Goal: Task Accomplishment & Management: Complete application form

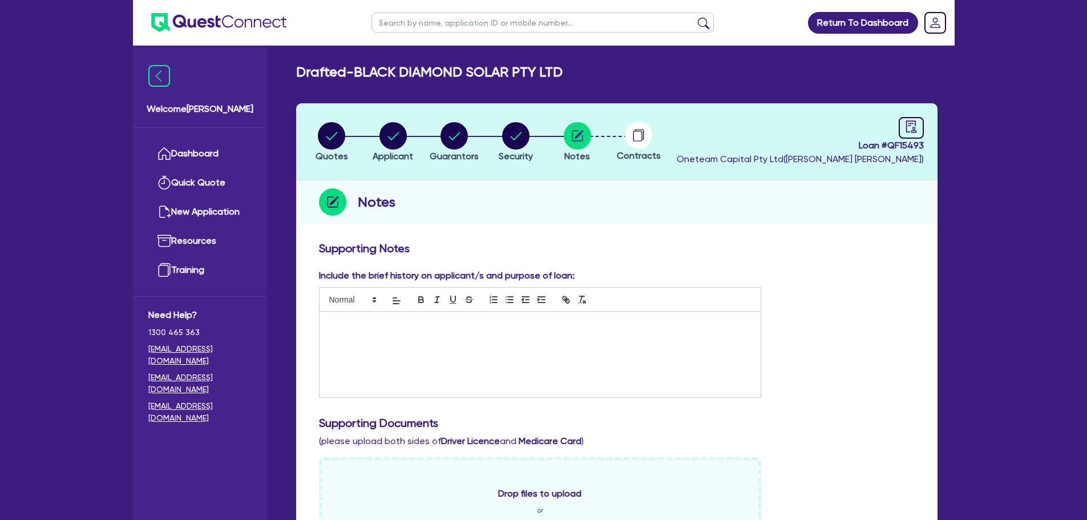
click at [446, 26] on input "text" at bounding box center [543, 23] width 342 height 20
type input "vyapp"
click button "submit" at bounding box center [704, 25] width 18 height 16
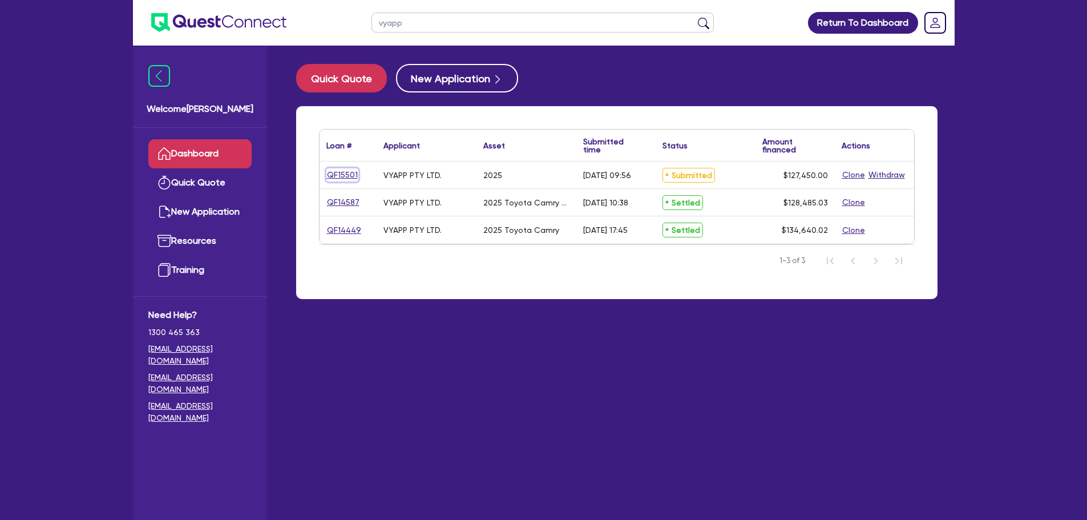
click at [347, 172] on link "QF15501" at bounding box center [343, 174] width 32 height 13
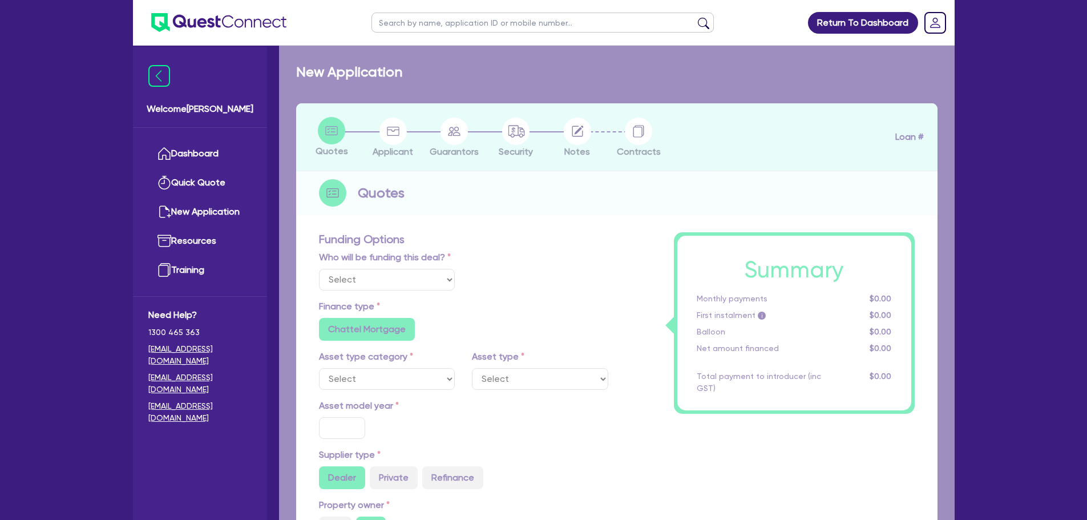
select select "Other"
select select "CARS_AND_LIGHT_TRUCKS"
type input "2025"
type input "126,900"
type input "3"
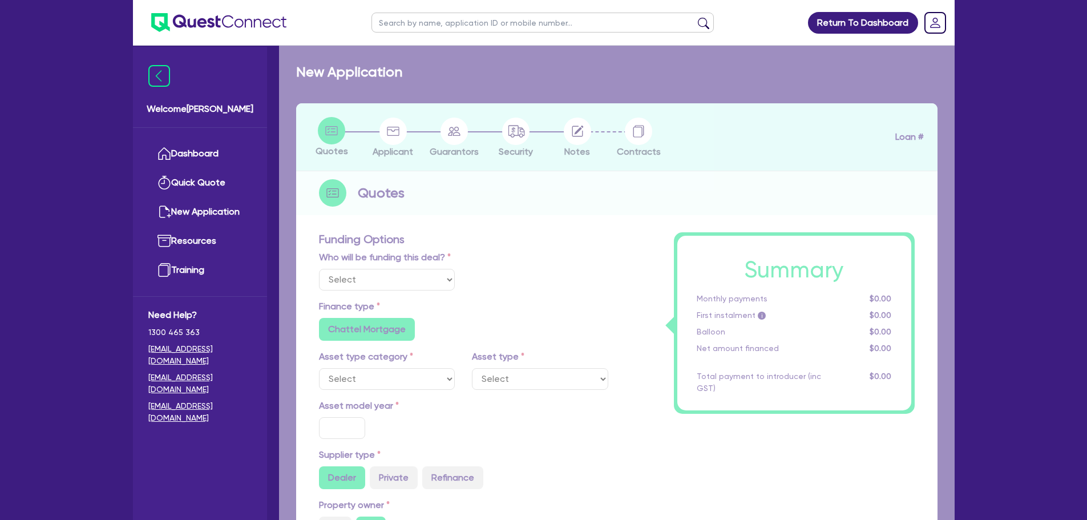
type input "3,823.5"
type input "7"
type input "500"
radio input "false"
radio input "true"
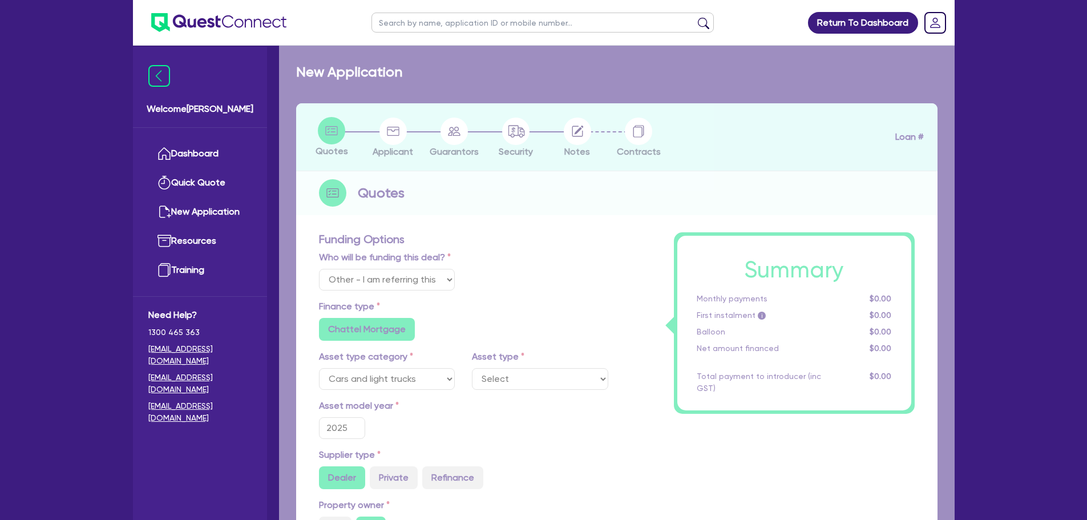
select select "PASSENGER_VEHICLES"
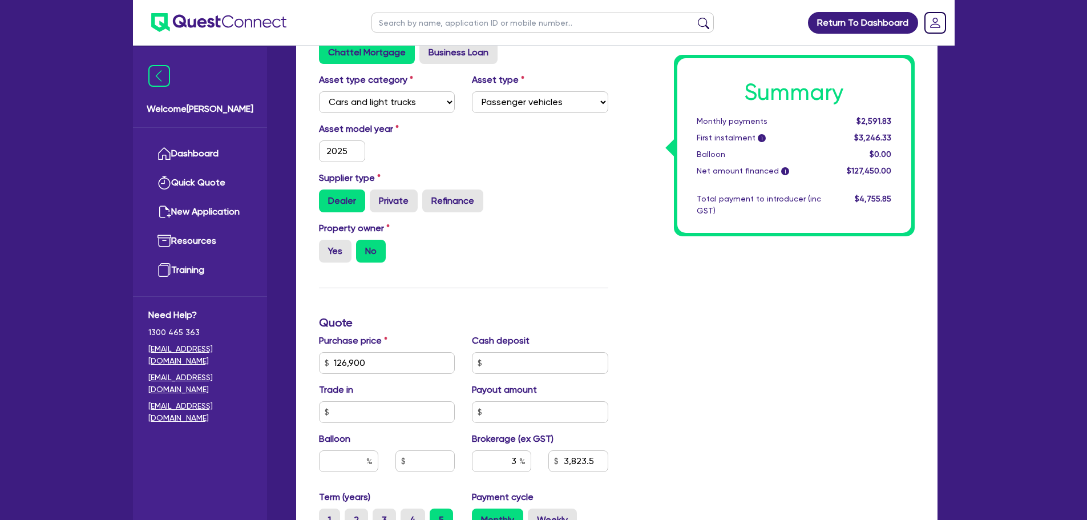
scroll to position [571, 0]
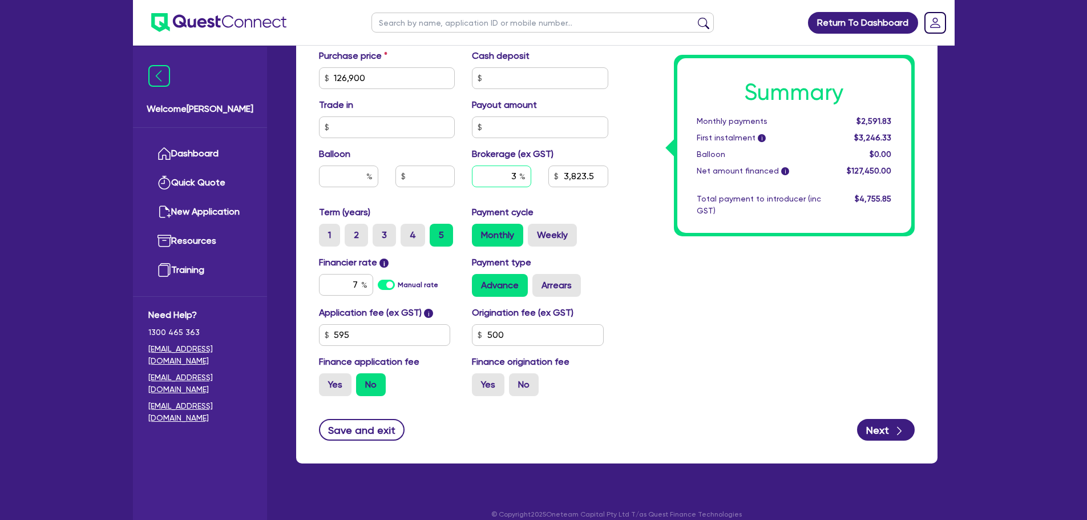
drag, startPoint x: 517, startPoint y: 175, endPoint x: 504, endPoint y: 178, distance: 13.6
click at [507, 176] on input "3" at bounding box center [501, 177] width 59 height 22
type input "126,900"
type input "2"
type input "3,823.5"
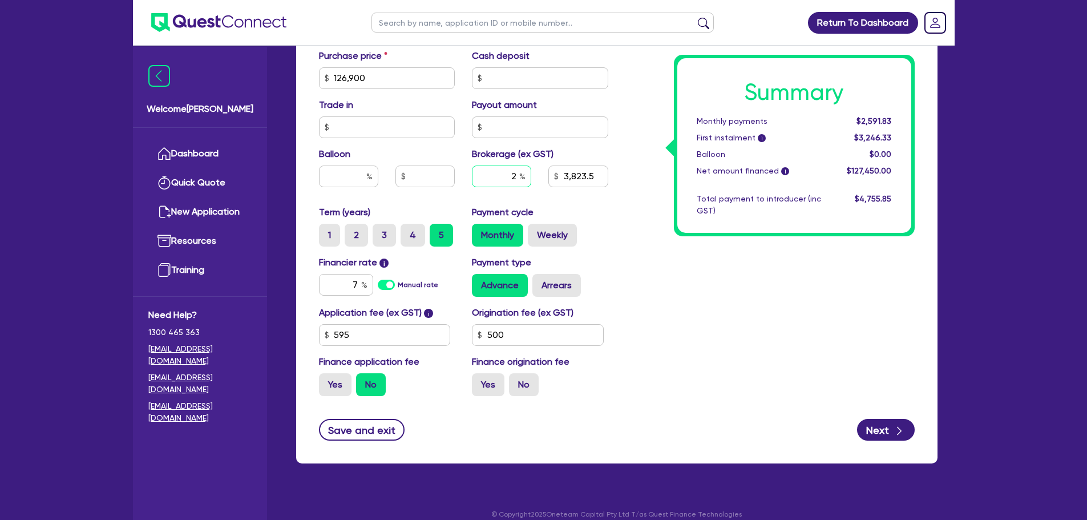
type input "2"
type input "126,900"
type input "3,823.5"
drag, startPoint x: 353, startPoint y: 282, endPoint x: 358, endPoint y: 288, distance: 8.1
click at [351, 282] on input "7" at bounding box center [346, 285] width 54 height 22
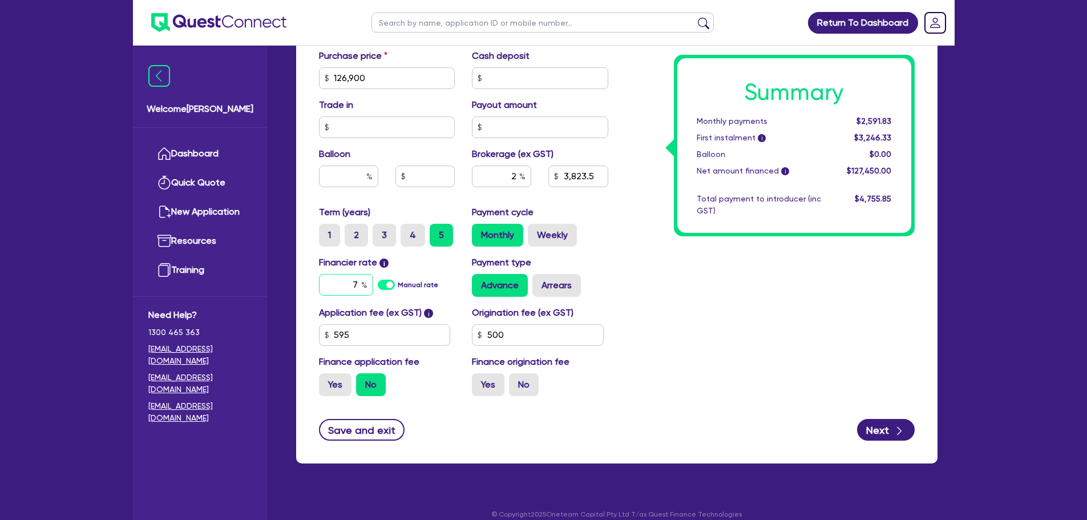
type input "126,900"
type input "2,549"
type input "126,900"
type input "2,549"
type input "6"
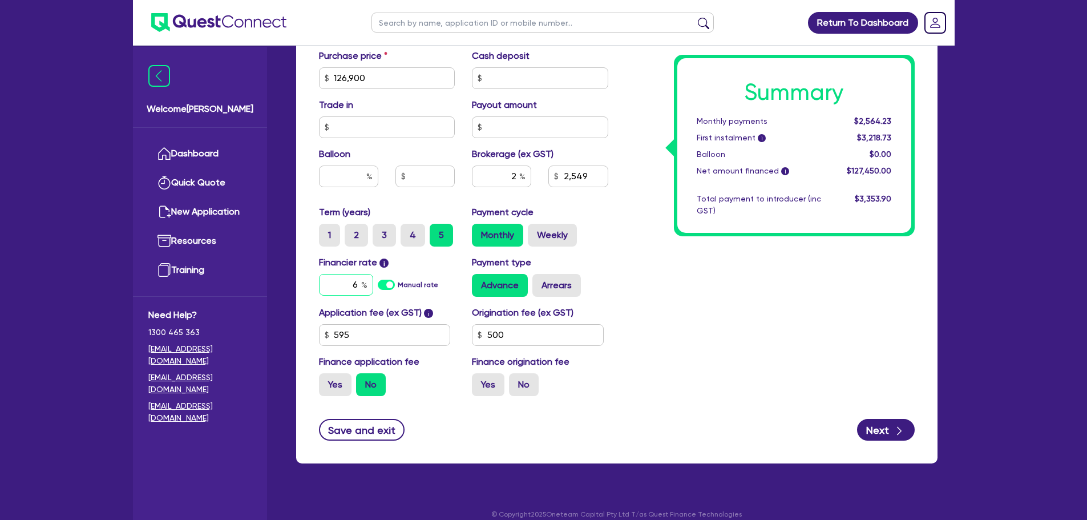
type input "126,900"
type input "2,549"
type input "6."
type input "126,900"
type input "2,549"
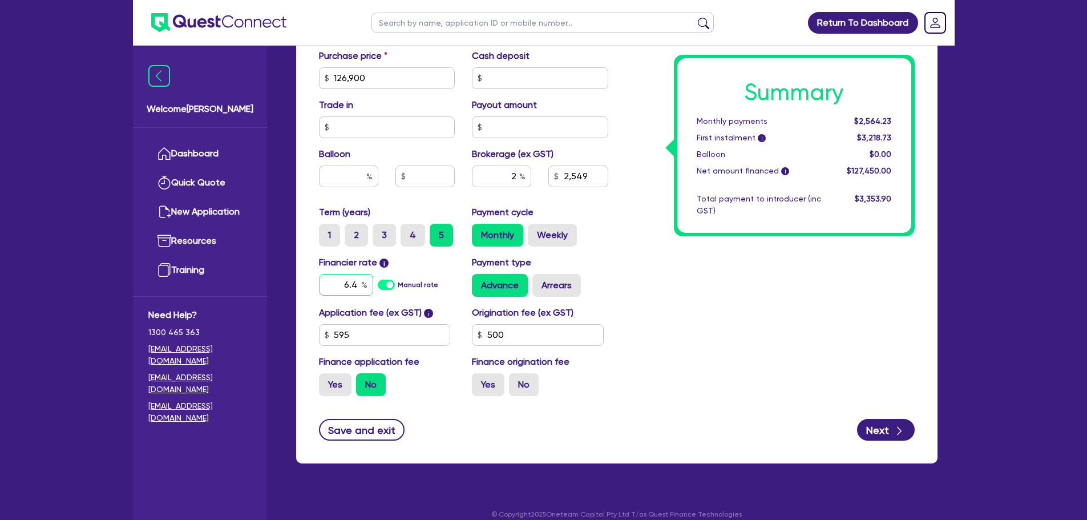
type input "6.4"
type input "126,900"
type input "2,549"
type input "126,900"
type input "2,549"
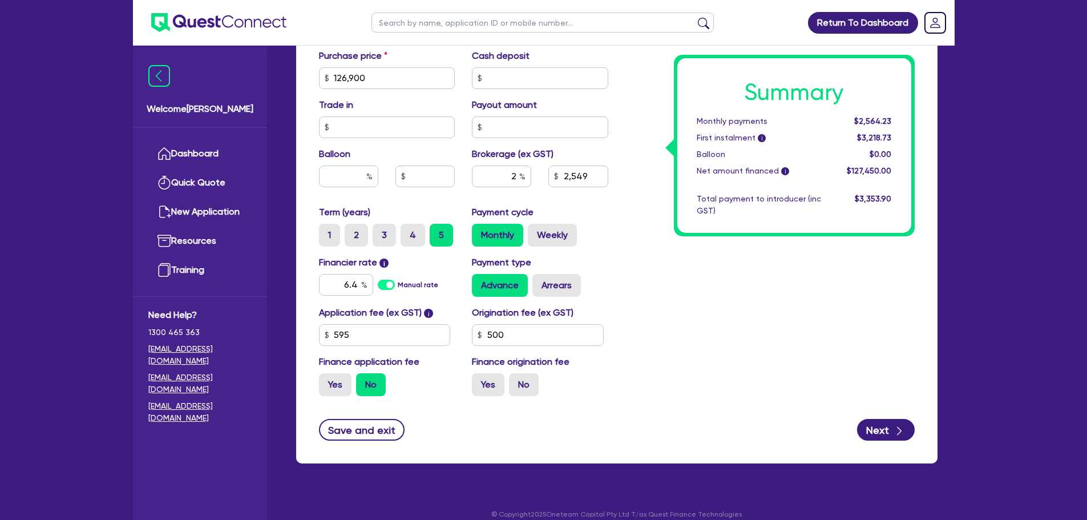
click at [760, 283] on div "Summary Monthly payments $2,564.23 First instalment i $3,218.73 Balloon $0.00 N…" at bounding box center [770, 38] width 307 height 735
drag, startPoint x: 534, startPoint y: 332, endPoint x: 448, endPoint y: 337, distance: 86.3
click at [442, 338] on div "Application fee (ex GST) i 595 Origination fee (ex GST) 500 Finance application…" at bounding box center [464, 355] width 307 height 99
type input "126,900"
type input "2,549"
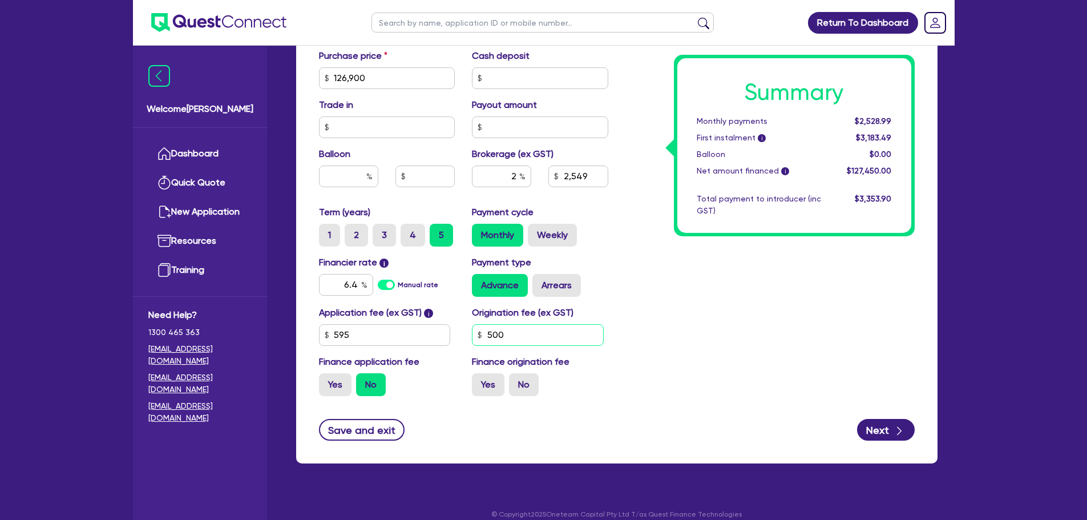
type input "3"
type input "126,900"
type input "2,549"
type input "31"
type input "126,900"
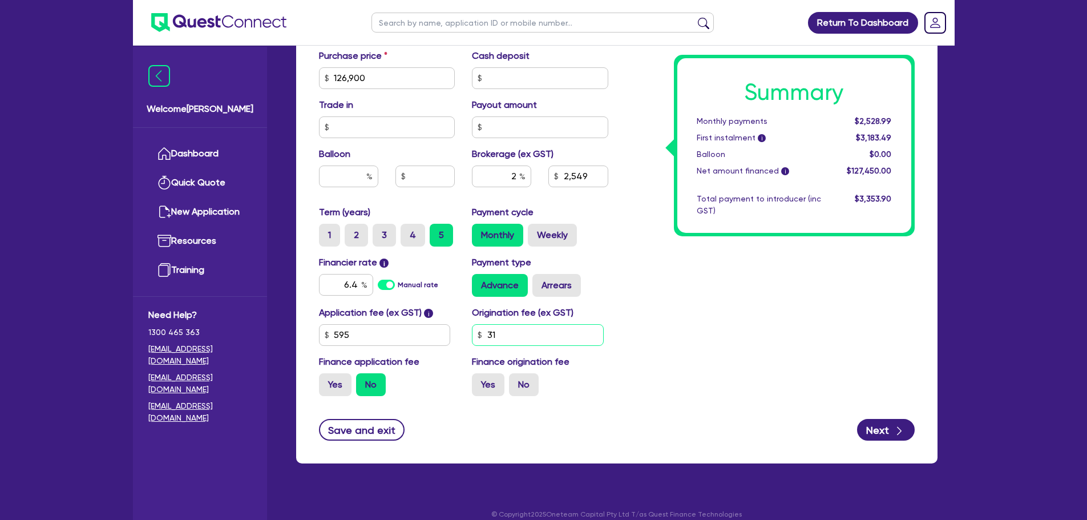
type input "2,549"
type input "318"
type input "126,900"
type input "2,549"
type input "318."
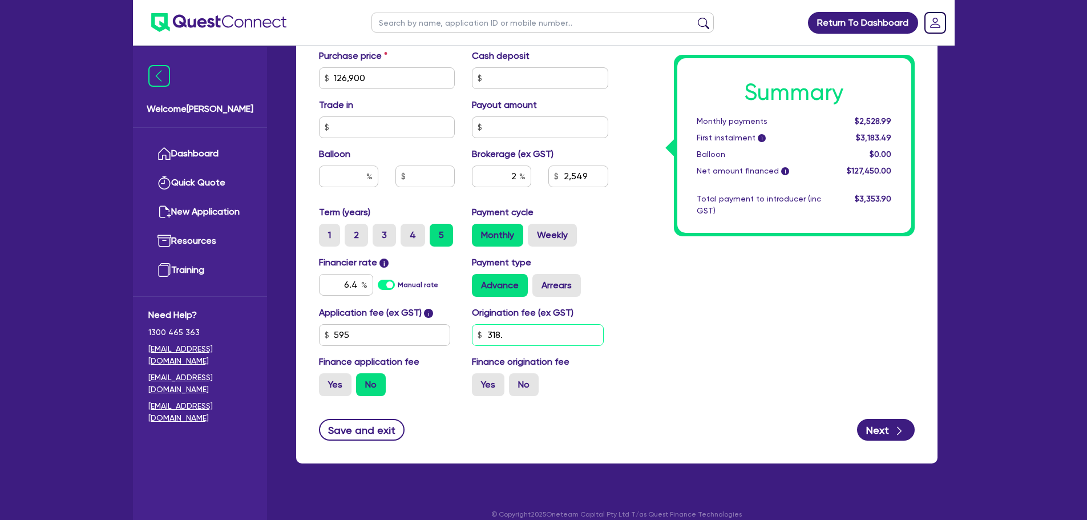
type input "126,900"
type input "2,549"
type input "318.1"
type input "126,900"
type input "2,549"
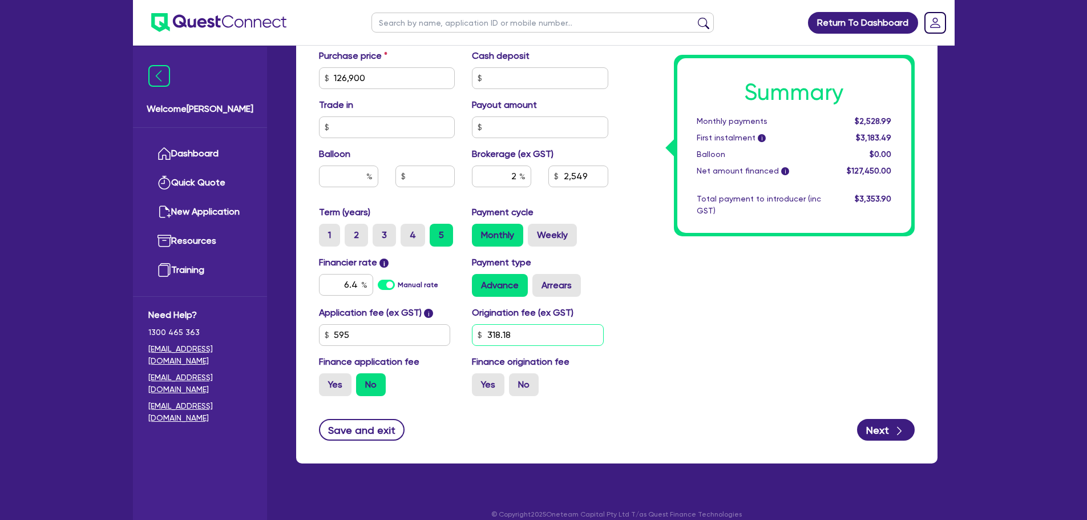
type input "318.18"
type input "126,900"
type input "2,549"
type input "126,900"
type input "2,545"
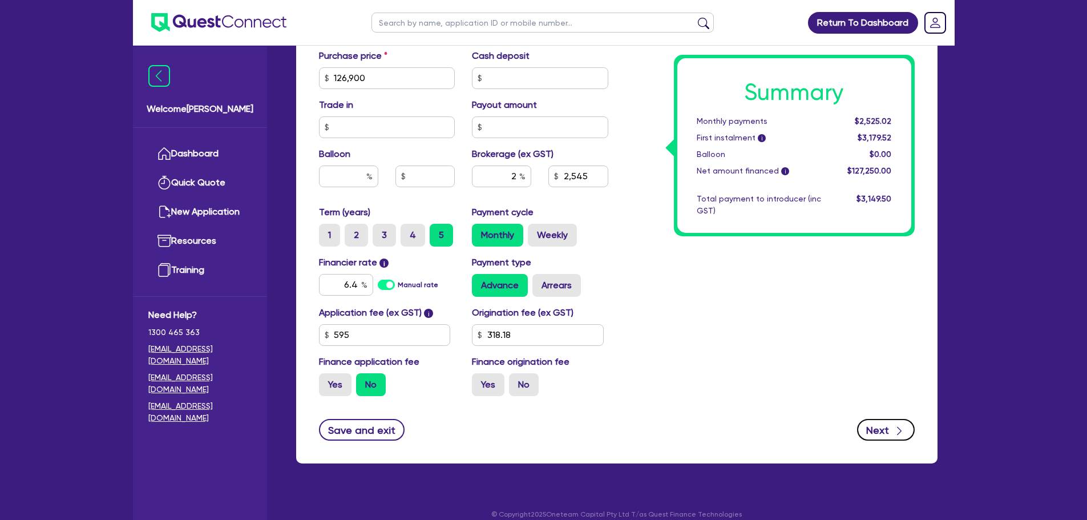
click at [889, 435] on button "Next" at bounding box center [886, 430] width 58 height 22
type input "126,900"
type input "2,545"
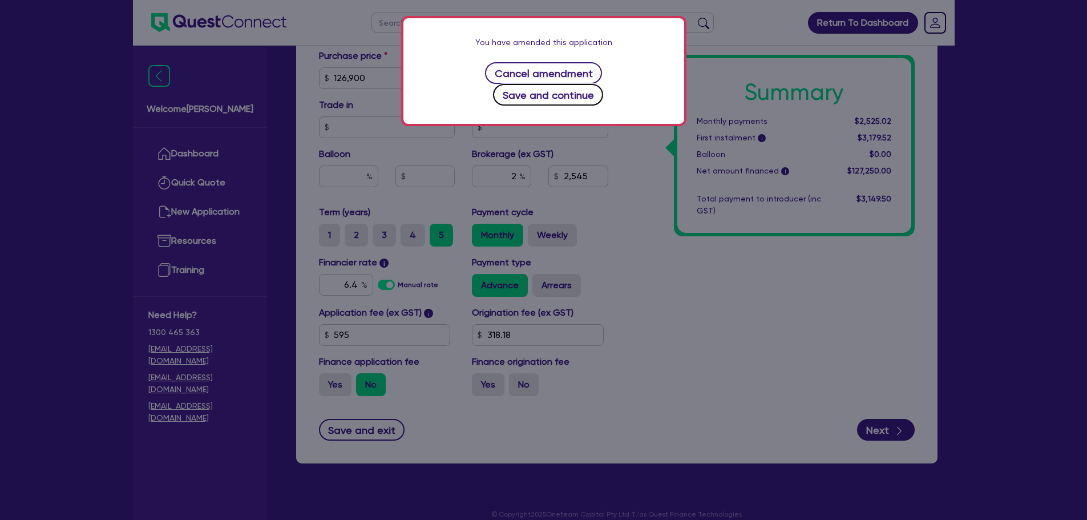
click at [603, 84] on button "Save and continue" at bounding box center [548, 95] width 110 height 22
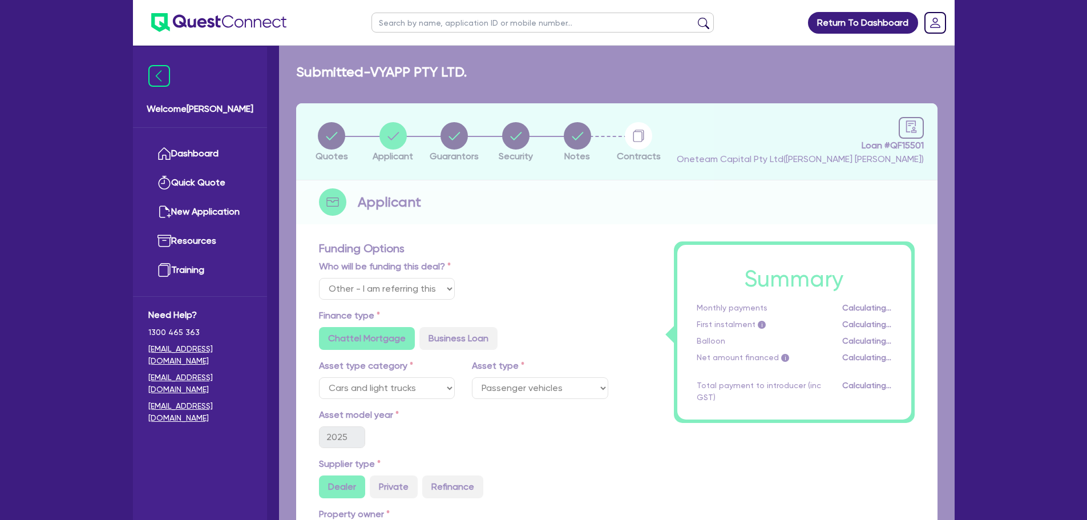
select select "COMPANY"
select select "FINANCIAL_INSURANCE"
select select "INSURANCE_AGENTS_BROKERS"
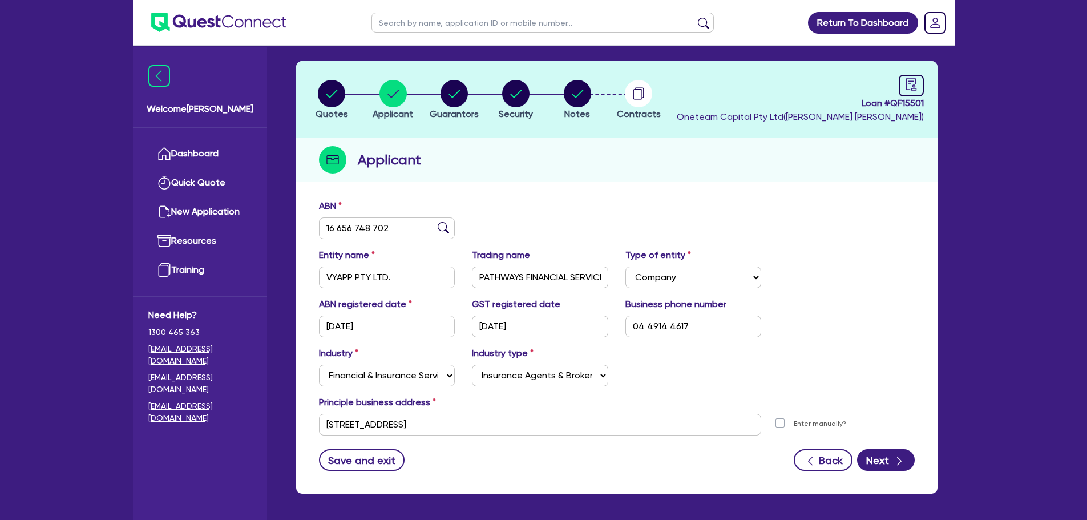
scroll to position [86, 0]
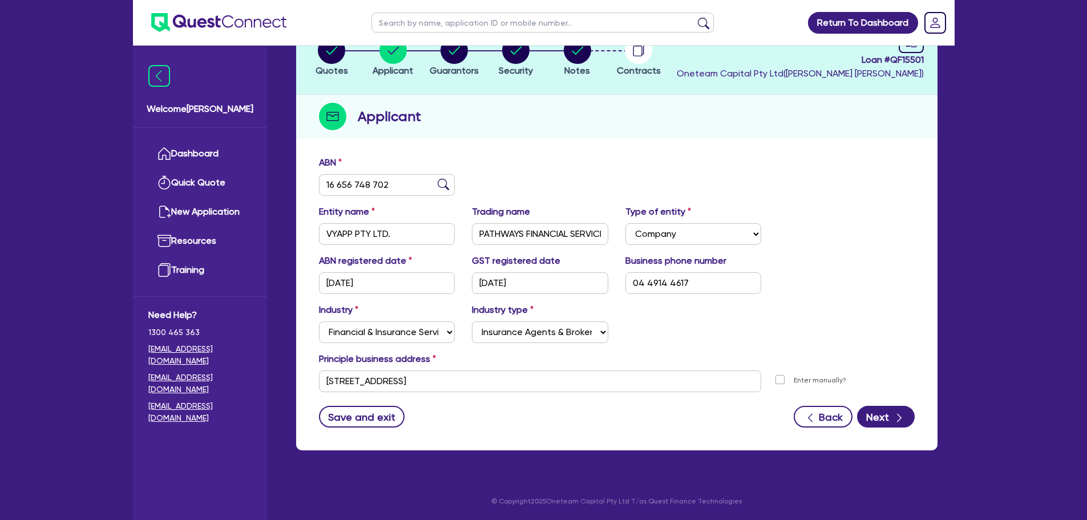
click at [891, 430] on div "ABN 16 656 748 702 Entity name VYAPP PTY LTD. Trading name PATHWAYS FINANCIAL S…" at bounding box center [617, 300] width 642 height 300
click at [894, 424] on icon "button" at bounding box center [899, 417] width 11 height 11
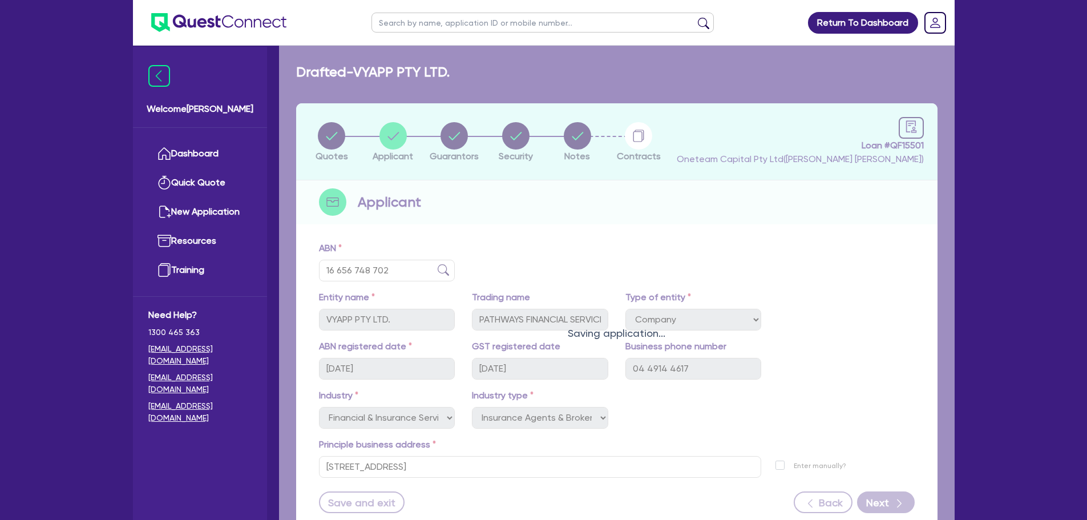
select select "MRS"
select select "NSW"
select select "MARRIED"
select select "PROPERTY"
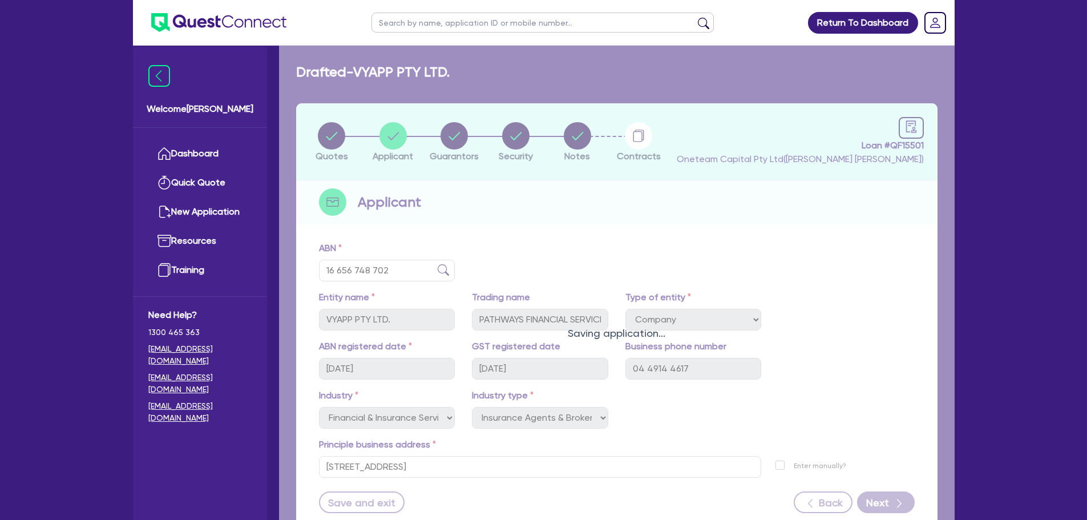
select select "PROPERTY"
select select "VEHICLE"
select select "CASH"
select select "HOUSEHOLD_PERSONAL"
select select "MORTGAGE"
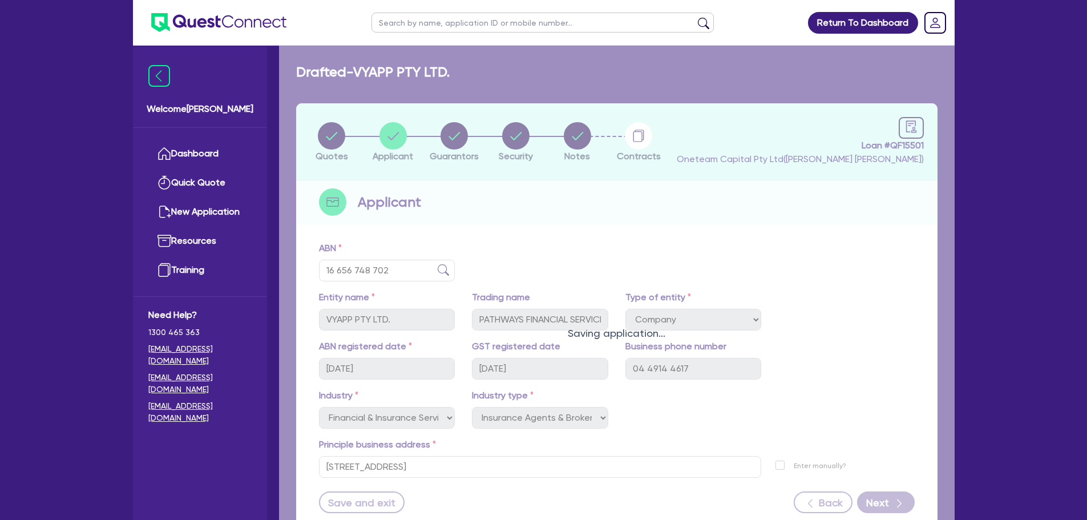
select select "MORTGAGE"
select select "VEHICLE_LOAN"
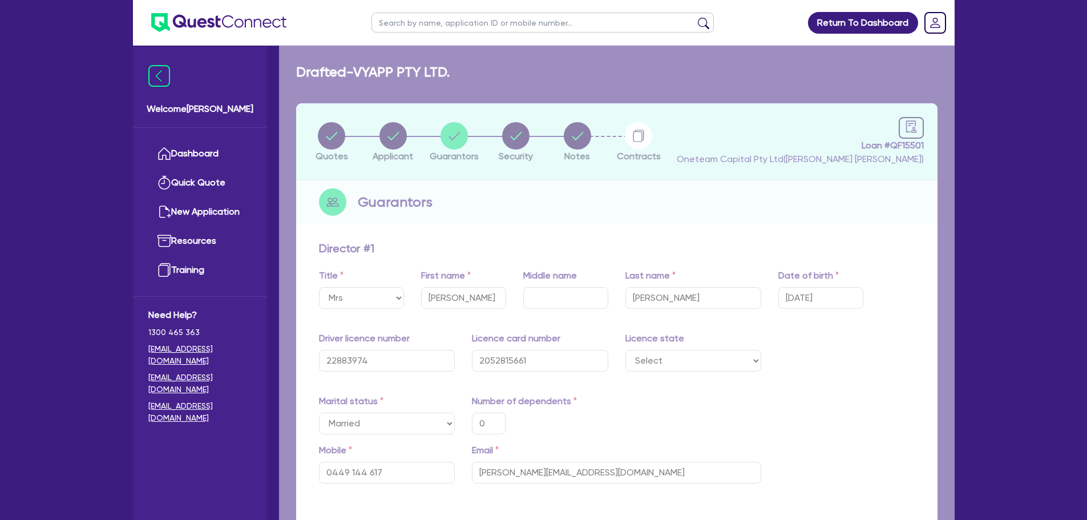
type input "0"
type input "0449 144 617"
type input "1,150,000"
type input "1,200,000"
type input "410,000"
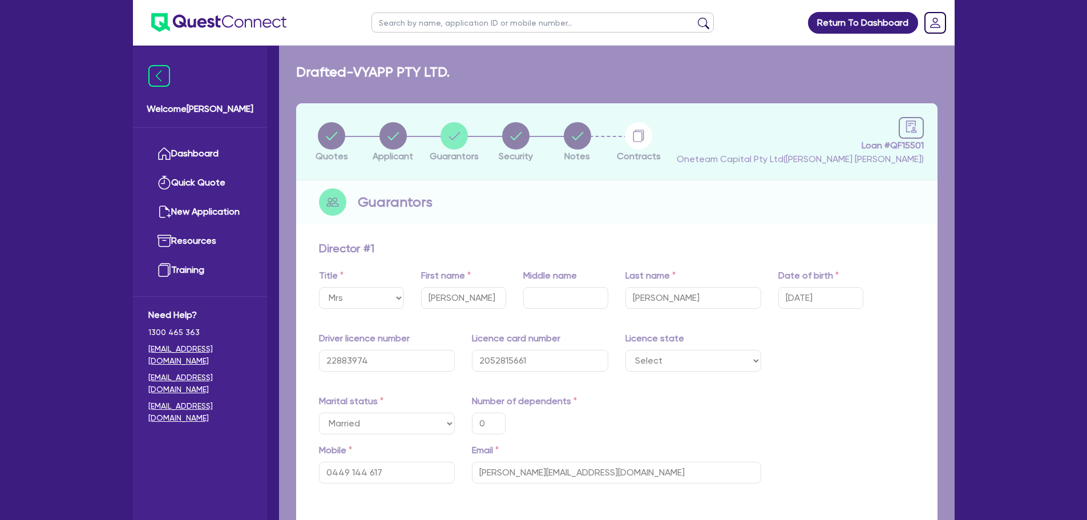
type input "50,000"
type input "35,000"
type input "50,000"
type input "324,000"
type input "2,050"
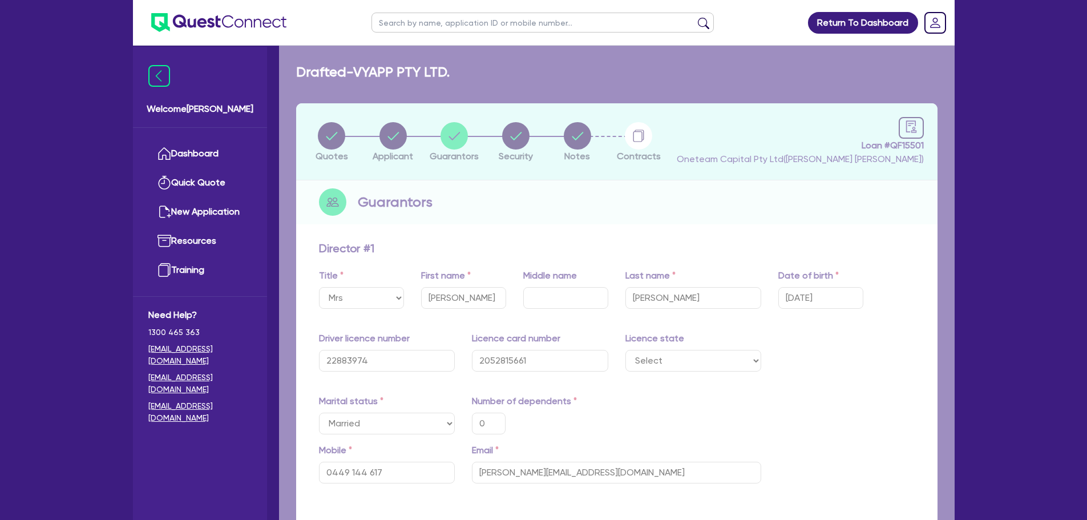
type input "919,000"
type input "5,700"
type input "920,000"
type input "5,500"
type input "15,000"
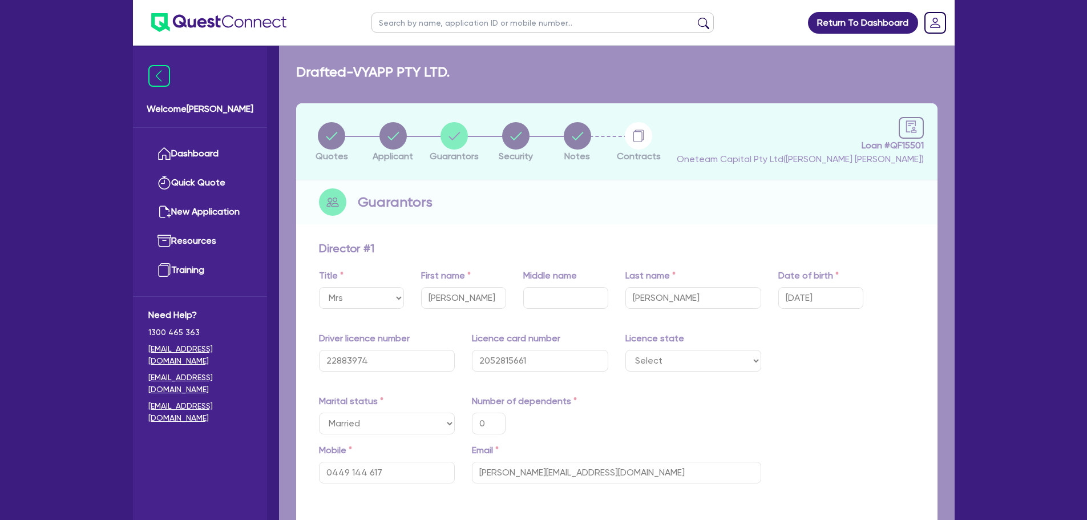
type input "1,020"
type input "120,000"
type input "2,300"
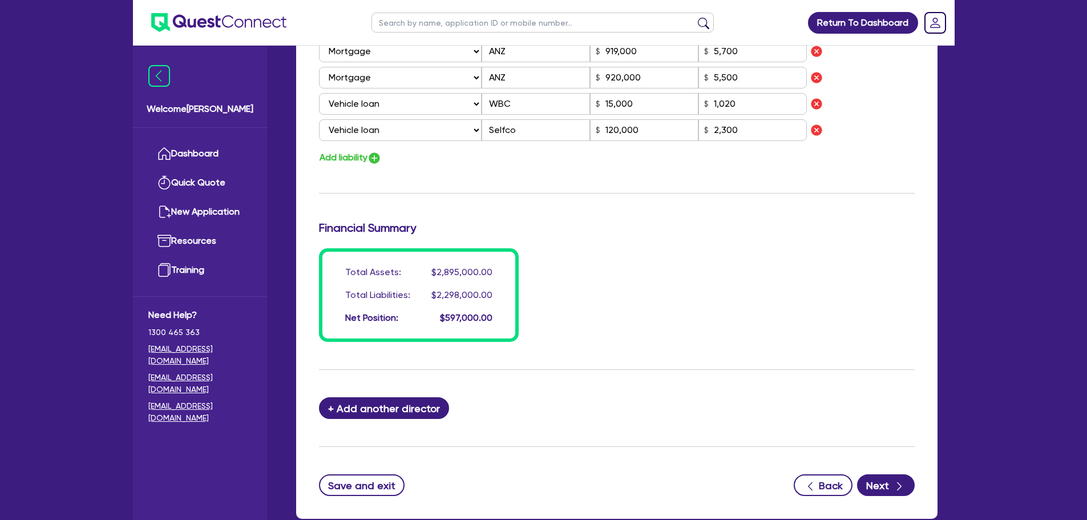
scroll to position [1049, 0]
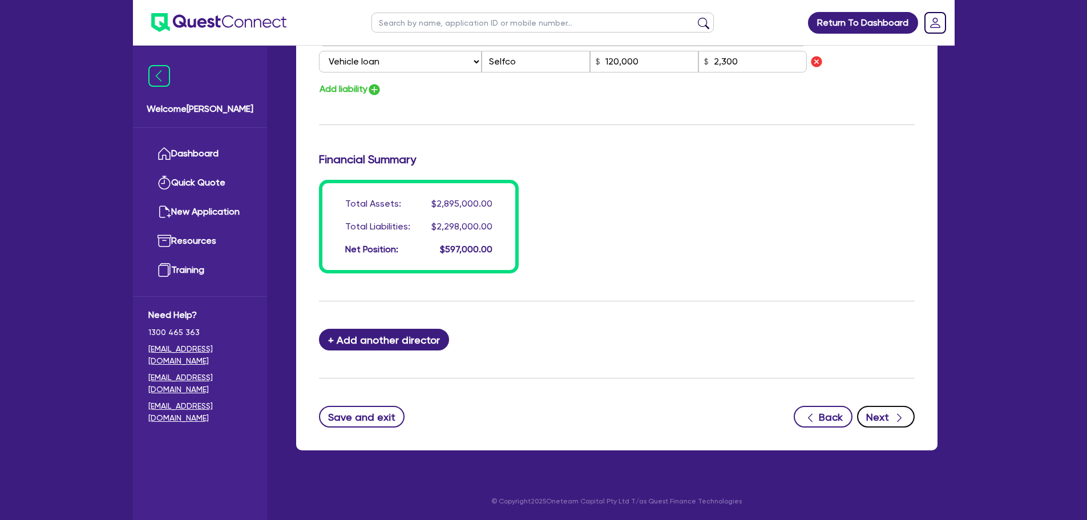
click at [885, 419] on button "Next" at bounding box center [886, 417] width 58 height 22
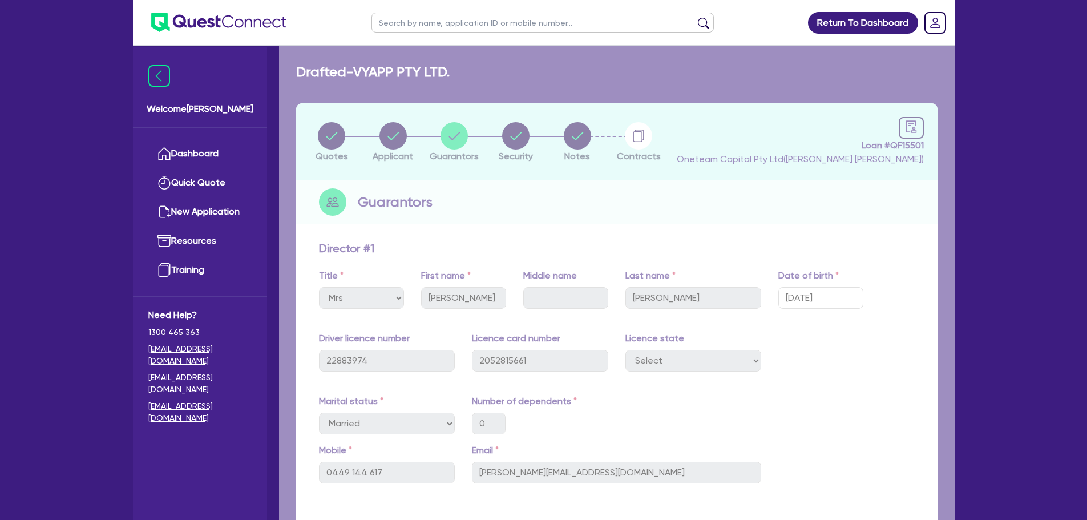
select select "CARS_AND_LIGHT_TRUCKS"
select select "PASSENGER_VEHICLES"
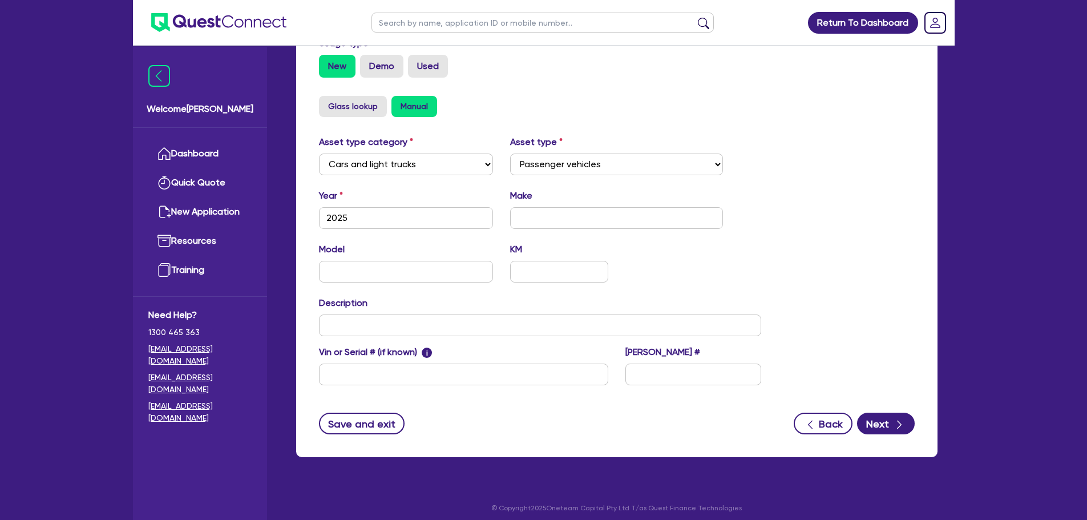
scroll to position [358, 0]
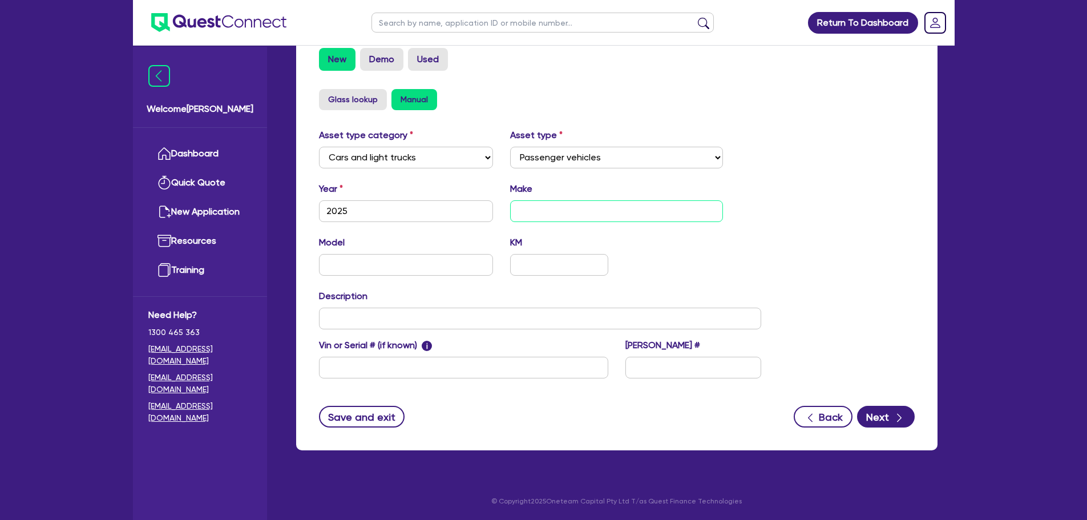
click at [562, 217] on input "text" at bounding box center [616, 211] width 213 height 22
type input "Toyota"
type input "Camry"
click at [884, 417] on button "Next" at bounding box center [886, 417] width 58 height 22
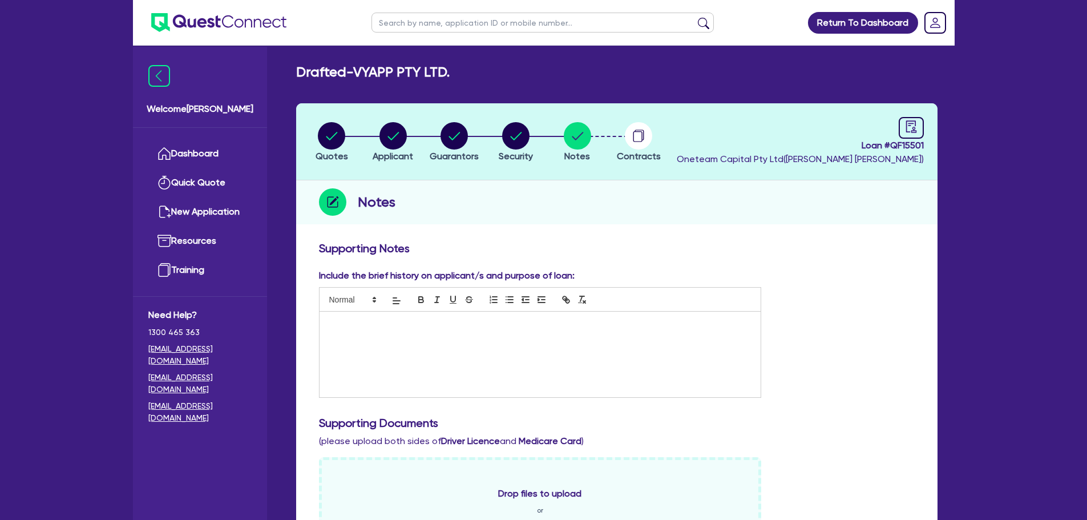
click at [513, 358] on div at bounding box center [541, 355] width 442 height 86
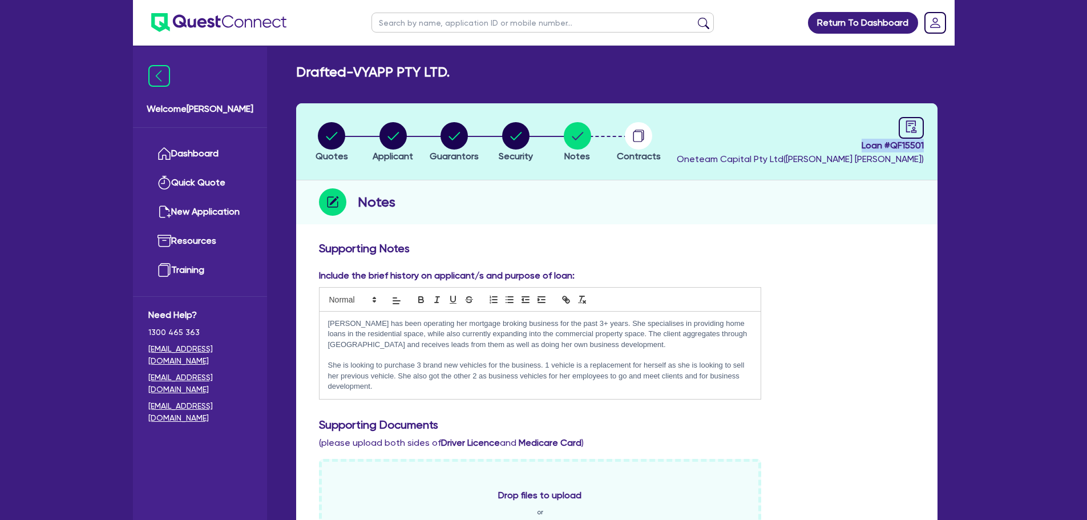
drag, startPoint x: 892, startPoint y: 144, endPoint x: 925, endPoint y: 148, distance: 33.3
click at [925, 148] on header "Quotes Applicant Guarantors Security Notes Contracts Loan # QF15501 Oneteam Cap…" at bounding box center [617, 141] width 642 height 77
click at [839, 151] on span "Loan # QF15501" at bounding box center [800, 146] width 247 height 14
drag, startPoint x: 863, startPoint y: 148, endPoint x: 925, endPoint y: 148, distance: 62.8
click at [925, 148] on header "Quotes Applicant Guarantors Security Notes Contracts Loan # QF15501 Oneteam Cap…" at bounding box center [617, 141] width 642 height 77
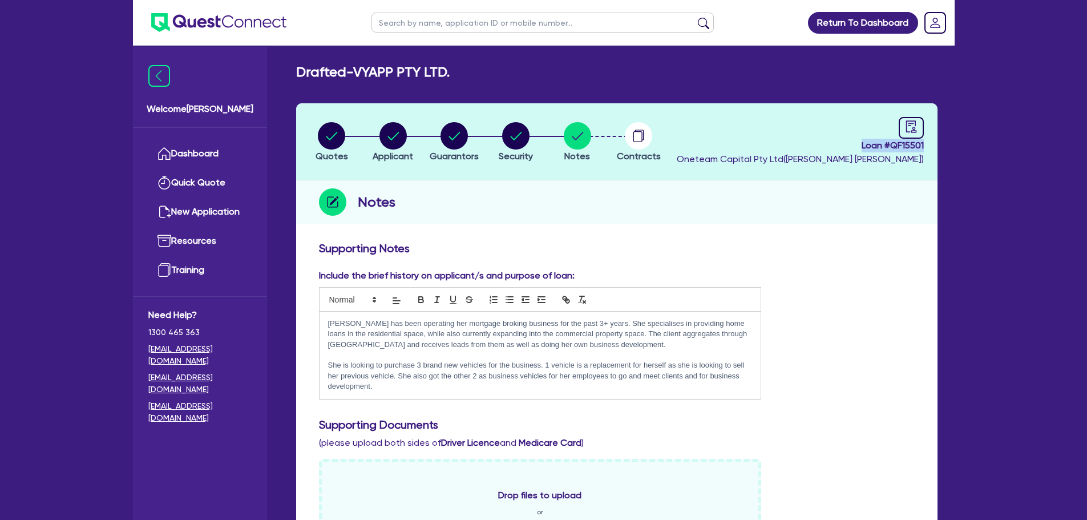
copy span "Loan # QF15501"
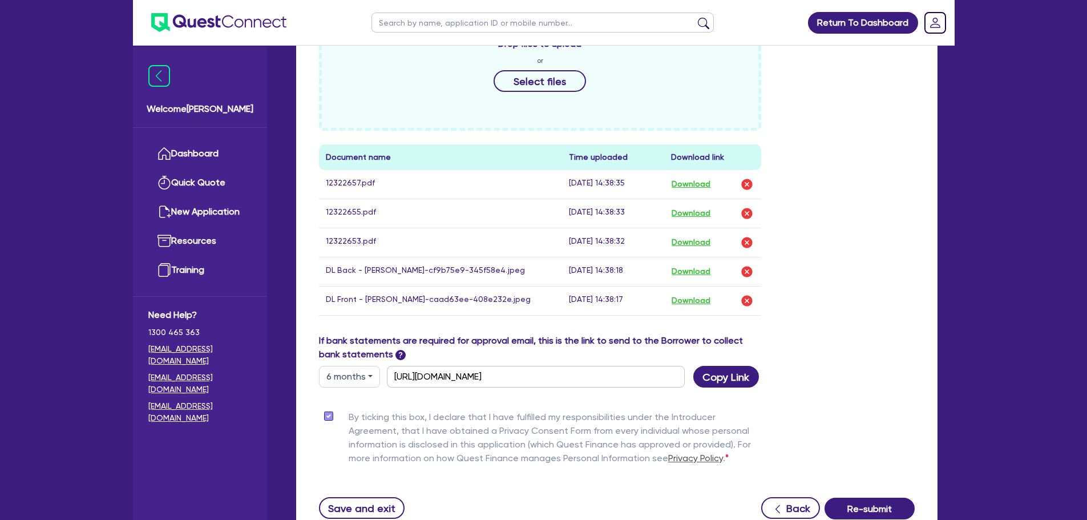
scroll to position [543, 0]
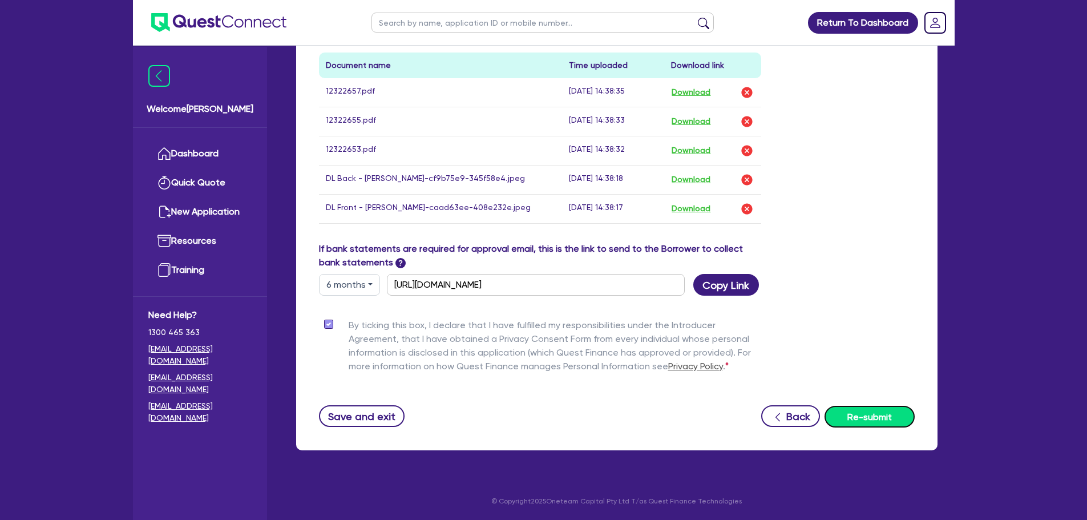
click at [868, 412] on button "Re-submit" at bounding box center [870, 417] width 90 height 22
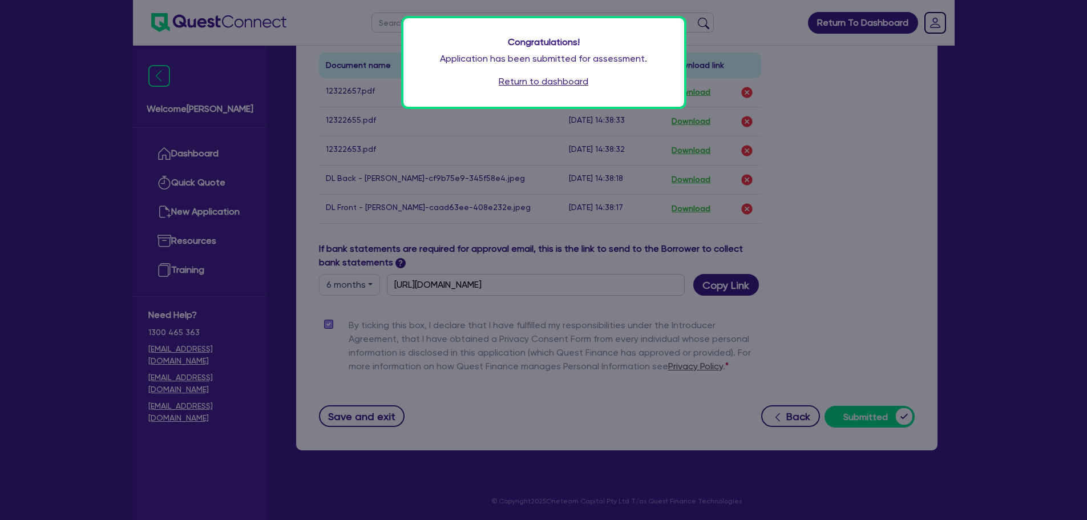
click at [545, 80] on link "Return to dashboard" at bounding box center [544, 82] width 90 height 14
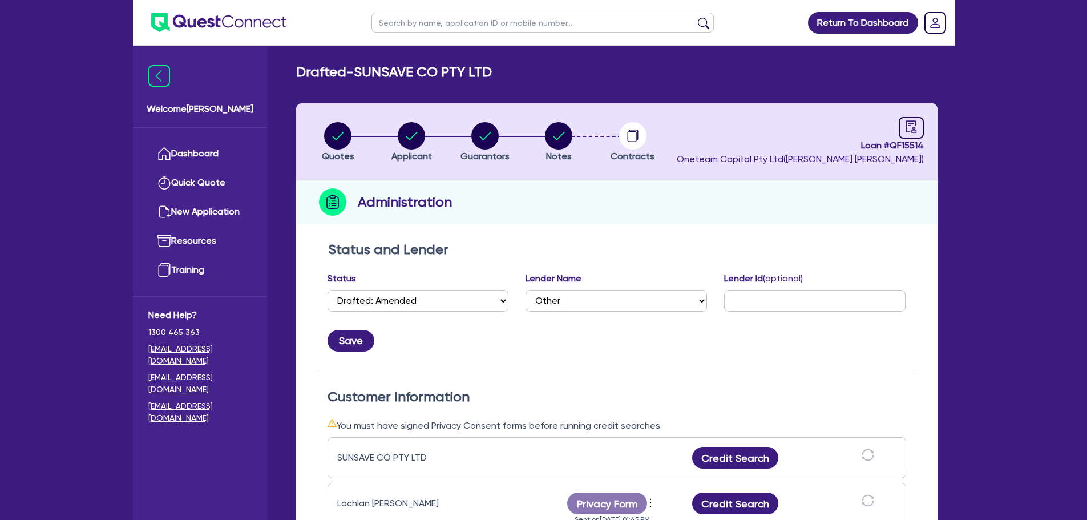
select select "DRAFTED_AMENDED"
select select "Other"
drag, startPoint x: 453, startPoint y: 28, endPoint x: 463, endPoint y: 29, distance: 9.8
click at [453, 28] on input "text" at bounding box center [543, 23] width 342 height 20
type input "vyapp"
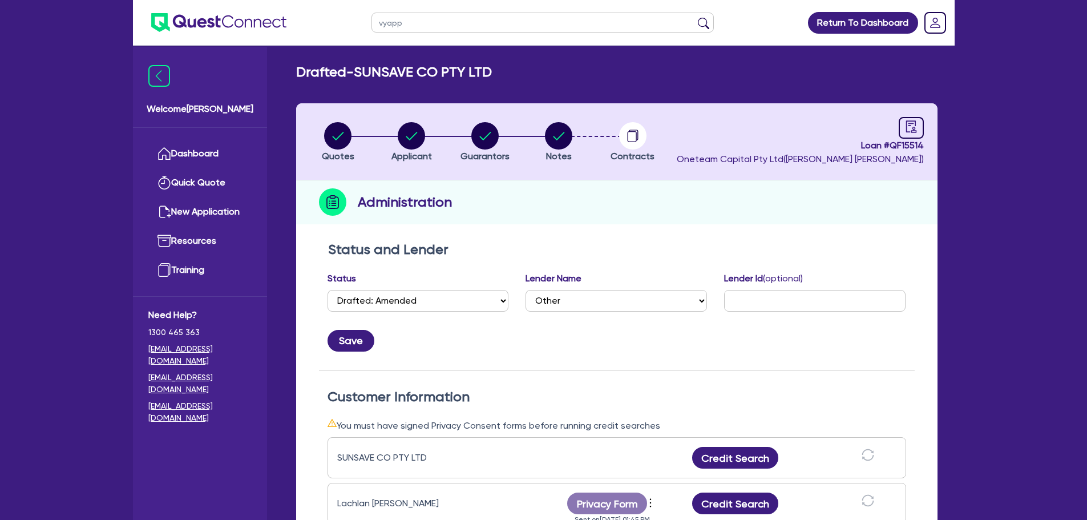
click button "submit" at bounding box center [704, 25] width 18 height 16
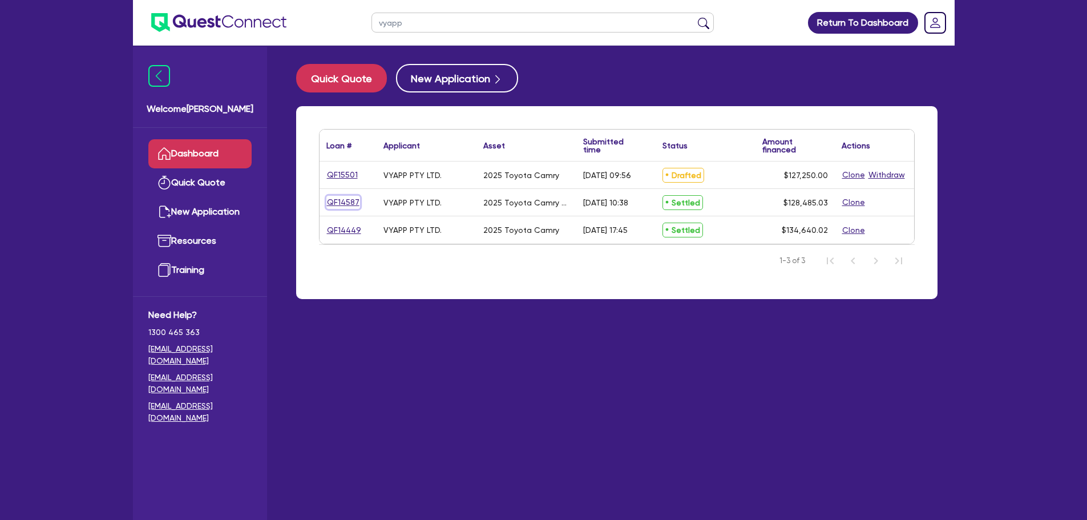
click at [337, 204] on link "QF14587" at bounding box center [344, 202] width 34 height 13
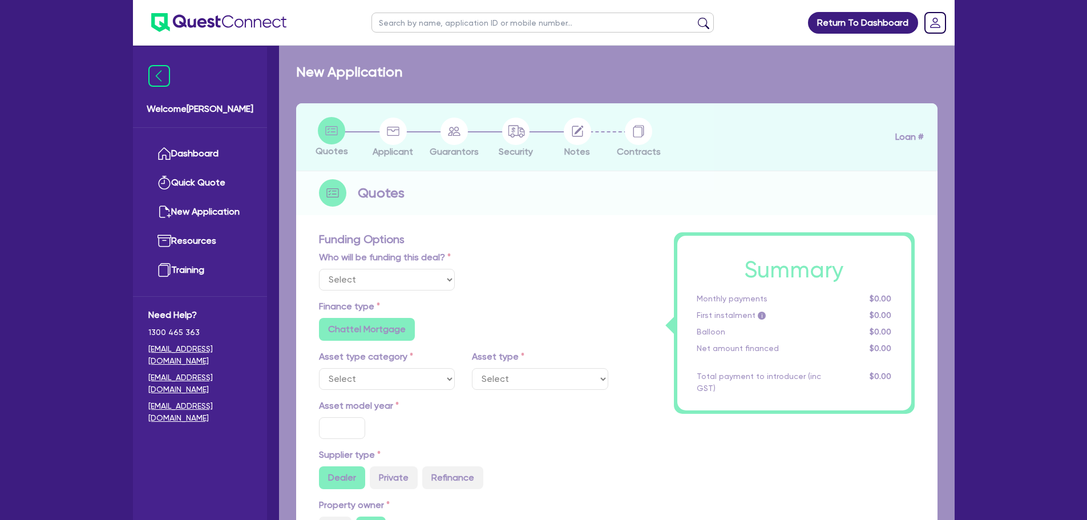
select select "Other"
select select "CARS_AND_LIGHT_TRUCKS"
type input "2025"
radio input "true"
type input "127,635.02"
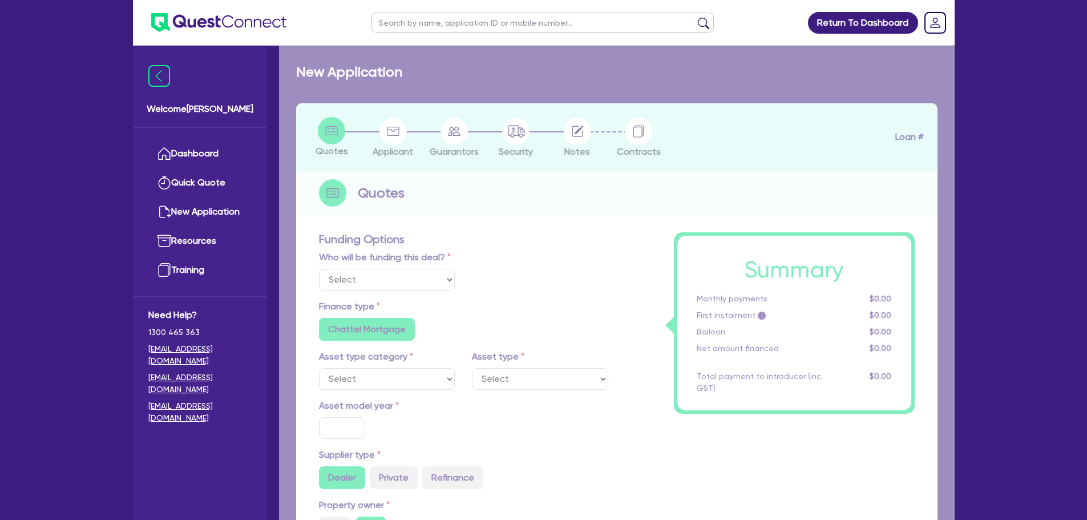
type input "1.54"
type input "1,980"
type input "6.3"
radio input "false"
type input "454.55"
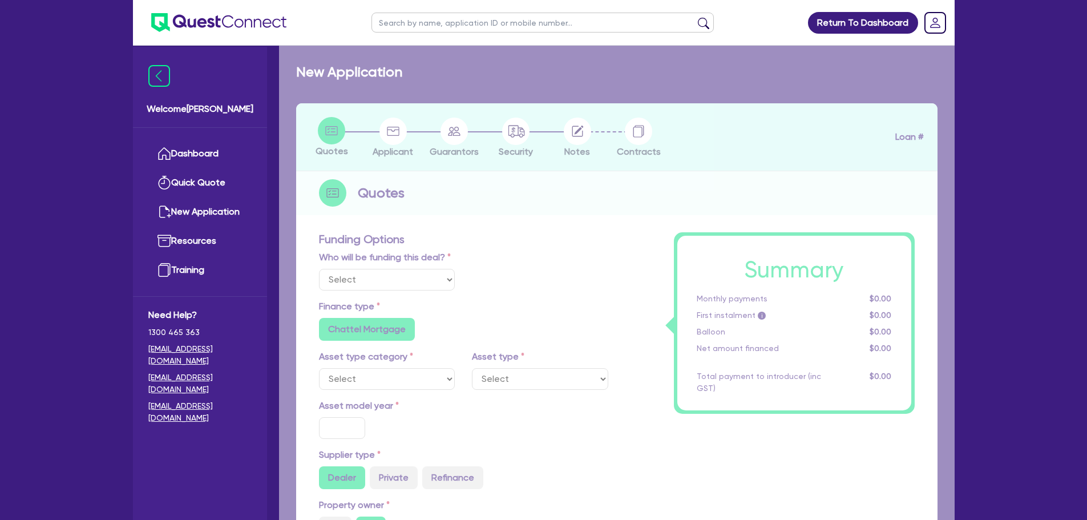
type input "318.18"
radio input "true"
select select "PASSENGER_VEHICLES"
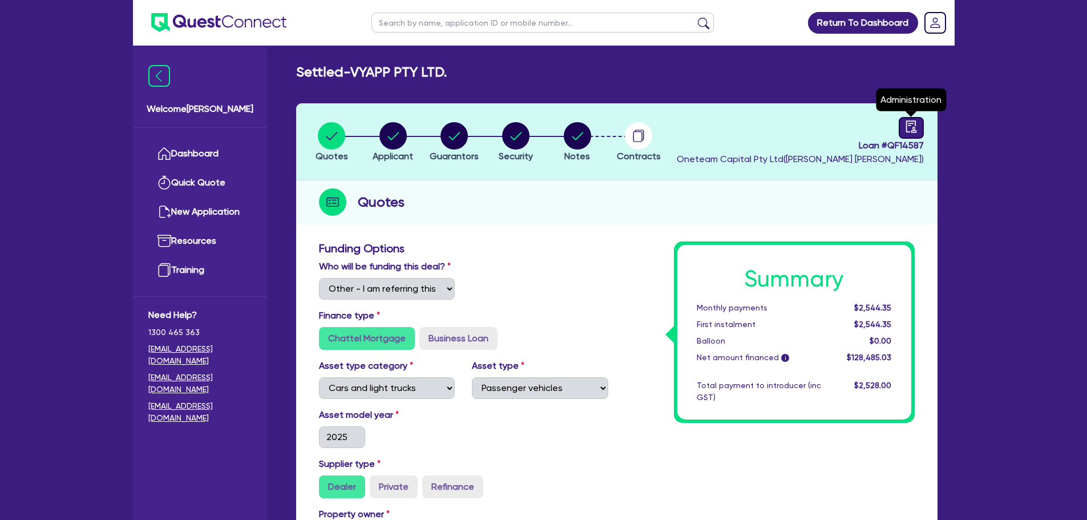
click at [918, 123] on div at bounding box center [911, 128] width 25 height 22
select select "SETTLED"
select select "Westpac"
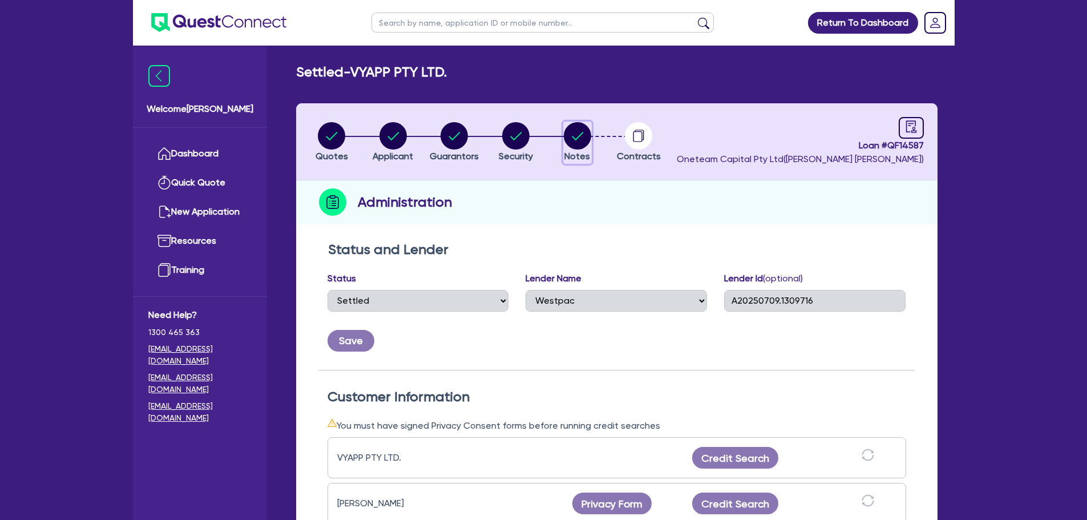
click at [575, 128] on circle "button" at bounding box center [577, 135] width 27 height 27
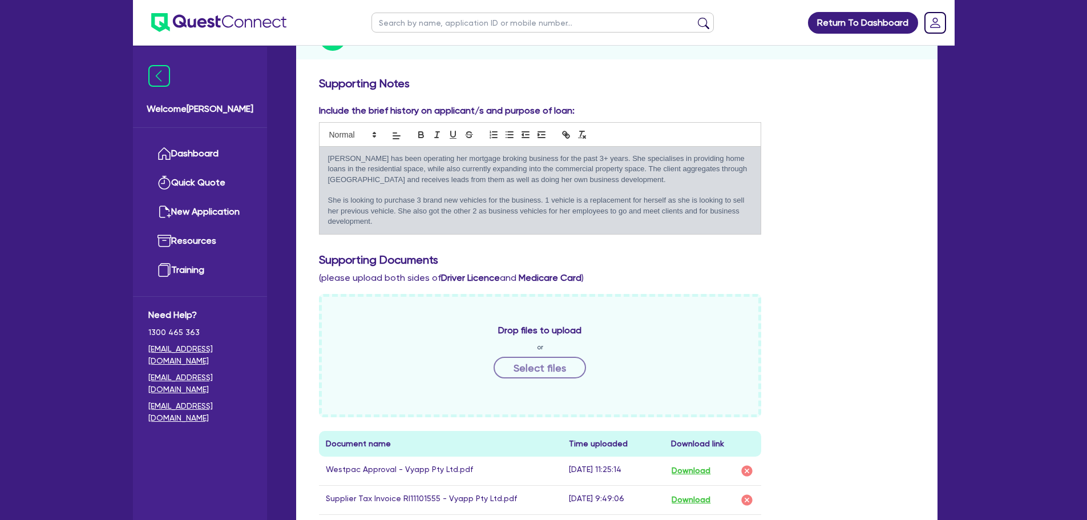
scroll to position [171, 0]
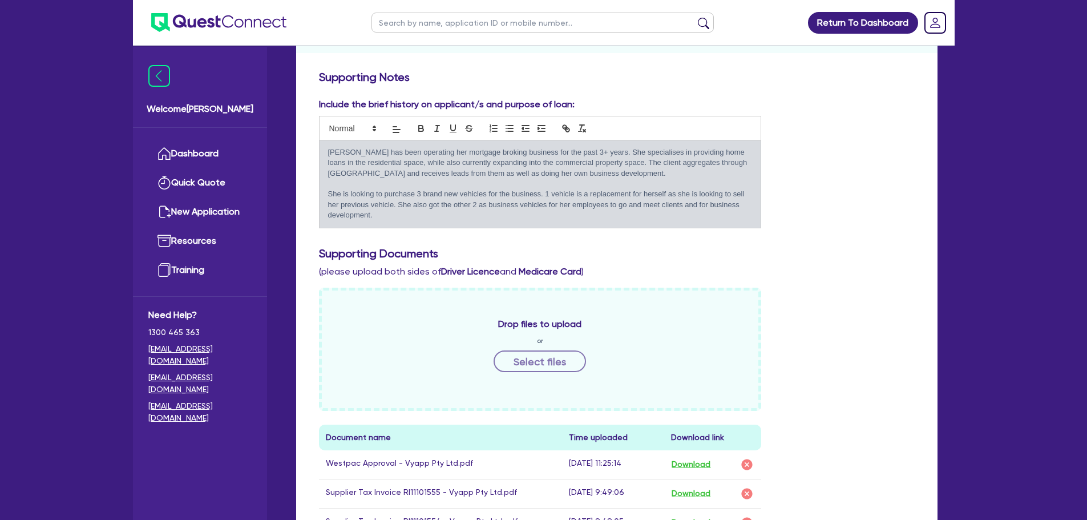
drag, startPoint x: 365, startPoint y: 210, endPoint x: 321, endPoint y: 155, distance: 70.2
click at [317, 152] on div "Include the brief history on applicant/s and purpose of loan: Vanshika has been…" at bounding box center [541, 163] width 460 height 131
click at [842, 290] on div "Drop files to upload or Select files Document name Time uploaded Download link …" at bounding box center [617, 466] width 613 height 356
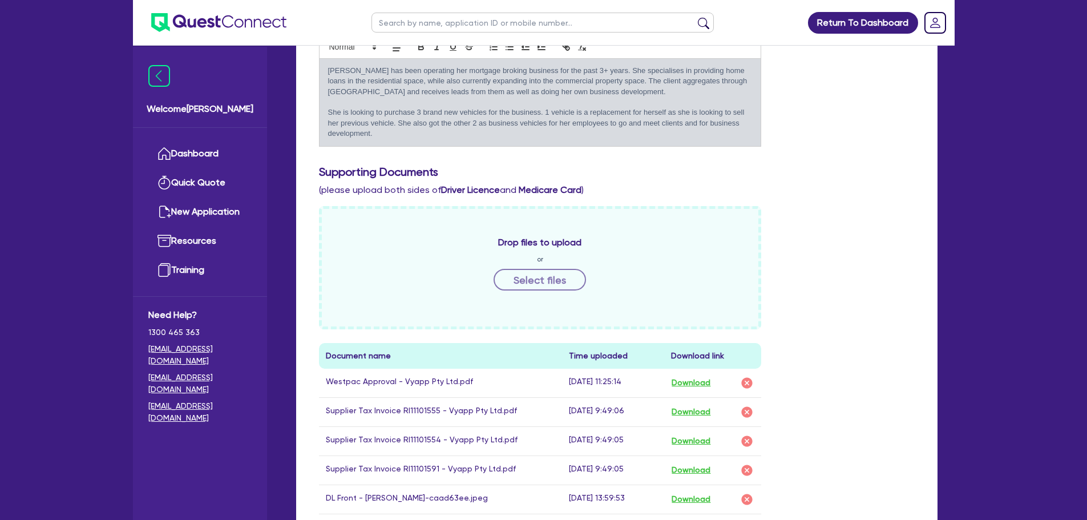
scroll to position [342, 0]
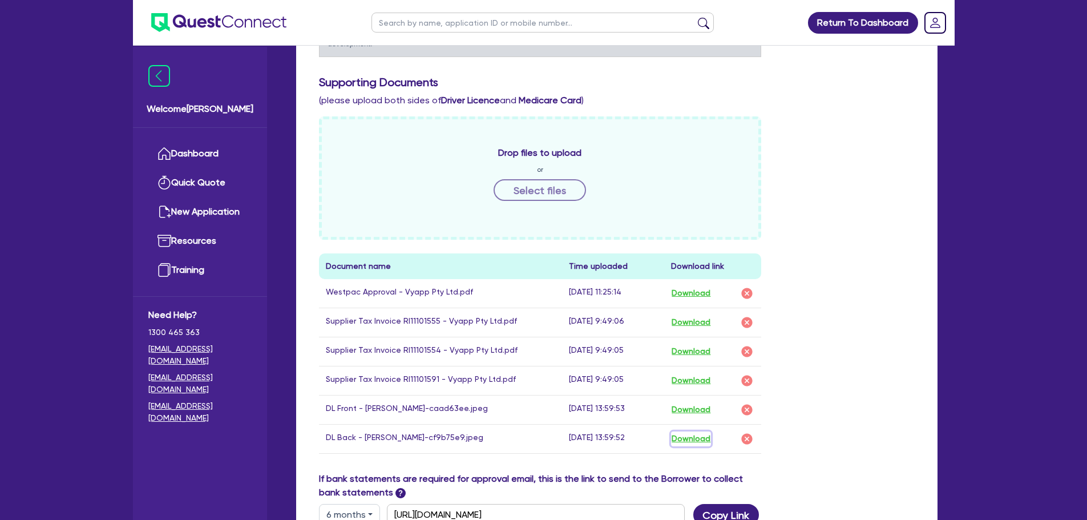
click at [695, 437] on button "Download" at bounding box center [691, 439] width 40 height 15
click at [695, 410] on button "Download" at bounding box center [691, 409] width 40 height 15
click at [194, 160] on link "Dashboard" at bounding box center [199, 153] width 103 height 29
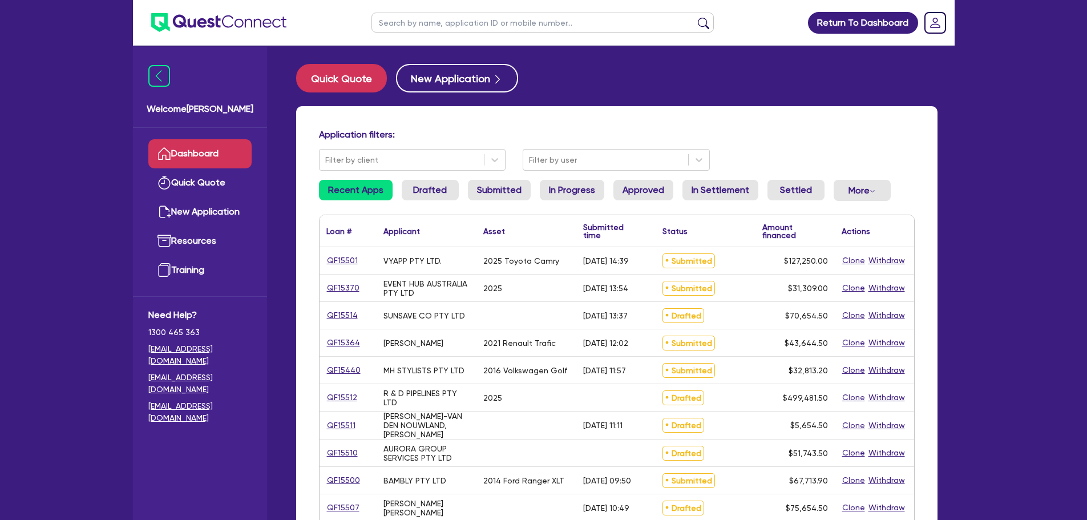
click at [455, 21] on input "text" at bounding box center [543, 23] width 342 height 20
type input "beau"
click at [695, 17] on button "submit" at bounding box center [704, 25] width 18 height 16
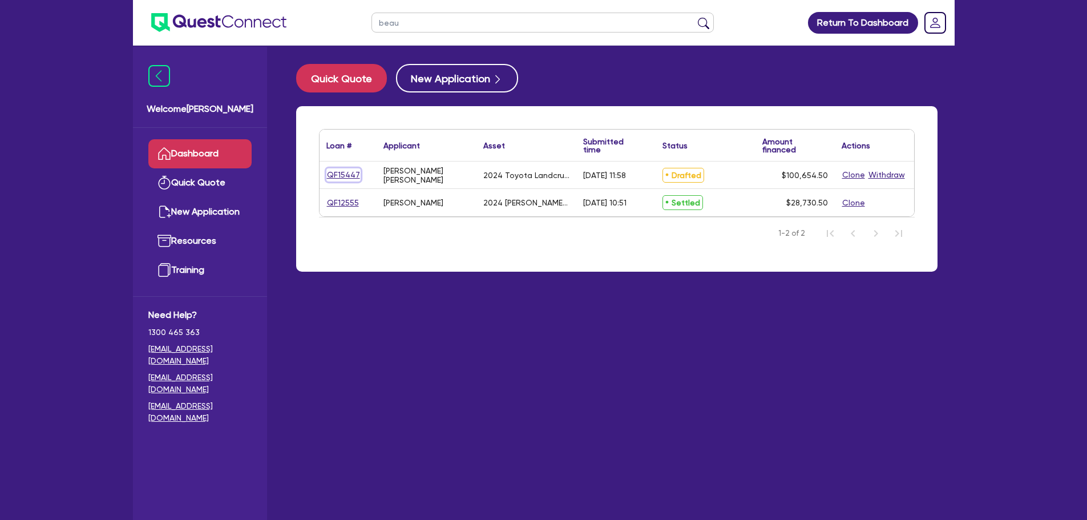
click at [342, 175] on link "QF15447" at bounding box center [344, 174] width 34 height 13
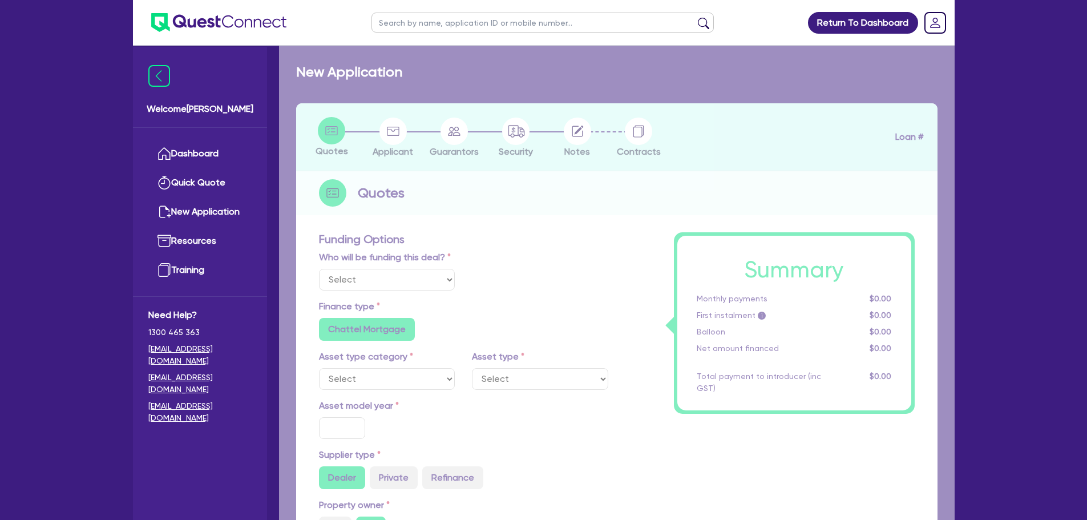
select select "Other"
select select "CARS_AND_LIGHT_TRUCKS"
type input "2024"
type input "100,000"
type input "7"
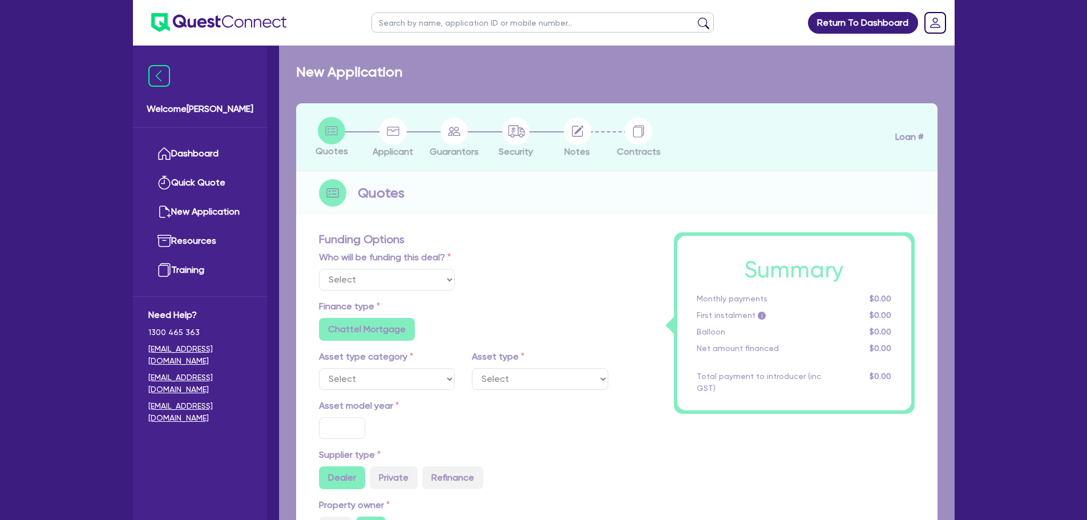
radio input "true"
radio input "false"
select select "PASSENGER_VEHICLES"
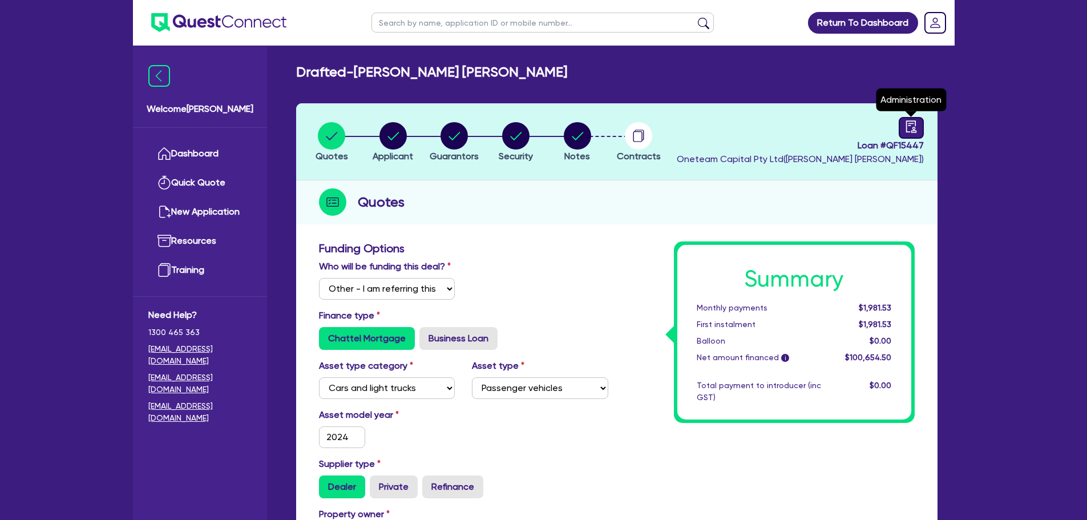
click at [909, 127] on icon "audit" at bounding box center [911, 126] width 13 height 13
select select "DRAFTED_AMENDED"
select select "Other"
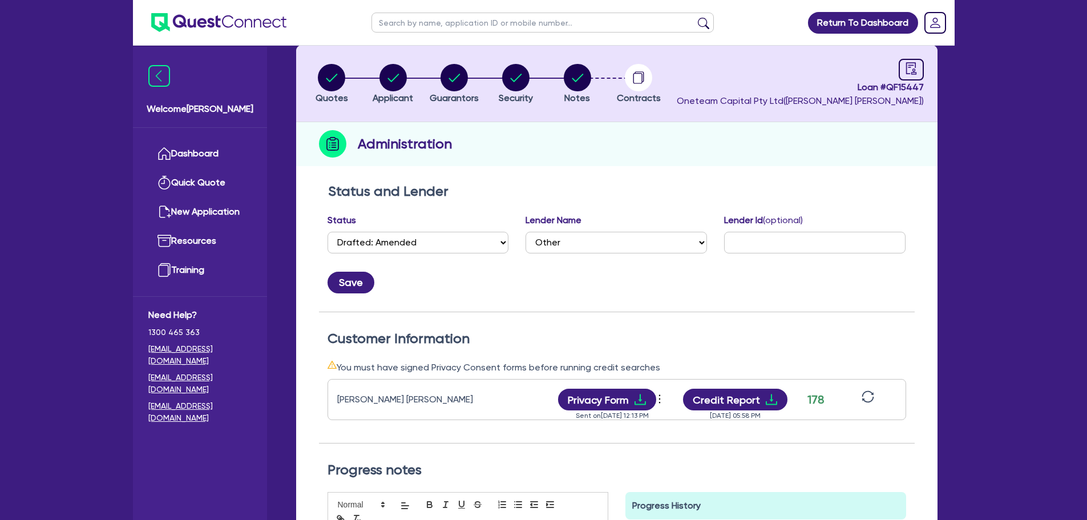
scroll to position [171, 0]
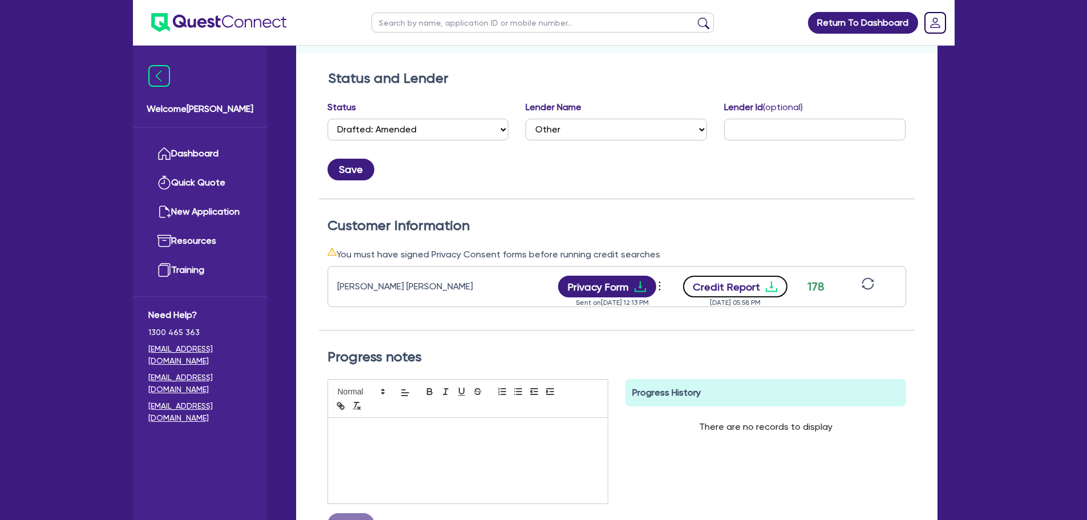
click at [727, 287] on button "Credit Report" at bounding box center [735, 287] width 104 height 22
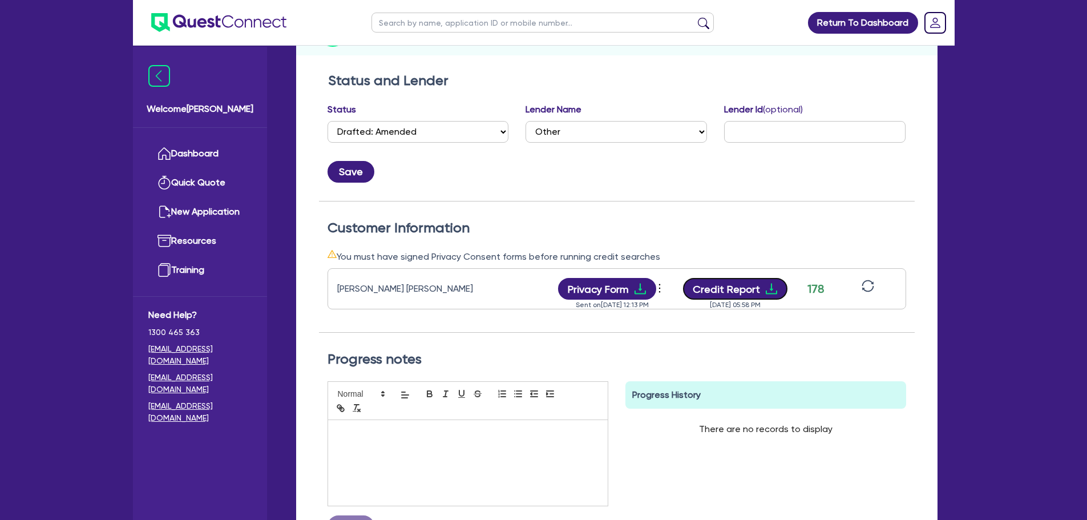
scroll to position [0, 0]
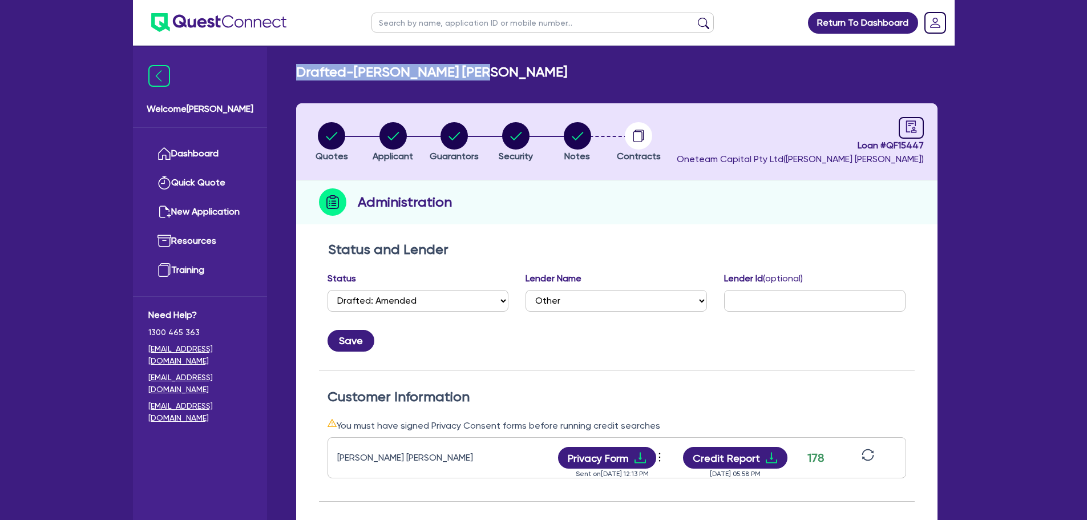
drag, startPoint x: 498, startPoint y: 73, endPoint x: 300, endPoint y: 71, distance: 197.5
click at [299, 71] on div "Drafted - TAYLOR, BEAU DYLAN" at bounding box center [617, 72] width 659 height 17
click at [454, 86] on div "Drafted - TAYLOR, BEAU DYLAN Quotes Applicant Guarantors Security Notes Contrac…" at bounding box center [617, 417] width 676 height 706
drag, startPoint x: 416, startPoint y: 79, endPoint x: 325, endPoint y: 84, distance: 90.9
click at [292, 68] on div "Drafted - TAYLOR, BEAU DYLAN" at bounding box center [617, 72] width 659 height 17
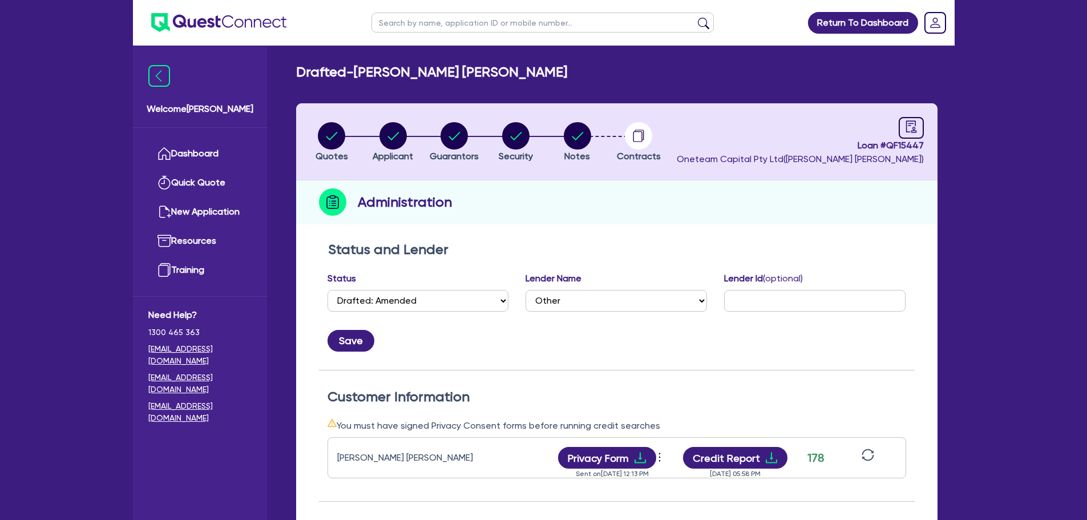
click at [386, 87] on div "Drafted - TAYLOR, BEAU DYLAN Quotes Applicant Guarantors Security Notes Contrac…" at bounding box center [617, 417] width 676 height 706
click at [389, 128] on circle "button" at bounding box center [393, 135] width 27 height 27
select select "SOLE_TRADER"
select select "FINANCIAL_INSURANCE"
select select "STOCKBROKERS"
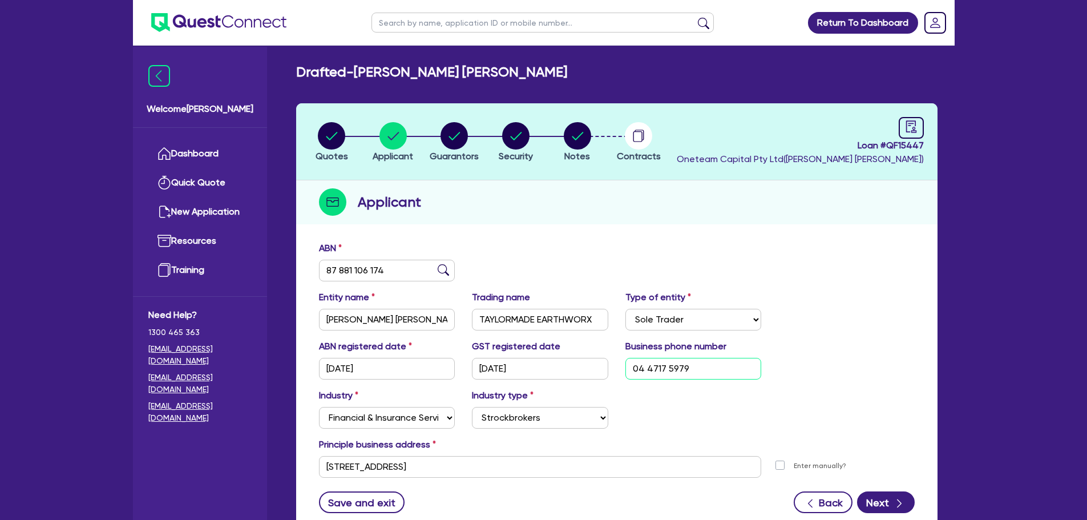
drag, startPoint x: 686, startPoint y: 368, endPoint x: 614, endPoint y: 372, distance: 72.0
click at [614, 370] on div "ABN registered date 11/04/2024 GST registered date 11/04/2024 Business phone nu…" at bounding box center [617, 364] width 613 height 49
click at [903, 498] on icon "button" at bounding box center [899, 503] width 11 height 11
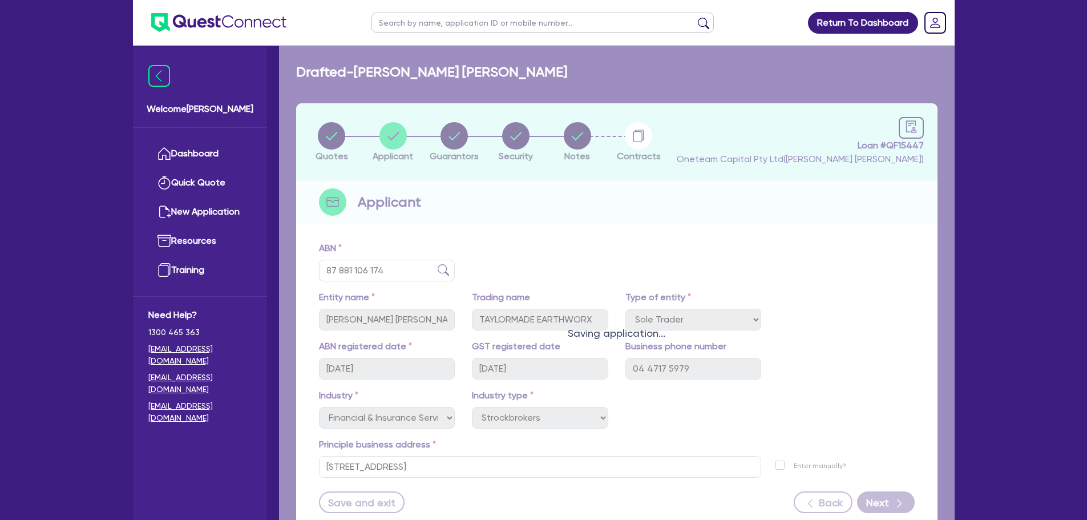
select select "MR"
select select "SINGLE"
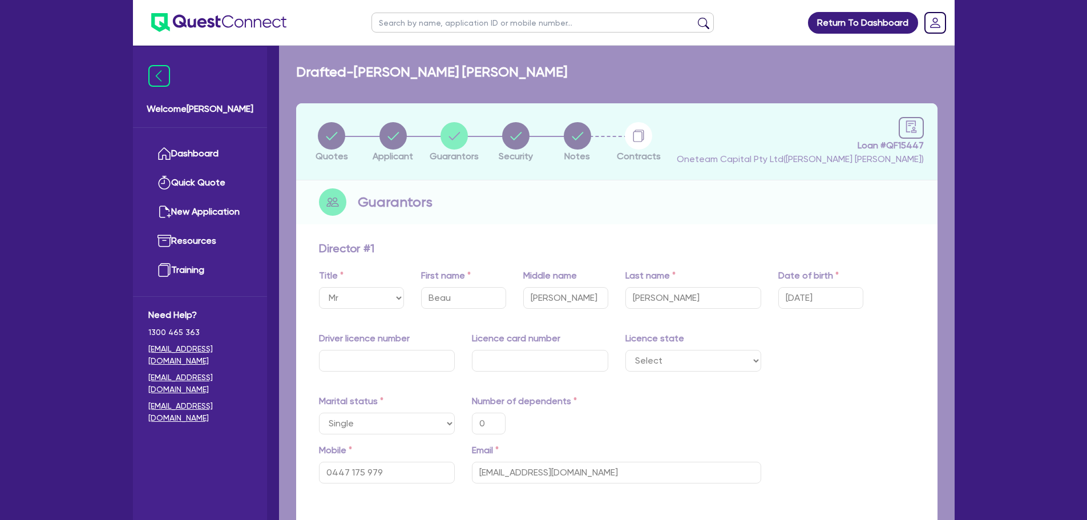
scroll to position [43, 0]
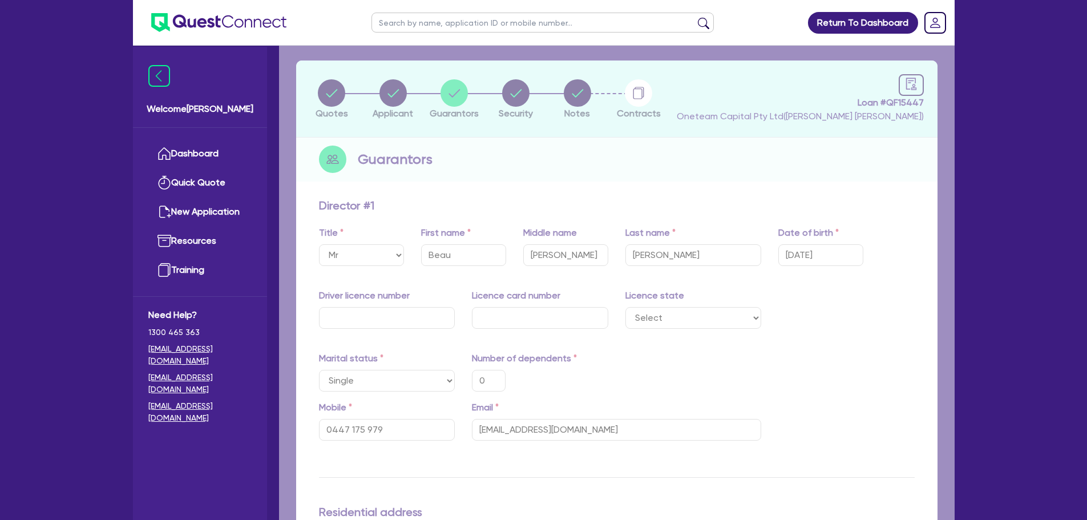
type input "0"
type input "0447 175 979"
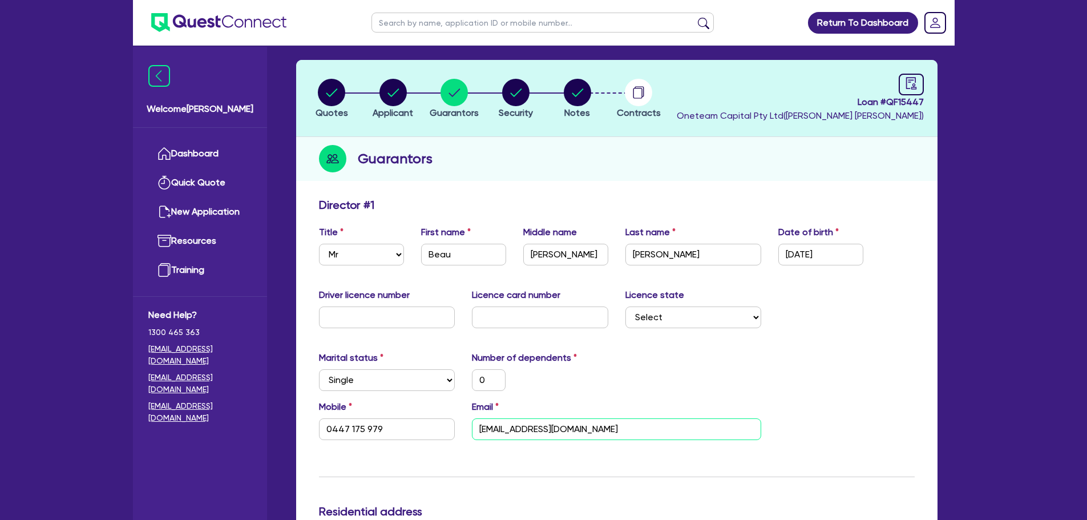
drag, startPoint x: 622, startPoint y: 429, endPoint x: 405, endPoint y: 414, distance: 218.0
click at [405, 414] on div "Mobile 0447 175 979 Email beau@taylormadeearthworx.com" at bounding box center [617, 424] width 613 height 49
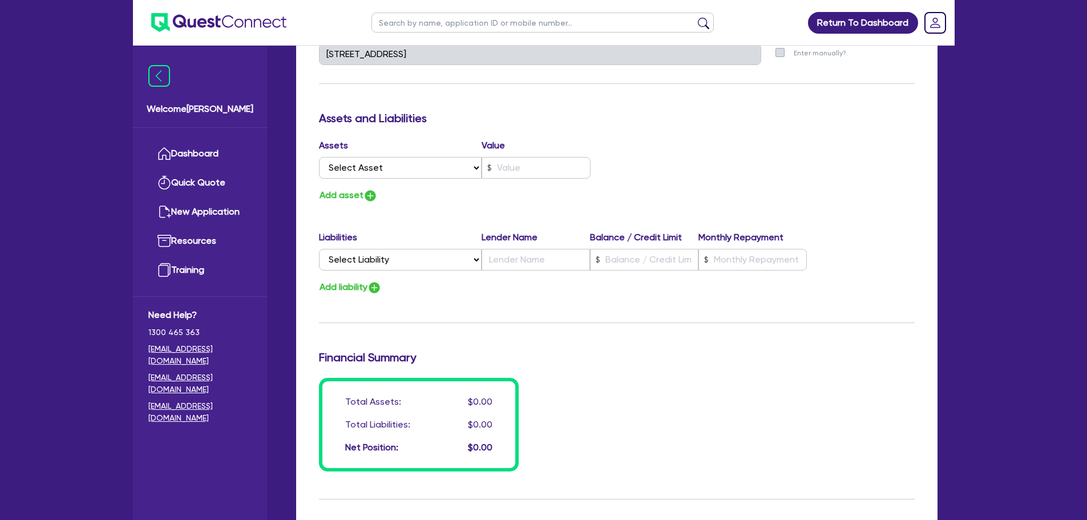
scroll to position [812, 0]
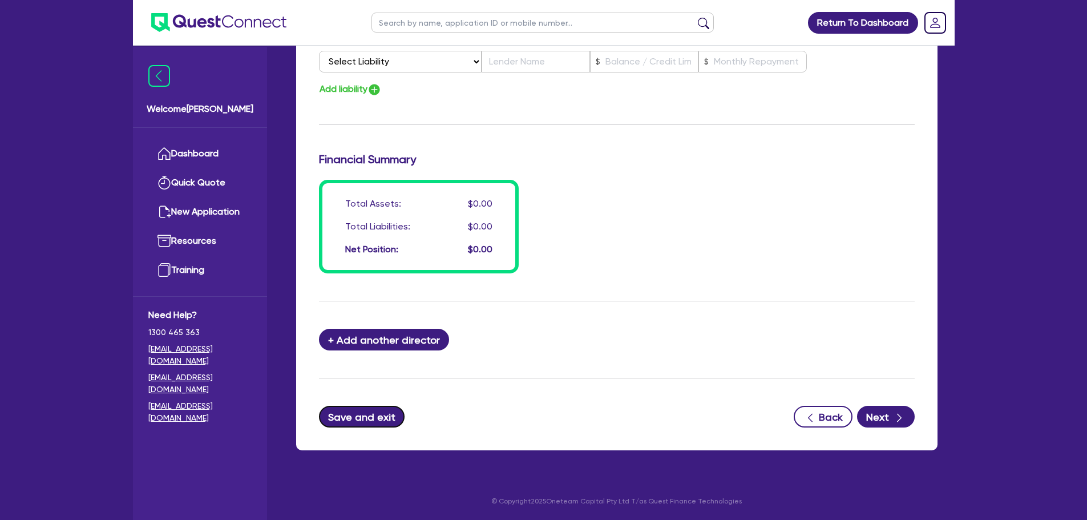
click at [388, 426] on button "Save and exit" at bounding box center [362, 417] width 86 height 22
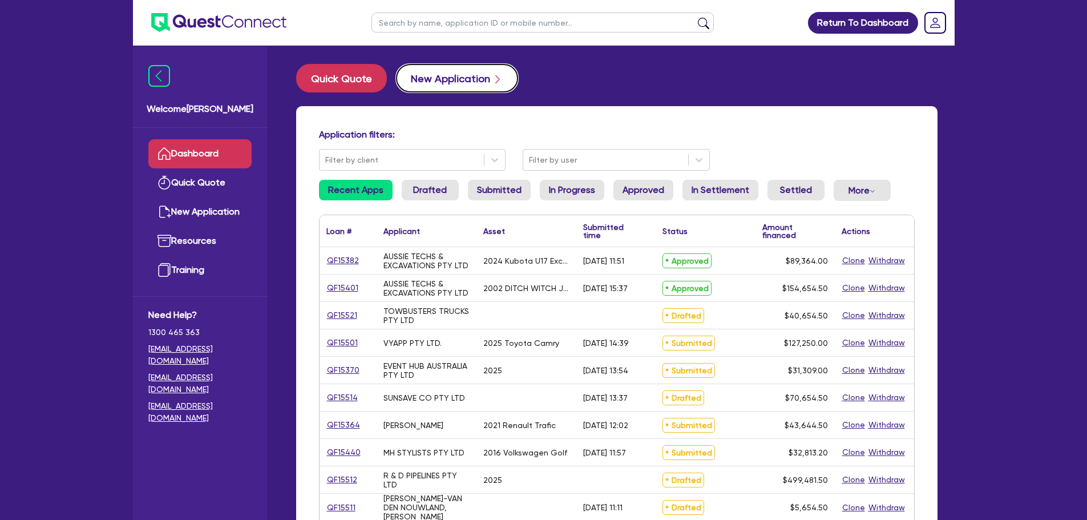
click at [466, 86] on button "New Application" at bounding box center [457, 78] width 122 height 29
select select "Other"
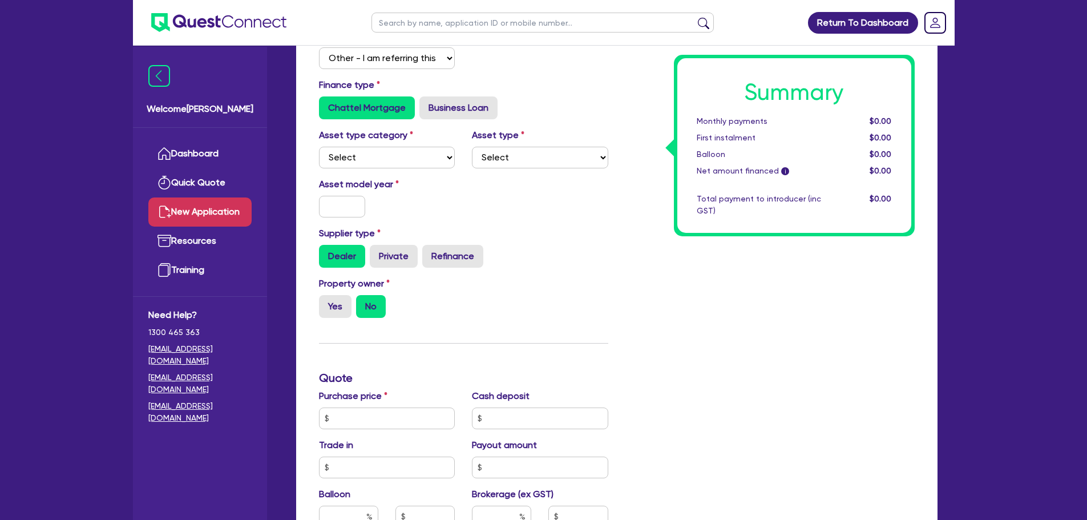
scroll to position [57, 0]
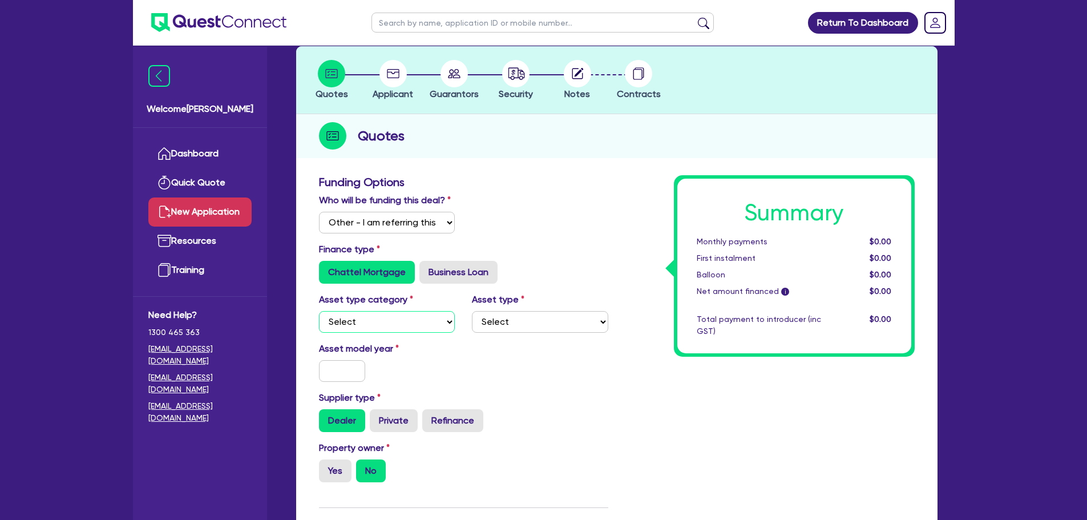
click at [404, 313] on select "Select Cars and light trucks Primary assets Secondary assets Tertiary assets" at bounding box center [387, 322] width 136 height 22
click at [319, 311] on select "Select Cars and light trucks Primary assets Secondary assets Tertiary assets" at bounding box center [387, 322] width 136 height 22
click at [408, 316] on select "Select Cars and light trucks Primary assets Secondary assets Tertiary assets" at bounding box center [387, 322] width 136 height 22
select select "CARS_AND_LIGHT_TRUCKS"
click at [319, 311] on select "Select Cars and light trucks Primary assets Secondary assets Tertiary assets" at bounding box center [387, 322] width 136 height 22
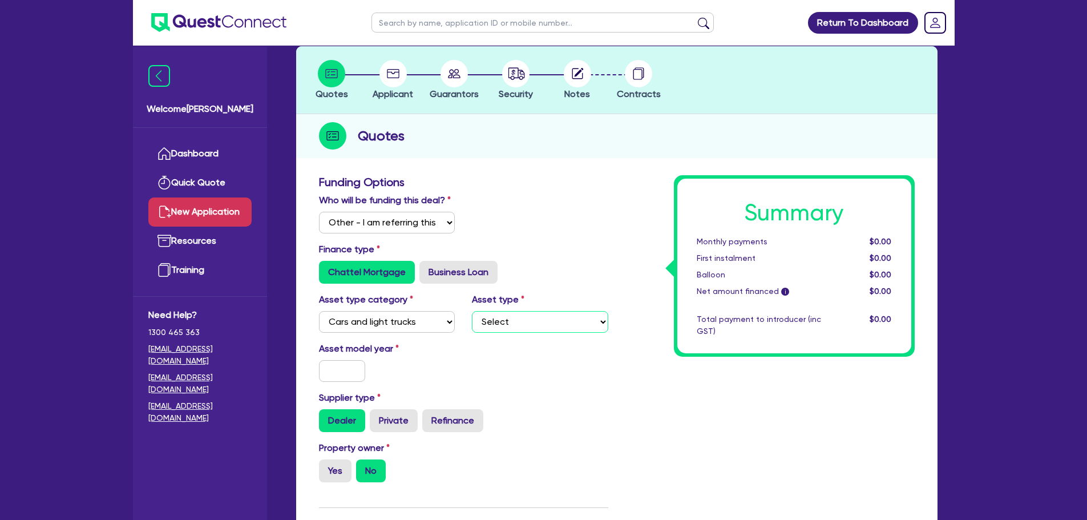
click at [513, 320] on select "Select Passenger vehicles Vans and utes Light trucks up to 4.5 tonne" at bounding box center [540, 322] width 136 height 22
select select "PASSENGER_VEHICLES"
click at [472, 311] on select "Select Passenger vehicles Vans and utes Light trucks up to 4.5 tonne" at bounding box center [540, 322] width 136 height 22
click at [334, 370] on input "text" at bounding box center [342, 371] width 47 height 22
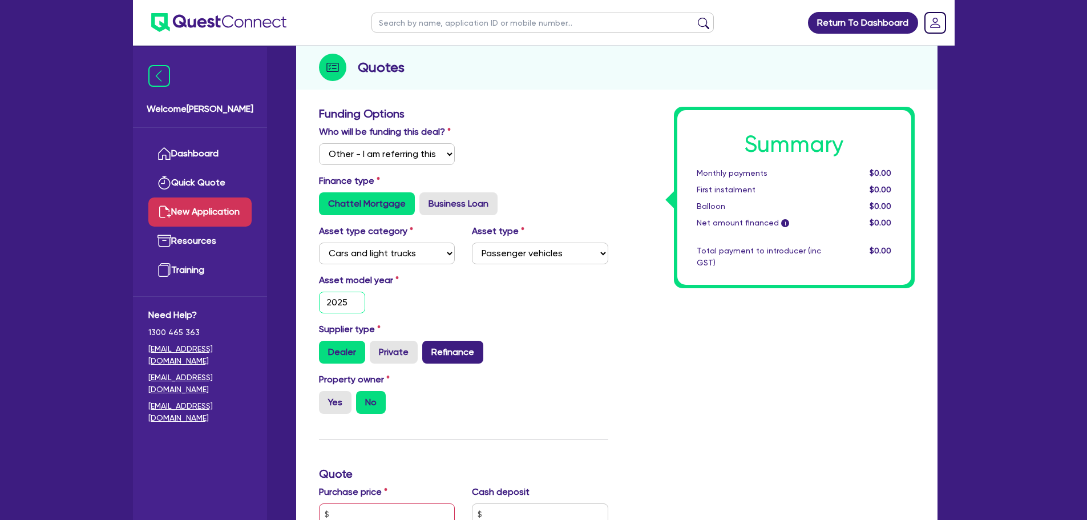
scroll to position [228, 0]
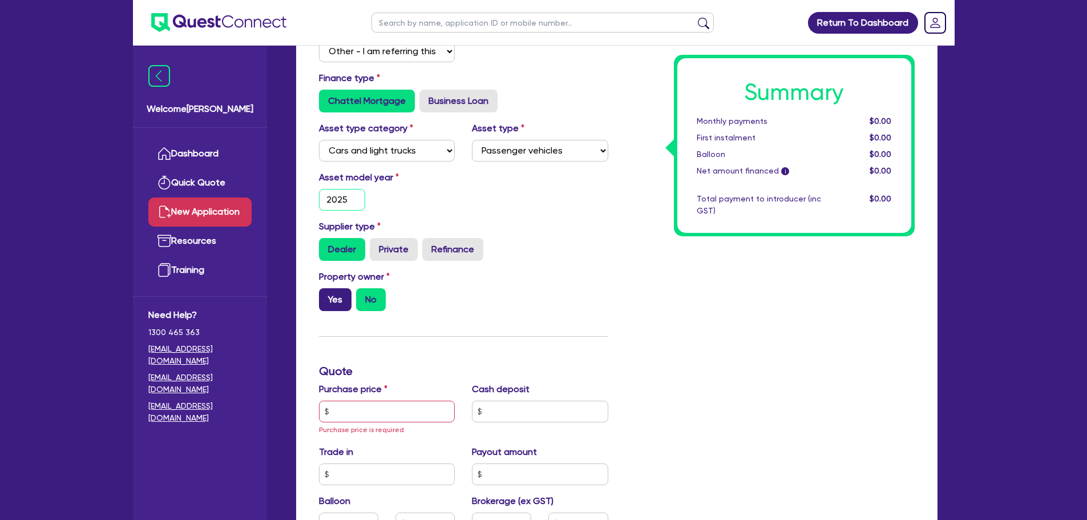
type input "2025"
click at [336, 295] on label "Yes" at bounding box center [335, 299] width 33 height 23
click at [327, 295] on input "Yes" at bounding box center [322, 291] width 7 height 7
radio input "true"
click at [348, 420] on input "text" at bounding box center [387, 412] width 136 height 22
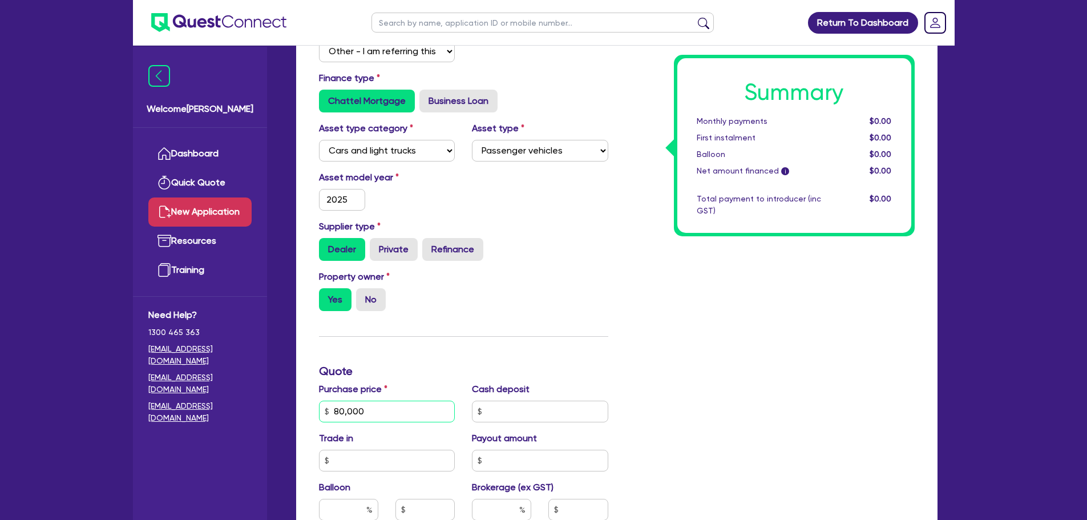
type input "80,000"
click at [594, 235] on div "Supplier type Dealer Private Refinance" at bounding box center [464, 240] width 307 height 41
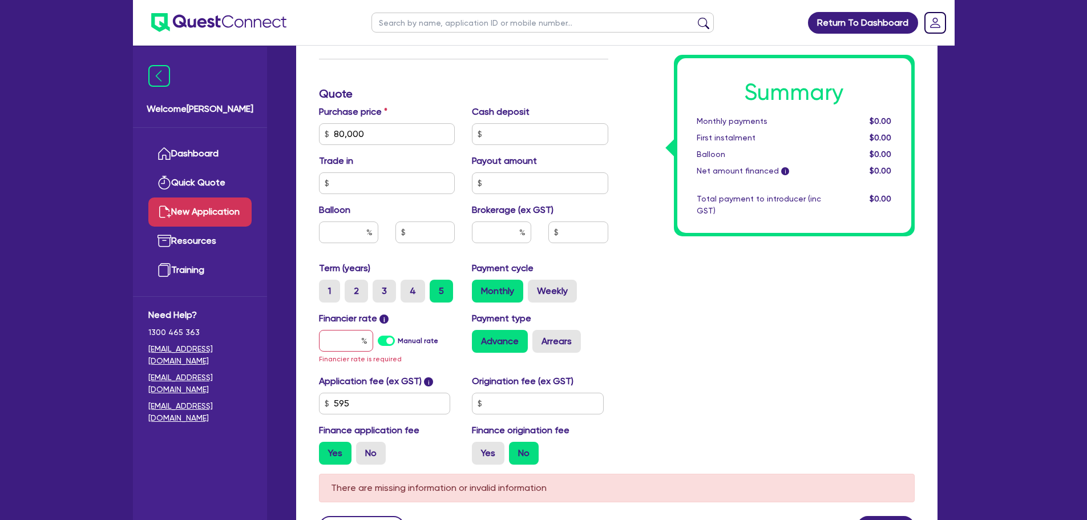
scroll to position [616, 0]
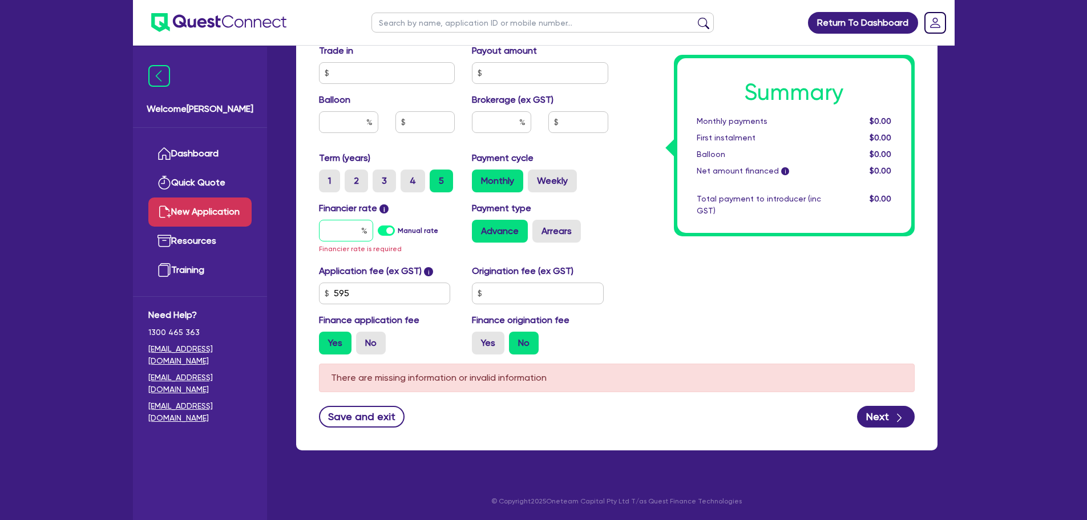
click at [344, 226] on input "text" at bounding box center [346, 231] width 54 height 22
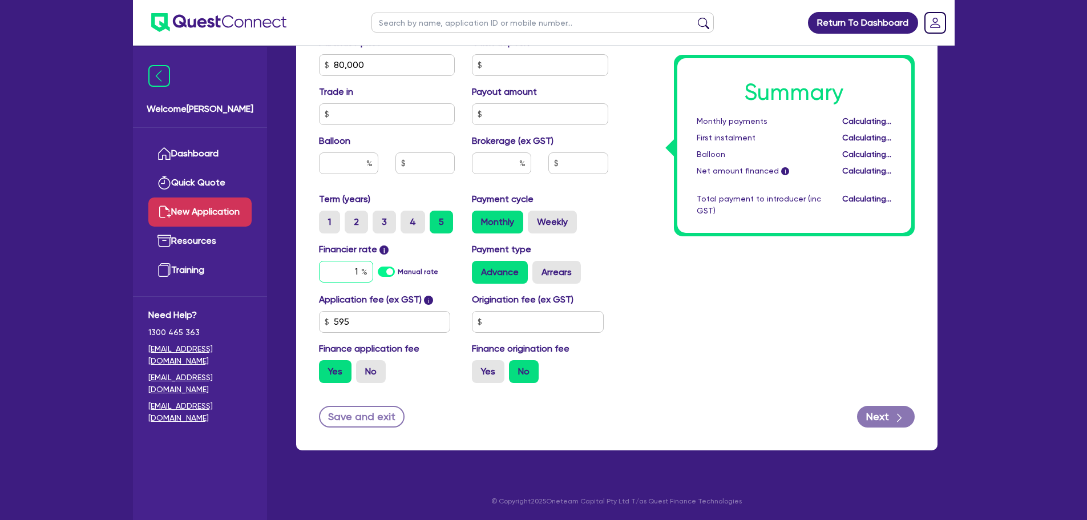
scroll to position [575, 0]
type input "10"
click at [873, 412] on button "Next" at bounding box center [886, 417] width 58 height 22
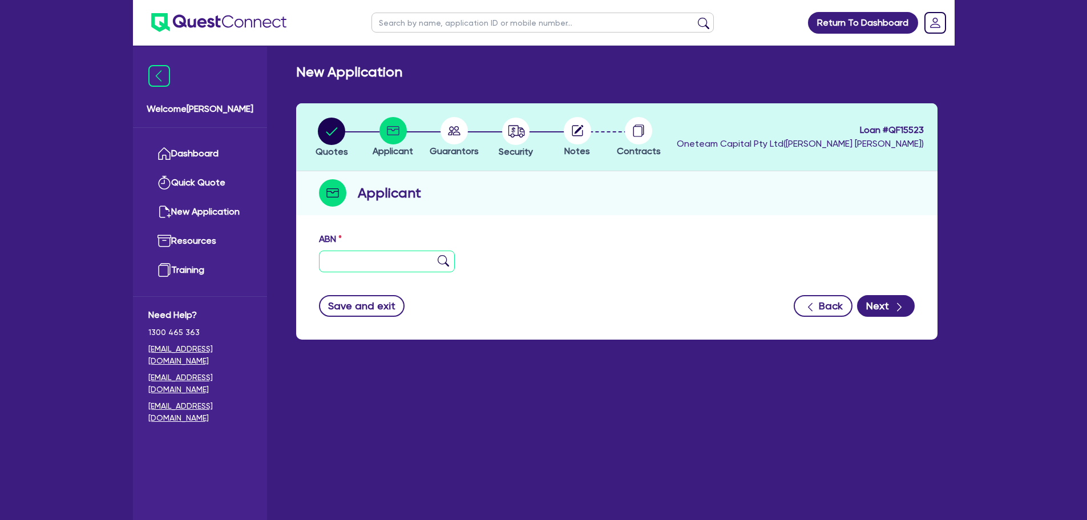
click at [386, 261] on input "text" at bounding box center [387, 262] width 136 height 22
click at [392, 268] on input "text" at bounding box center [387, 262] width 136 height 22
type input "50 662 790 623"
type input "SINGH CORPORATION GROUP PTY LTD"
select select "COMPANY"
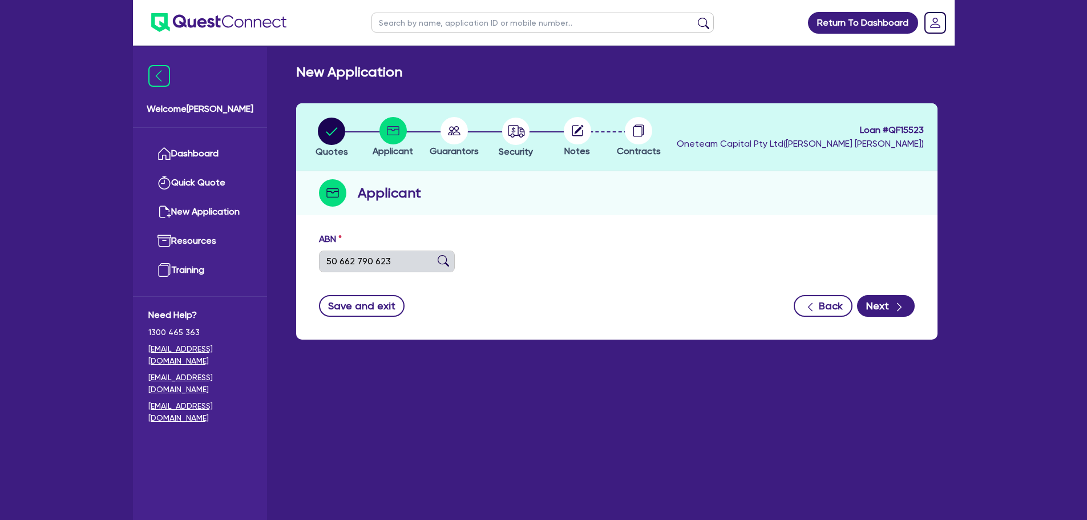
type input "29/09/2022"
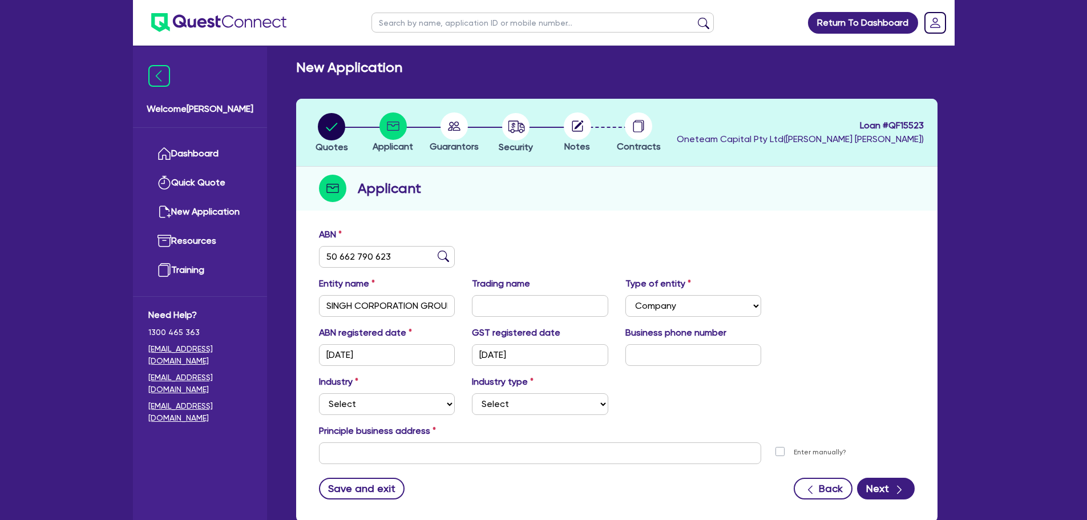
scroll to position [57, 0]
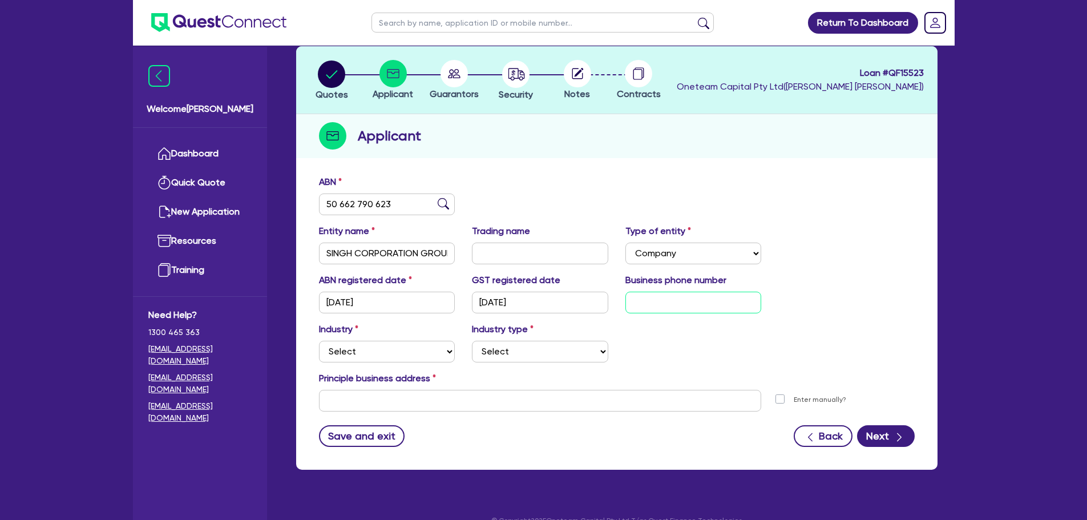
click at [654, 303] on input "text" at bounding box center [694, 303] width 136 height 22
click at [418, 337] on div "Industry Select Accomodation & Food Services Administrative & Support Services …" at bounding box center [388, 343] width 154 height 40
click at [420, 344] on select "Select Accomodation & Food Services Administrative & Support Services Agricultu…" at bounding box center [387, 352] width 136 height 22
click at [319, 341] on select "Select Accomodation & Food Services Administrative & Support Services Agricultu…" at bounding box center [387, 352] width 136 height 22
click at [456, 351] on div "Industry Select Accomodation & Food Services Administrative & Support Services …" at bounding box center [388, 343] width 154 height 40
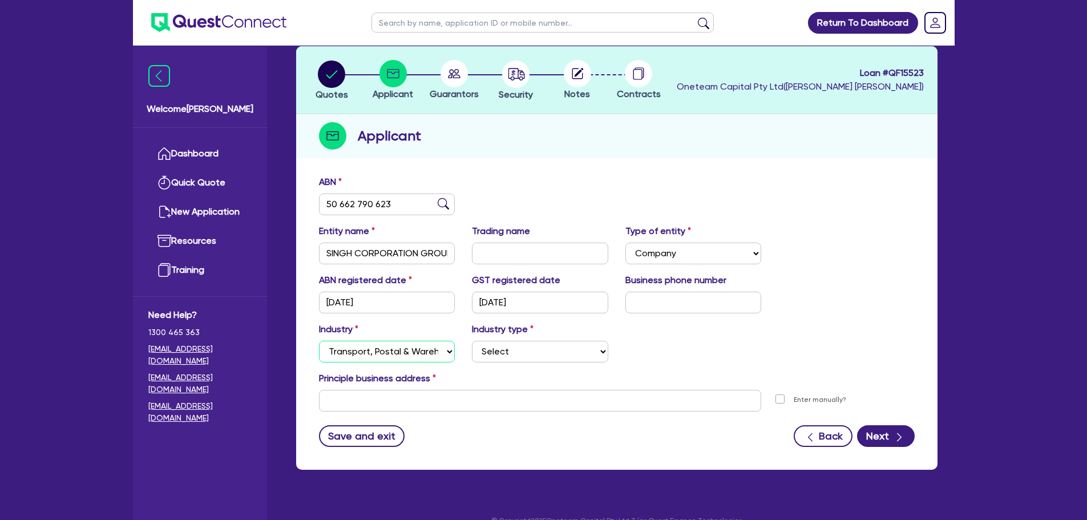
click at [422, 353] on select "Select Accomodation & Food Services Administrative & Support Services Agricultu…" at bounding box center [387, 352] width 136 height 22
select select "RENTAL_REAL_ESTATE"
click at [319, 341] on select "Select Accomodation & Food Services Administrative & Support Services Agricultu…" at bounding box center [387, 352] width 136 height 22
click at [506, 340] on div "Industry type Select Property operators Real estate services Motor vehicles Tra…" at bounding box center [541, 343] width 154 height 40
click at [513, 361] on select "Select Property operators Real estate services Motor vehicles Transport equipme…" at bounding box center [540, 352] width 136 height 22
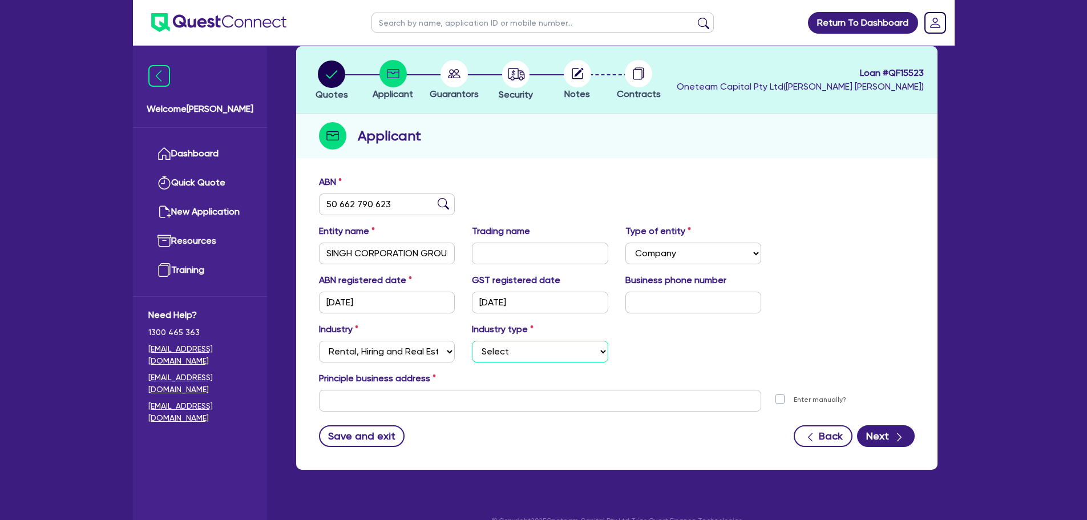
select select "MOTOR_VEHICLES"
click at [472, 341] on select "Select Property operators Real estate services Motor vehicles Transport equipme…" at bounding box center [540, 352] width 136 height 22
click at [671, 309] on input "text" at bounding box center [694, 303] width 136 height 22
type input "04 3399 3814"
click at [476, 399] on input "text" at bounding box center [540, 401] width 443 height 22
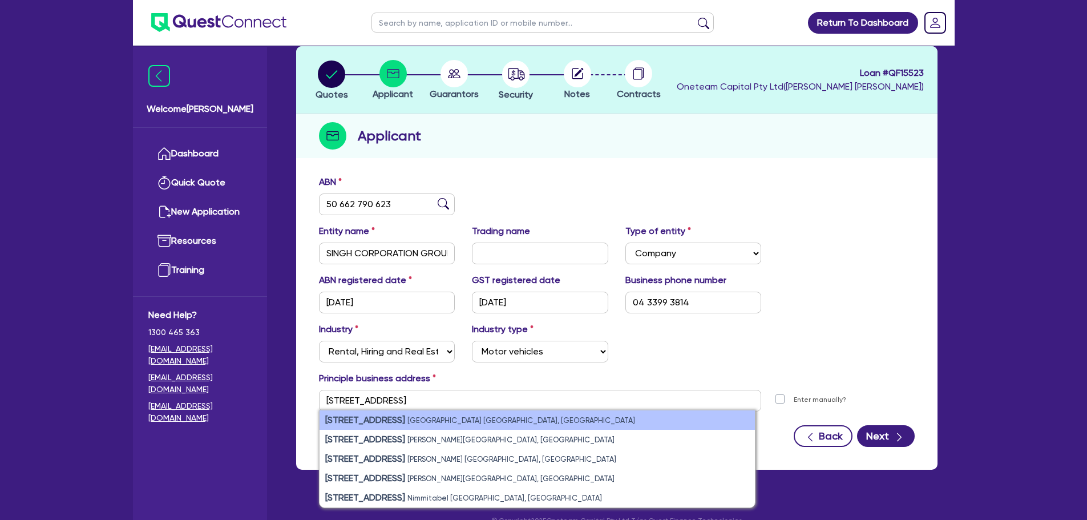
click at [610, 423] on li "11 York Street Sydney NSW, Australia" at bounding box center [538, 419] width 436 height 19
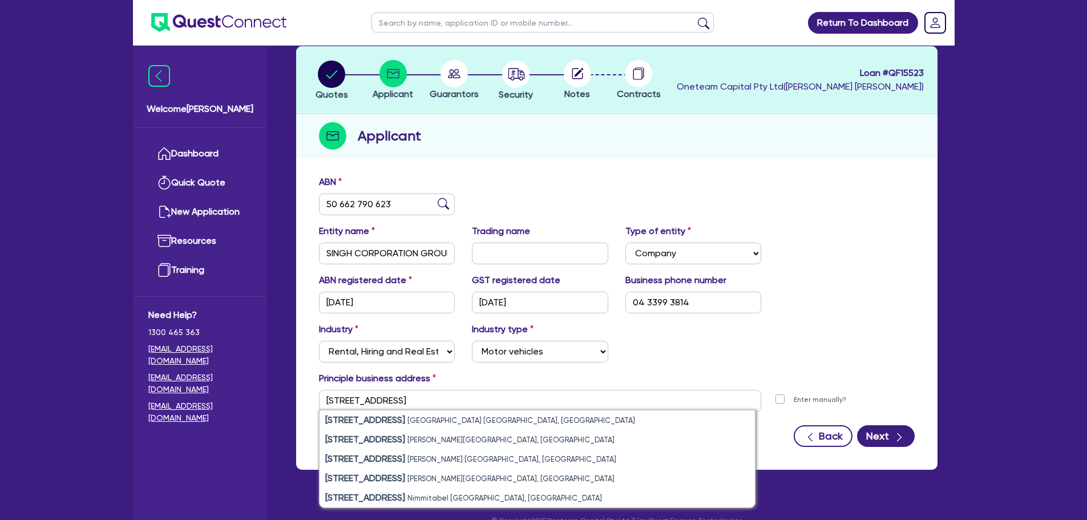
type input "11 York St Sydney NSW 2000"
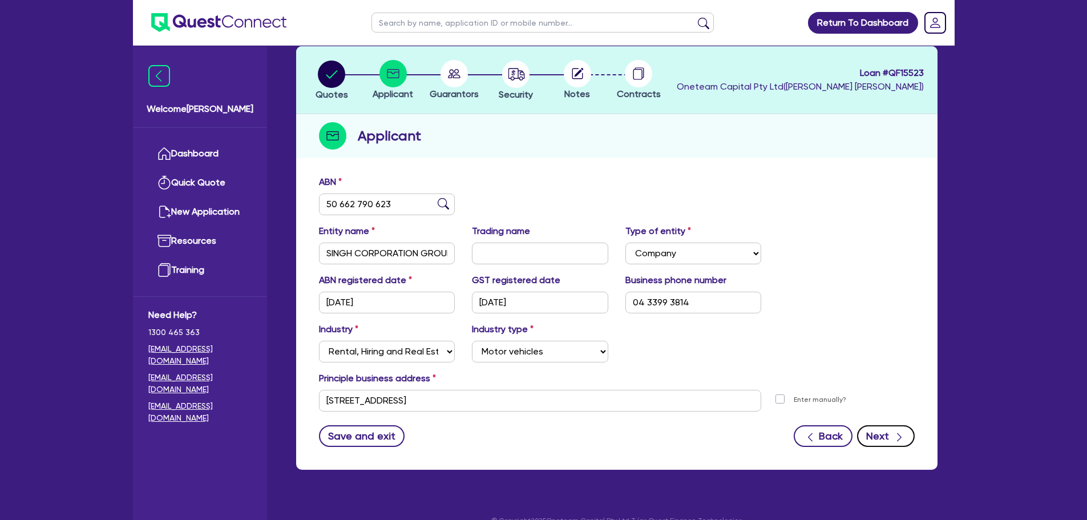
click at [882, 428] on button "Next" at bounding box center [886, 436] width 58 height 22
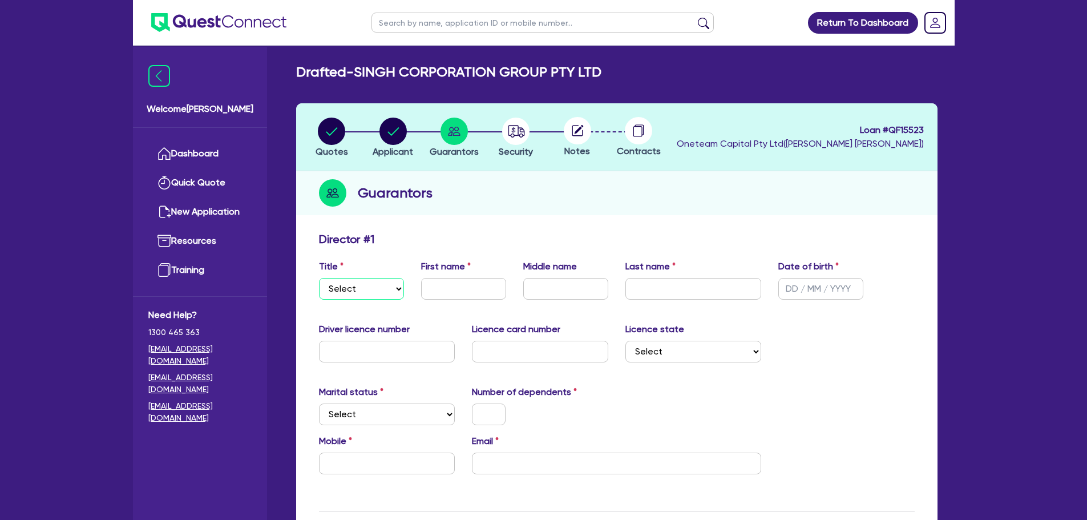
drag, startPoint x: 386, startPoint y: 284, endPoint x: 387, endPoint y: 291, distance: 6.9
click at [388, 286] on select "Select Mr Mrs Ms Miss Dr" at bounding box center [361, 289] width 85 height 22
select select "MR"
click at [319, 278] on select "Select Mr Mrs Ms Miss Dr" at bounding box center [361, 289] width 85 height 22
click at [463, 285] on input "text" at bounding box center [463, 289] width 85 height 22
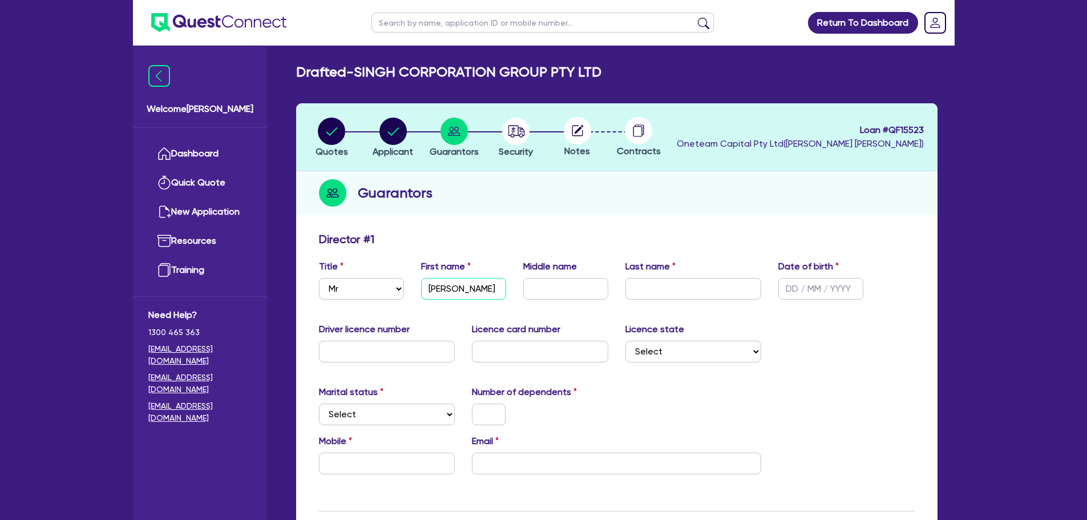
type input "Parminder"
type input "Singh"
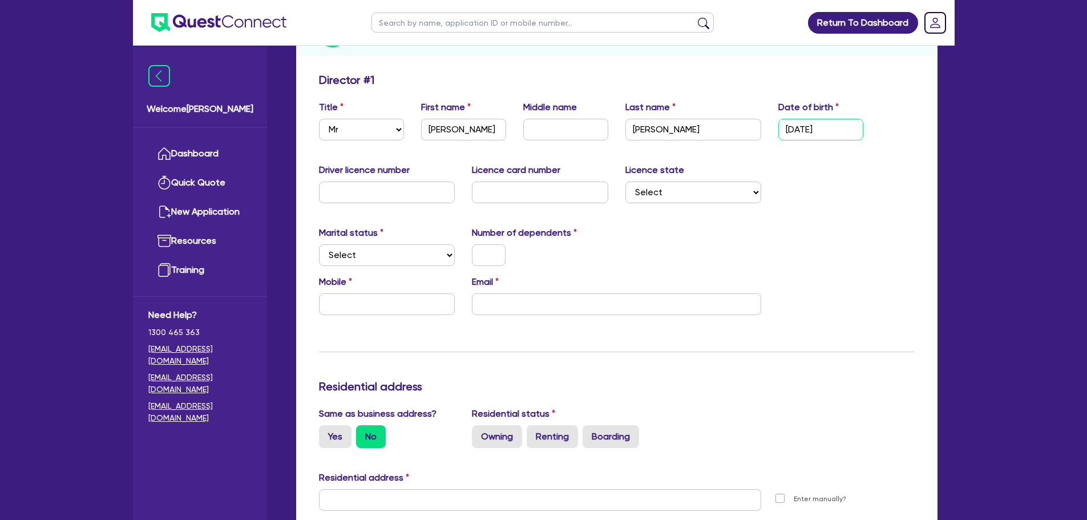
scroll to position [171, 0]
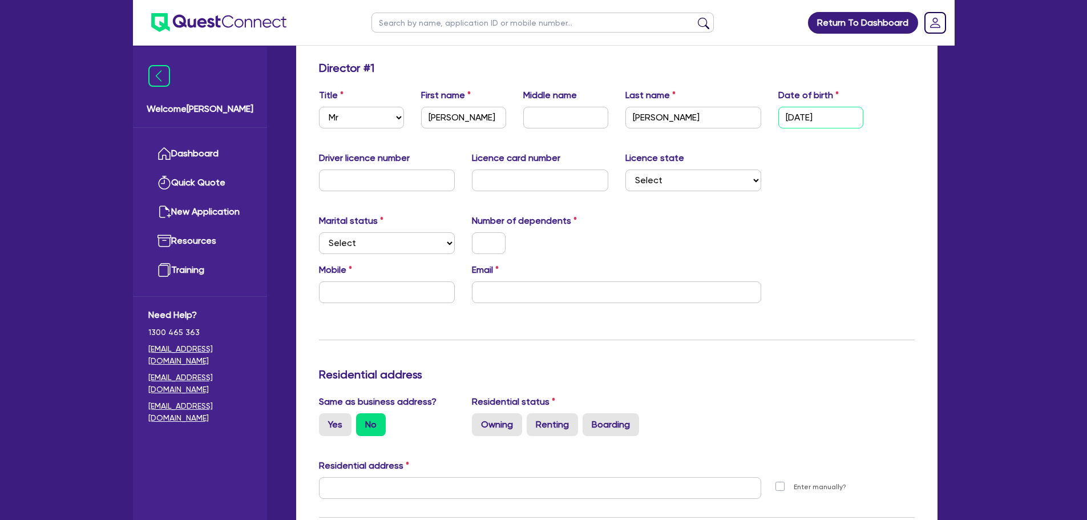
type input "29/08/1986"
click at [390, 249] on select "Select Single Married De Facto / Partner" at bounding box center [387, 243] width 136 height 22
select select "MARRIED"
click at [319, 232] on select "Select Single Married De Facto / Partner" at bounding box center [387, 243] width 136 height 22
click at [479, 252] on input "text" at bounding box center [489, 243] width 34 height 22
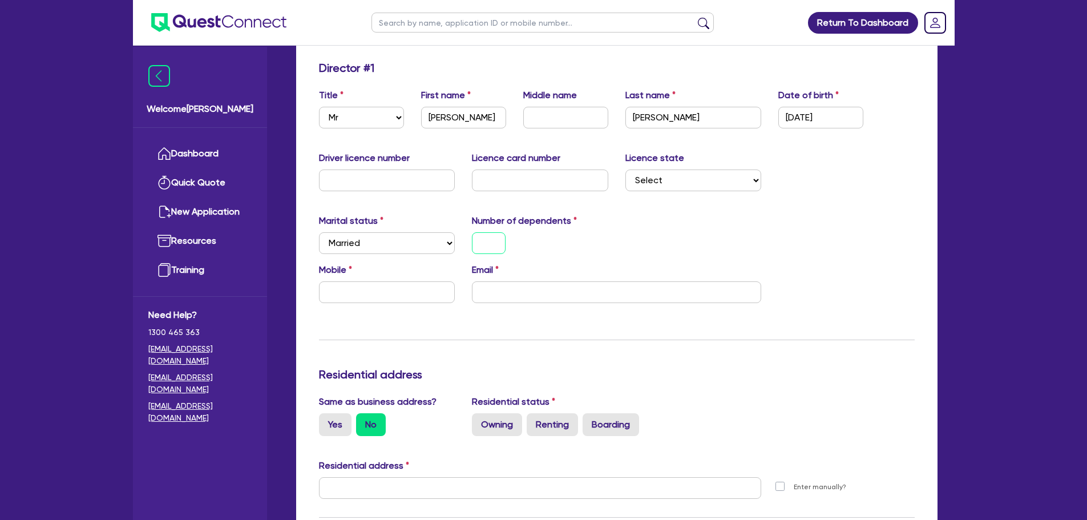
type input "0"
click at [492, 245] on input "0" at bounding box center [489, 243] width 34 height 22
drag, startPoint x: 392, startPoint y: 287, endPoint x: 409, endPoint y: 288, distance: 17.7
click at [391, 287] on input "text" at bounding box center [387, 292] width 136 height 22
type input "2"
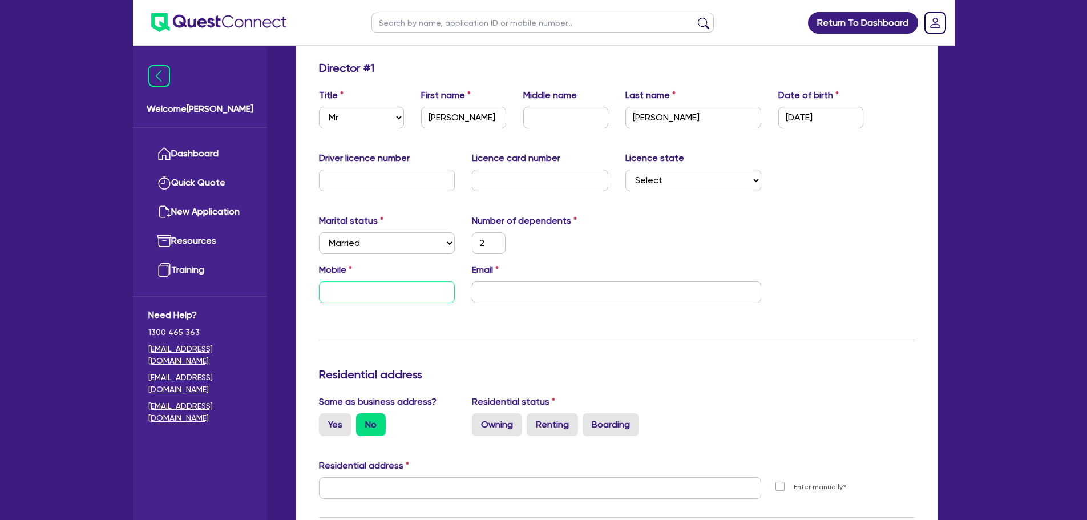
type input "0"
type input "2"
type input "04"
type input "2"
type input "043"
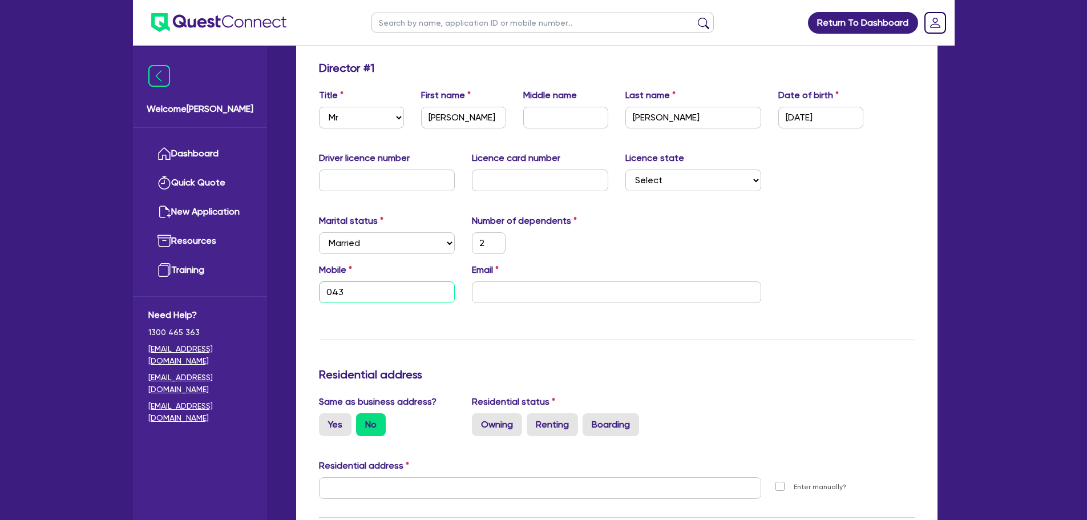
type input "2"
type input "0433"
type input "2"
type input "0433 9"
type input "2"
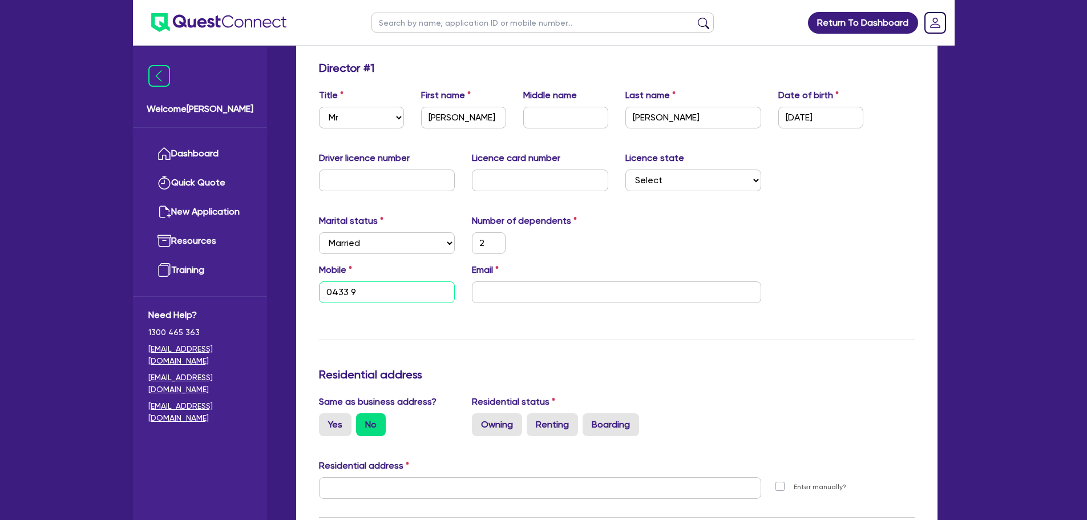
type input "0433 99"
type input "2"
type input "0433 993"
type input "2"
type input "0433 993 8"
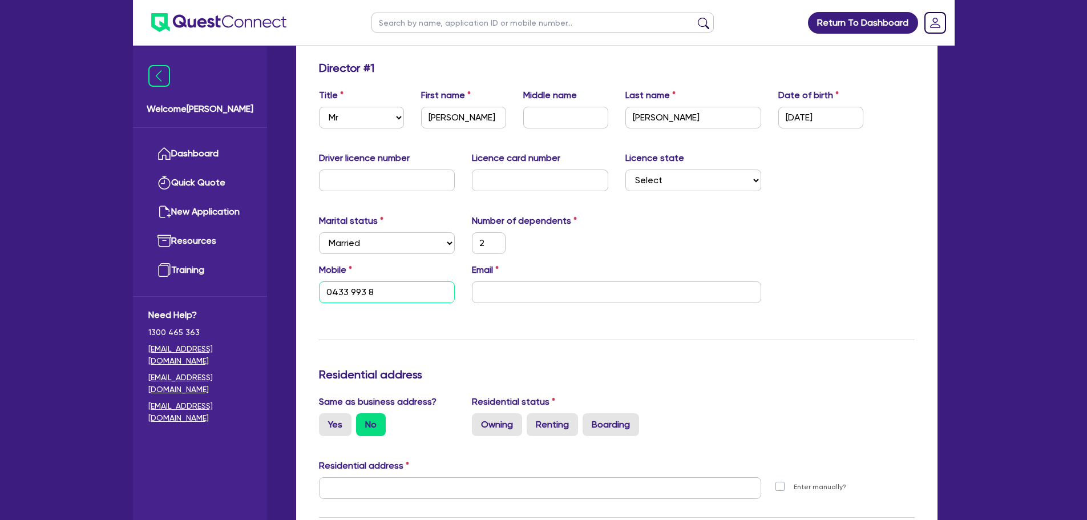
type input "2"
type input "0433 993 81"
type input "2"
type input "0433 993 814"
click at [535, 290] on input "email" at bounding box center [616, 292] width 289 height 22
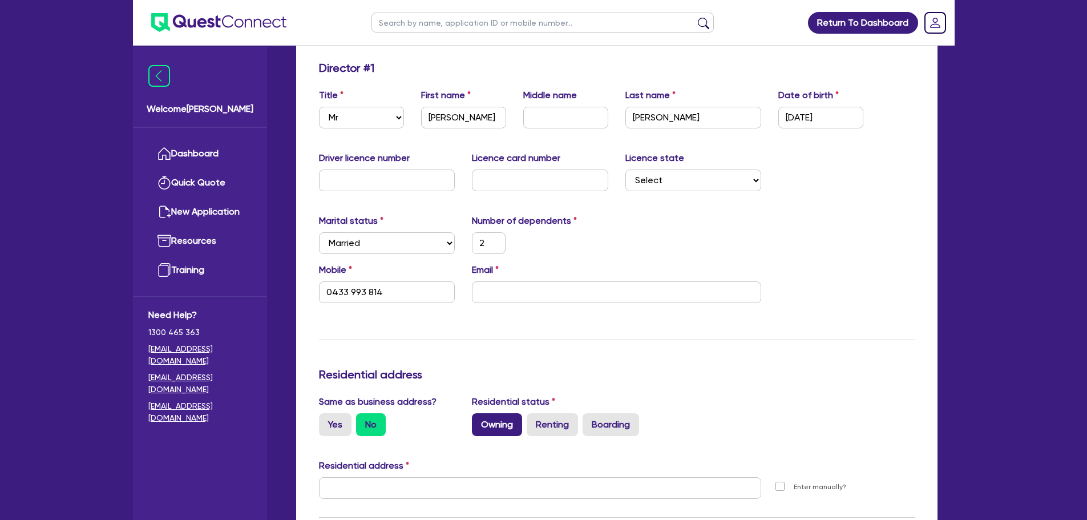
click at [497, 422] on label "Owning" at bounding box center [497, 424] width 50 height 23
click at [479, 421] on input "Owning" at bounding box center [475, 416] width 7 height 7
radio input "true"
type input "2"
type input "0433 993 814"
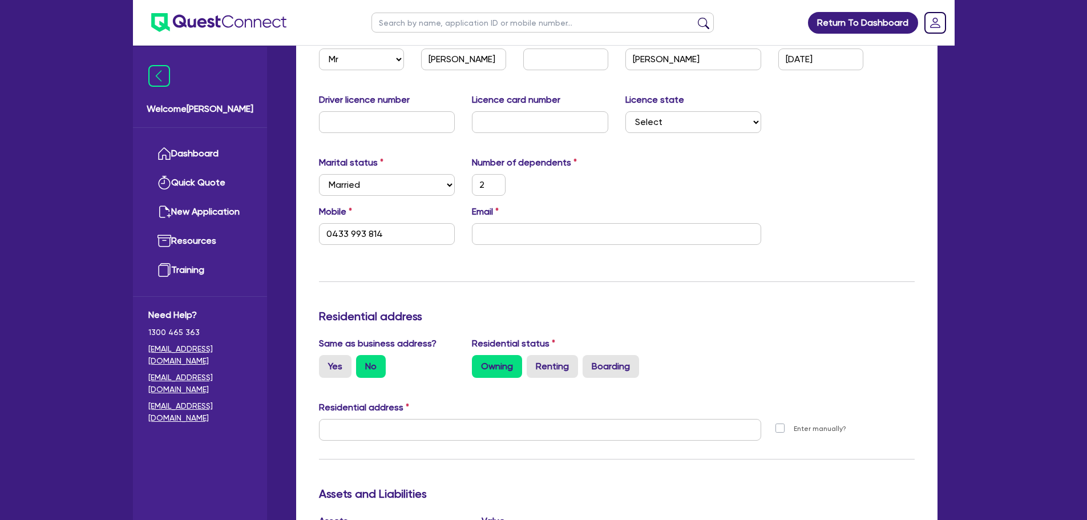
scroll to position [342, 0]
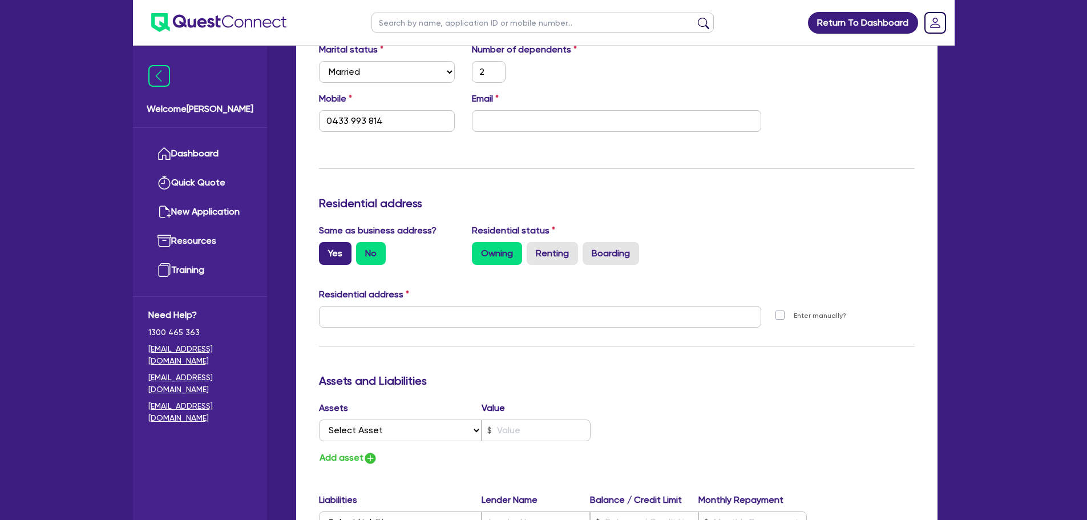
click at [334, 260] on label "Yes" at bounding box center [335, 253] width 33 height 23
click at [327, 249] on input "Yes" at bounding box center [322, 245] width 7 height 7
radio input "true"
type input "2"
type input "0433 993 814"
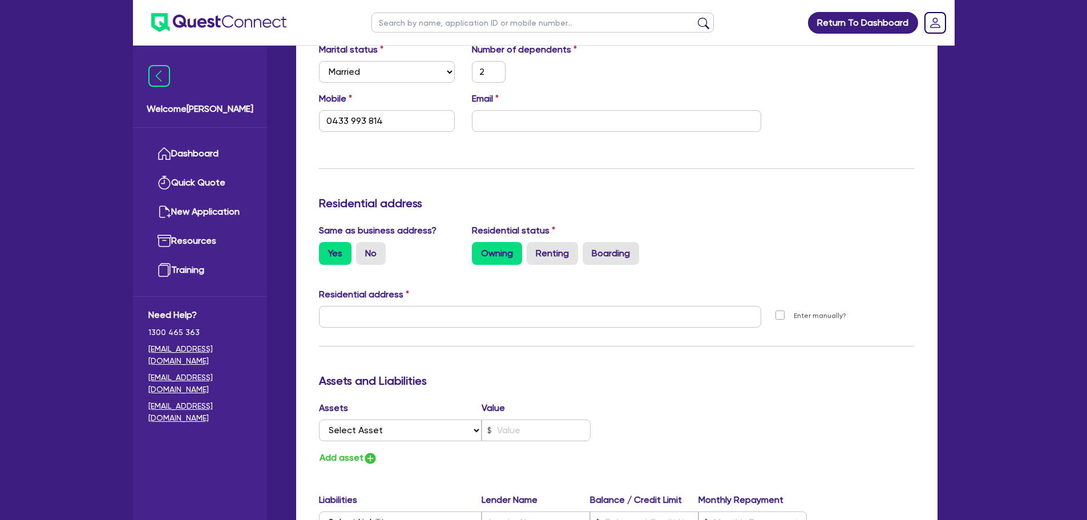
type input "11 York St Sydney NSW 2000"
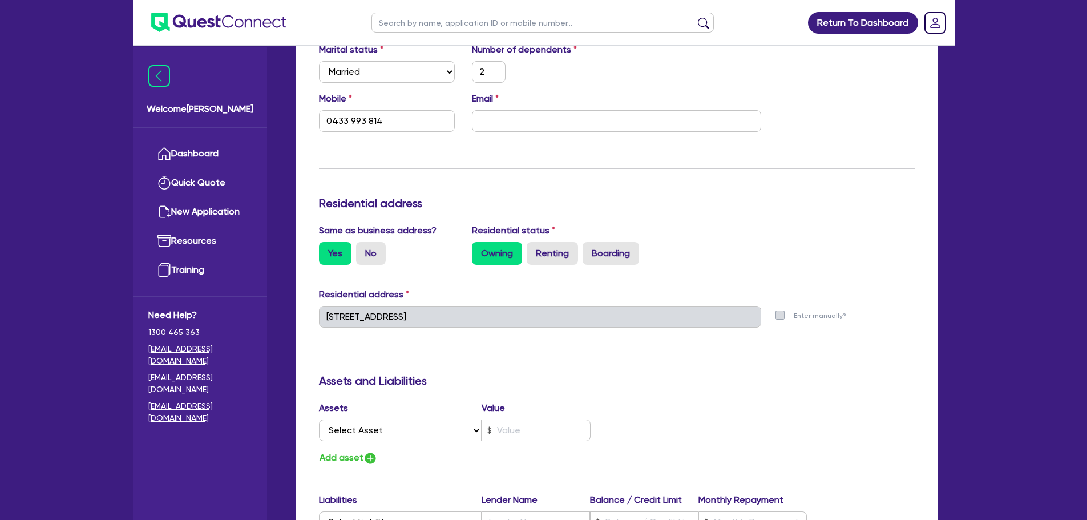
click at [364, 266] on div "Same as business address? Yes No Residential status Owning Renting Boarding" at bounding box center [617, 249] width 613 height 50
click at [370, 250] on label "No" at bounding box center [371, 253] width 30 height 23
click at [364, 249] on input "No" at bounding box center [359, 245] width 7 height 7
radio input "true"
type input "2"
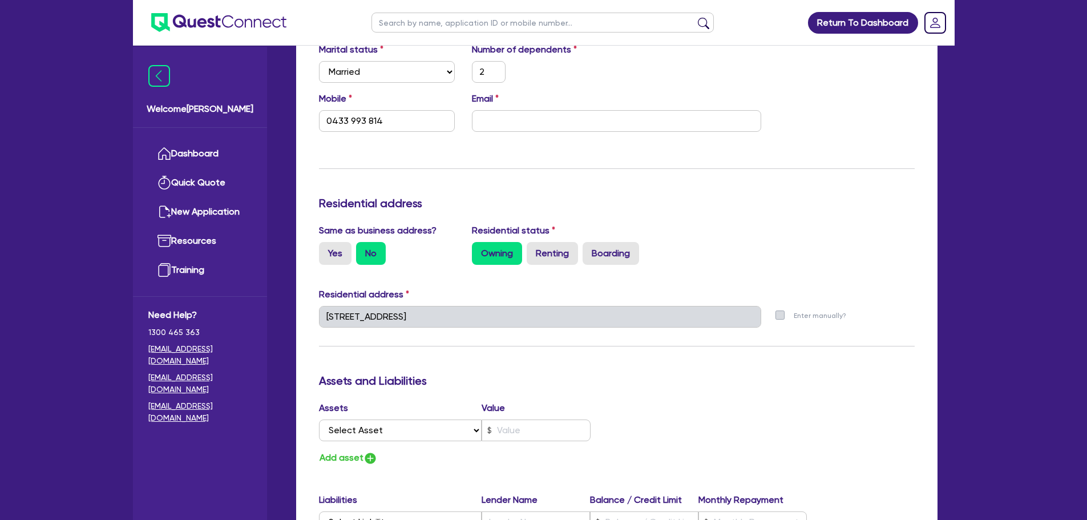
type input "0433 993 814"
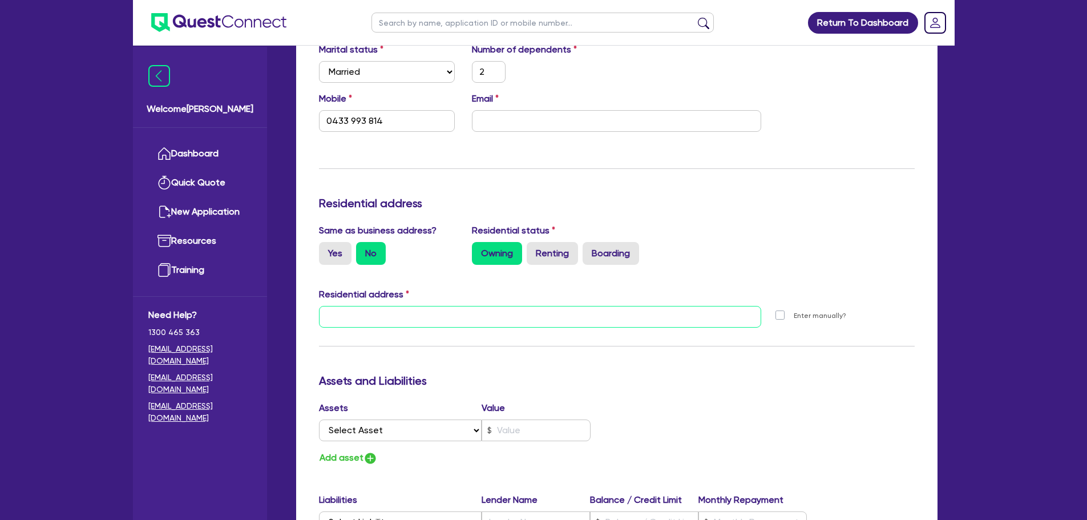
click at [443, 316] on input "text" at bounding box center [540, 317] width 443 height 22
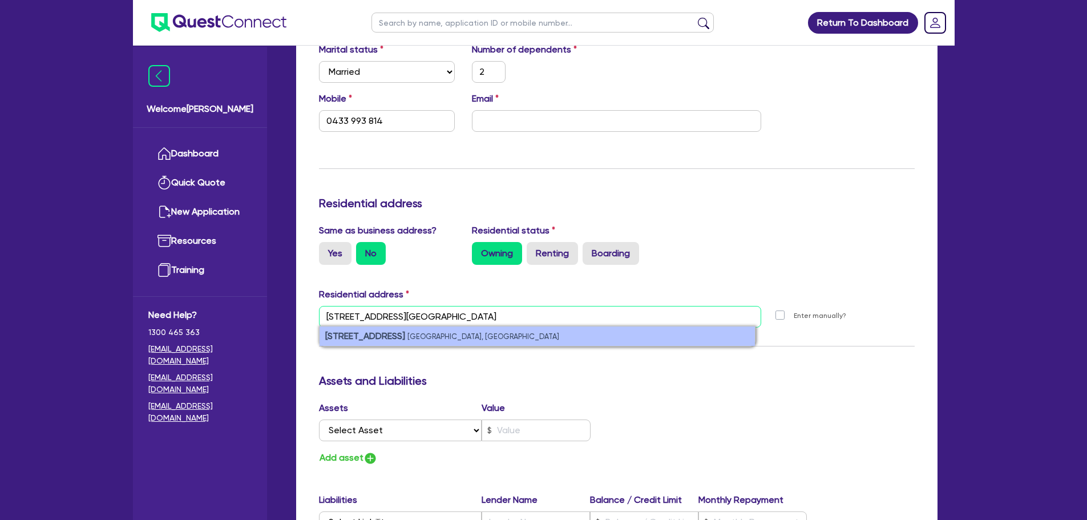
type input "10 grimson street jordan"
click at [442, 337] on small "Jordan Springs NSW, Australia" at bounding box center [484, 336] width 152 height 9
type input "2"
type input "0433 993 814"
type input "10 Crimson St Jordan Springs NSW 2747"
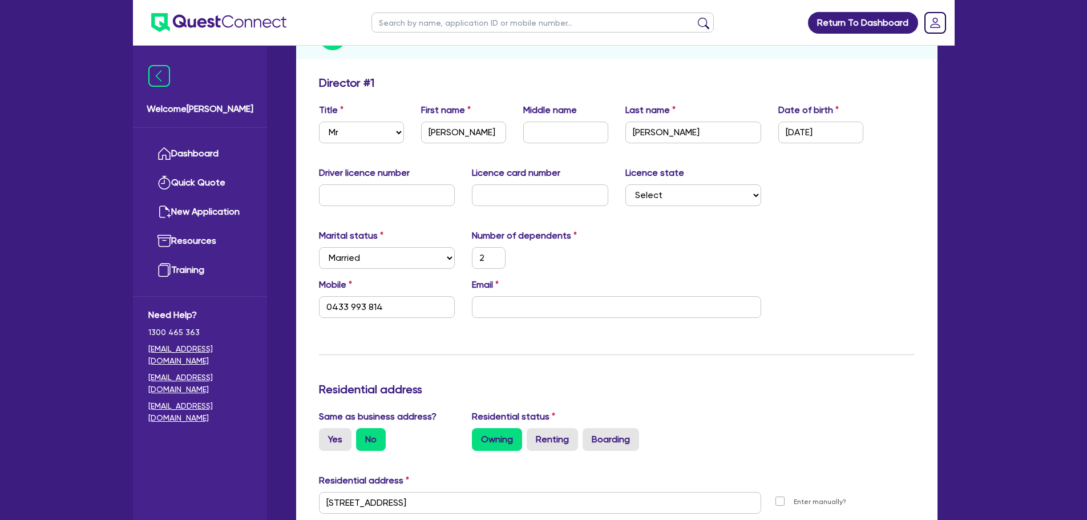
scroll to position [346, 0]
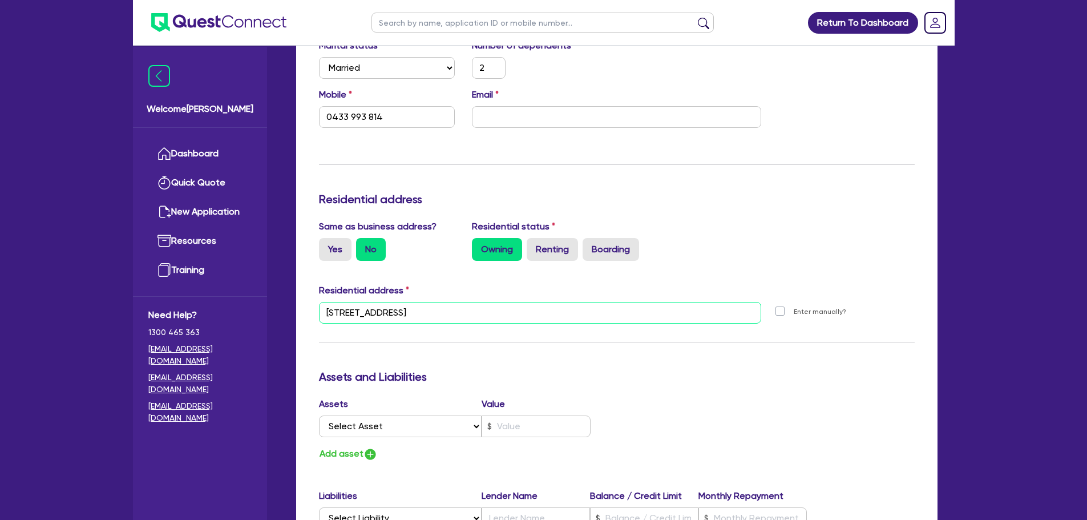
drag, startPoint x: 510, startPoint y: 309, endPoint x: 309, endPoint y: 311, distance: 200.4
click at [311, 311] on div "10 Crimson St Jordan Springs NSW 2747" at bounding box center [541, 317] width 460 height 31
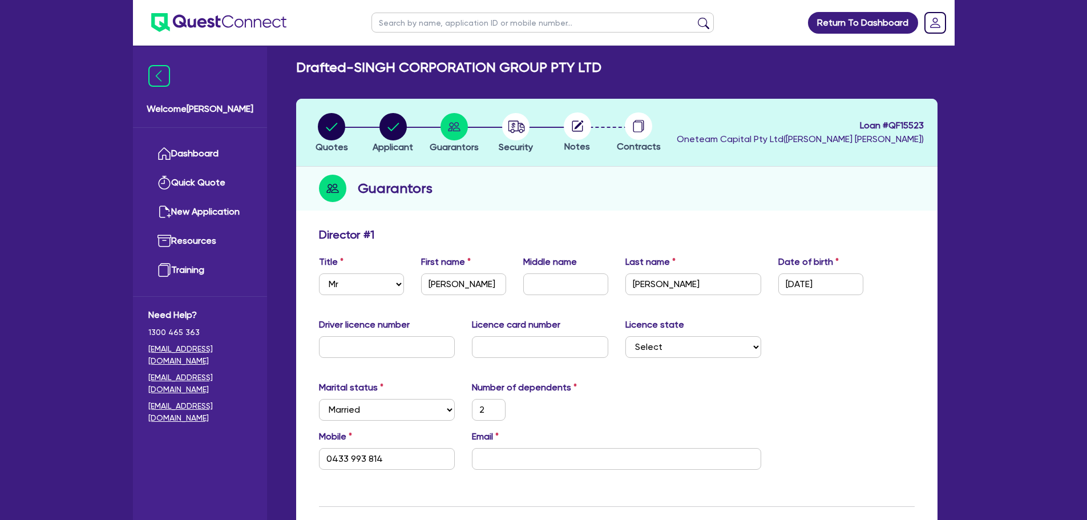
scroll to position [0, 0]
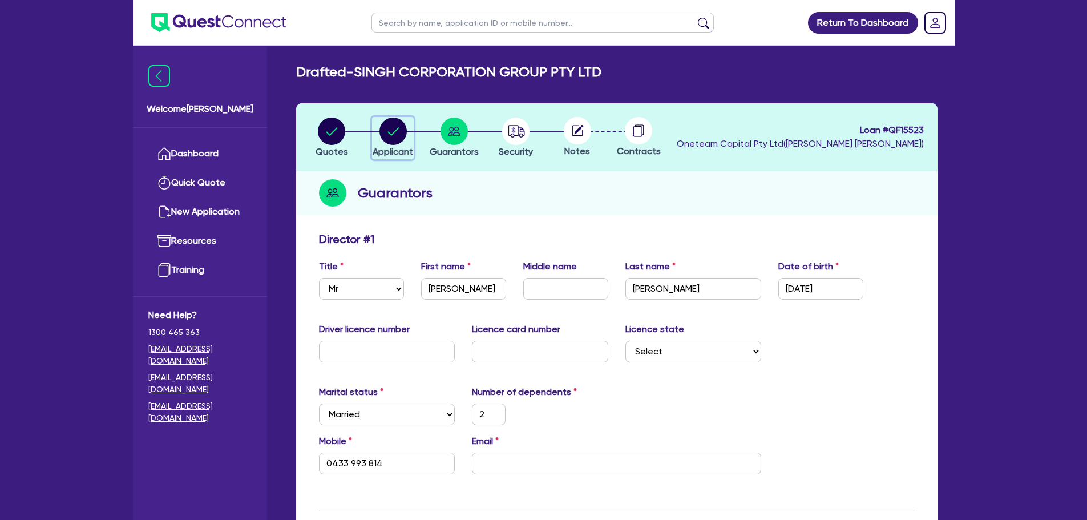
click at [389, 132] on icon "button" at bounding box center [393, 131] width 11 height 8
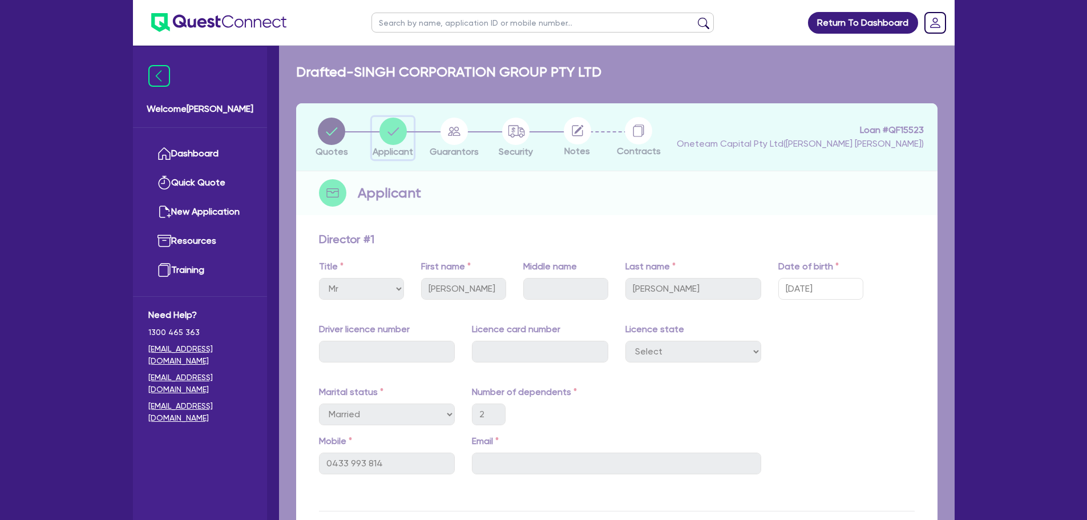
scroll to position [76, 0]
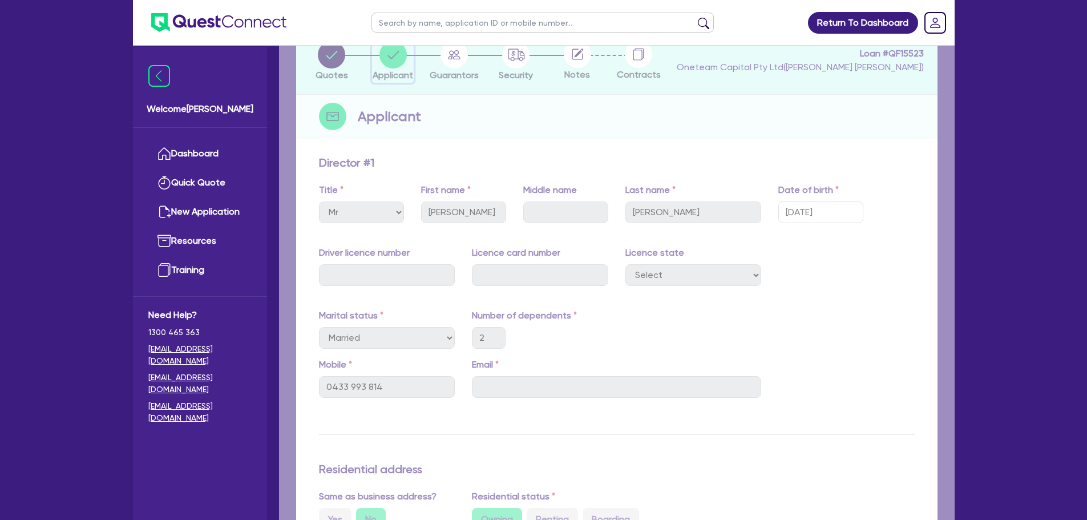
select select "COMPANY"
select select "RENTAL_REAL_ESTATE"
select select "MOTOR_VEHICLES"
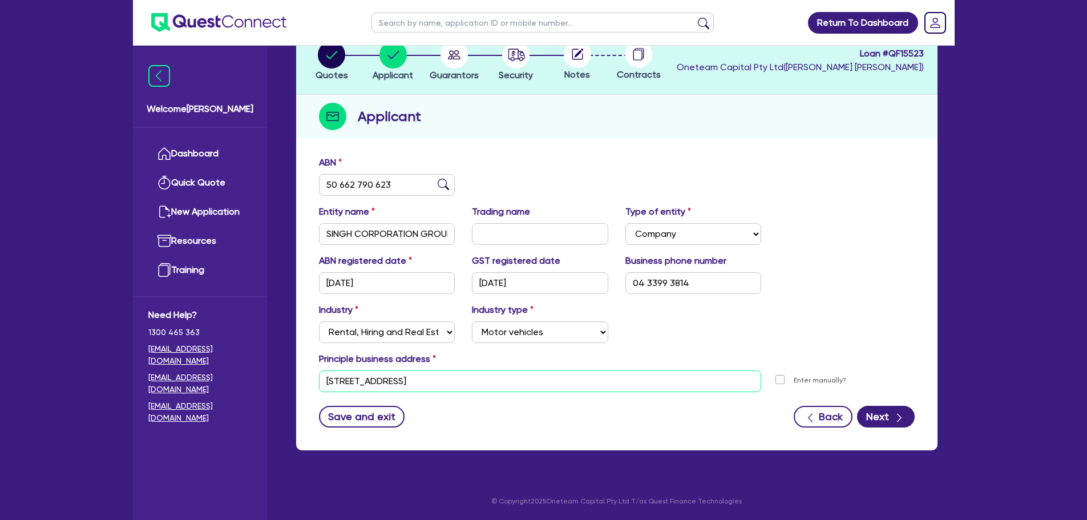
drag, startPoint x: 472, startPoint y: 378, endPoint x: 293, endPoint y: 394, distance: 179.4
click at [290, 394] on div "Quotes Applicant Guarantors Security Notes Contracts Loan # QF15523 Oneteam Cap…" at bounding box center [617, 245] width 659 height 437
paste input "0 Crimson St Jordan Springs NSW 2747"
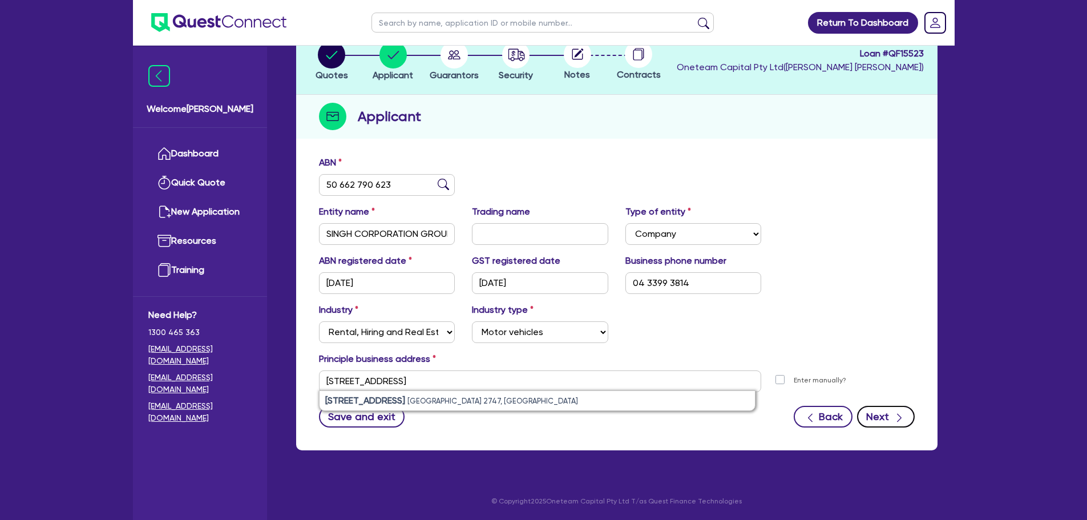
click at [876, 422] on button "Next" at bounding box center [886, 417] width 58 height 22
type input "11 York St Sydney NSW 2000"
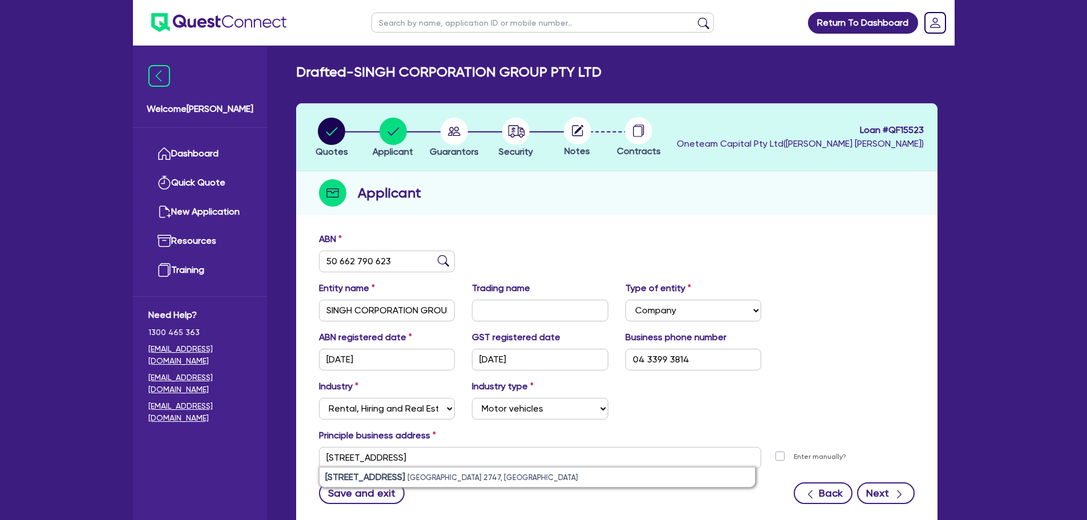
select select "MR"
select select "MARRIED"
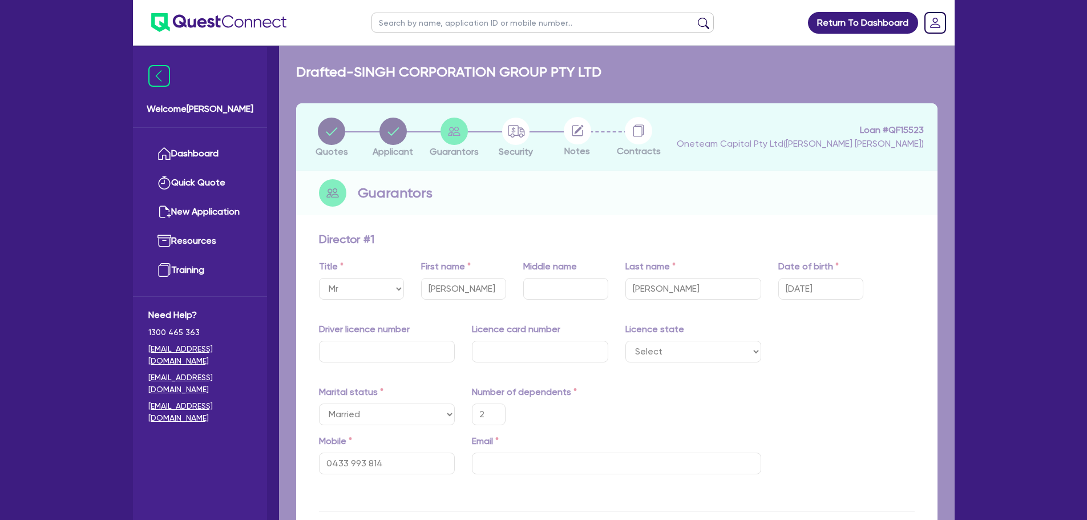
type input "2"
type input "0433 993 814"
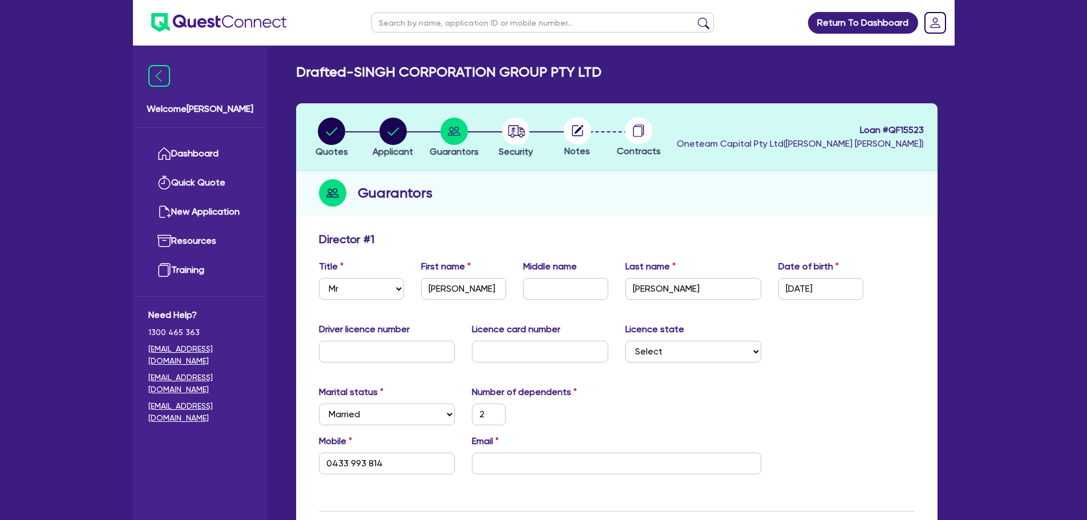
click at [365, 133] on li "Applicant" at bounding box center [393, 137] width 62 height 40
click at [395, 134] on circle "button" at bounding box center [393, 131] width 27 height 27
select select "COMPANY"
select select "RENTAL_REAL_ESTATE"
select select "MOTOR_VEHICLES"
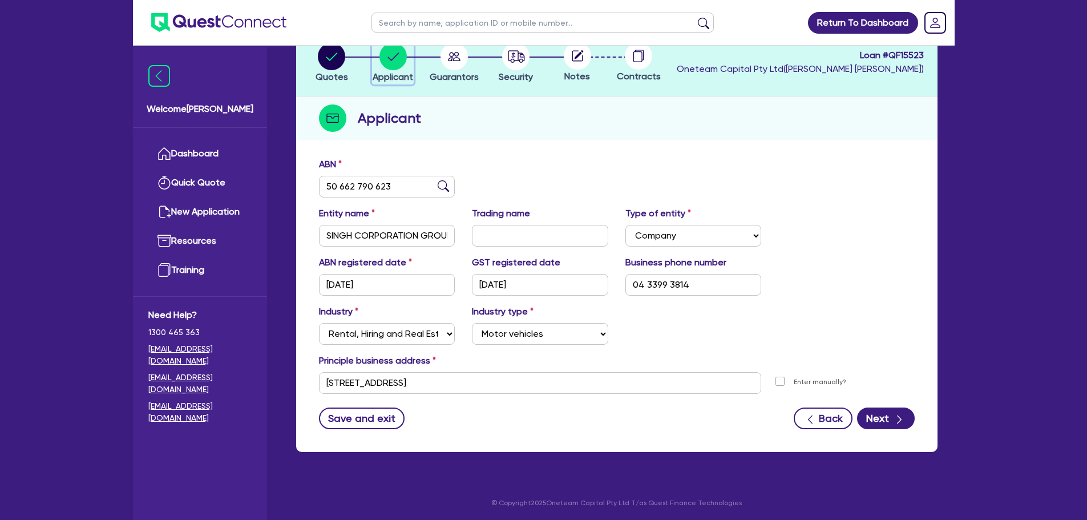
scroll to position [76, 0]
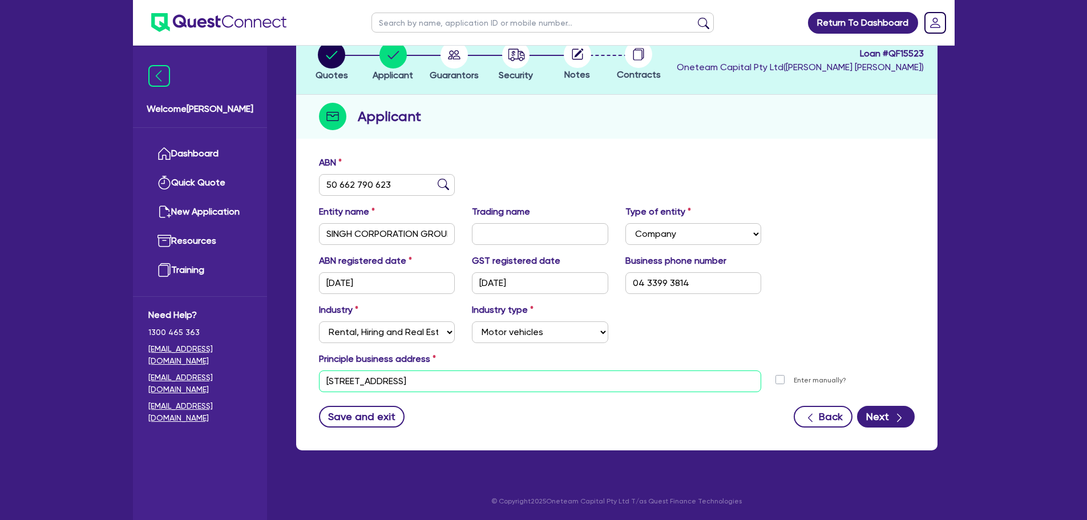
drag, startPoint x: 417, startPoint y: 374, endPoint x: 290, endPoint y: 378, distance: 126.8
click at [290, 378] on div "Quotes Applicant Guarantors Security Notes Contracts Loan # QF15523 Oneteam Cap…" at bounding box center [617, 245] width 659 height 437
paste input "0 Crimson St Jordan Springs NSW 2747"
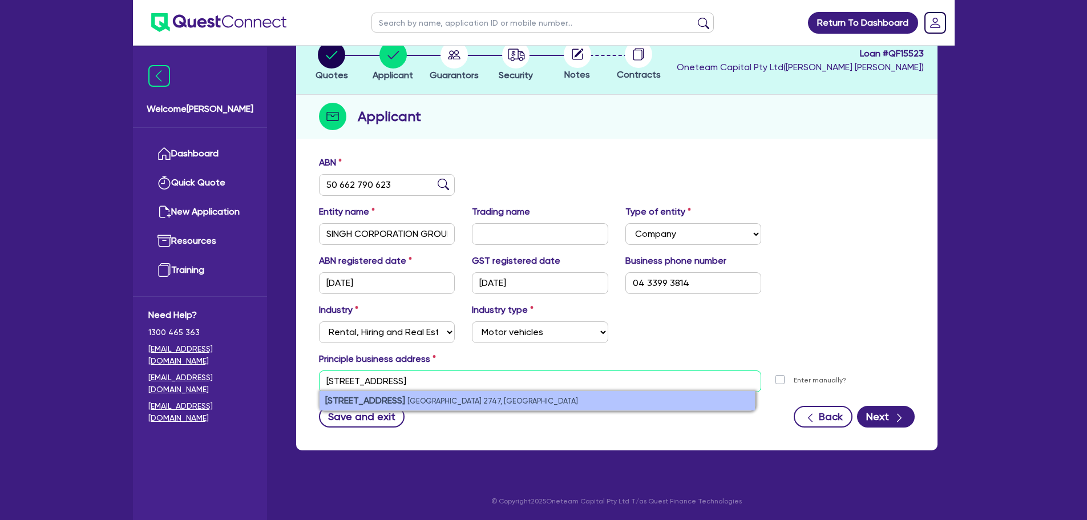
type input "10 Crimson St Jordan Springs NSW 2747"
click at [462, 401] on small "Jordan Springs NSW 2747, Australia" at bounding box center [493, 401] width 171 height 9
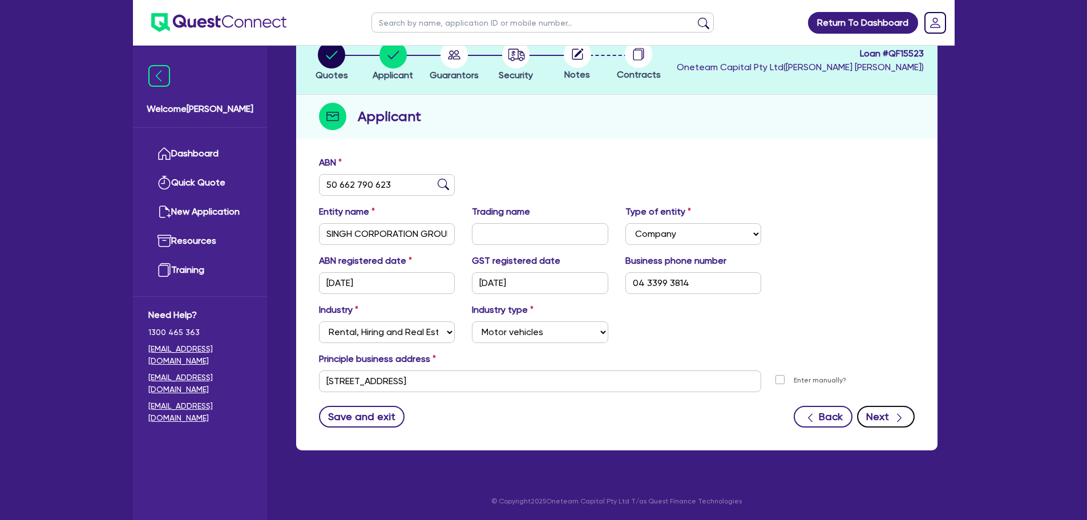
click at [897, 413] on icon "button" at bounding box center [899, 417] width 11 height 11
select select "MR"
select select "MARRIED"
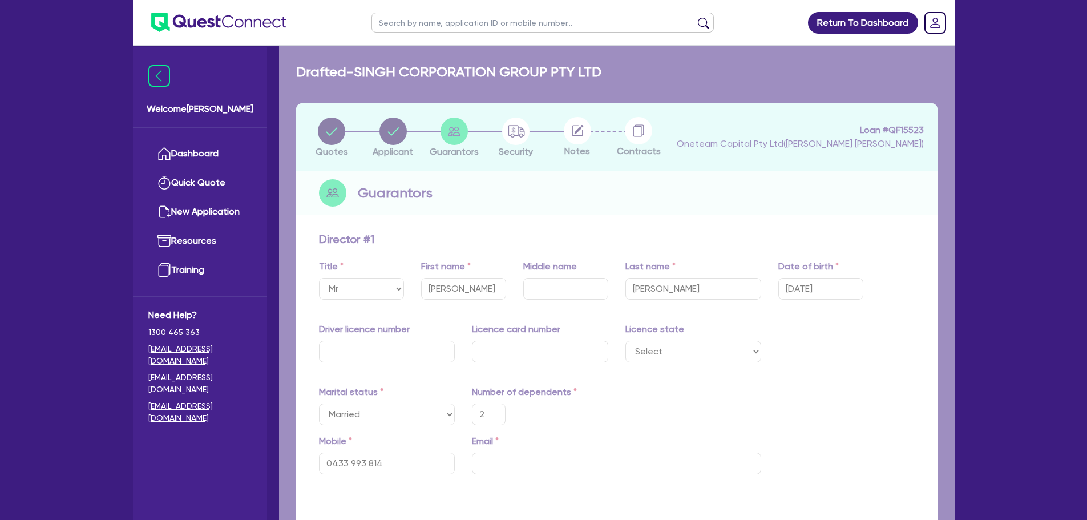
type input "2"
type input "0433 993 814"
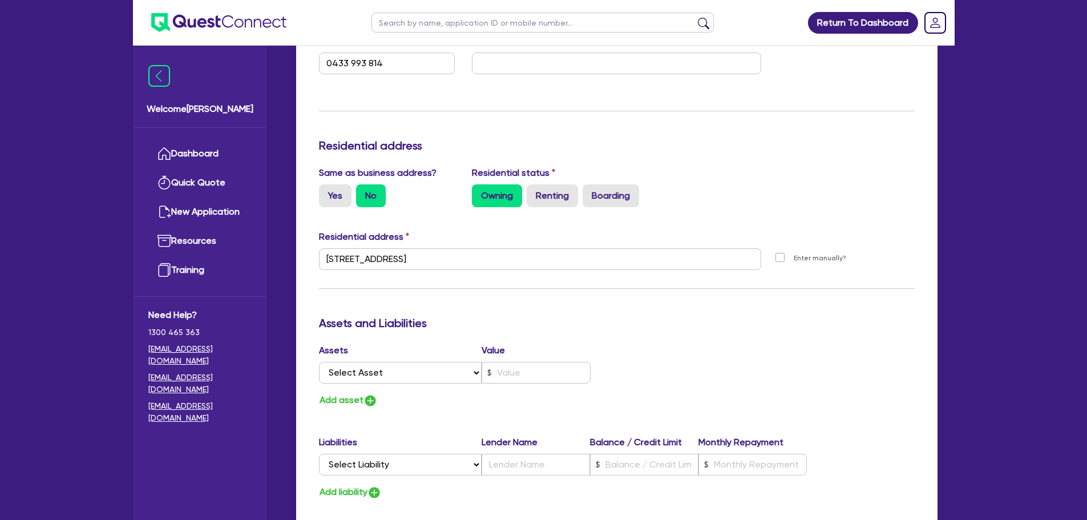
scroll to position [742, 0]
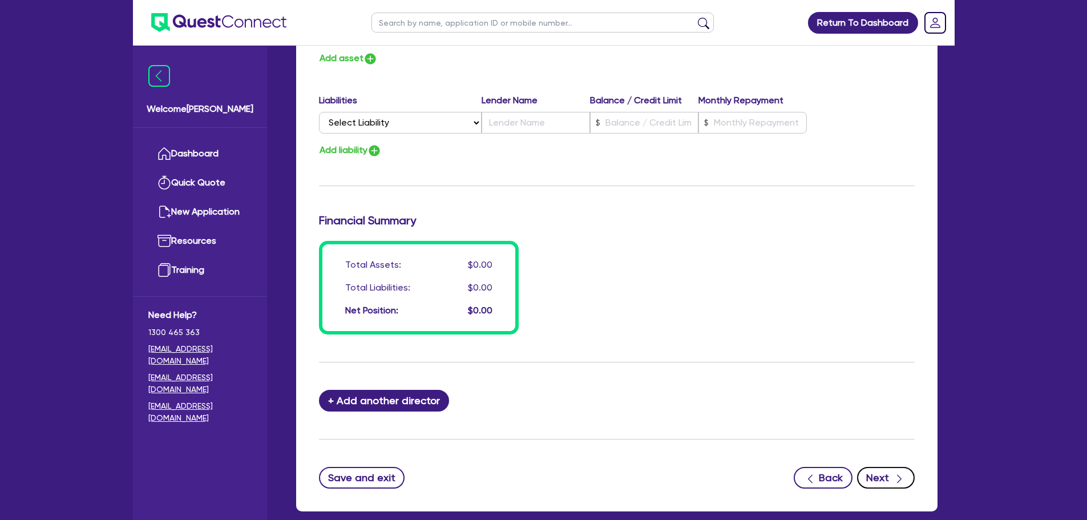
click at [904, 479] on icon "button" at bounding box center [899, 478] width 11 height 11
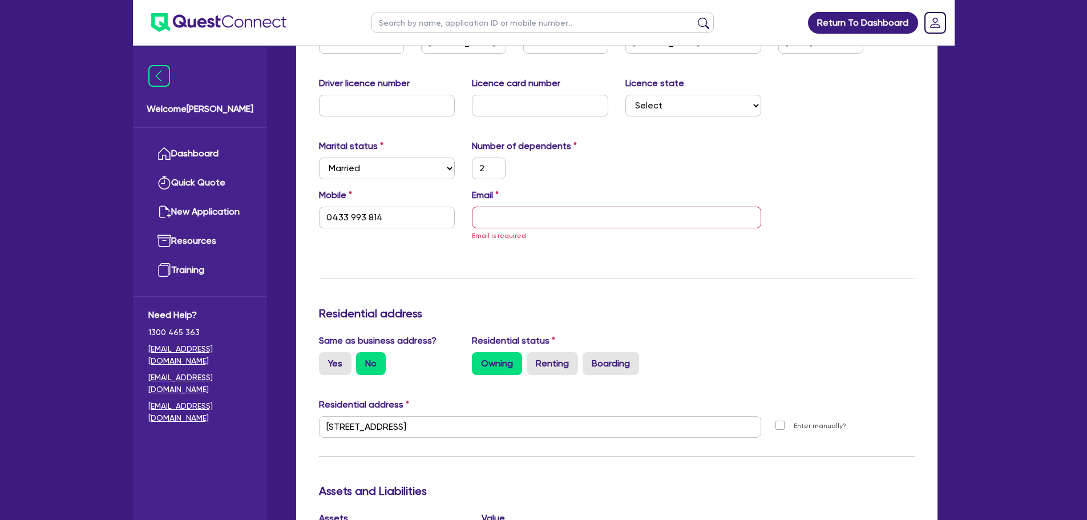
scroll to position [242, 0]
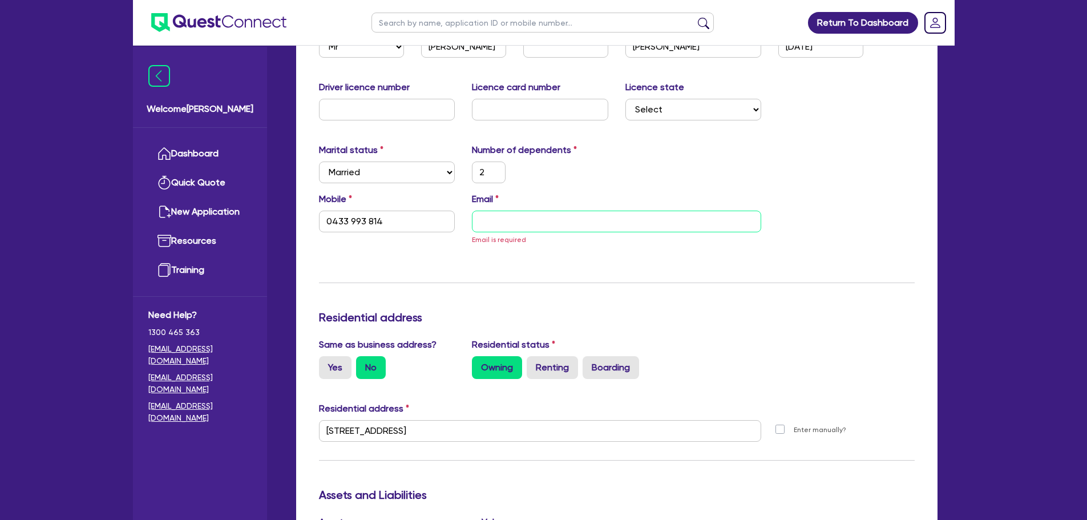
click at [537, 220] on input "email" at bounding box center [616, 222] width 289 height 22
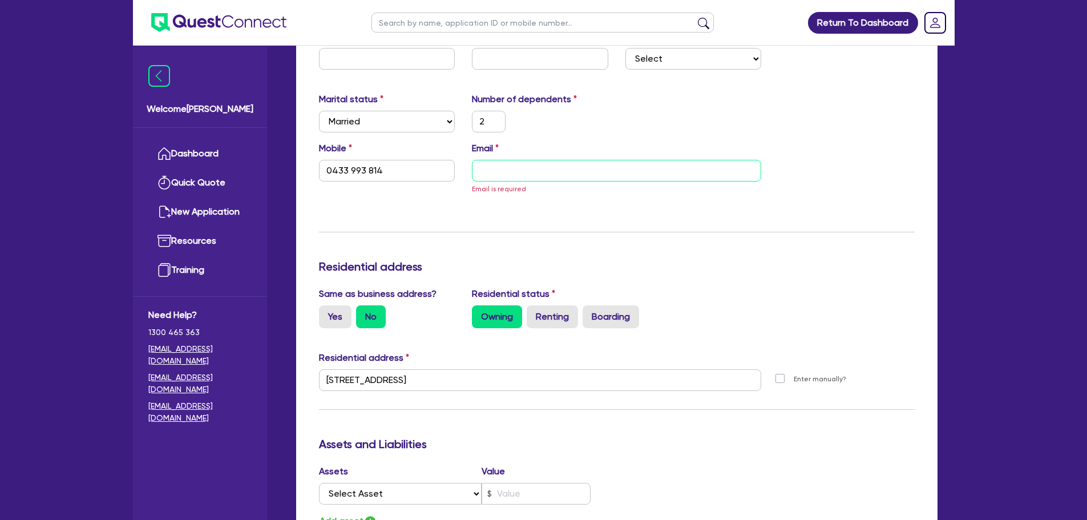
scroll to position [413, 0]
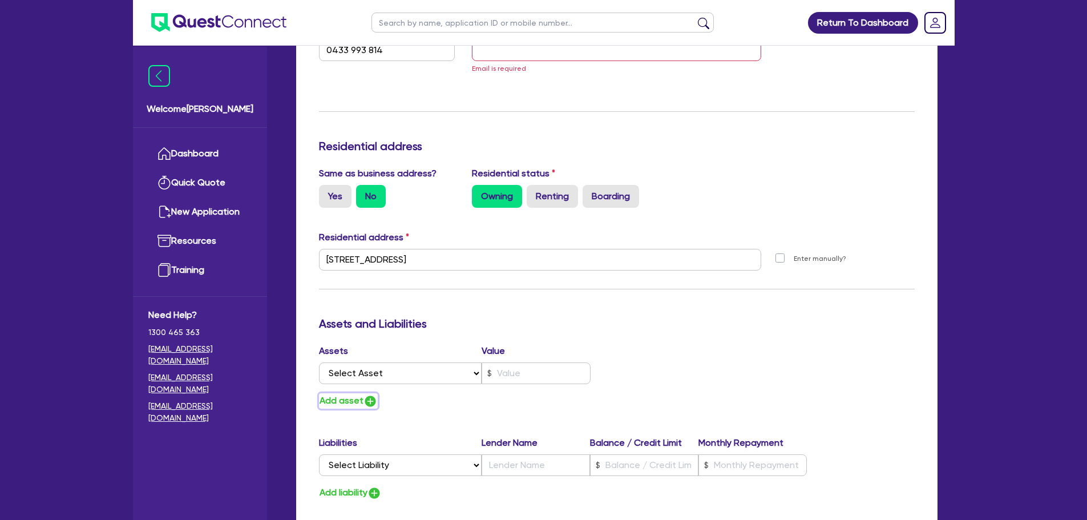
click at [356, 399] on button "Add asset" at bounding box center [348, 400] width 59 height 15
type input "2"
type input "0433 993 814"
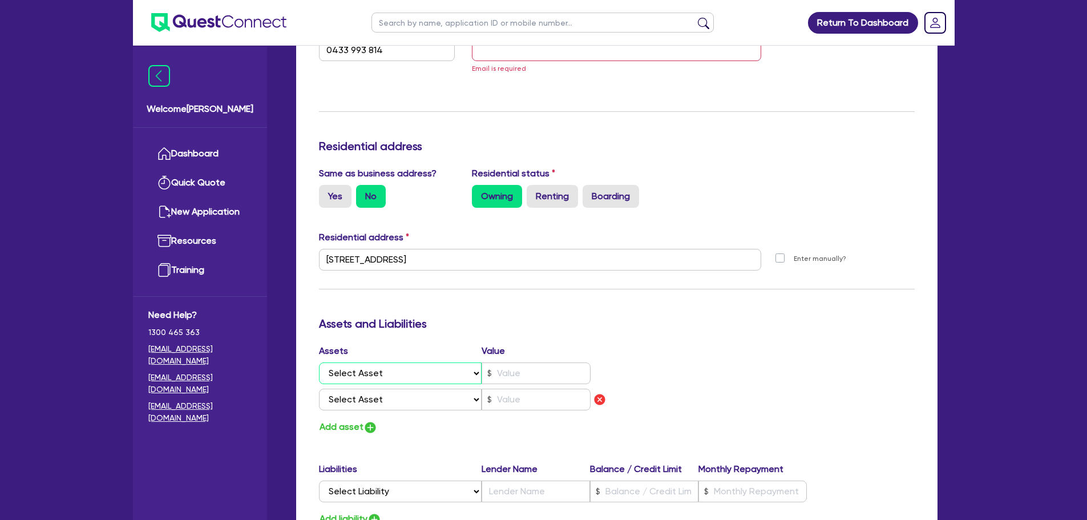
click at [405, 376] on select "Select Asset Cash Property Investment property Vehicle Truck Trailer Equipment …" at bounding box center [400, 373] width 163 height 22
select select "PROPERTY"
click at [319, 362] on select "Select Asset Cash Property Investment property Vehicle Truck Trailer Equipment …" at bounding box center [400, 373] width 163 height 22
type input "2"
type input "0433 993 814"
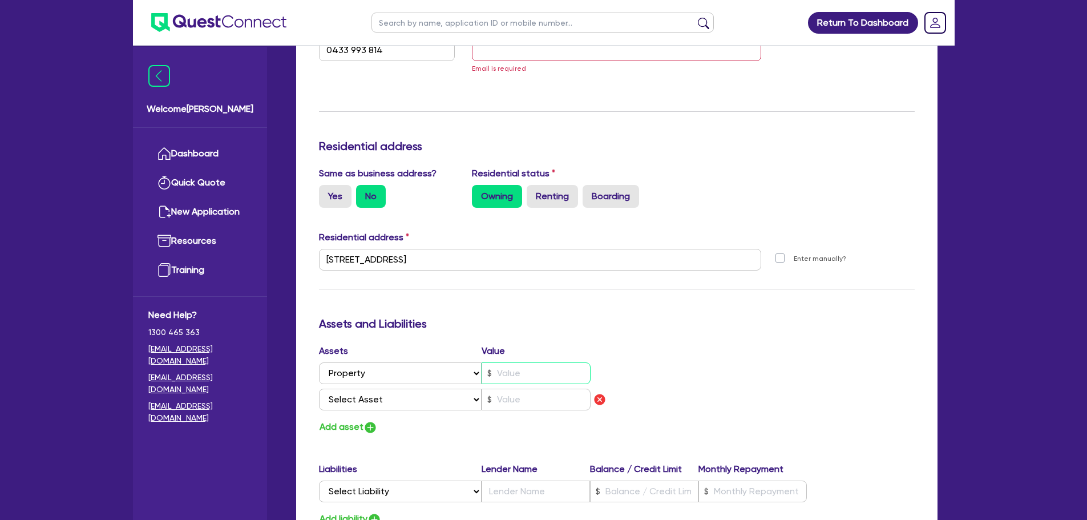
click at [521, 373] on input "text" at bounding box center [536, 373] width 109 height 22
type input "2"
type input "0433 993 814"
type input "9"
type input "2"
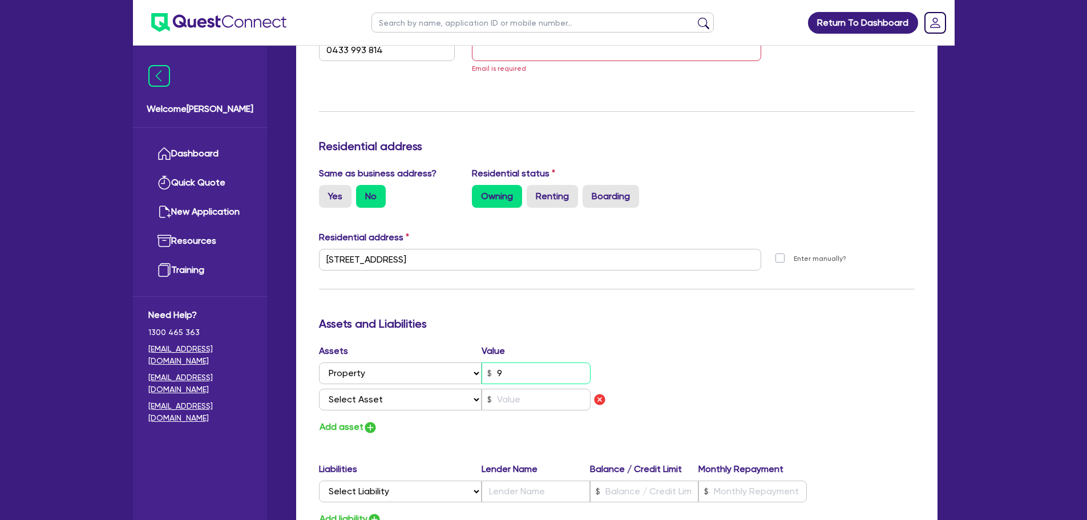
type input "0433 993 814"
type input "95"
type input "2"
type input "0433 993 814"
type input "950"
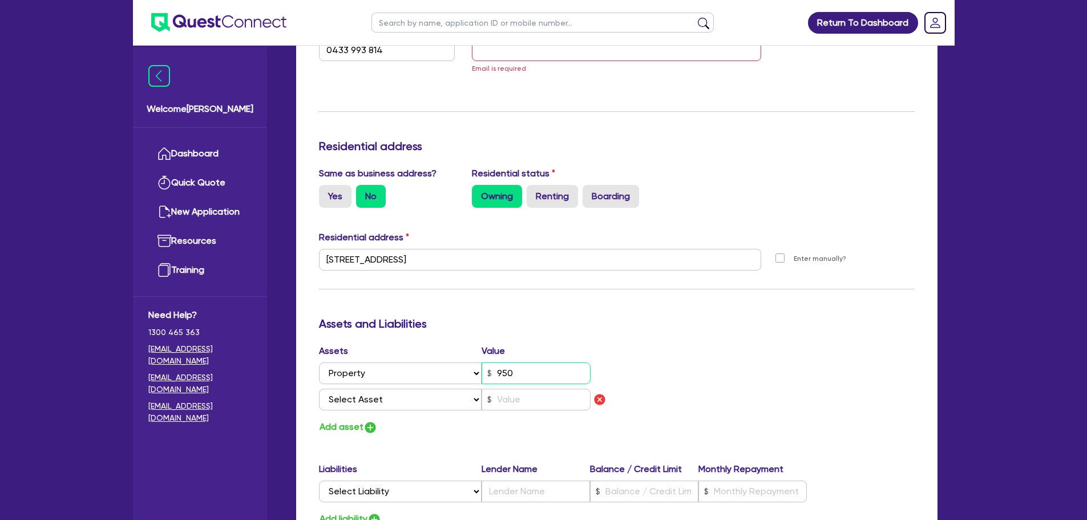
type input "2"
type input "0433 993 814"
type input "9,500"
type input "2"
type input "0433 993 814"
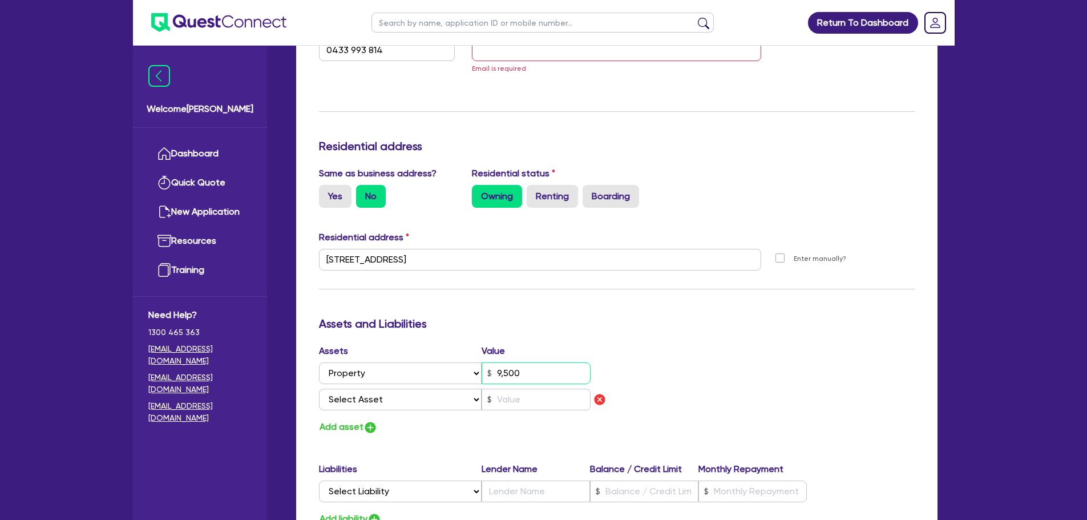
type input "95,000"
type input "2"
type input "0433 993 814"
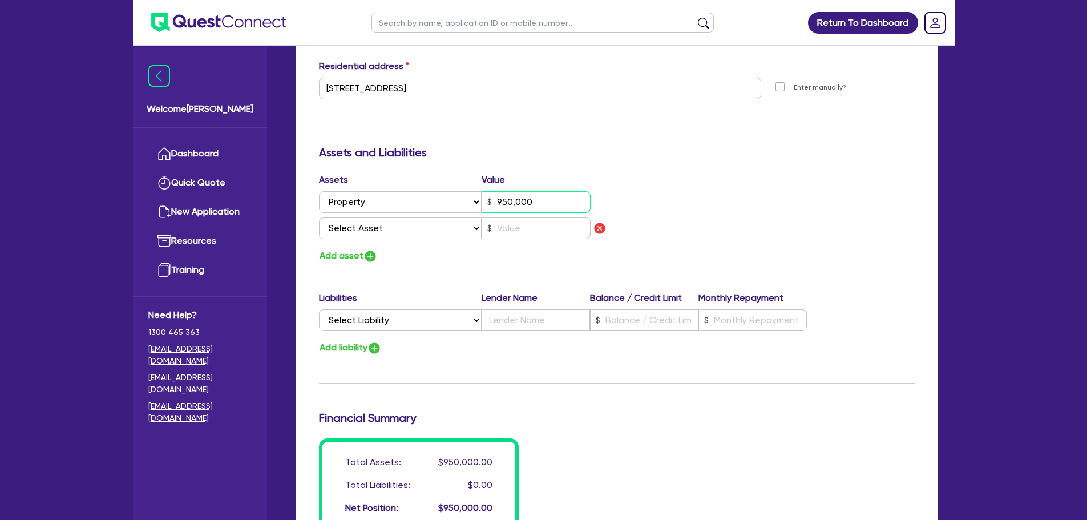
type input "950,000"
click at [401, 308] on div "Liabilities Lender Name Balance / Credit Limit Monthly Repayment" at bounding box center [563, 300] width 489 height 18
click at [401, 320] on select "Select Liability Credit card Mortgage Investment property loan Vehicle loan Tru…" at bounding box center [400, 320] width 163 height 22
select select "MORTGAGE"
click at [319, 309] on select "Select Liability Credit card Mortgage Investment property loan Vehicle loan Tru…" at bounding box center [400, 320] width 163 height 22
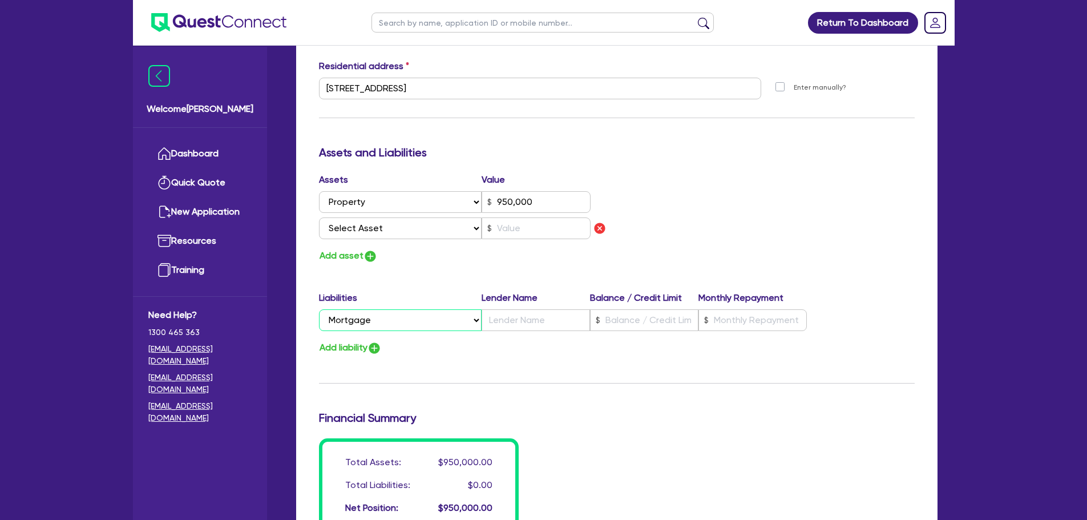
type input "2"
type input "0433 993 814"
type input "950,000"
click at [494, 339] on div "Liabilities Lender Name Balance / Credit Limit Monthly Repayment Select Liabili…" at bounding box center [617, 323] width 613 height 65
click at [519, 317] on input "text" at bounding box center [536, 320] width 108 height 22
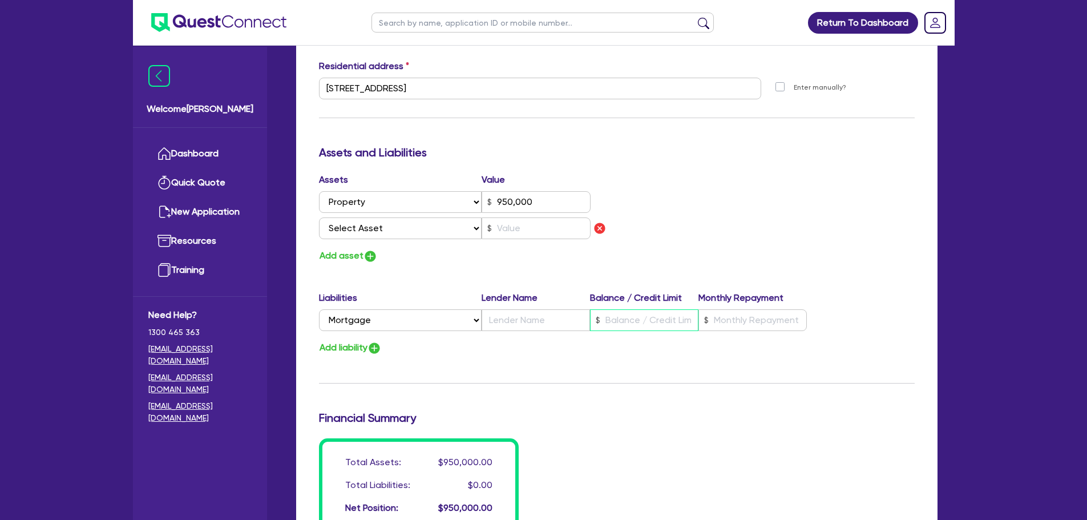
click at [645, 319] on input "text" at bounding box center [644, 320] width 108 height 22
type input "2"
type input "0433 993 814"
type input "950,000"
type input "7"
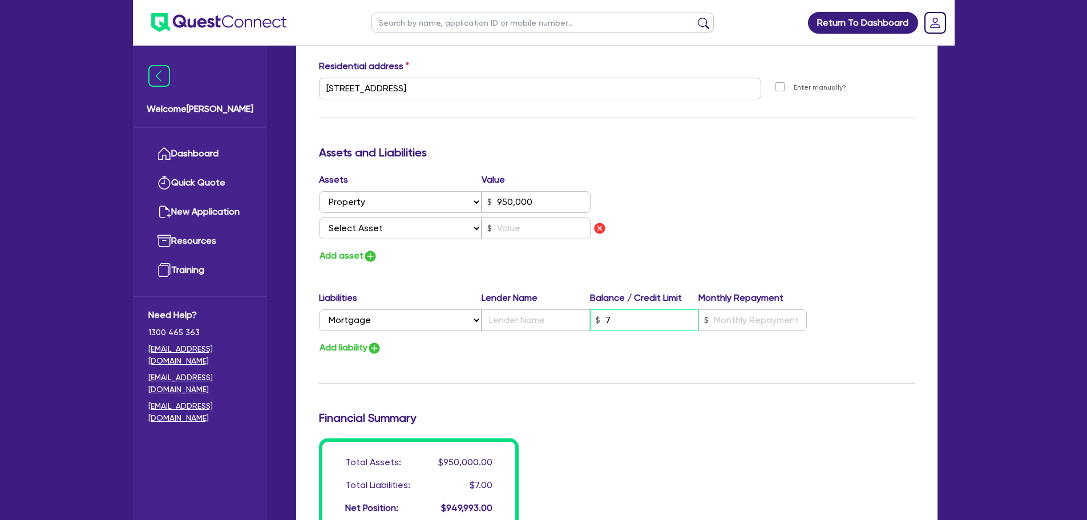
type input "2"
type input "0433 993 814"
type input "950,000"
type input "74"
type input "2"
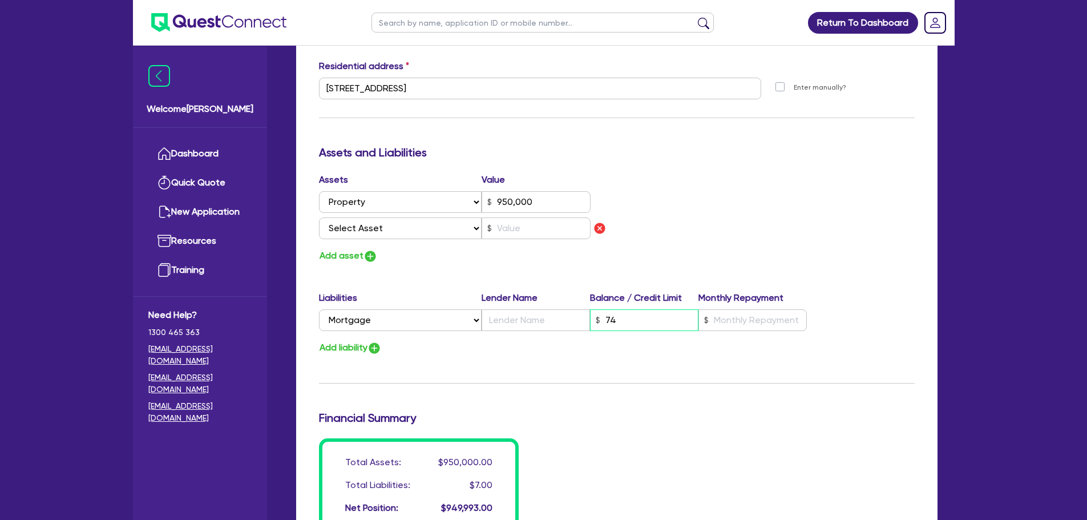
type input "0433 993 814"
type input "950,000"
type input "740"
type input "2"
type input "0433 993 814"
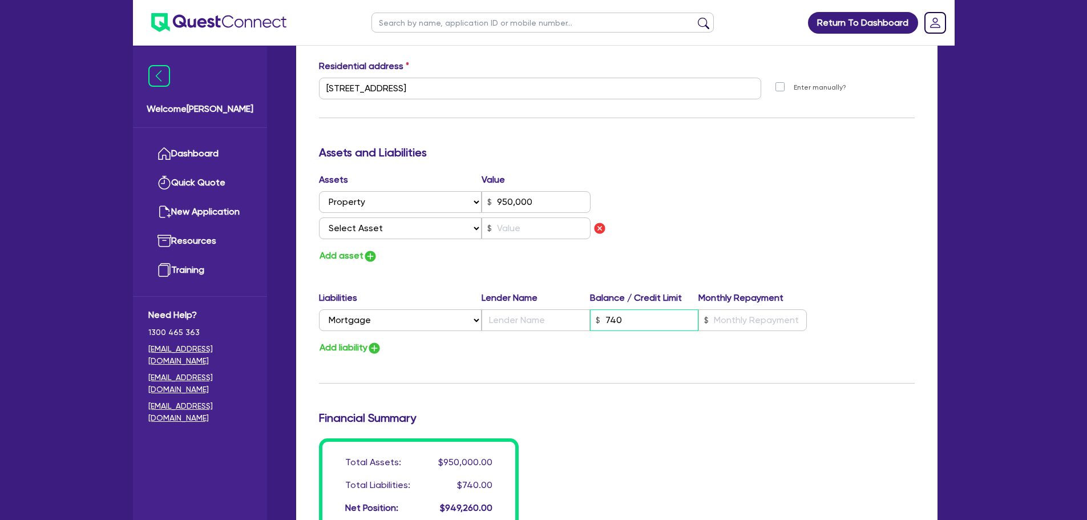
type input "950,000"
type input "7,400"
type input "2"
type input "0433 993 814"
type input "950,000"
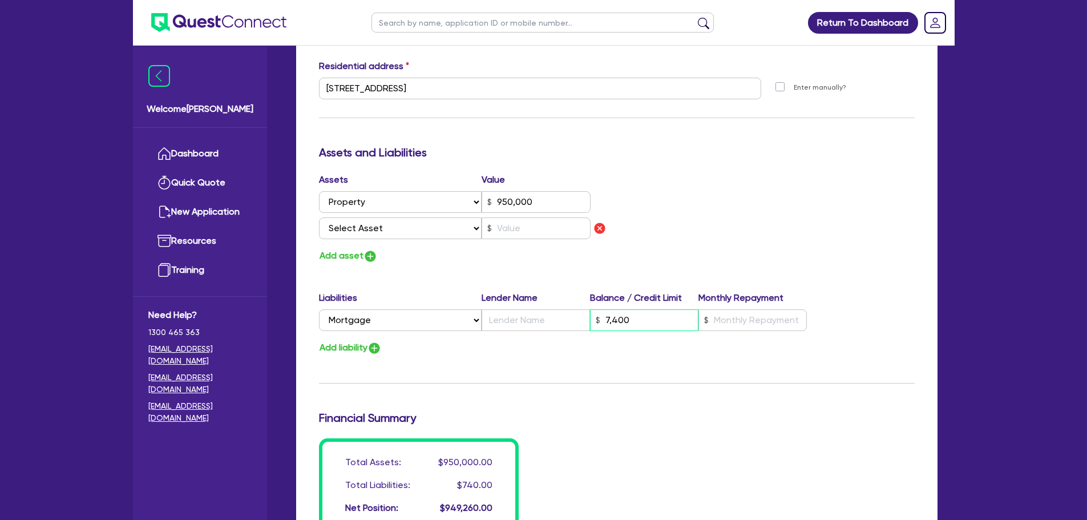
type input "74,000"
type input "2"
type input "0433 993 814"
type input "950,000"
type input "740,000"
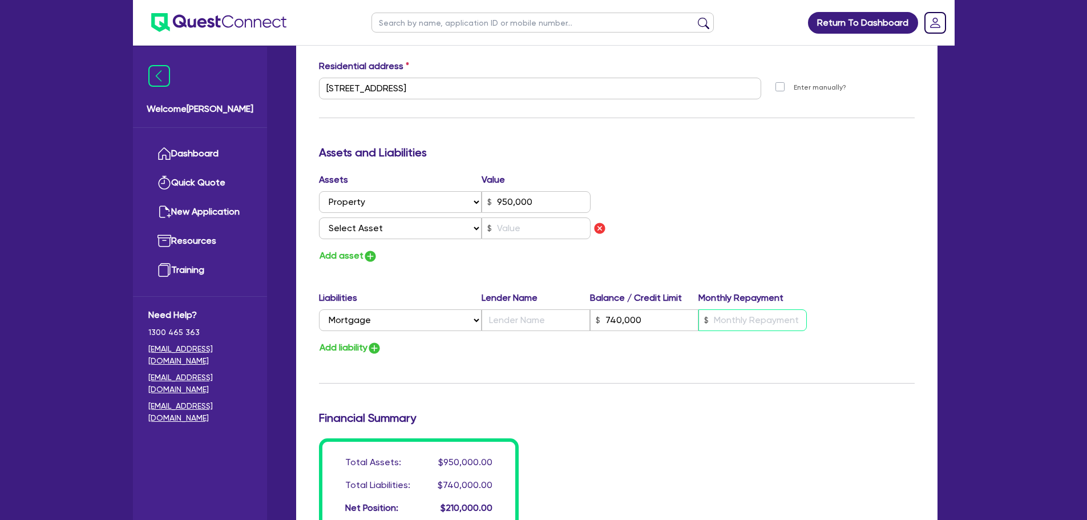
click at [767, 320] on input "text" at bounding box center [753, 320] width 108 height 22
type input "2"
type input "0433 993 814"
type input "950,000"
type input "740,000"
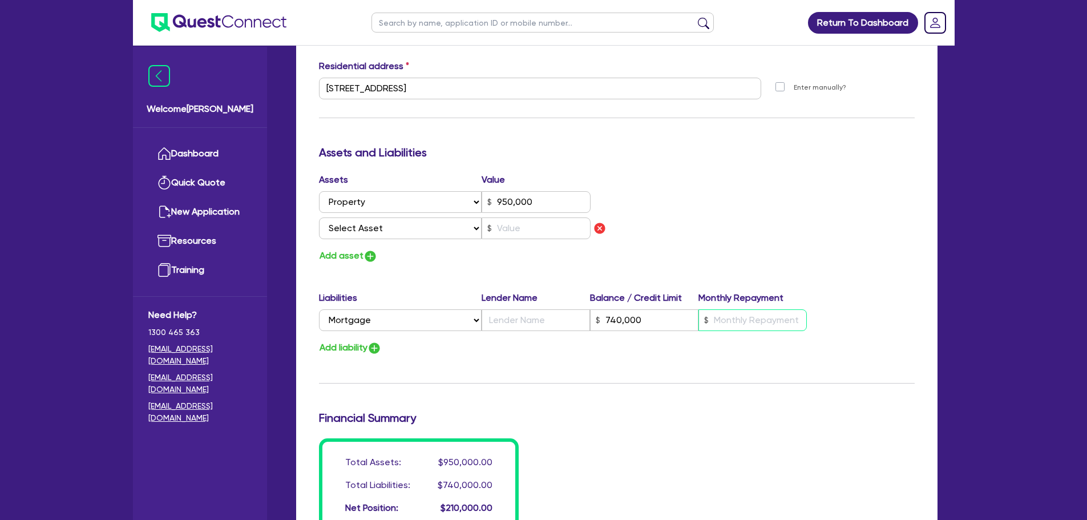
type input "4"
type input "2"
type input "0433 993 814"
type input "950,000"
type input "740,000"
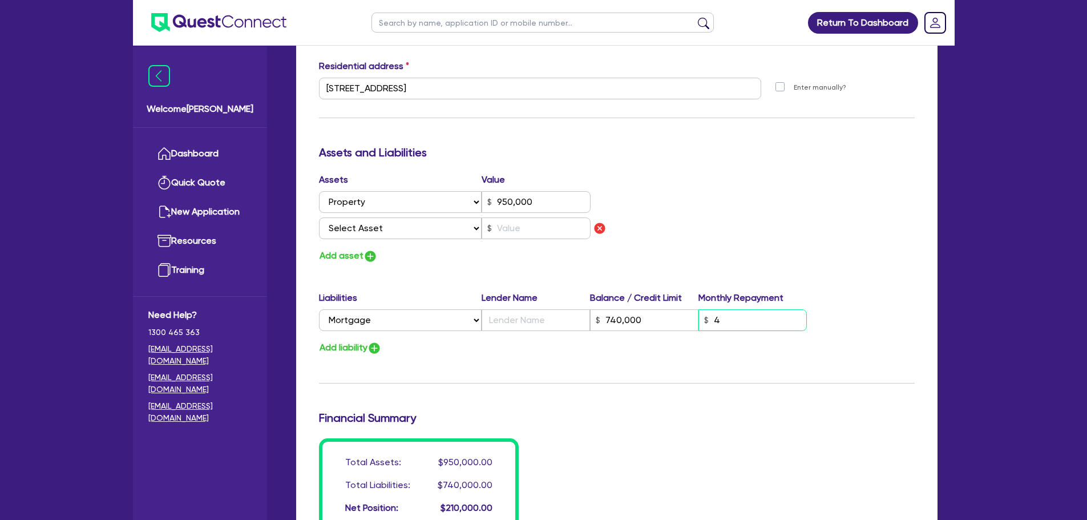
type input "40"
type input "2"
type input "0433 993 814"
type input "950,000"
type input "740,000"
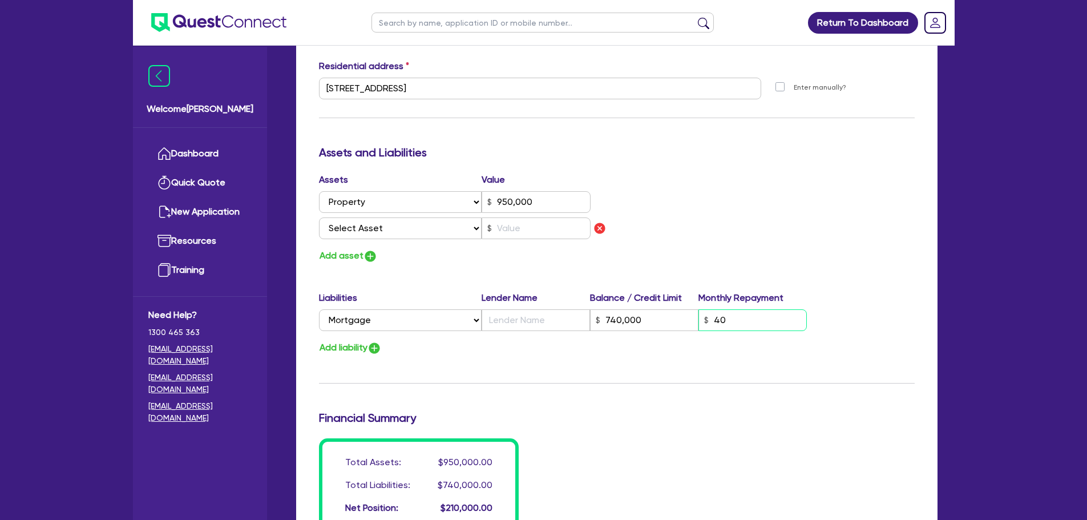
type input "400"
type input "2"
type input "0433 993 814"
type input "950,000"
type input "740,000"
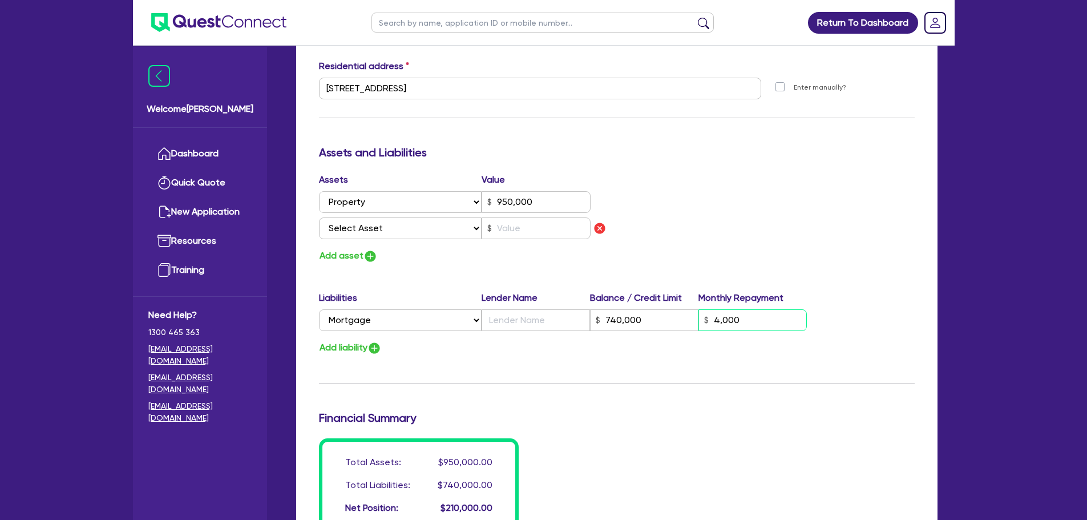
type input "4,000"
click at [545, 323] on input "text" at bounding box center [536, 320] width 108 height 22
type input "2"
type input "0433 993 814"
type input "950,000"
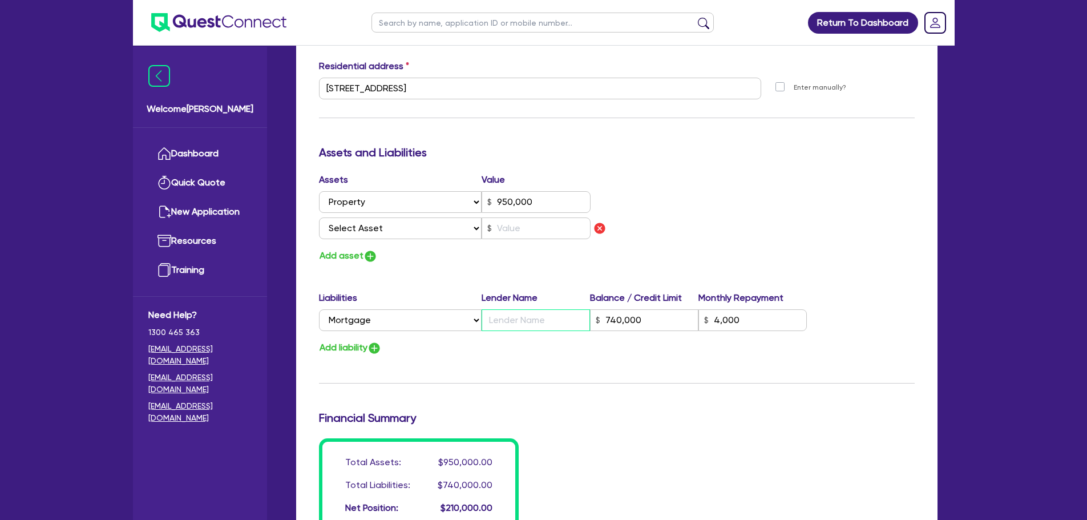
type input "C"
type input "740,000"
type input "4,000"
type input "2"
type input "0433 993 814"
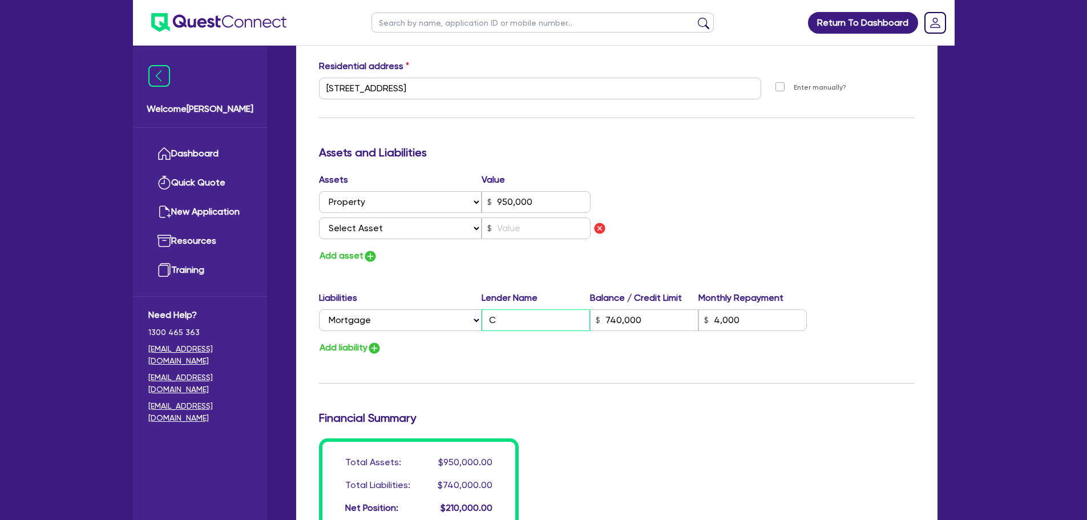
type input "950,000"
type input "CB"
type input "740,000"
type input "4,000"
type input "2"
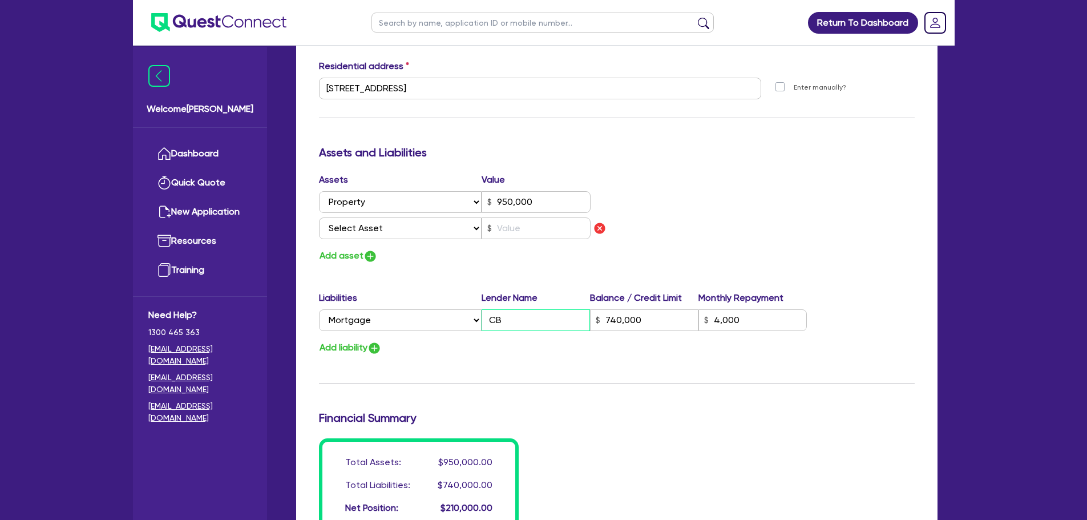
type input "0433 993 814"
type input "950,000"
type input "CBN"
type input "740,000"
type input "4,000"
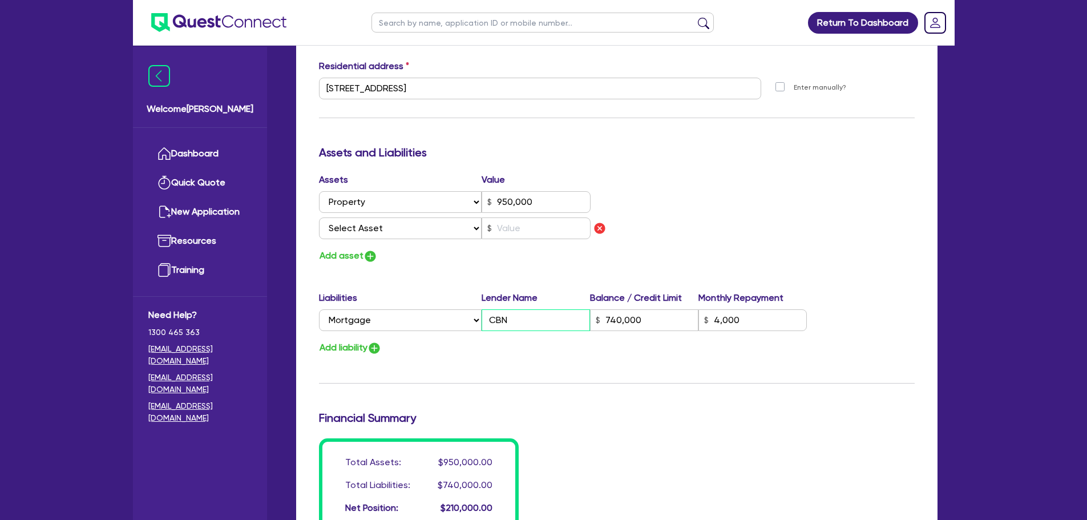
type input "2"
type input "0433 993 814"
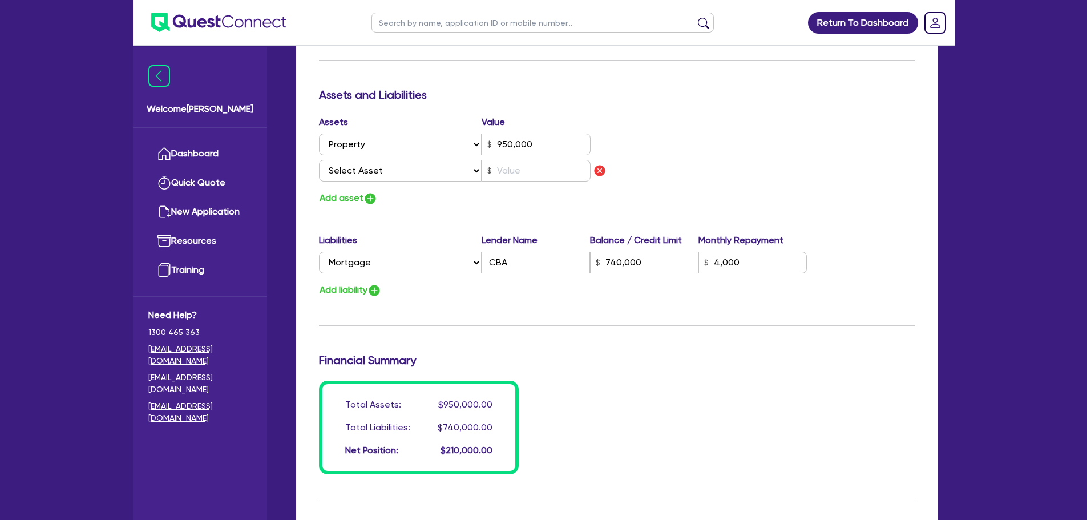
scroll to position [699, 0]
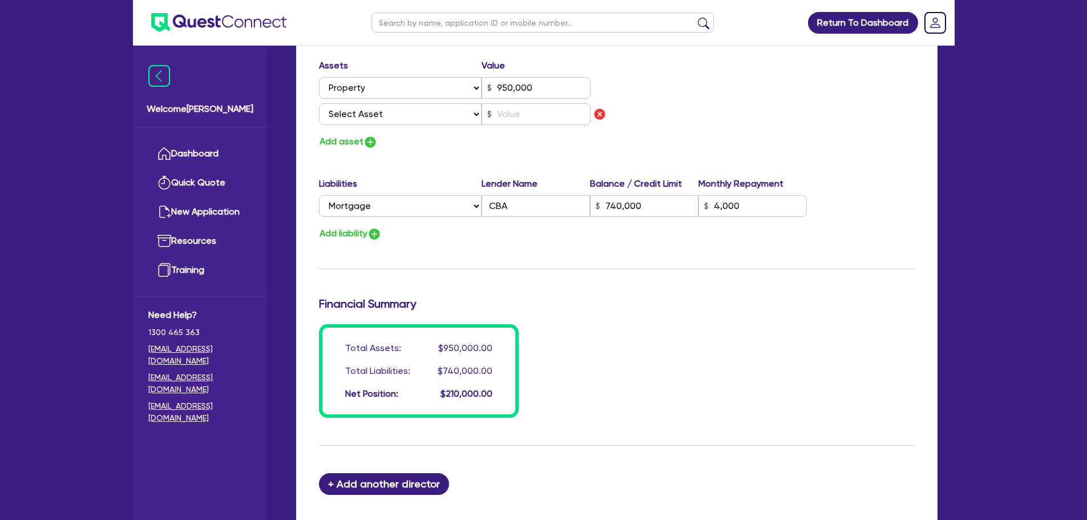
click at [768, 240] on div "Add liability" at bounding box center [617, 233] width 613 height 15
click at [461, 127] on div "Assets Value Select Asset Cash Property Investment property Vehicle Truck Trail…" at bounding box center [464, 94] width 307 height 71
click at [450, 114] on select "Select Asset Cash Property Investment property Vehicle Truck Trailer Equipment …" at bounding box center [400, 114] width 163 height 22
click at [319, 103] on select "Select Asset Cash Property Investment property Vehicle Truck Trailer Equipment …" at bounding box center [400, 114] width 163 height 22
click at [516, 107] on input "text" at bounding box center [536, 114] width 109 height 22
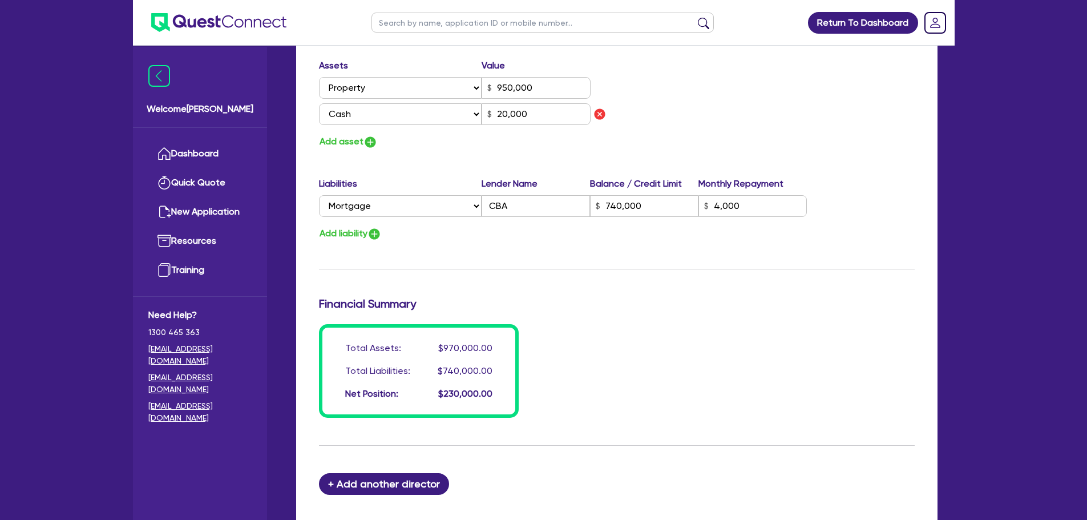
click at [735, 147] on div "Assets Value Select Asset Cash Property Investment property Vehicle Truck Trail…" at bounding box center [617, 104] width 613 height 91
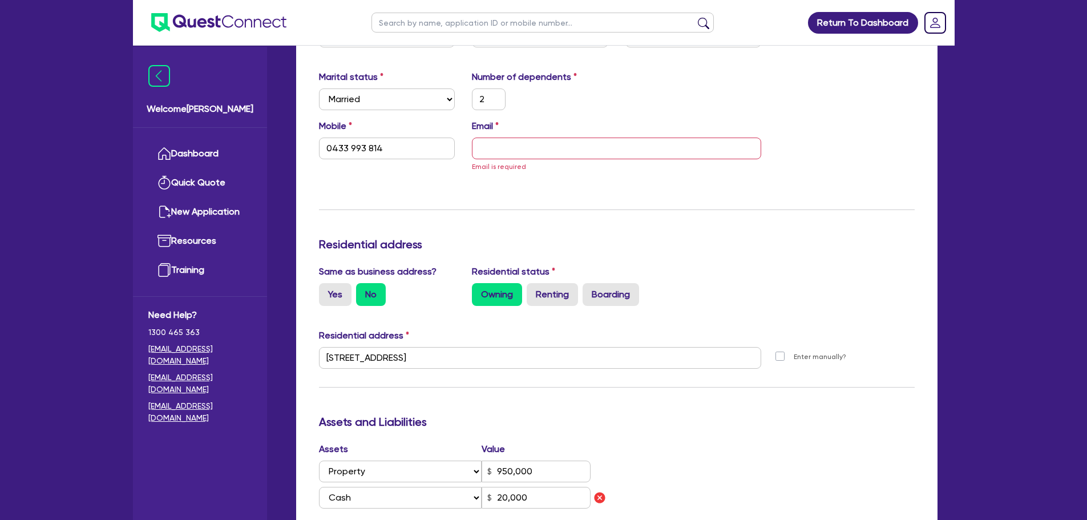
scroll to position [315, 0]
drag, startPoint x: 620, startPoint y: 152, endPoint x: 648, endPoint y: 150, distance: 28.1
click at [620, 151] on input "email" at bounding box center [616, 149] width 289 height 22
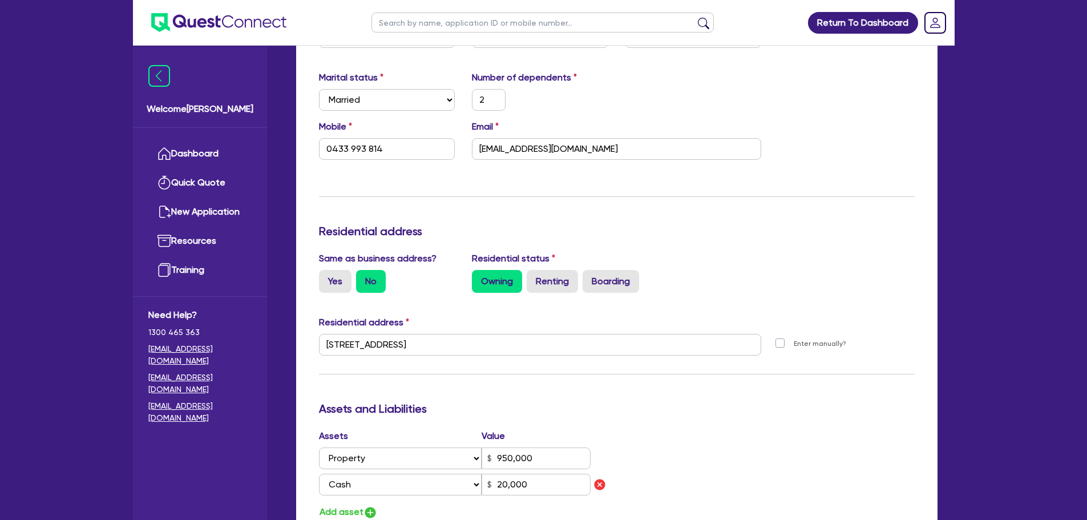
click at [843, 247] on div "Update residential status for Director #1 Boarding is only acceptable when the …" at bounding box center [617, 353] width 596 height 871
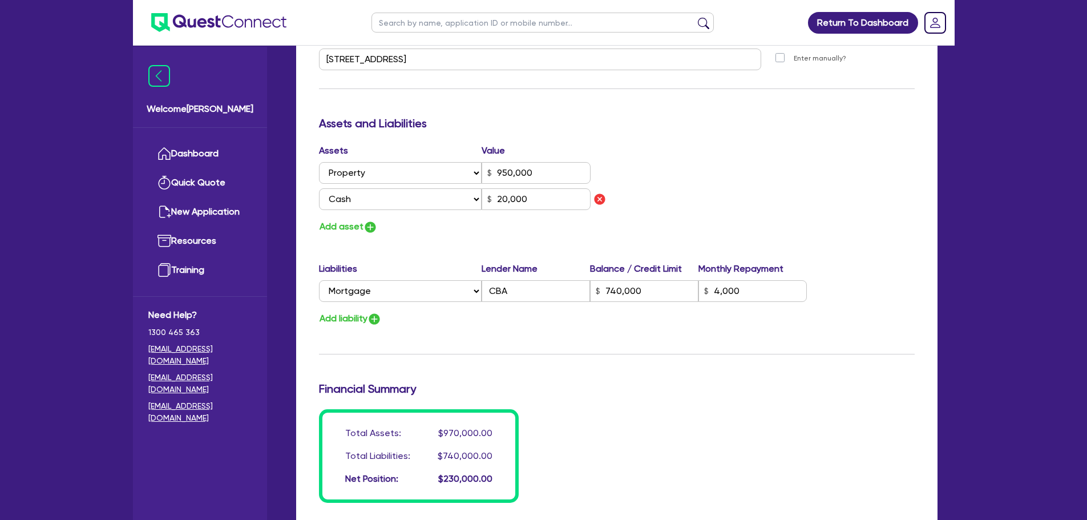
scroll to position [829, 0]
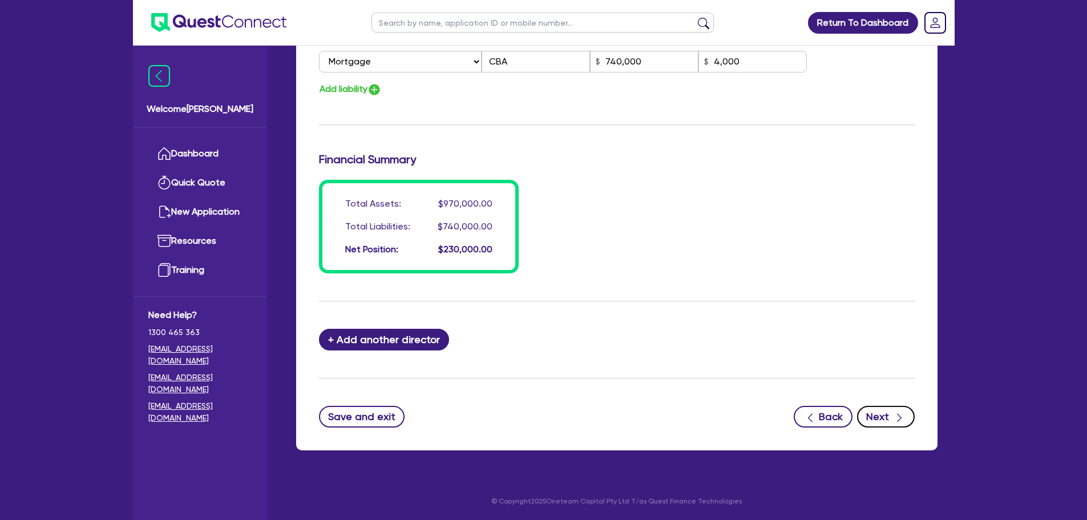
click at [897, 412] on icon "button" at bounding box center [899, 417] width 11 height 11
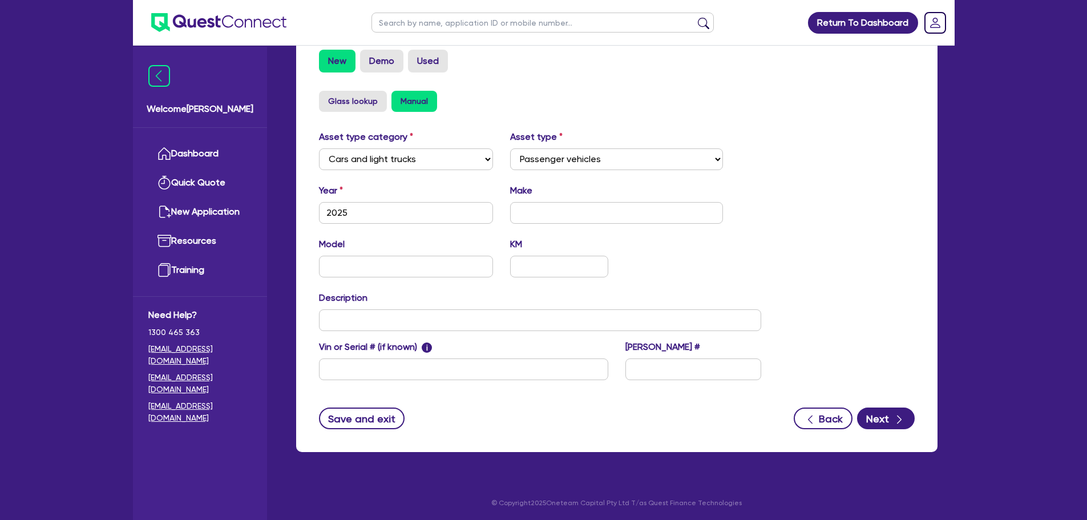
scroll to position [358, 0]
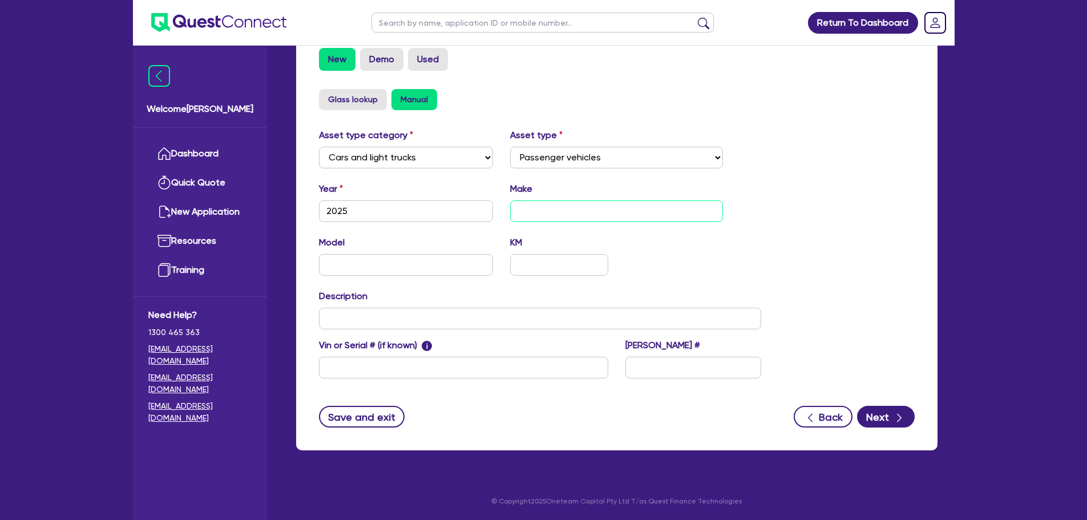
click at [540, 208] on input "text" at bounding box center [616, 211] width 213 height 22
click at [899, 418] on icon "button" at bounding box center [899, 417] width 11 height 11
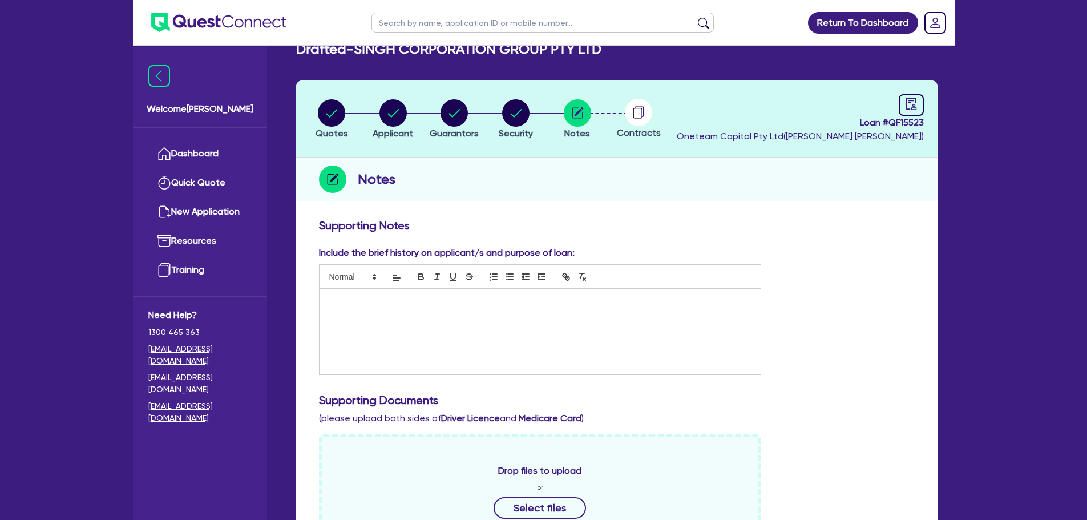
scroll to position [171, 0]
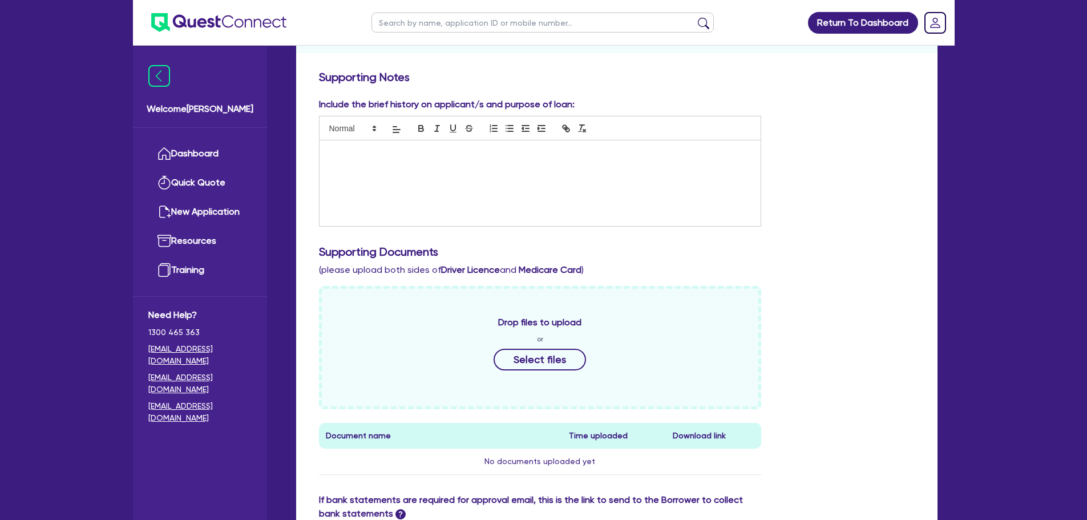
click at [495, 209] on div at bounding box center [541, 183] width 442 height 86
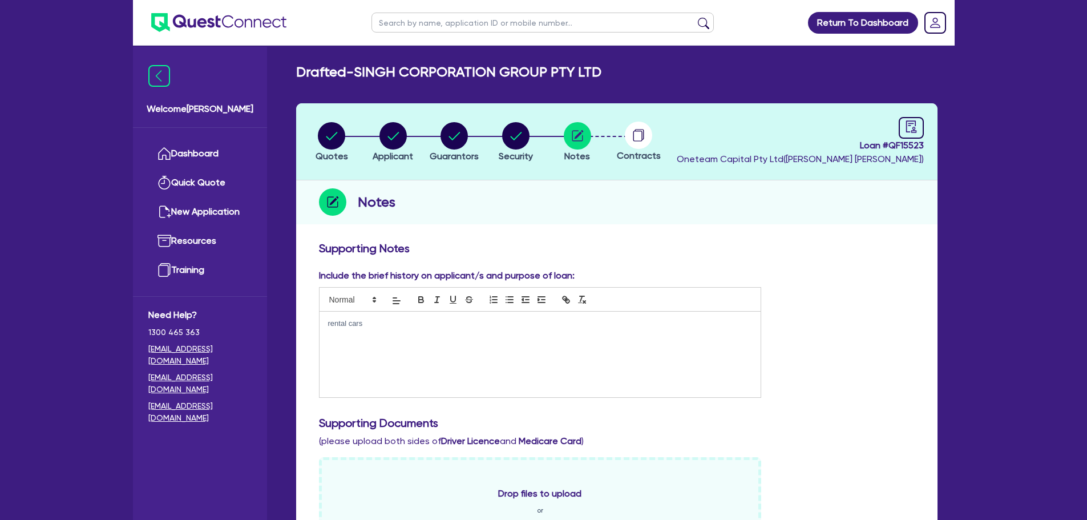
click at [494, 356] on div "rental cars" at bounding box center [541, 355] width 442 height 86
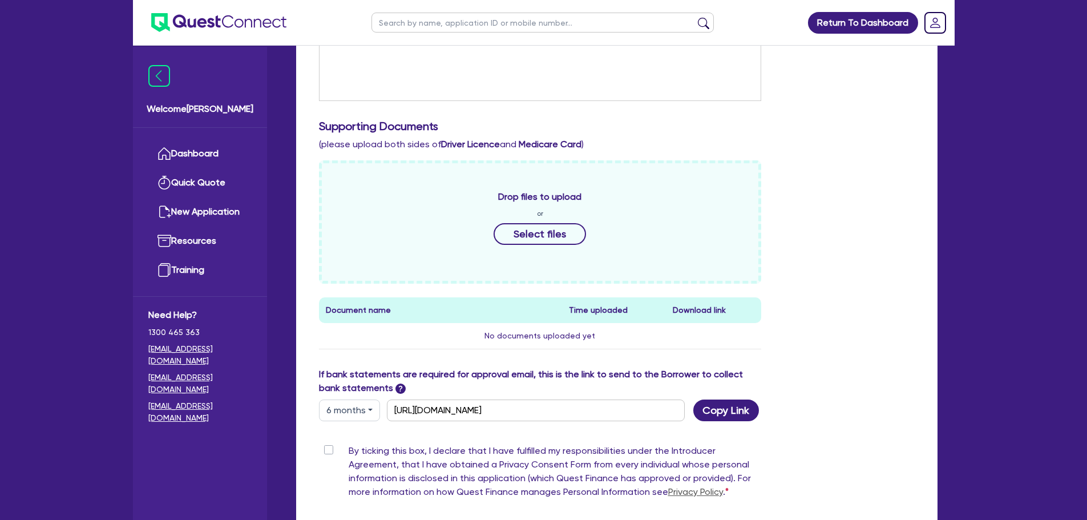
scroll to position [400, 0]
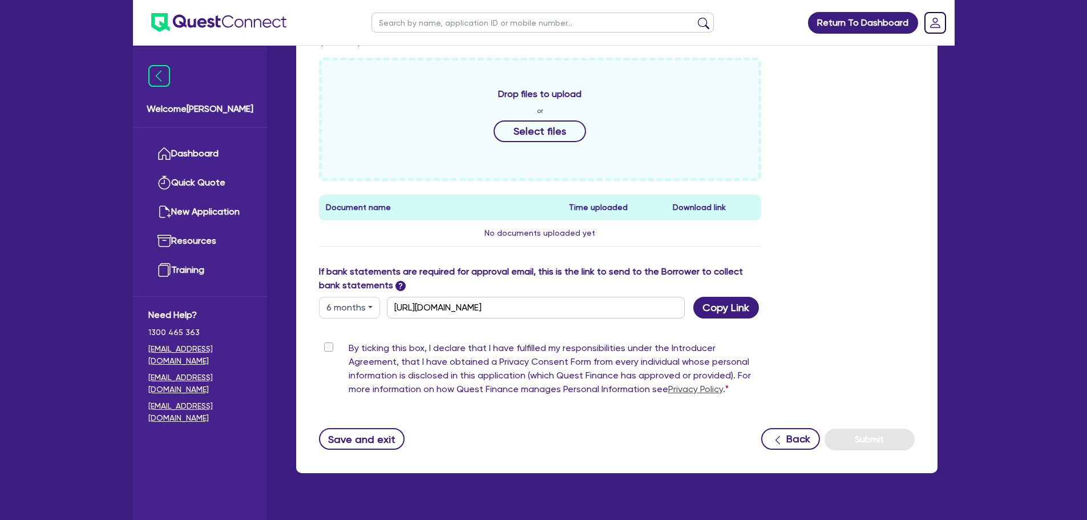
click at [349, 347] on label "By ticking this box, I declare that I have fulfilled my responsibilities under …" at bounding box center [555, 370] width 413 height 59
click at [328, 347] on input "By ticking this box, I declare that I have fulfilled my responsibilities under …" at bounding box center [323, 346] width 9 height 11
click at [886, 440] on button "Submit" at bounding box center [870, 440] width 90 height 22
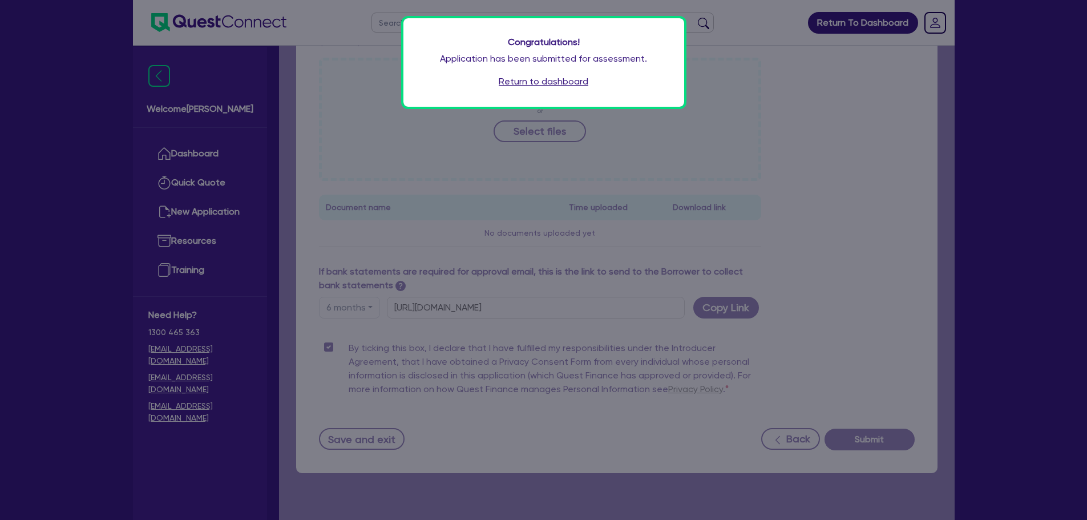
click at [564, 86] on link "Return to dashboard" at bounding box center [544, 82] width 90 height 14
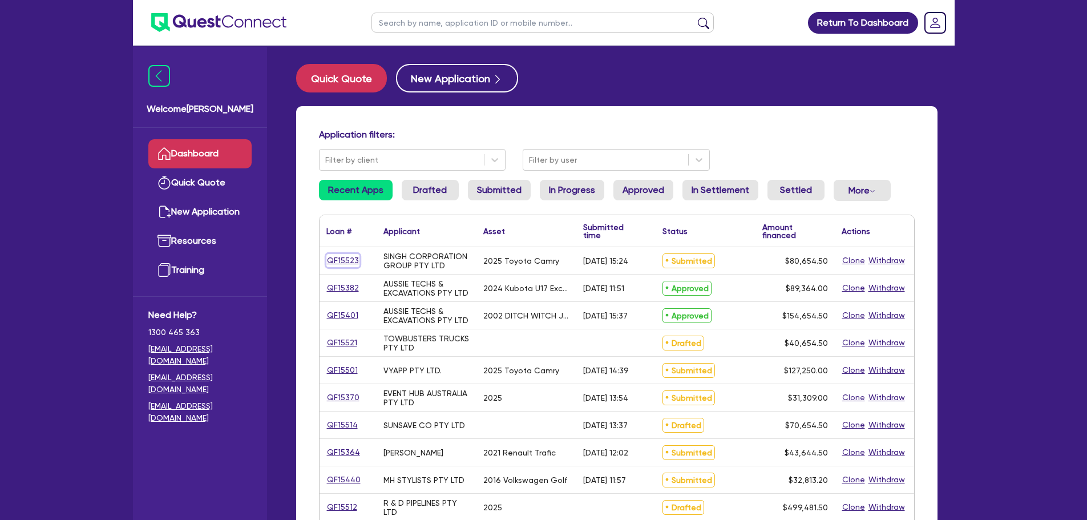
click at [351, 257] on link "QF15523" at bounding box center [343, 260] width 33 height 13
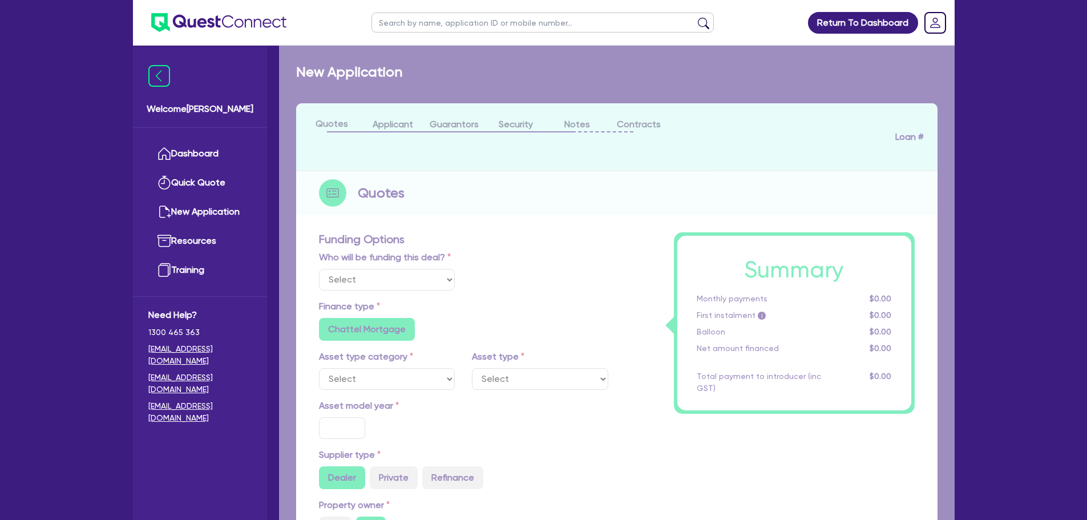
select select "Other"
select select "CARS_AND_LIGHT_TRUCKS"
type input "2025"
radio input "true"
type input "80,000"
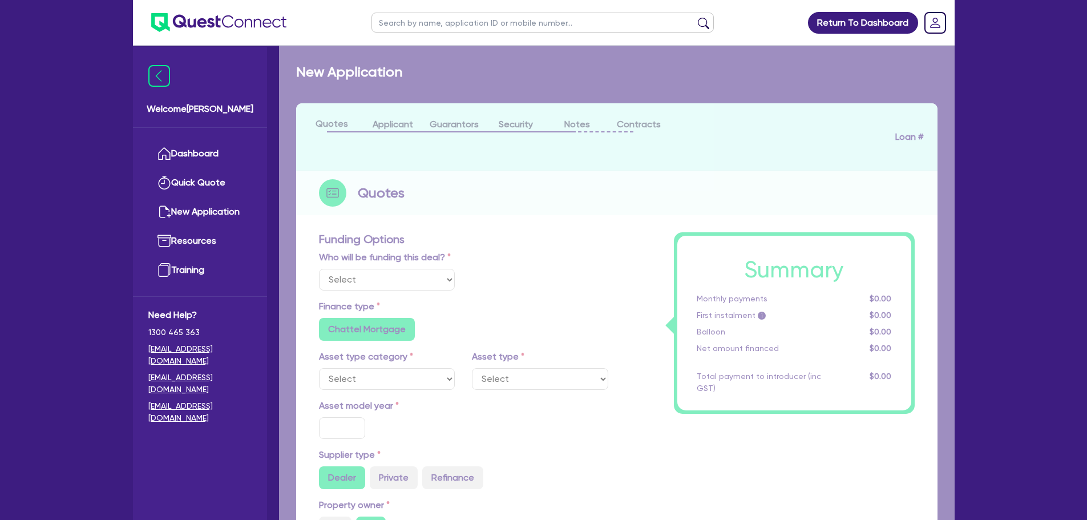
type input "10"
radio input "true"
radio input "false"
select select "PASSENGER_VEHICLES"
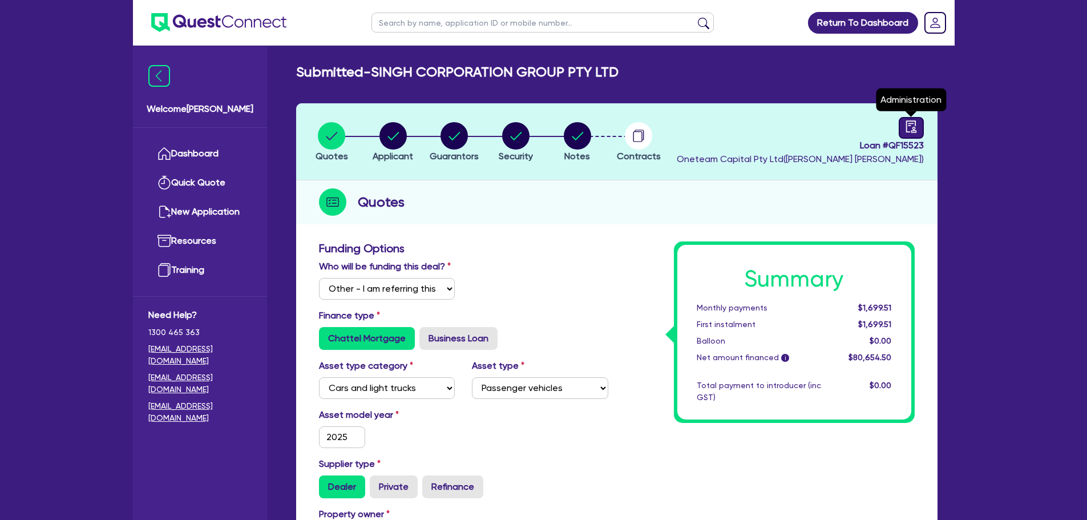
click at [912, 124] on icon "audit" at bounding box center [911, 126] width 13 height 13
select select "SUBMITTED_NEW"
select select "Other"
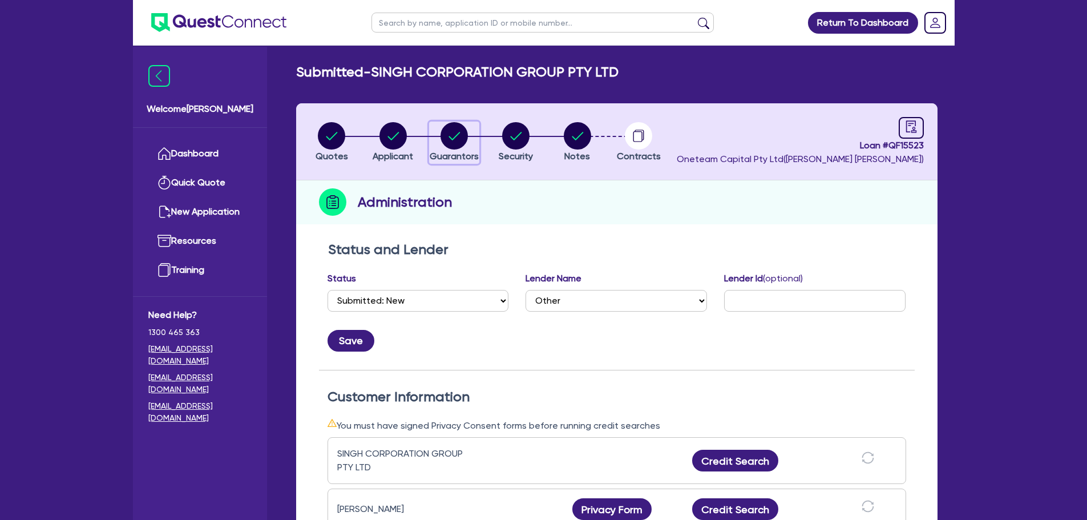
click at [458, 135] on icon "button" at bounding box center [454, 136] width 11 height 8
select select "MR"
select select "MARRIED"
select select "PROPERTY"
select select "CASH"
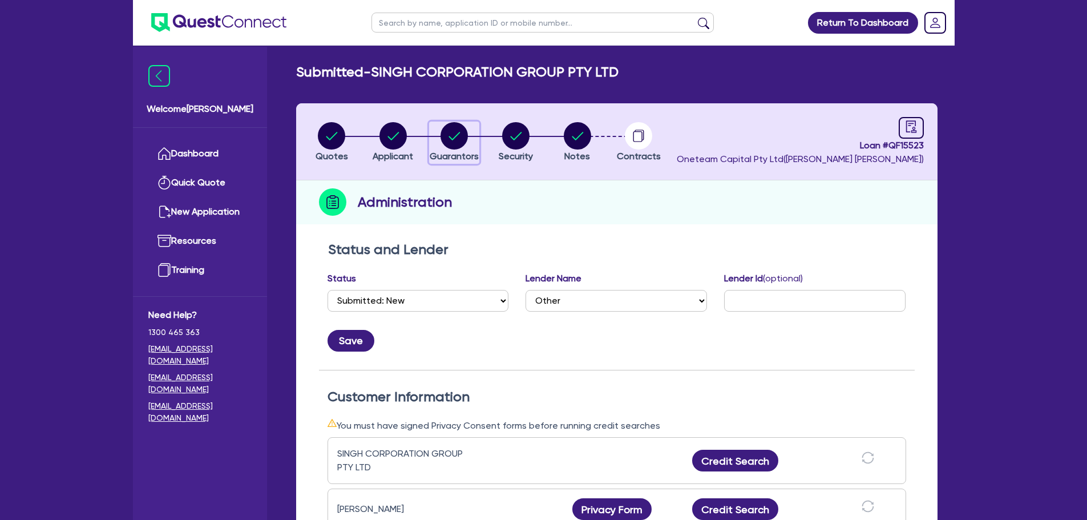
select select "MORTGAGE"
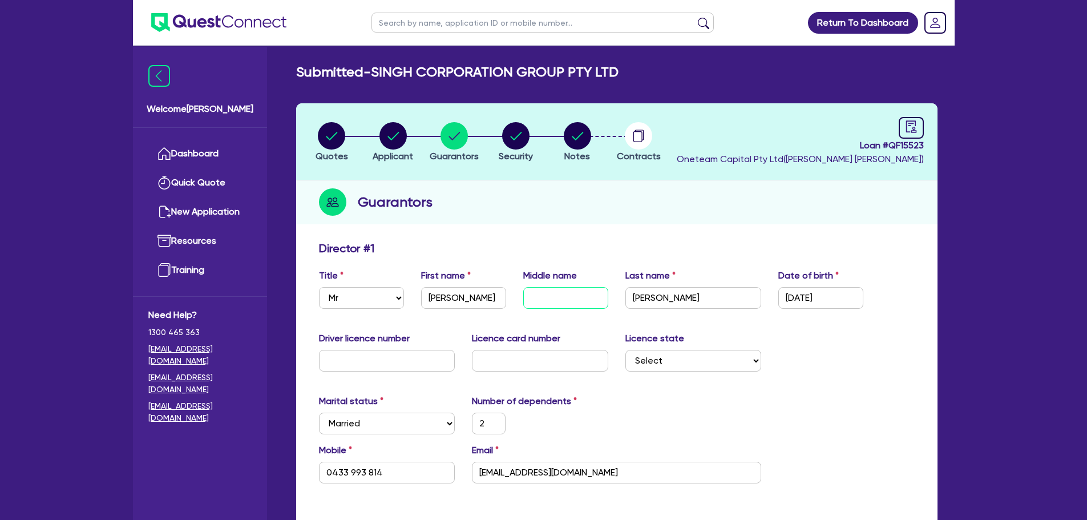
click at [547, 297] on input "text" at bounding box center [565, 298] width 85 height 22
click at [684, 295] on input "Singh" at bounding box center [694, 298] width 136 height 22
click at [922, 118] on div at bounding box center [911, 128] width 25 height 22
select select "SUBMITTED_NEW"
select select "Other"
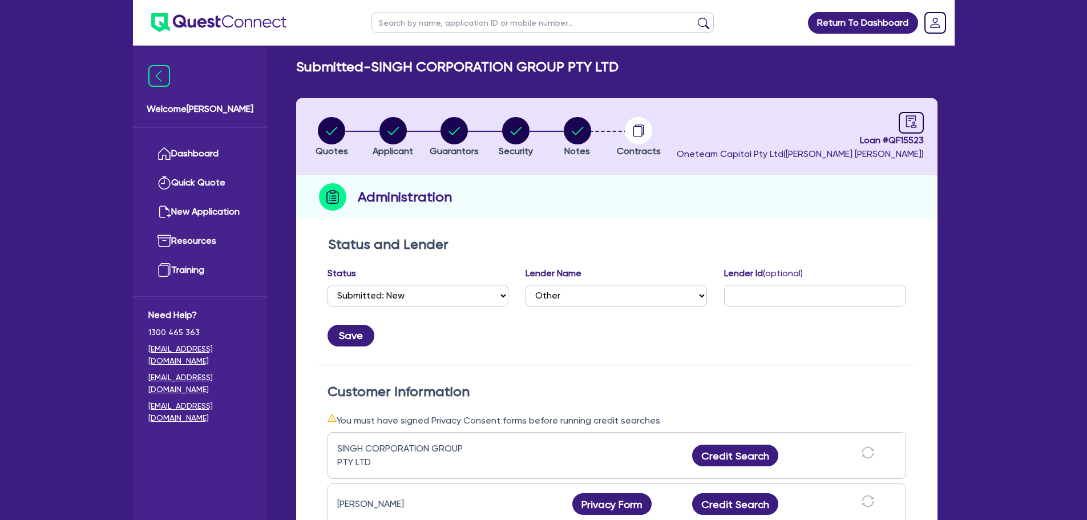
scroll to position [228, 0]
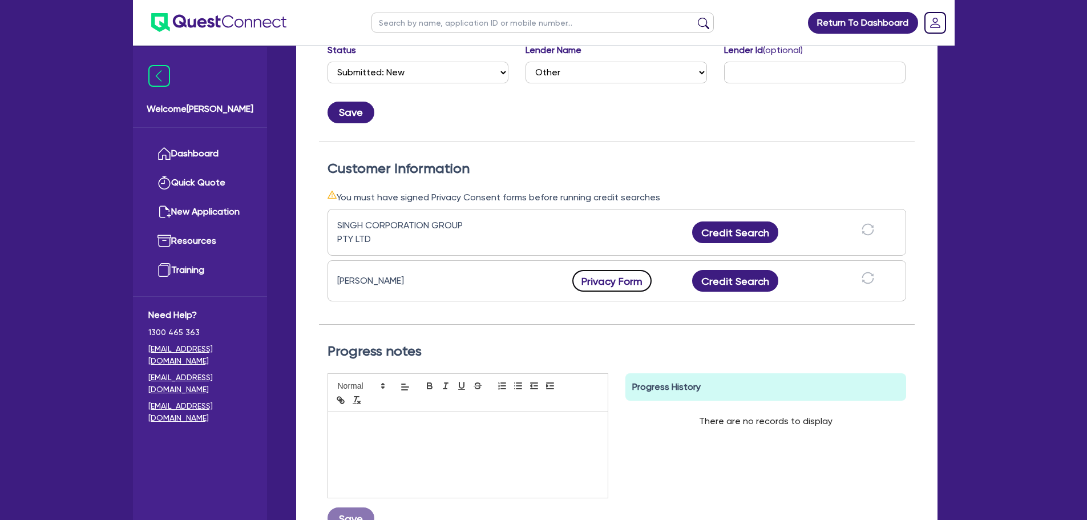
click at [622, 288] on button "Privacy Form" at bounding box center [613, 281] width 80 height 22
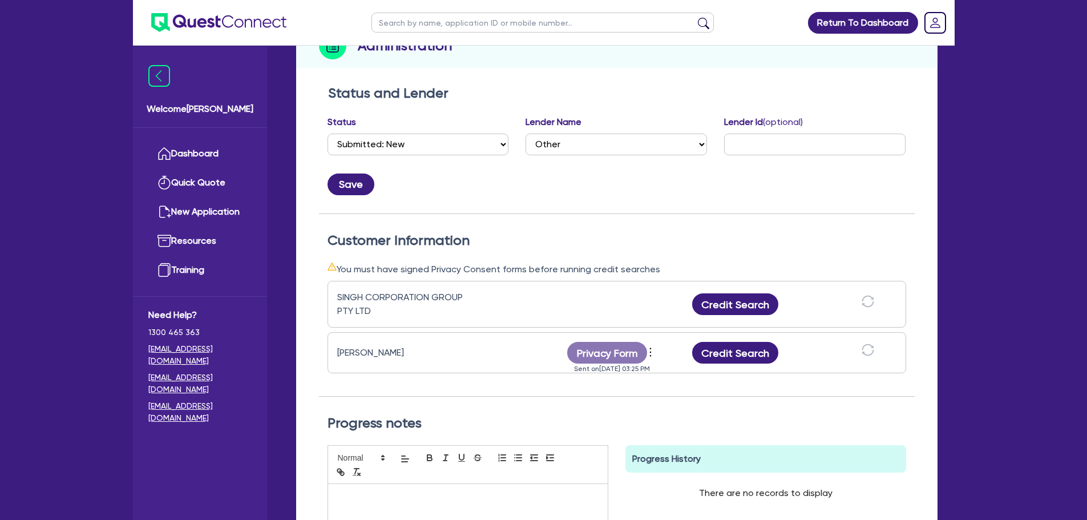
scroll to position [0, 0]
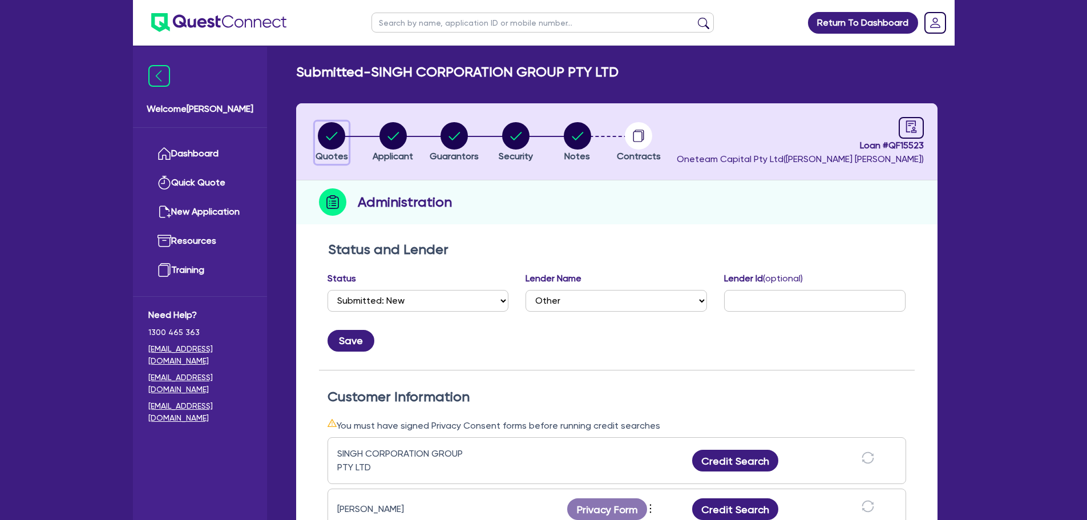
click at [333, 132] on circle "button" at bounding box center [331, 135] width 27 height 27
select select "Other"
select select "CARS_AND_LIGHT_TRUCKS"
select select "PASSENGER_VEHICLES"
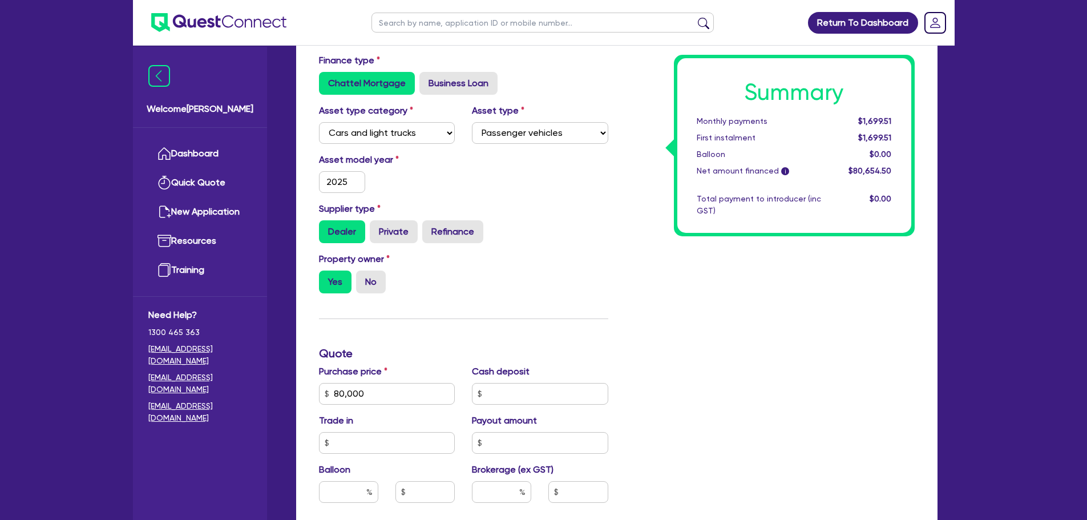
scroll to position [400, 0]
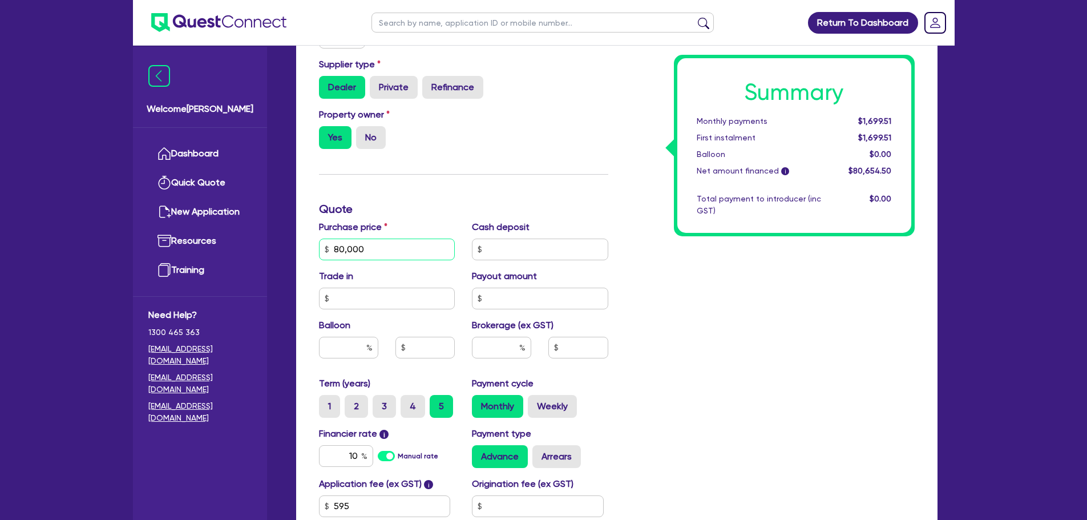
drag, startPoint x: 375, startPoint y: 250, endPoint x: 276, endPoint y: 256, distance: 99.5
click at [276, 257] on div "Welcome Rob Dashboard Quick Quote New Application Ref Company Ref Salesperson R…" at bounding box center [544, 152] width 822 height 1104
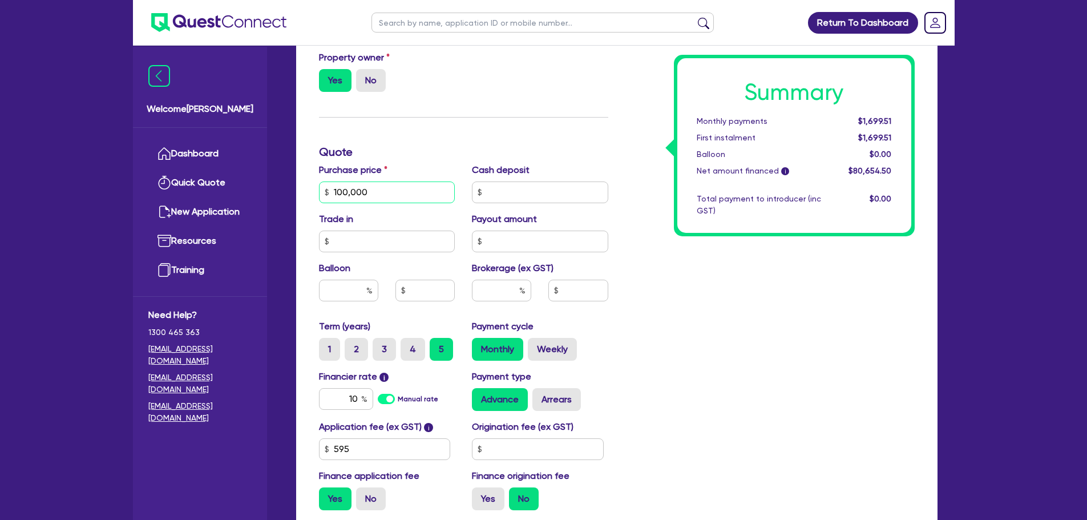
type input "100,000"
click at [643, 286] on div "Summary Monthly payments Calculating... First instalment Calculating... Balloon…" at bounding box center [770, 152] width 307 height 735
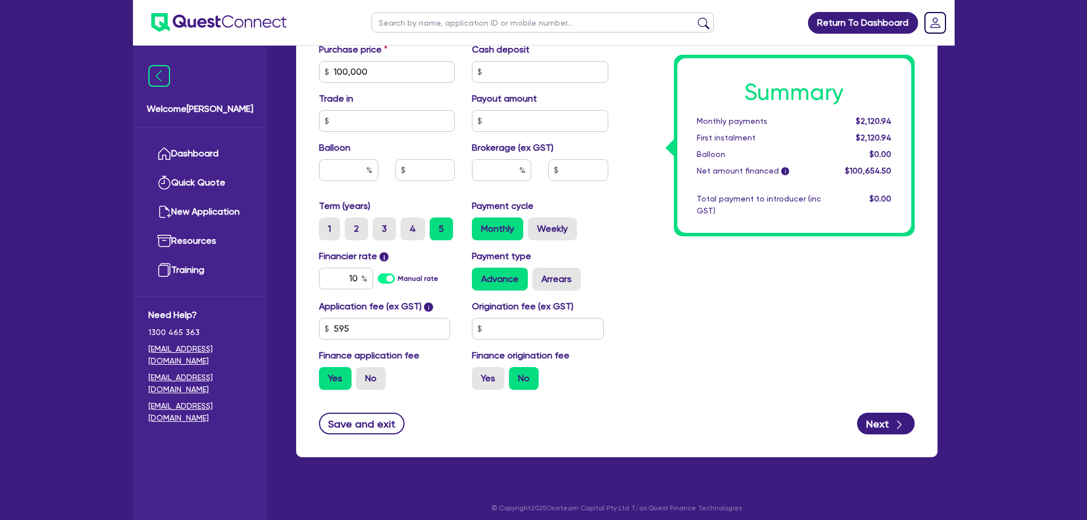
scroll to position [584, 0]
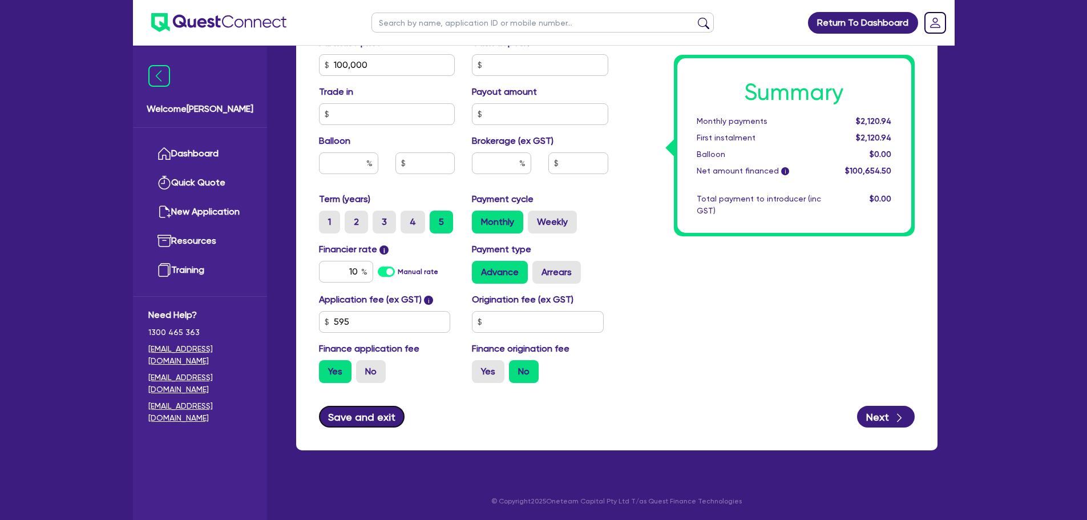
click at [387, 418] on button "Save and exit" at bounding box center [362, 417] width 86 height 22
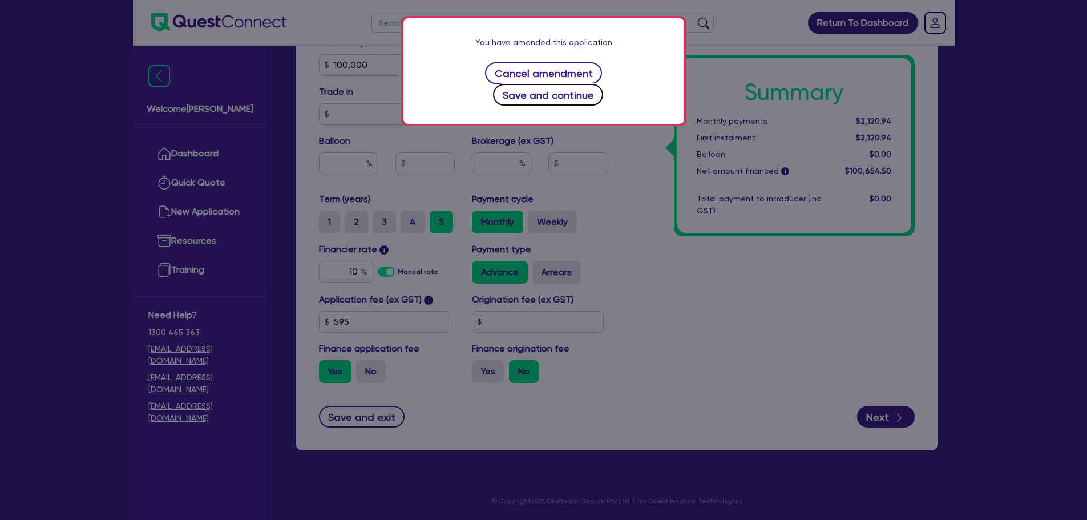
click at [603, 84] on button "Save and continue" at bounding box center [548, 95] width 110 height 22
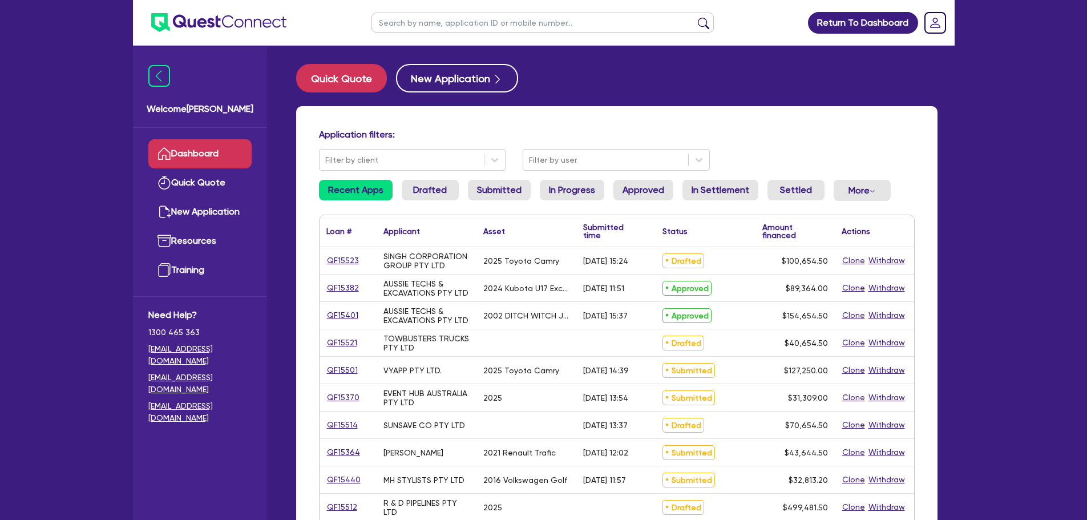
click at [402, 23] on input "text" at bounding box center [543, 23] width 342 height 20
click at [382, 337] on div "TOWBUSTERS TRUCKS PTY LTD" at bounding box center [427, 342] width 100 height 27
click at [425, 349] on div "TOWBUSTERS TRUCKS PTY LTD" at bounding box center [427, 343] width 86 height 18
drag, startPoint x: 417, startPoint y: 348, endPoint x: 380, endPoint y: 340, distance: 38.1
click at [380, 340] on div "TOWBUSTERS TRUCKS PTY LTD" at bounding box center [427, 342] width 100 height 27
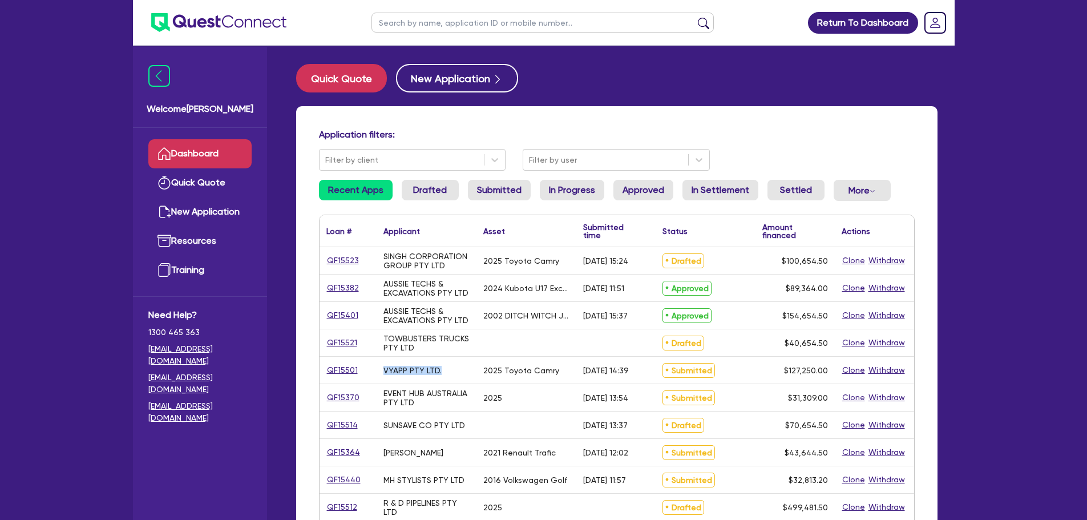
drag, startPoint x: 440, startPoint y: 371, endPoint x: 383, endPoint y: 369, distance: 57.1
click at [383, 369] on div "VYAPP PTY LTD." at bounding box center [427, 370] width 100 height 27
click at [470, 408] on div "EVENT HUB AUSTRALIA PTY LTD" at bounding box center [427, 397] width 100 height 27
click at [476, 16] on input "text" at bounding box center [543, 23] width 342 height 20
type input "omar"
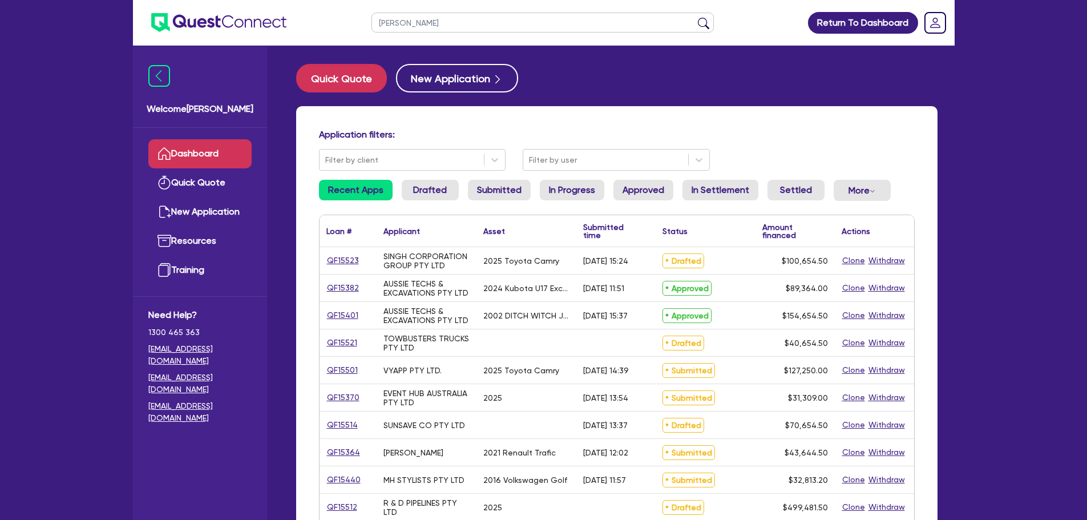
click at [695, 17] on button "submit" at bounding box center [704, 25] width 18 height 16
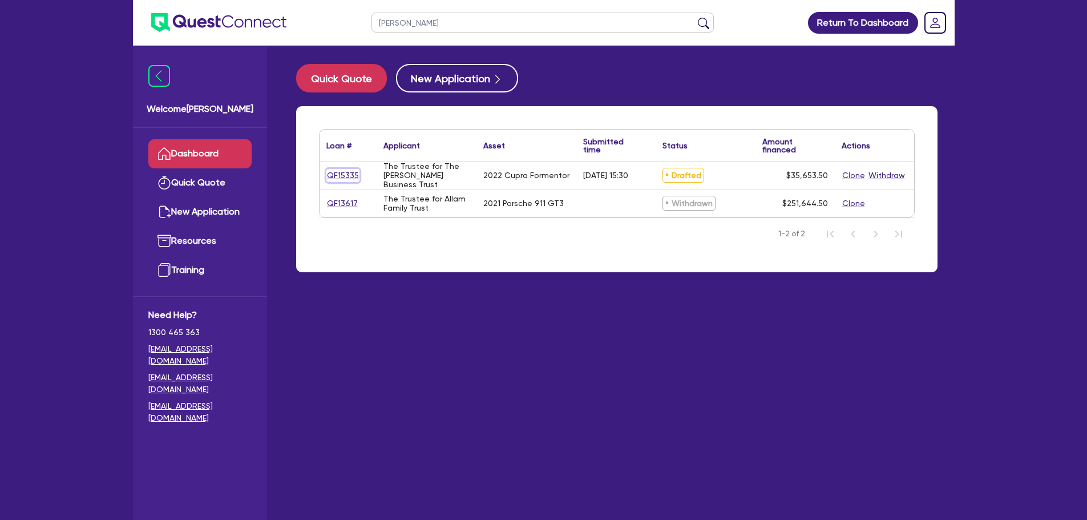
click at [338, 178] on link "QF15335" at bounding box center [343, 175] width 33 height 13
select select "Other"
select select "CARS_AND_LIGHT_TRUCKS"
select select "PASSENGER_VEHICLES"
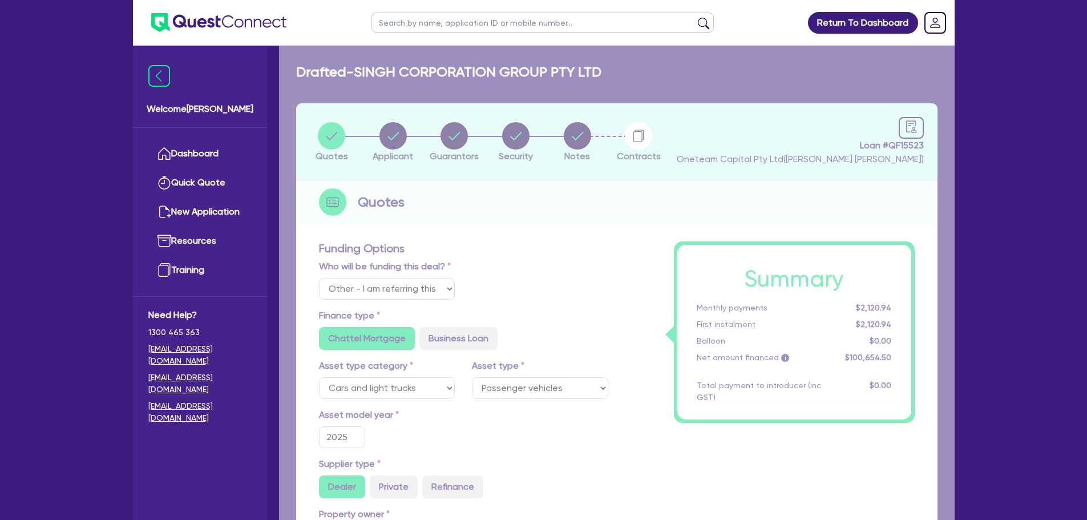
type input "2022"
radio input "false"
radio input "true"
type input "34,999"
type input "4"
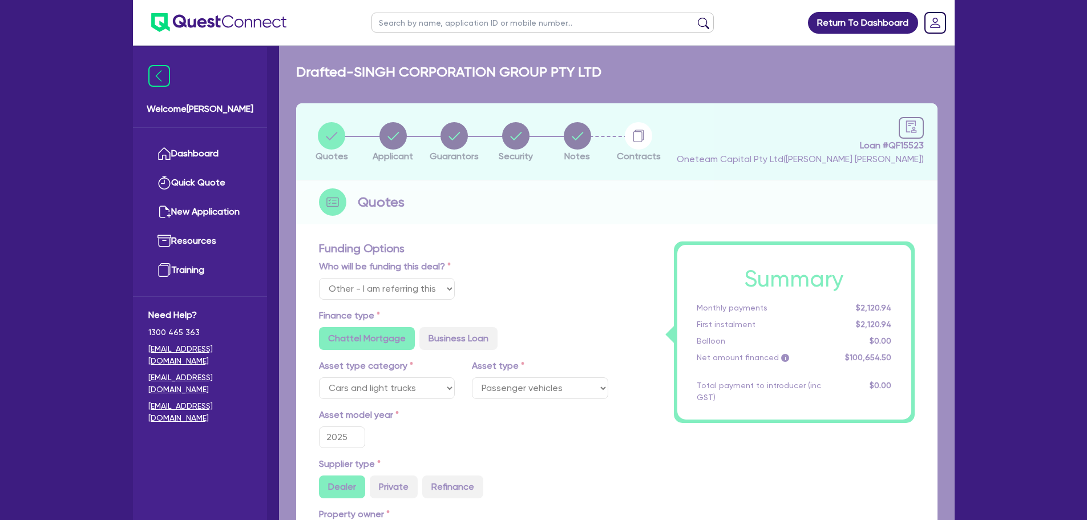
type input "1,426.14"
type input "14.95"
type input "900"
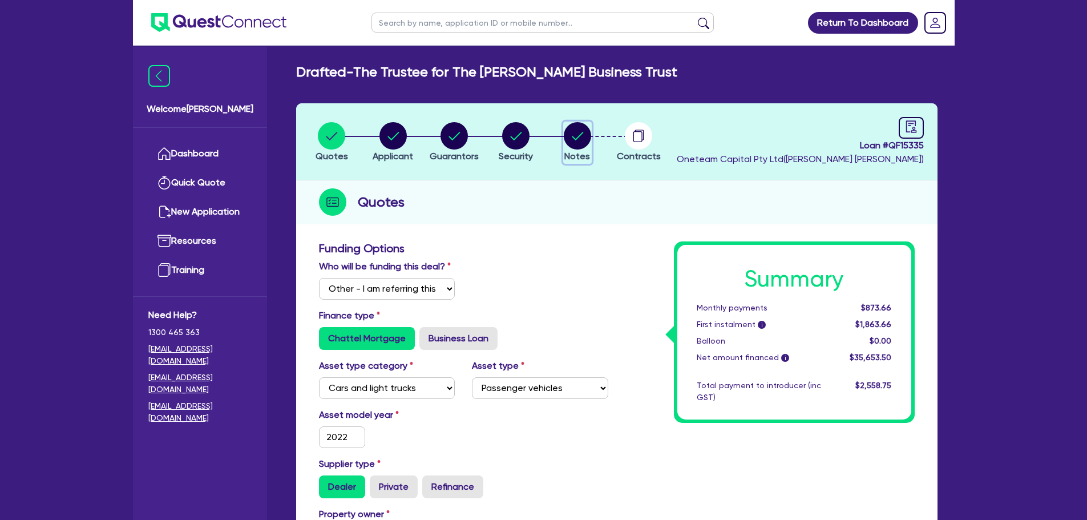
click at [576, 144] on circle "button" at bounding box center [577, 135] width 27 height 27
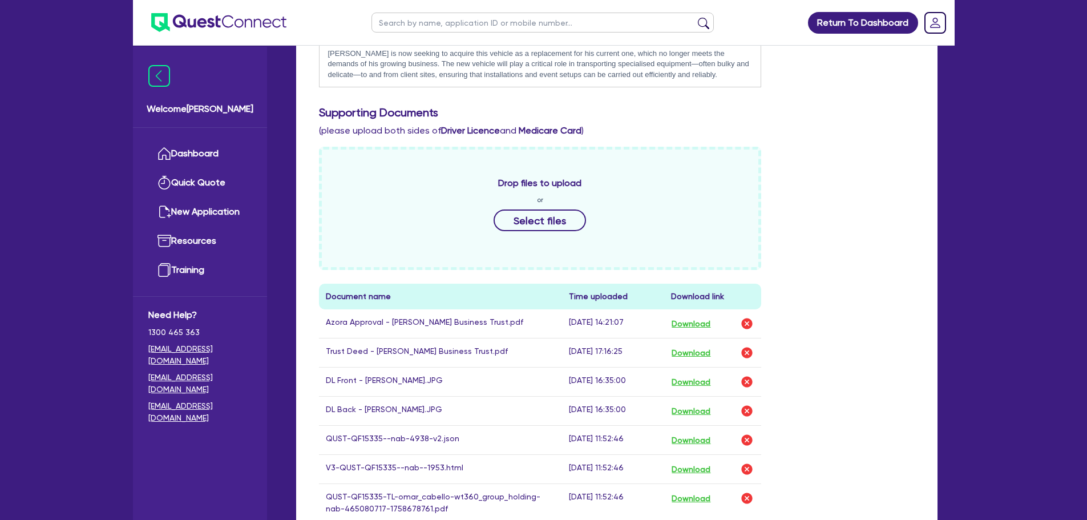
scroll to position [514, 0]
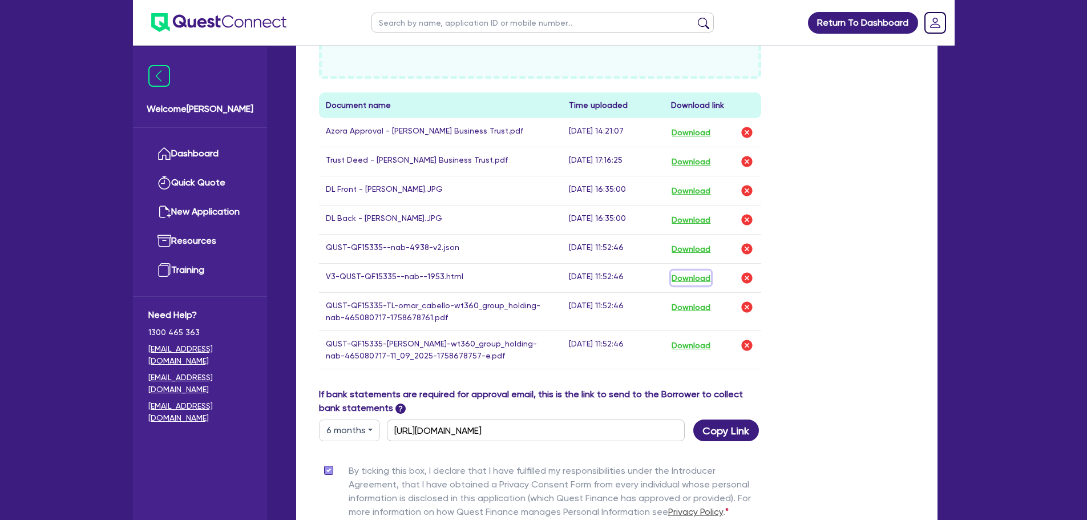
click at [698, 277] on button "Download" at bounding box center [691, 278] width 40 height 15
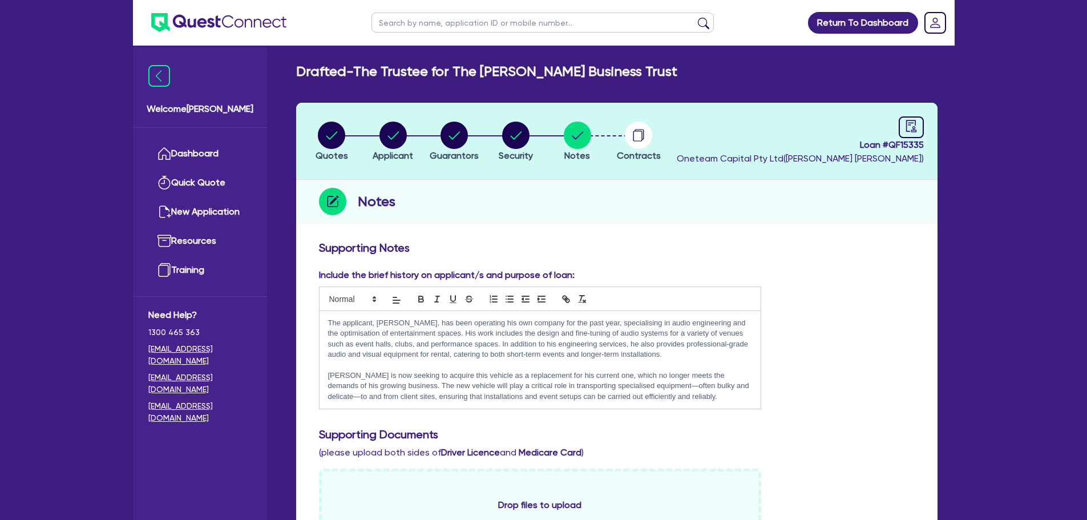
scroll to position [0, 0]
click at [334, 135] on icon "button" at bounding box center [332, 136] width 11 height 8
select select "Other"
select select "CARS_AND_LIGHT_TRUCKS"
select select "PASSENGER_VEHICLES"
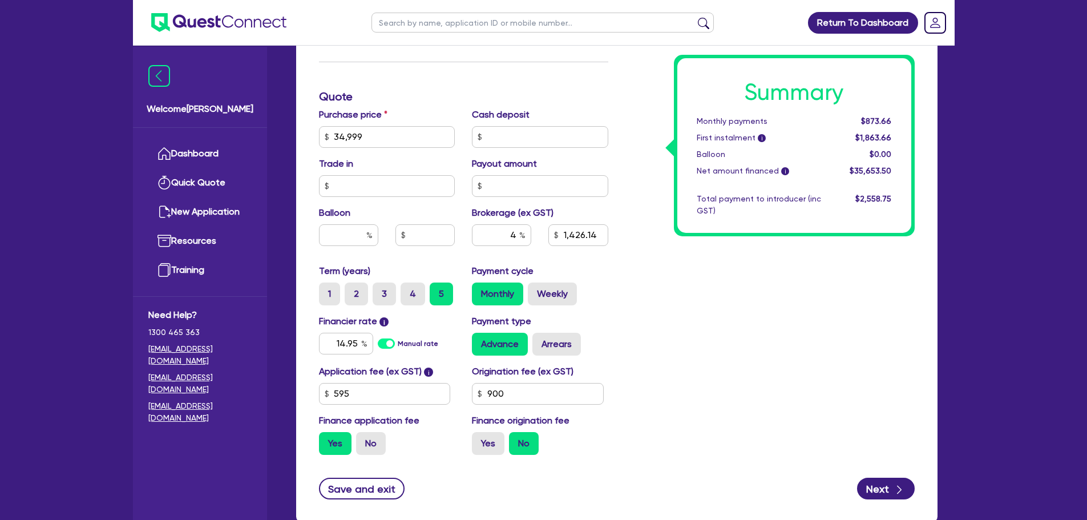
scroll to position [514, 0]
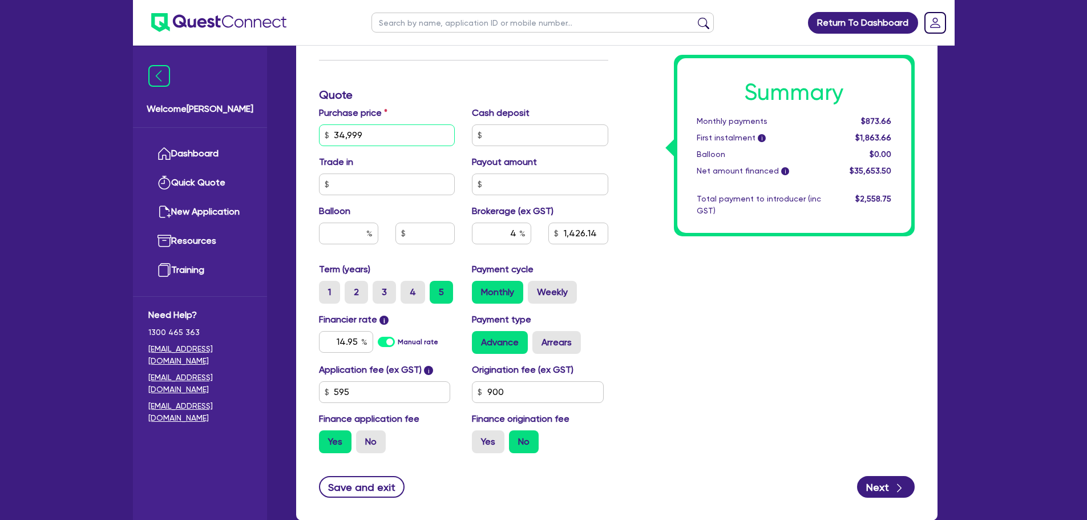
drag, startPoint x: 373, startPoint y: 135, endPoint x: 287, endPoint y: 141, distance: 86.4
click at [292, 143] on div "Quotes Applicant Guarantors Security Notes Contracts Loan # QF15335 Oneteam Cap…" at bounding box center [617, 62] width 659 height 945
type input "5"
type input "1,426.14"
type input "50"
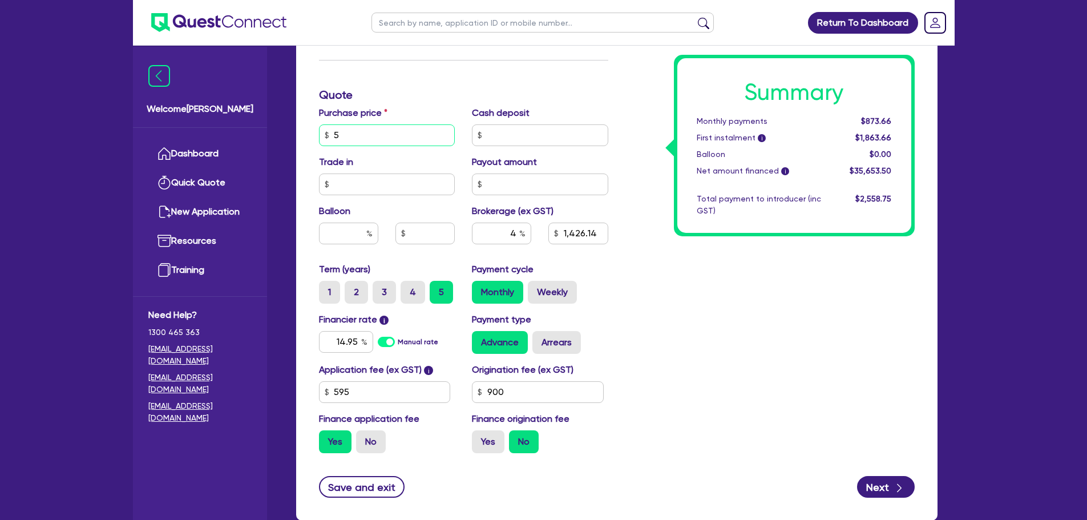
type input "1,426.14"
type input "500"
type input "1,426.14"
type input "5,000"
type input "1,426.14"
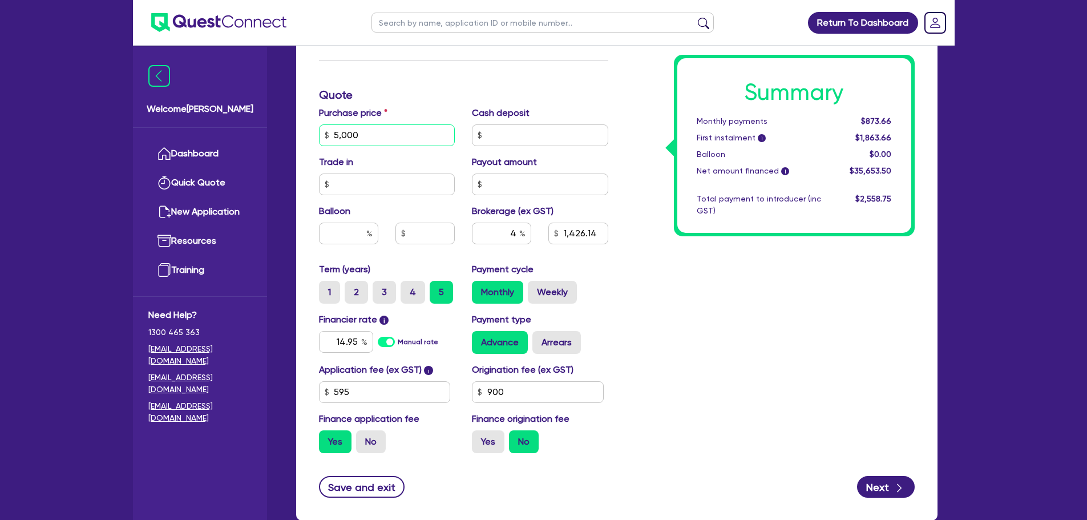
type input "50,000"
type input "1,426.14"
type input "50,000"
click at [500, 233] on input "4" at bounding box center [501, 234] width 59 height 22
drag, startPoint x: 358, startPoint y: 341, endPoint x: 331, endPoint y: 337, distance: 27.6
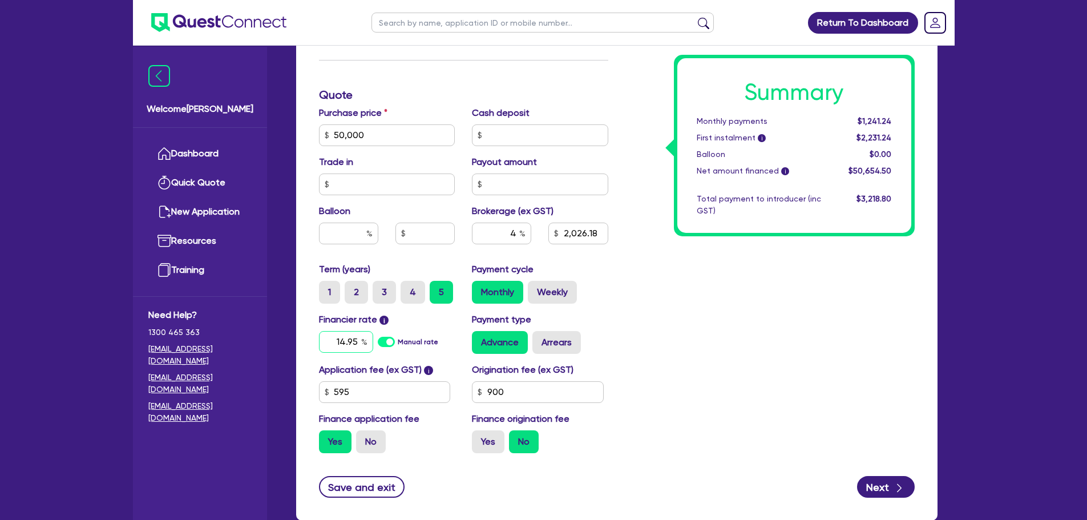
click at [332, 338] on input "14.95" at bounding box center [346, 342] width 54 height 22
type input "2,026.18"
type input "20"
type input "2,026.18"
type input "20"
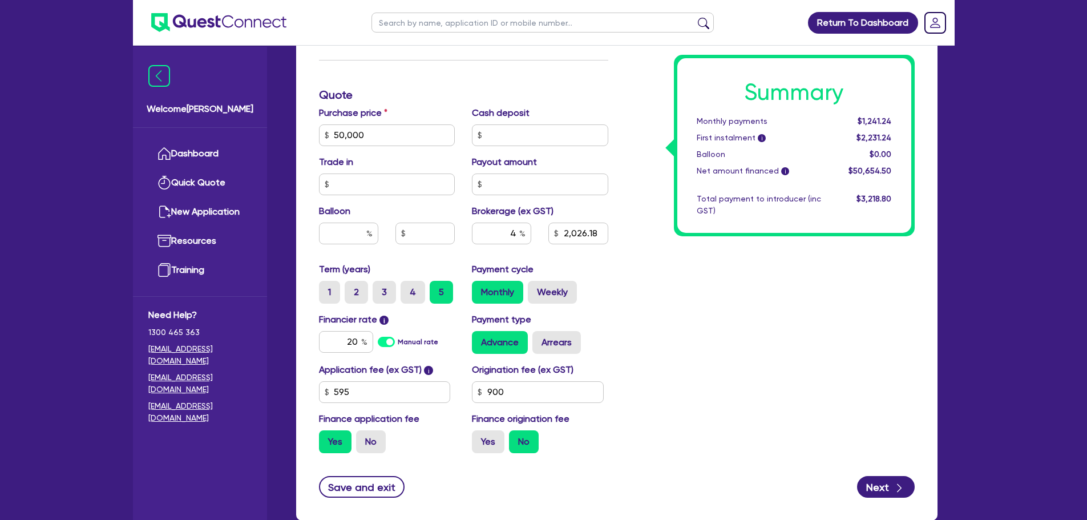
click at [751, 286] on div "Summary Monthly payments $1,241.24 First instalment i $2,231.24 Balloon $0.00 N…" at bounding box center [770, 95] width 307 height 735
type input "2,026.18"
click at [557, 297] on label "Weekly" at bounding box center [552, 292] width 49 height 23
click at [535, 288] on input "Weekly" at bounding box center [531, 284] width 7 height 7
radio input "true"
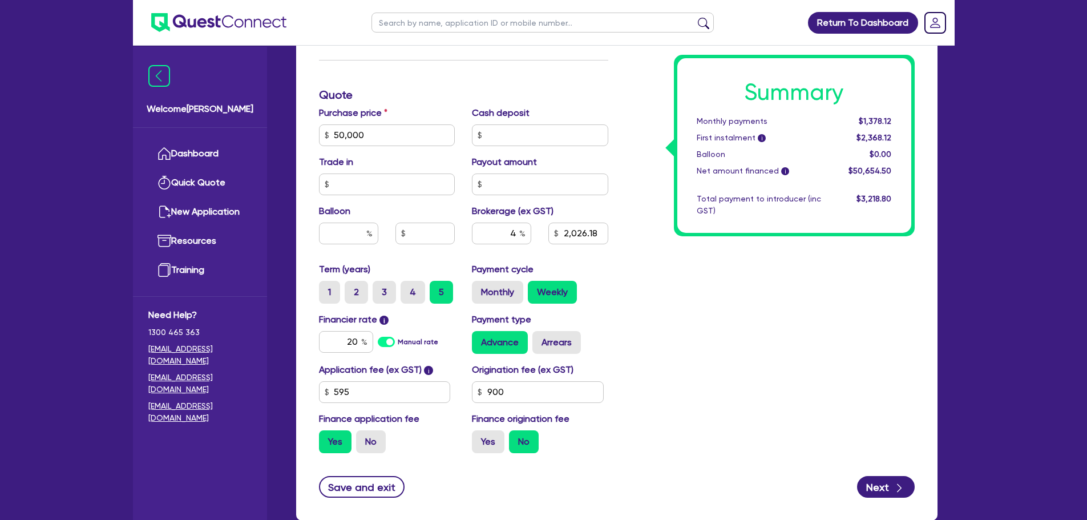
type input "2,026.18"
drag, startPoint x: 860, startPoint y: 119, endPoint x: 889, endPoint y: 129, distance: 30.1
click at [893, 126] on div "$320.90" at bounding box center [865, 121] width 71 height 12
click at [871, 156] on span "$0.00" at bounding box center [881, 154] width 22 height 9
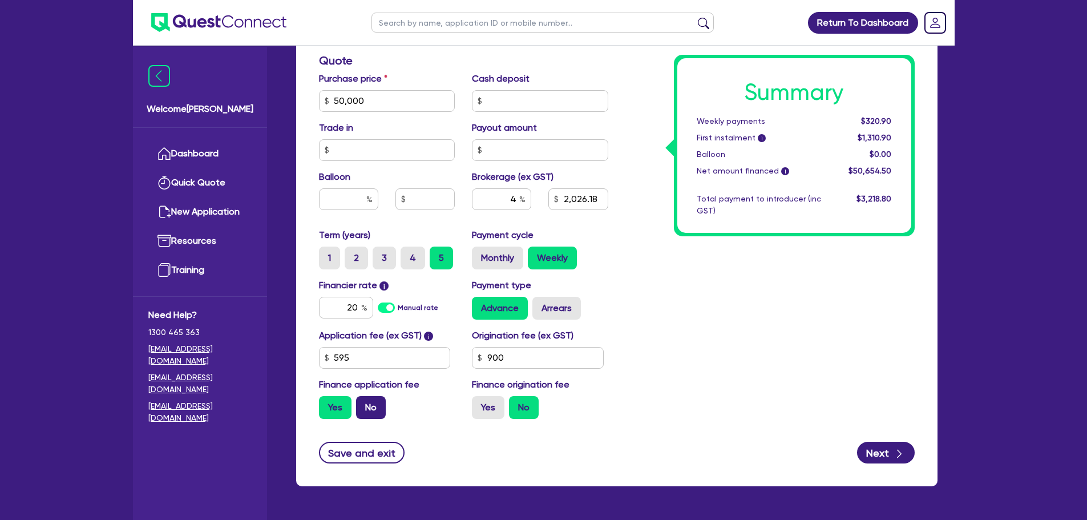
scroll to position [584, 0]
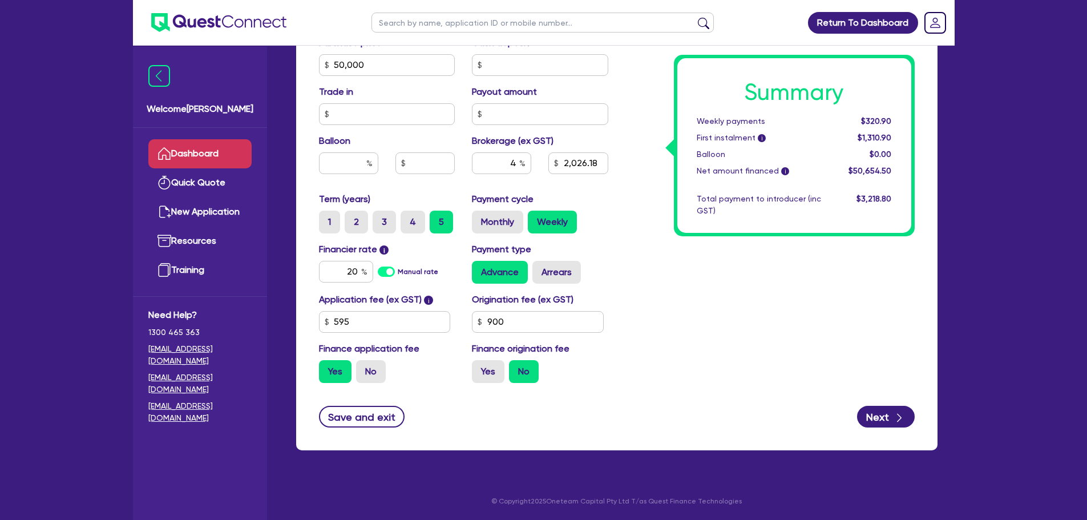
click at [211, 154] on link "Dashboard" at bounding box center [199, 153] width 103 height 29
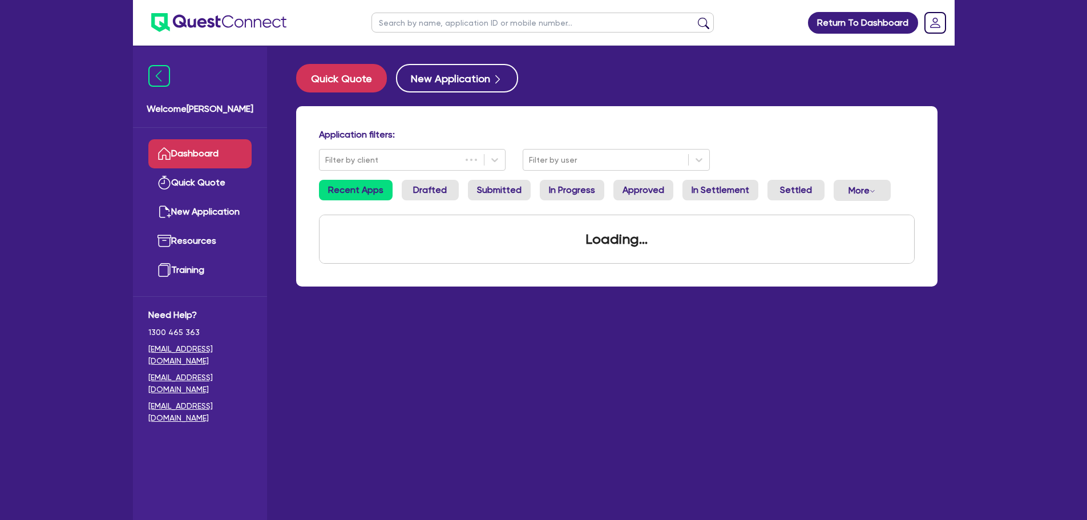
click at [462, 16] on input "text" at bounding box center [543, 23] width 342 height 20
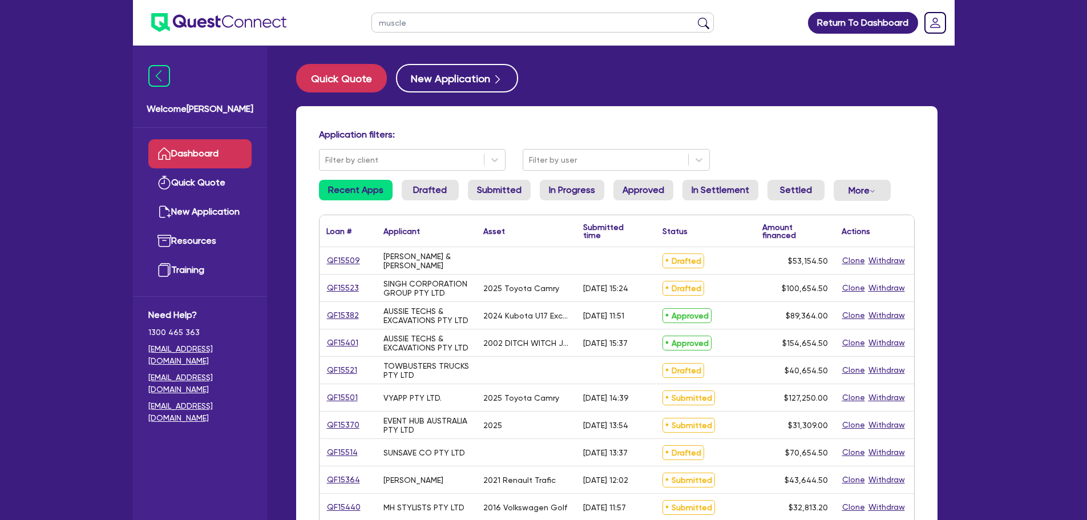
type input "muscle"
click at [695, 17] on button "submit" at bounding box center [704, 25] width 18 height 16
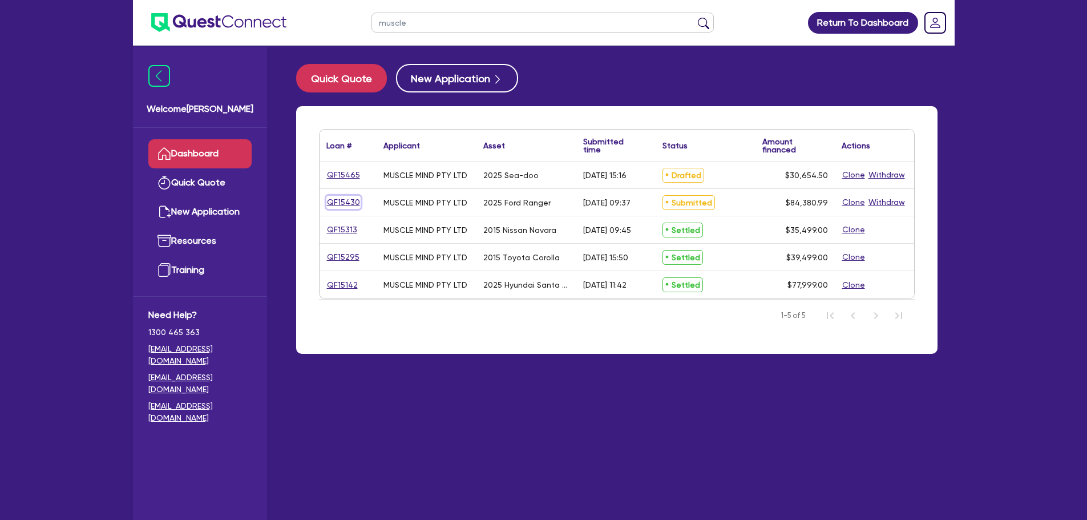
click at [336, 205] on link "QF15430" at bounding box center [344, 202] width 34 height 13
select select "Other"
select select "CARS_AND_LIGHT_TRUCKS"
select select "VANS_AND_UTES"
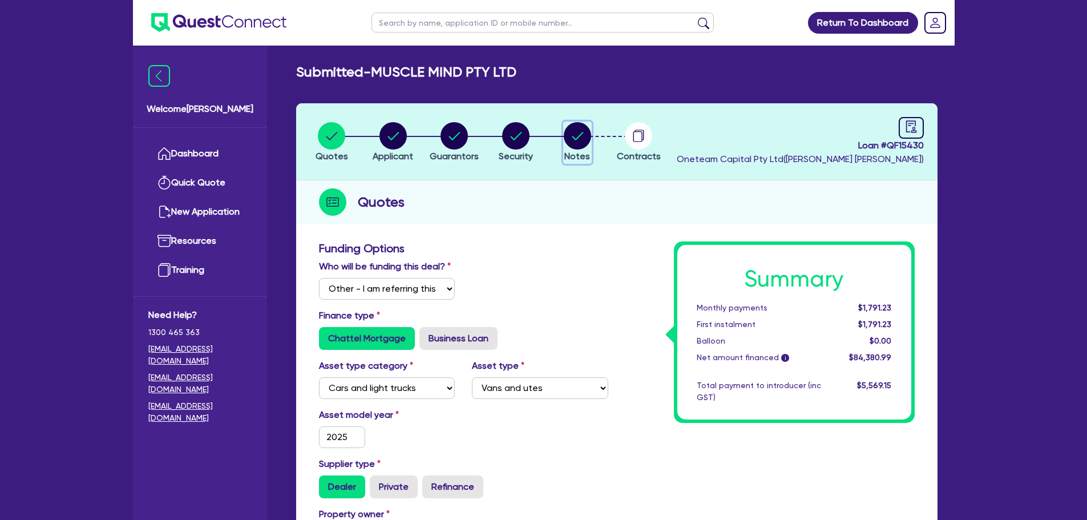
click at [581, 136] on circle "button" at bounding box center [577, 135] width 27 height 27
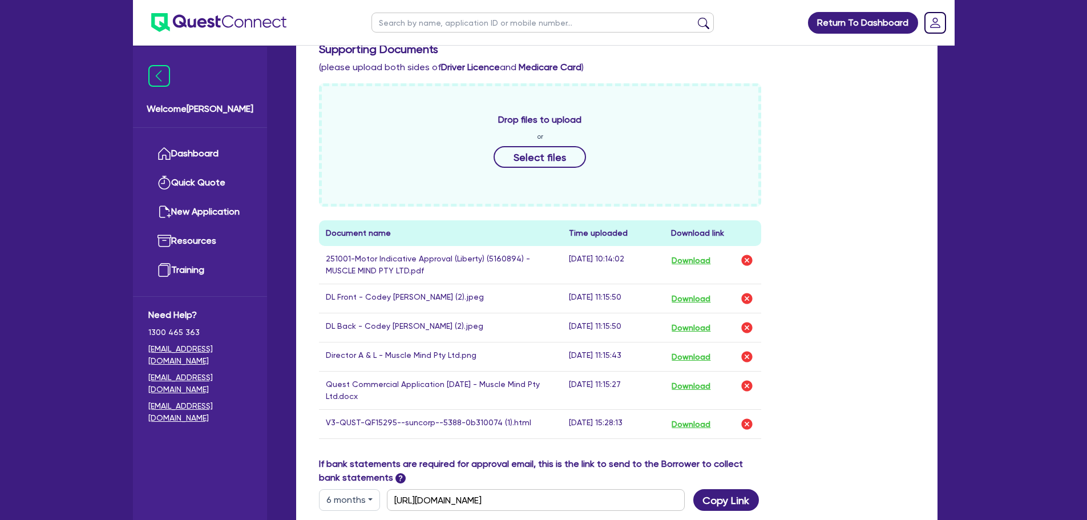
scroll to position [514, 0]
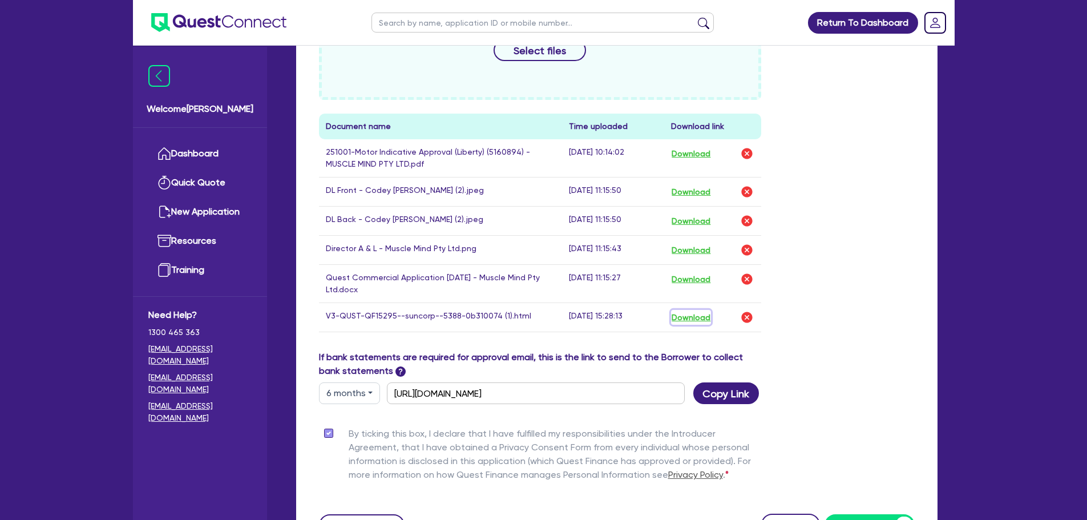
click at [684, 315] on button "Download" at bounding box center [691, 317] width 40 height 15
click at [1046, 127] on div "Return To Dashboard Edit Profile Logout Welcome Rob Dashboard Quick Quote New A…" at bounding box center [543, 57] width 1087 height 1142
click at [998, 128] on div "Return To Dashboard Edit Profile Logout Welcome Rob Dashboard Quick Quote New A…" at bounding box center [543, 57] width 1087 height 1142
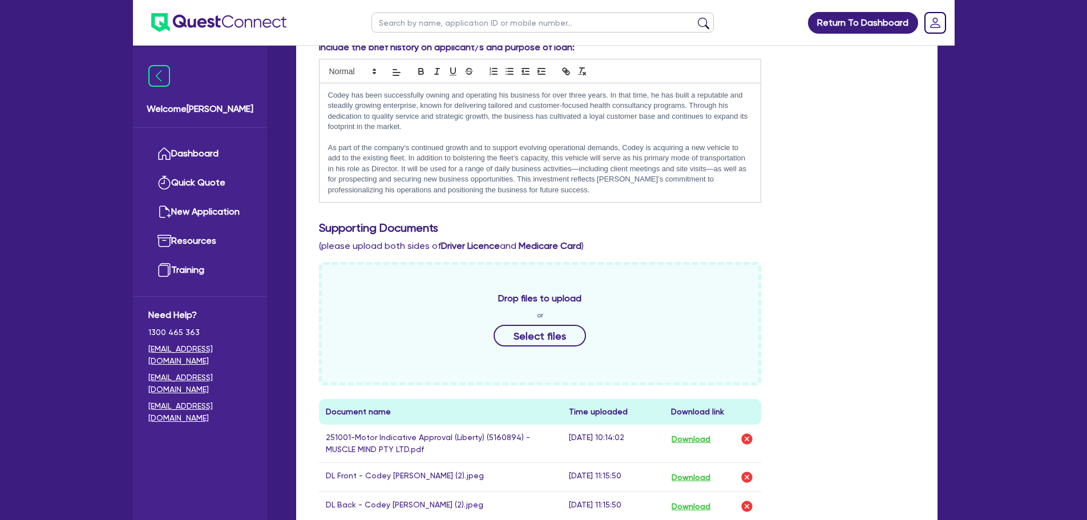
scroll to position [0, 0]
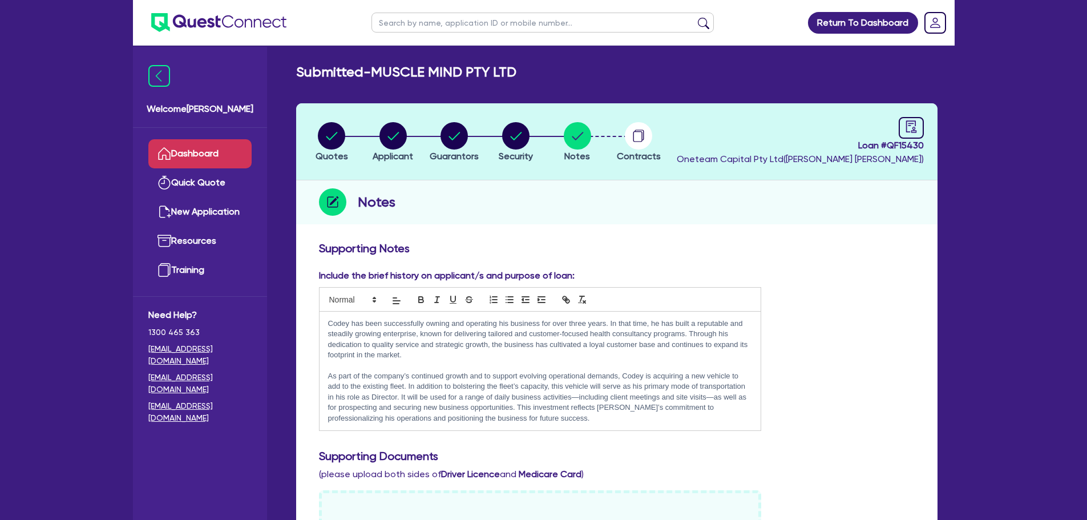
click at [203, 157] on link "Dashboard" at bounding box center [199, 153] width 103 height 29
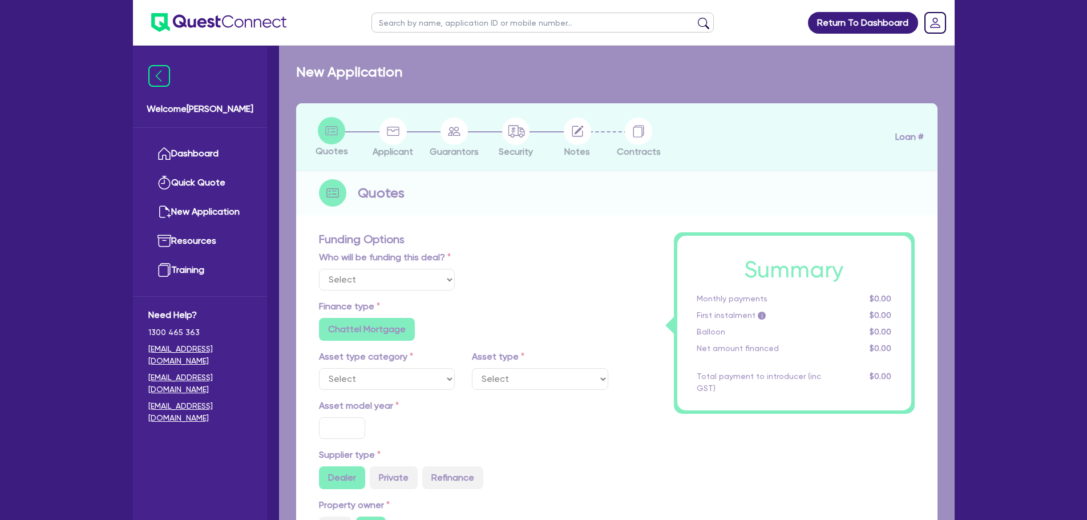
select select "Other"
select select "CARS_AND_LIGHT_TRUCKS"
type input "2025"
radio input "true"
type input "100,000"
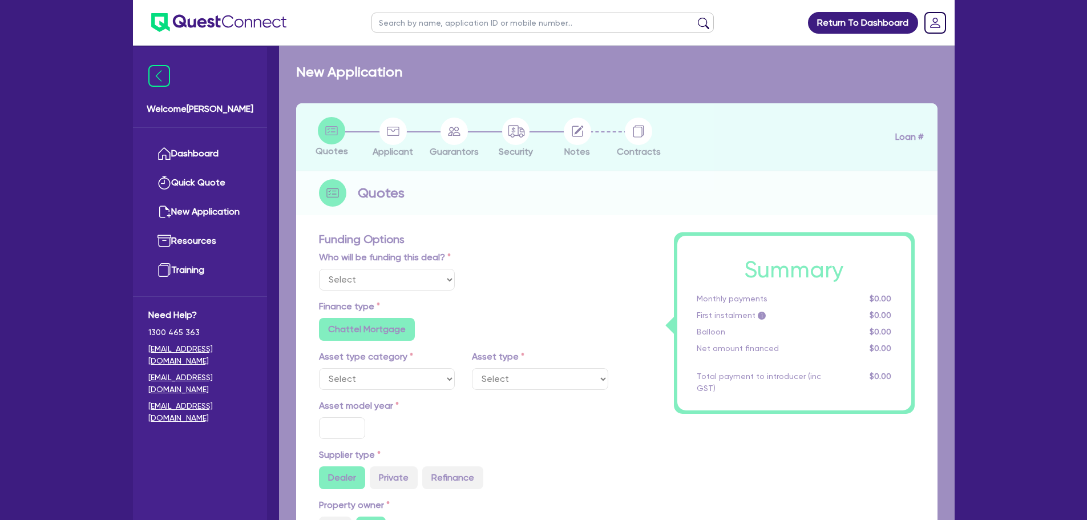
type input "10"
radio input "true"
radio input "false"
select select "PASSENGER_VEHICLES"
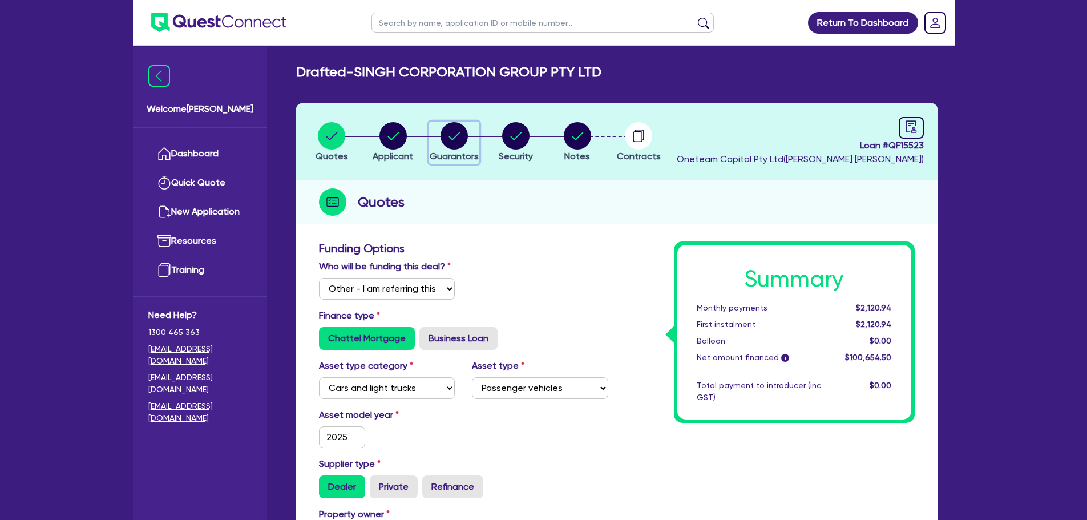
click at [462, 133] on circle "button" at bounding box center [454, 135] width 27 height 27
select select "MR"
select select "MARRIED"
select select "PROPERTY"
select select "CASH"
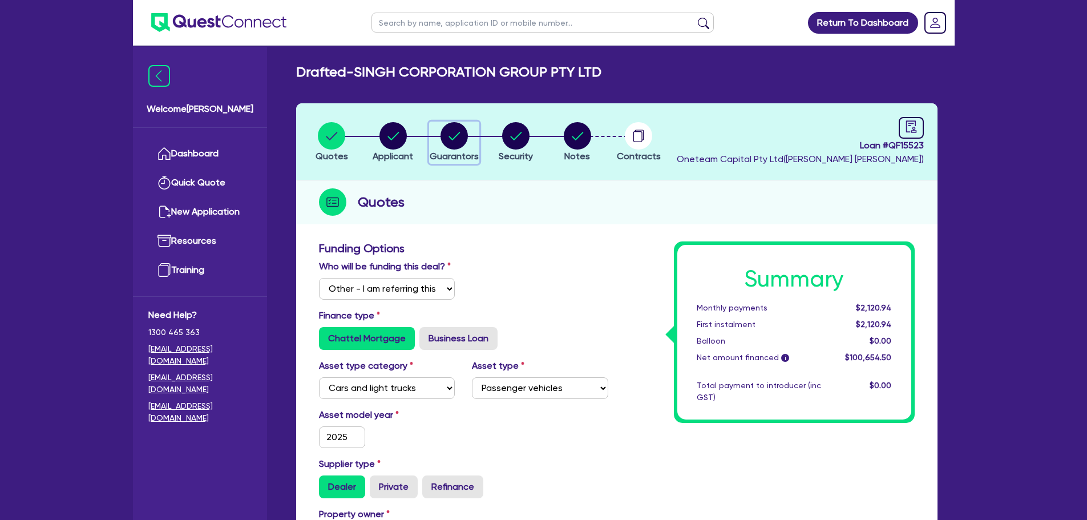
select select "MORTGAGE"
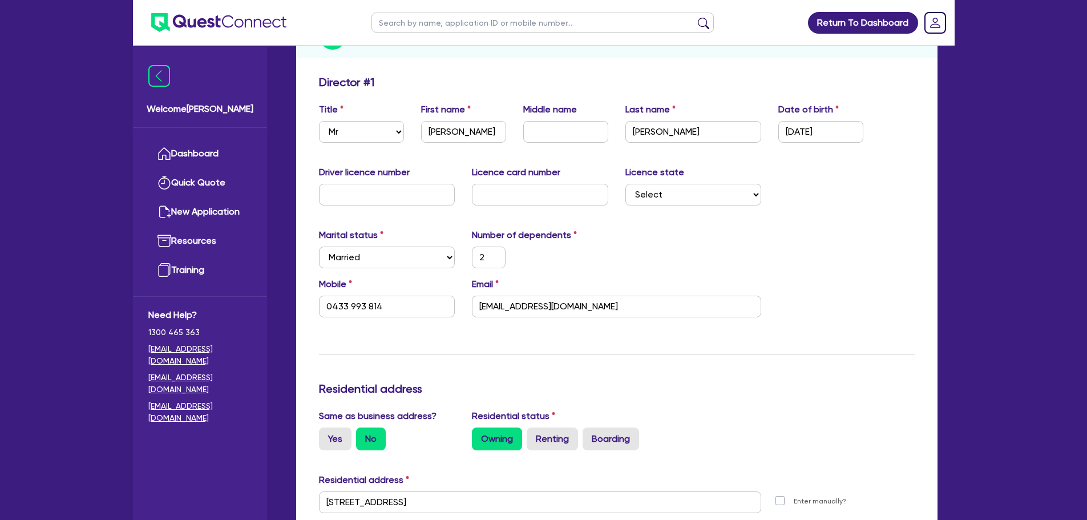
scroll to position [285, 0]
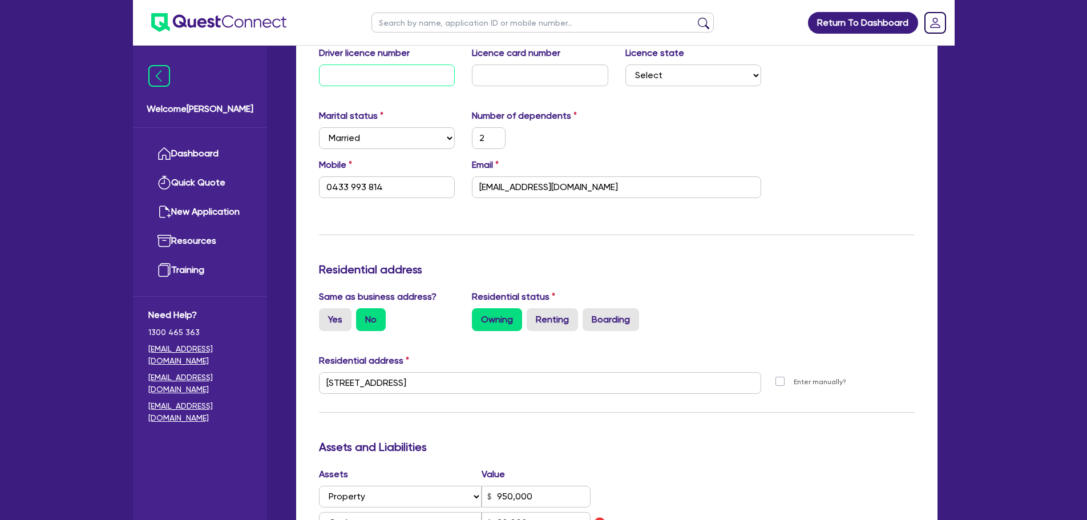
click at [416, 77] on input "text" at bounding box center [387, 76] width 136 height 22
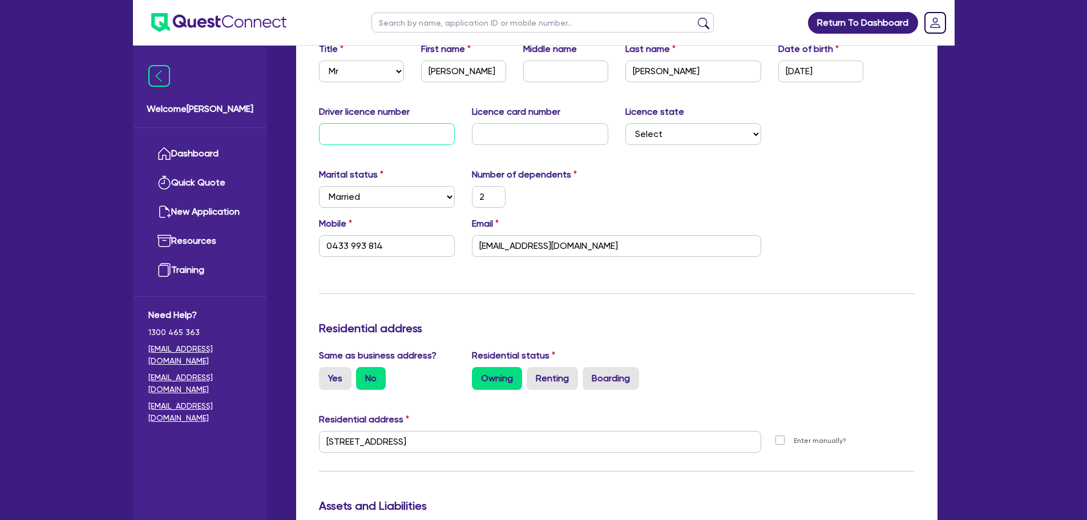
scroll to position [171, 0]
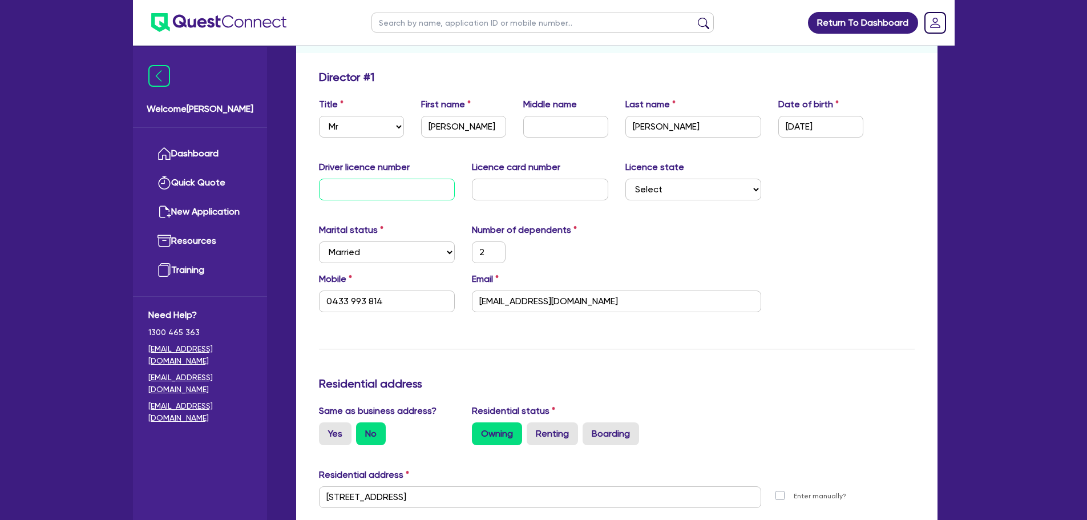
click at [393, 188] on input "text" at bounding box center [387, 190] width 136 height 22
type input "1"
type input "2"
type input "0433 993 814"
type input "950,000"
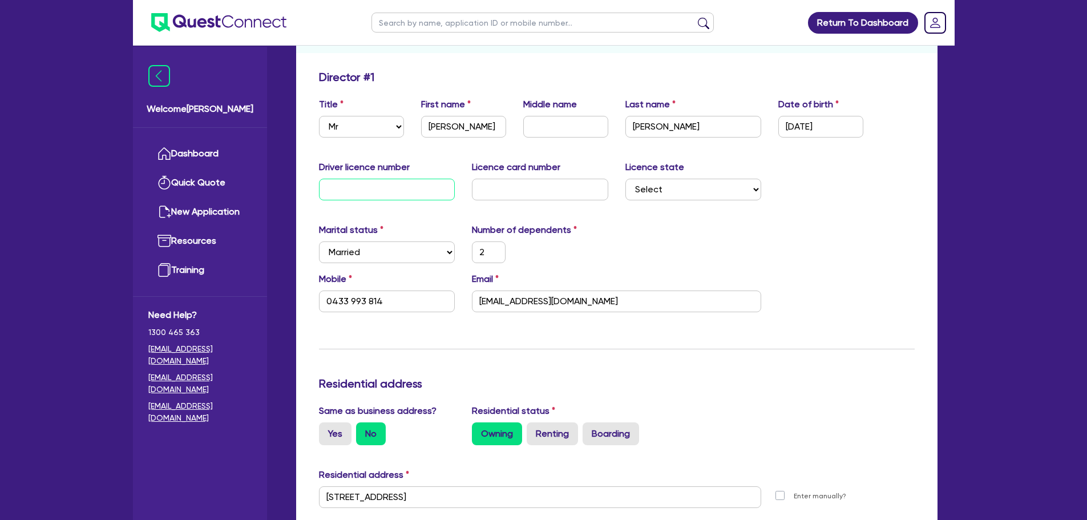
type input "20,000"
type input "740,000"
type input "4,000"
type input "16"
type input "2"
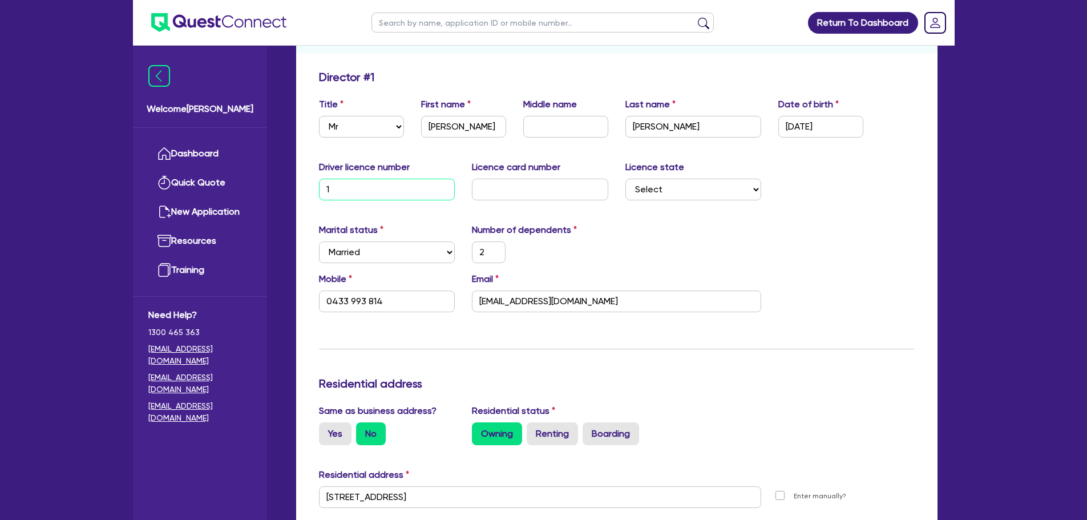
type input "0433 993 814"
type input "950,000"
type input "20,000"
type input "740,000"
type input "4,000"
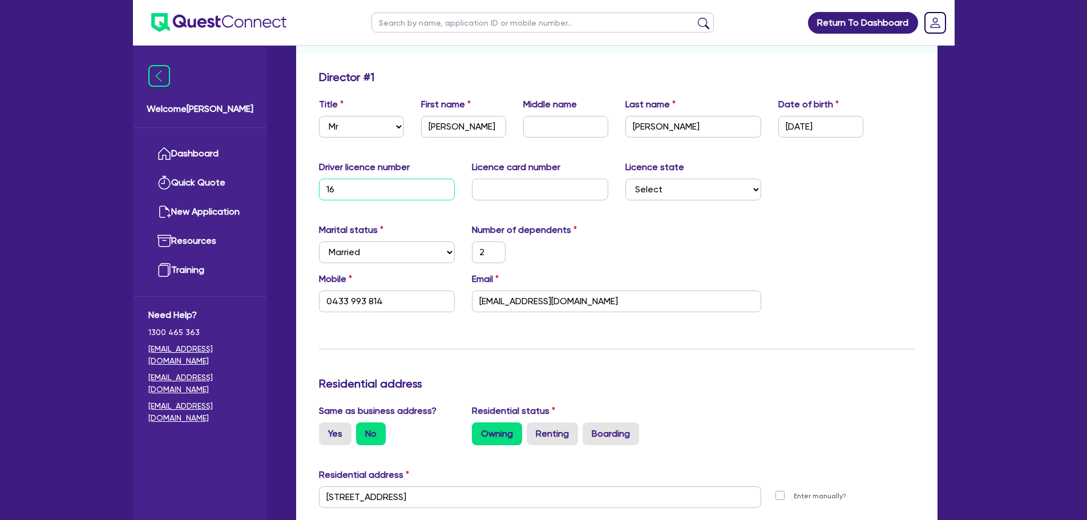
type input "161"
type input "2"
type input "0433 993 814"
type input "950,000"
type input "20,000"
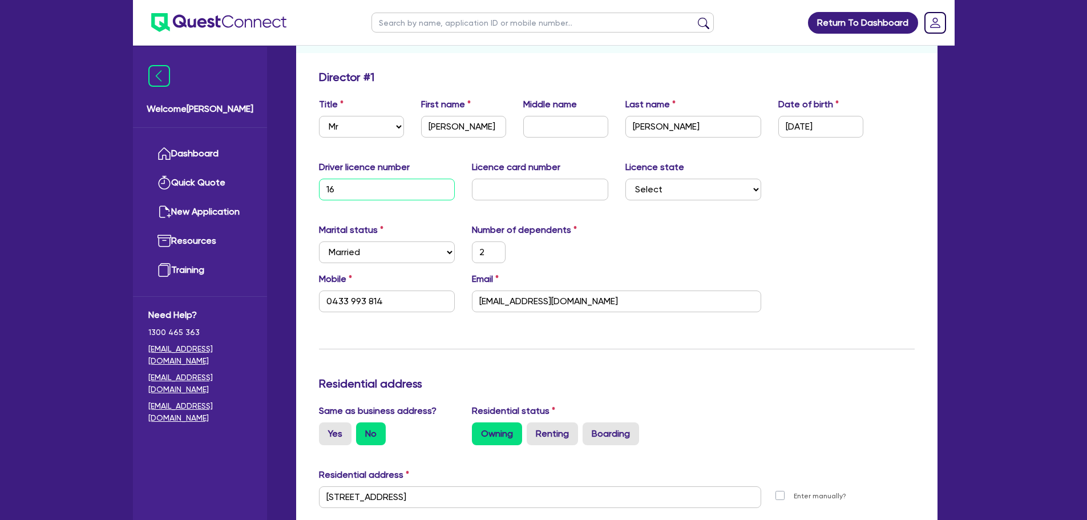
type input "740,000"
type input "4,000"
type input "1610"
type input "2"
type input "0433 993 814"
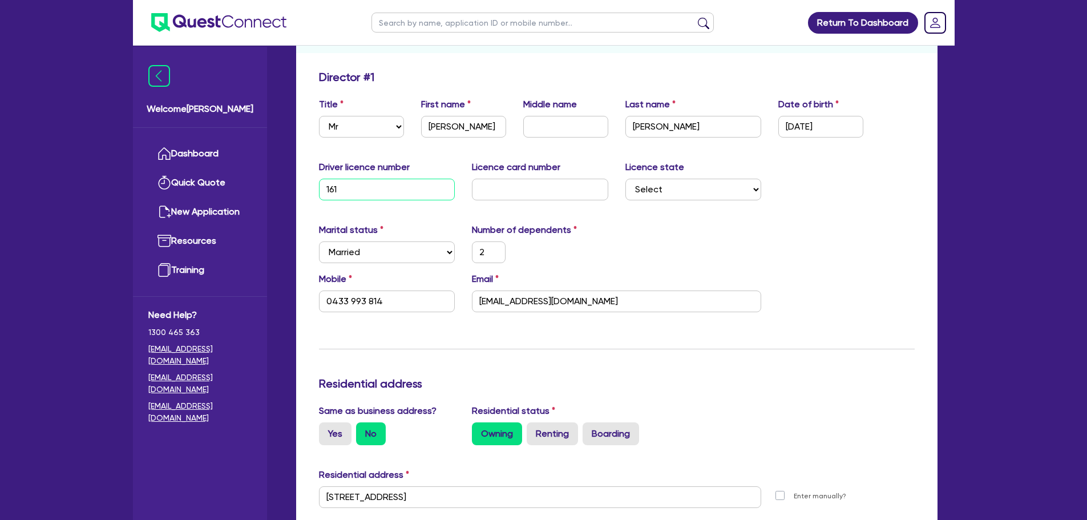
type input "950,000"
type input "20,000"
type input "740,000"
type input "4,000"
type input "16108"
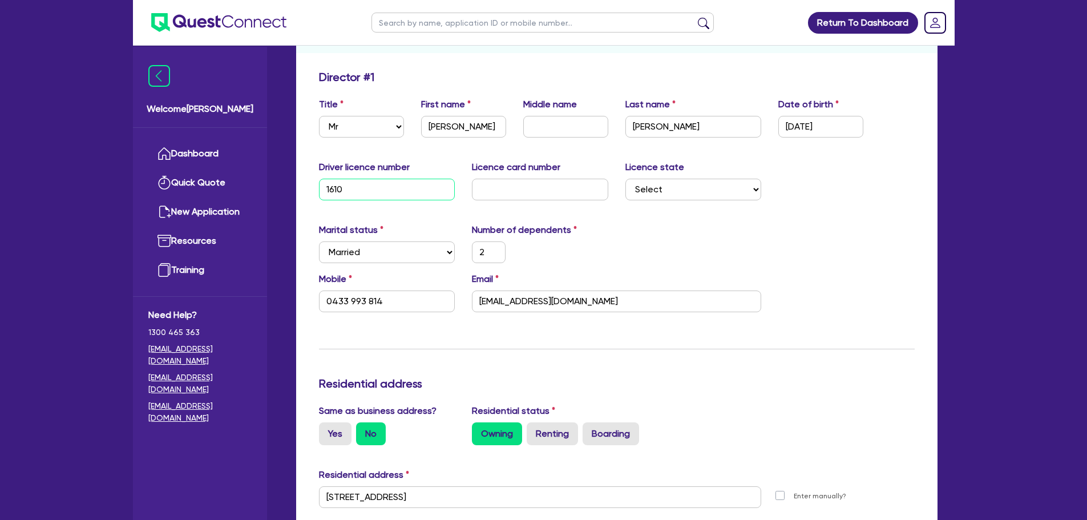
type input "2"
type input "0433 993 814"
type input "950,000"
type input "20,000"
type input "740,000"
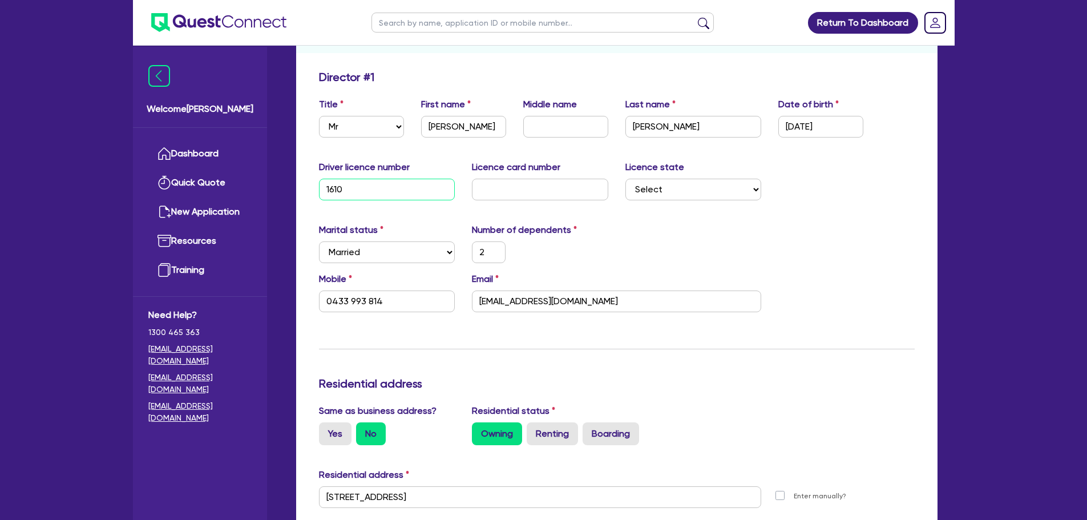
type input "4,000"
type input "161080"
type input "2"
type input "0433 993 814"
type input "950,000"
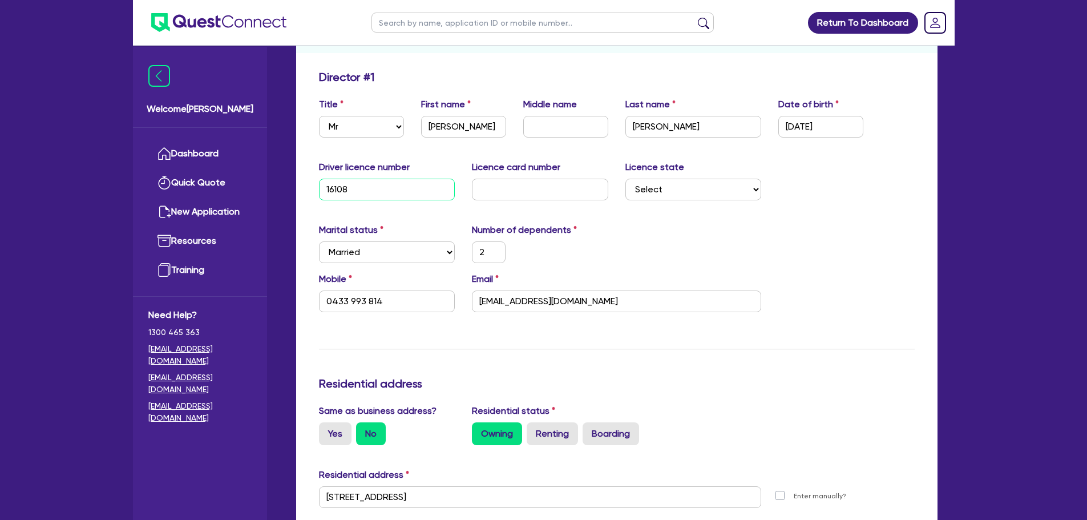
type input "20,000"
type input "740,000"
type input "4,000"
type input "1610804"
type input "2"
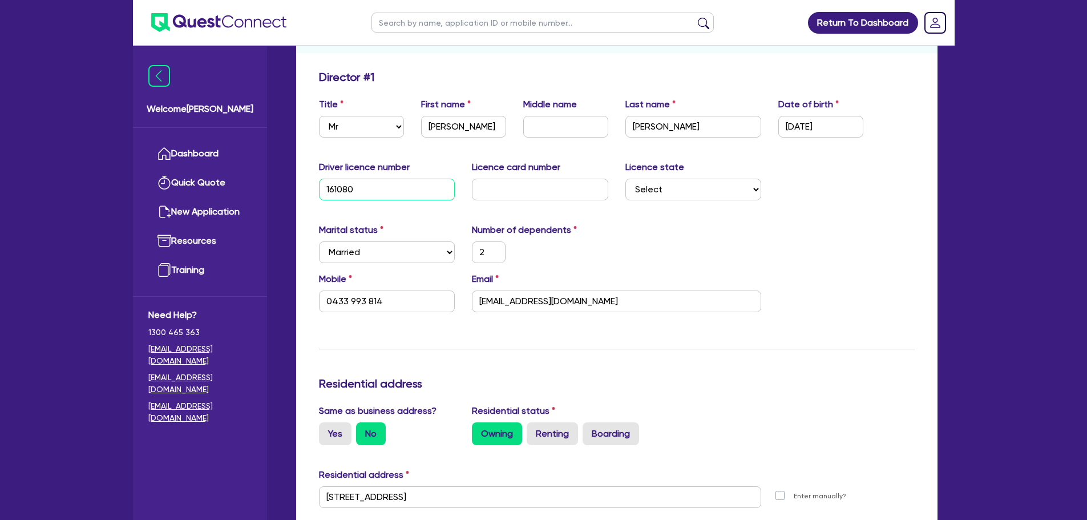
type input "0433 993 814"
type input "950,000"
type input "20,000"
type input "740,000"
type input "4,000"
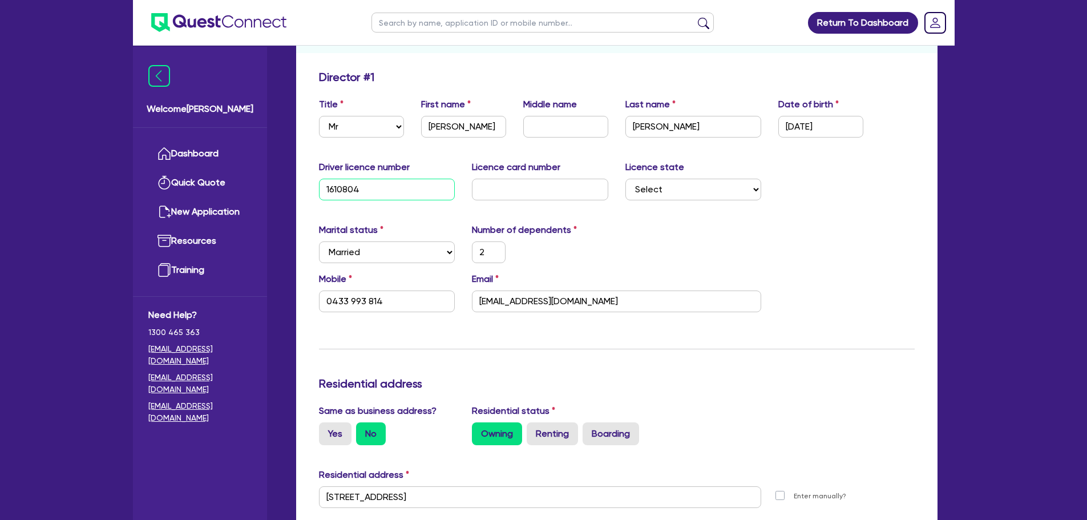
type input "16108047"
type input "2"
type input "0433 993 814"
type input "950,000"
type input "20,000"
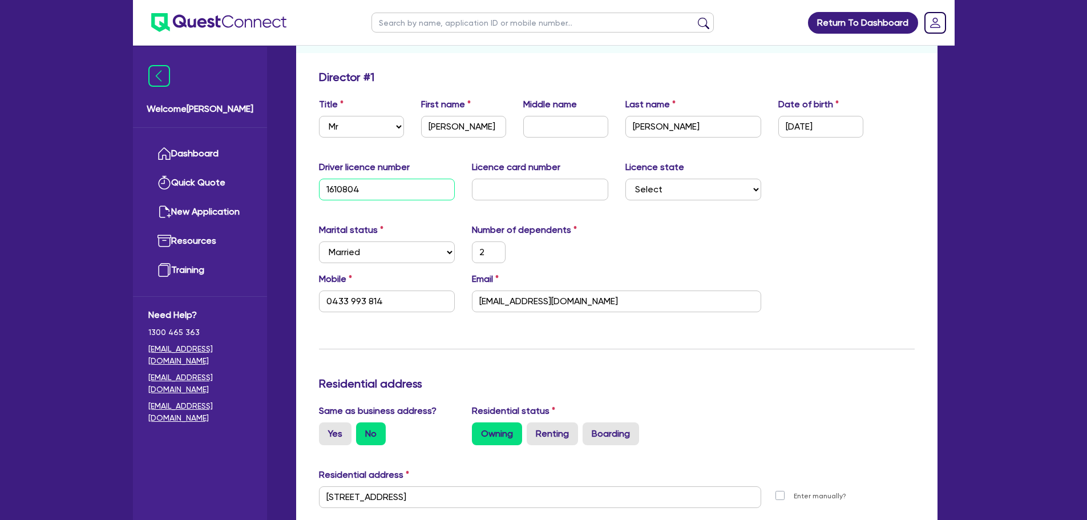
type input "740,000"
type input "4,000"
type input "16108047"
click at [550, 184] on input "text" at bounding box center [540, 190] width 136 height 22
click at [587, 162] on div "Licence card number" at bounding box center [541, 180] width 154 height 40
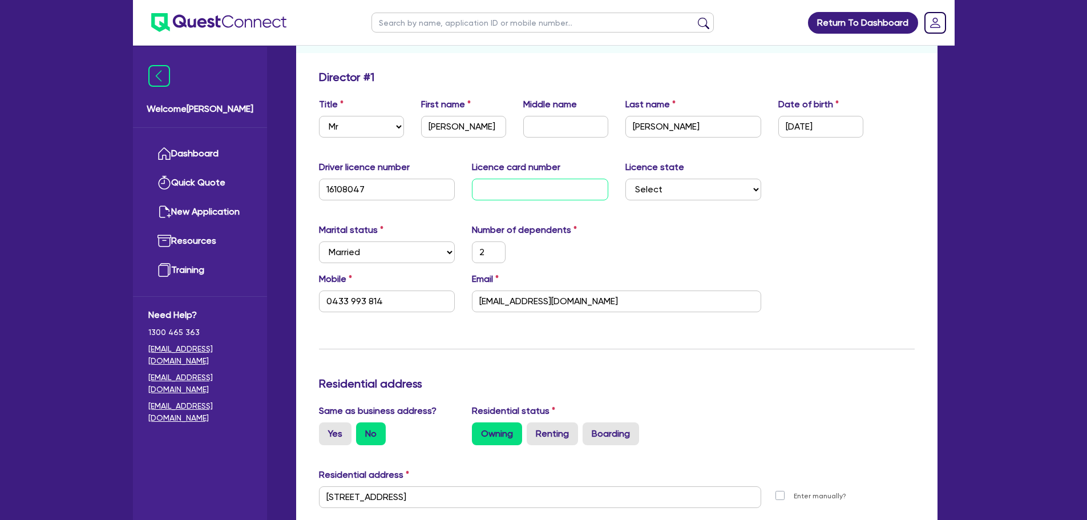
click at [481, 194] on input "text" at bounding box center [540, 190] width 136 height 22
click at [572, 190] on input "text" at bounding box center [540, 190] width 136 height 22
type input "2"
type input "0433 993 814"
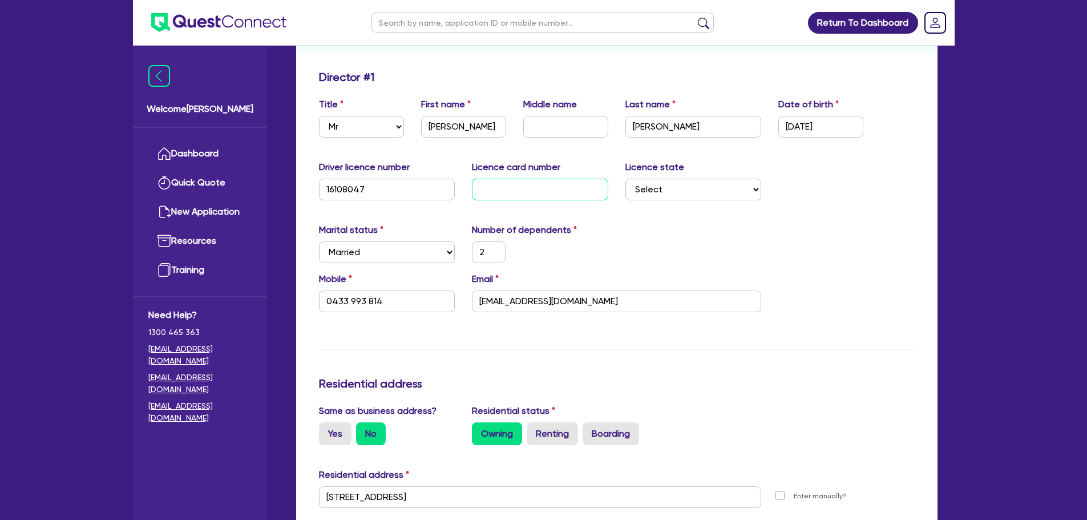
type input "950,000"
type input "20,000"
type input "740,000"
type input "4,000"
type input "20"
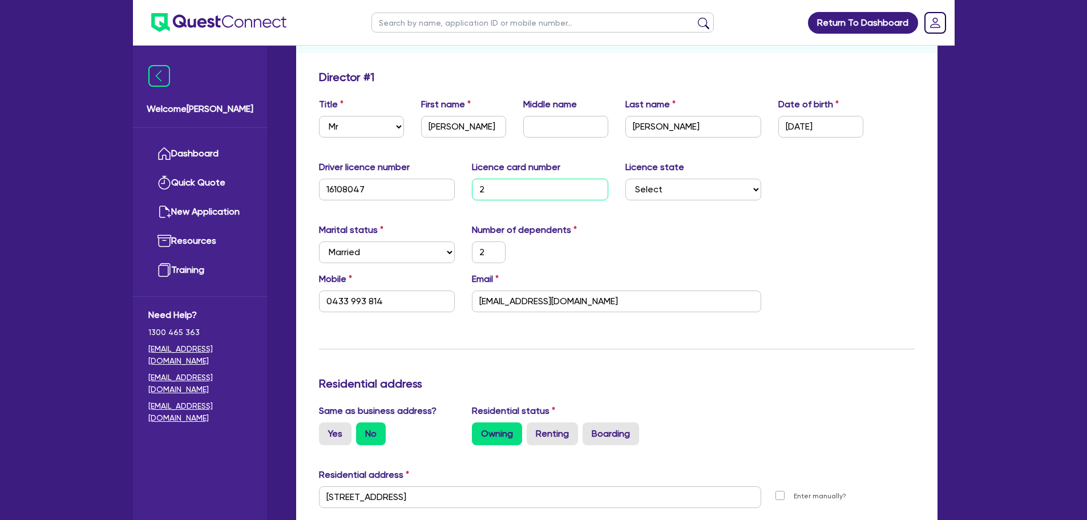
type input "2"
type input "0433 993 814"
type input "950,000"
type input "20,000"
type input "740,000"
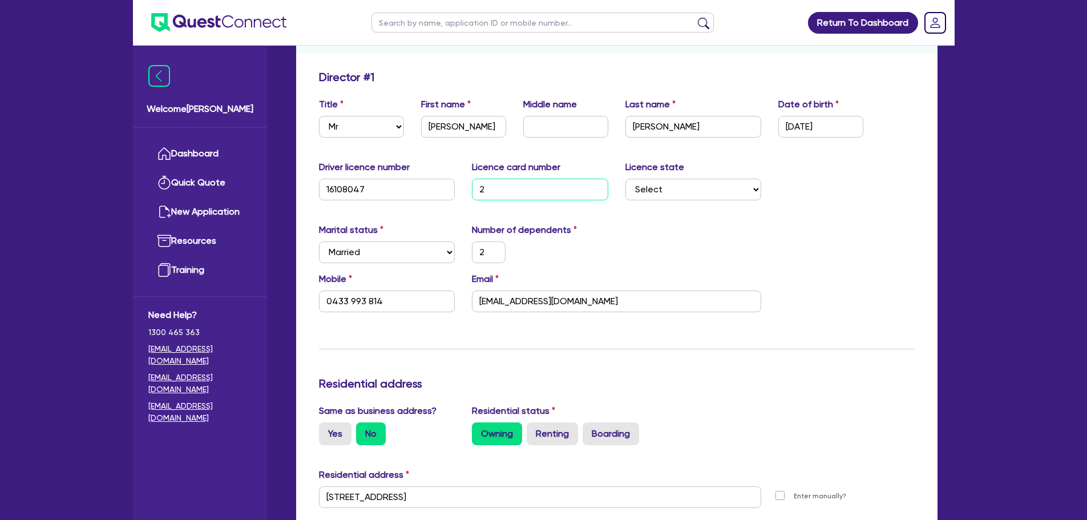
type input "4,000"
type input "205"
type input "2"
type input "0433 993 814"
type input "950,000"
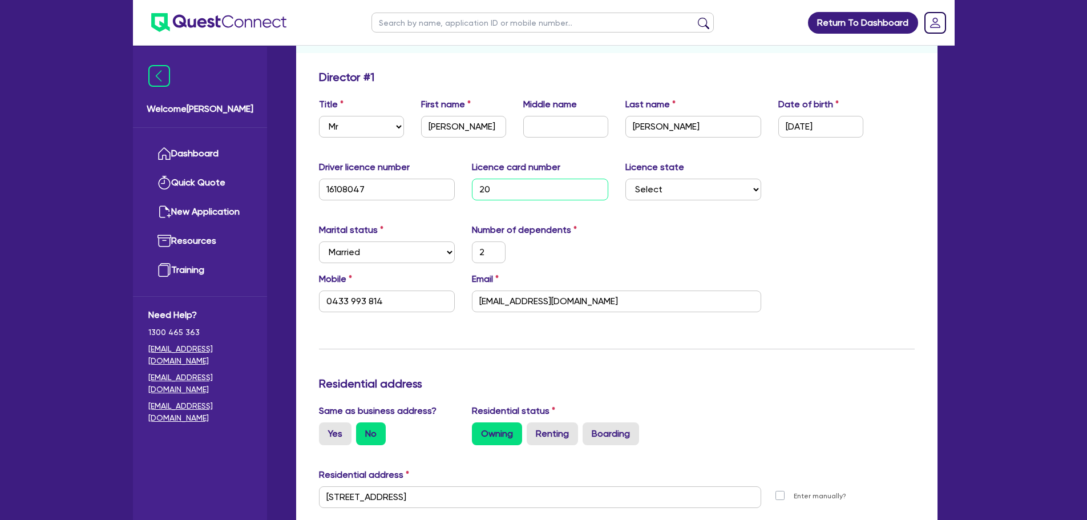
type input "20,000"
type input "740,000"
type input "4,000"
type input "2052"
type input "2"
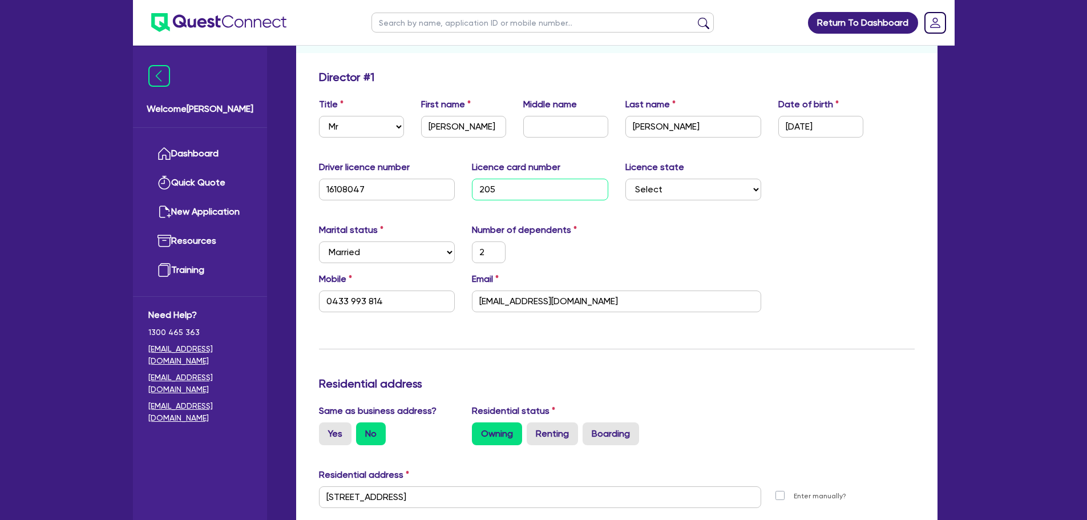
type input "0433 993 814"
type input "950,000"
type input "20,000"
type input "740,000"
type input "4,000"
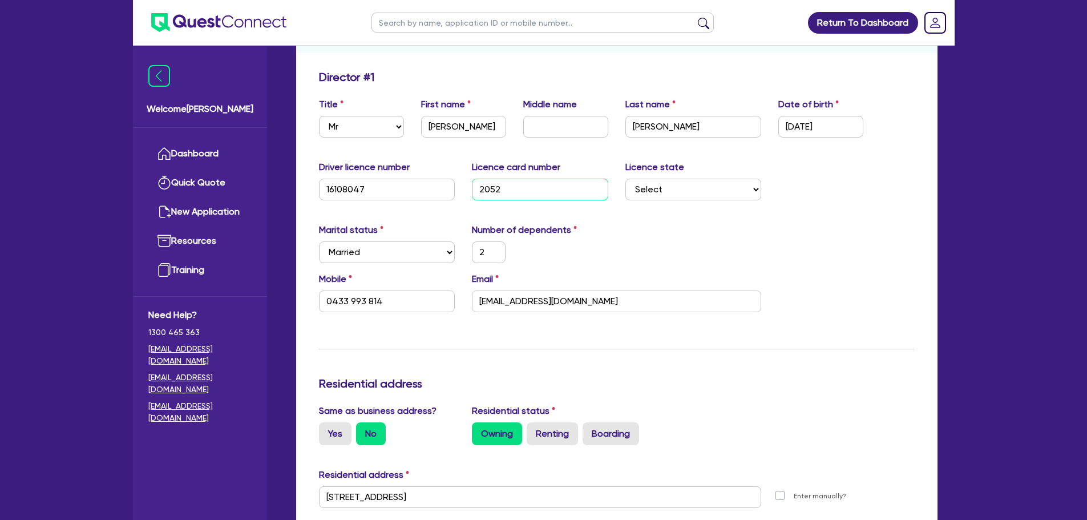
type input "20524"
type input "2"
type input "0433 993 814"
type input "950,000"
type input "20,000"
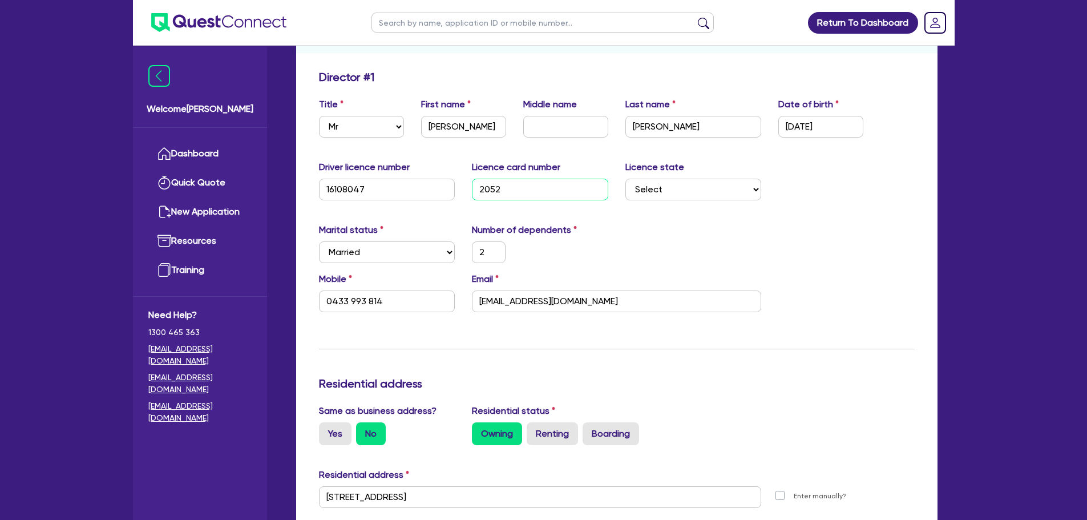
type input "740,000"
type input "4,000"
type input "205243"
type input "2"
type input "0433 993 814"
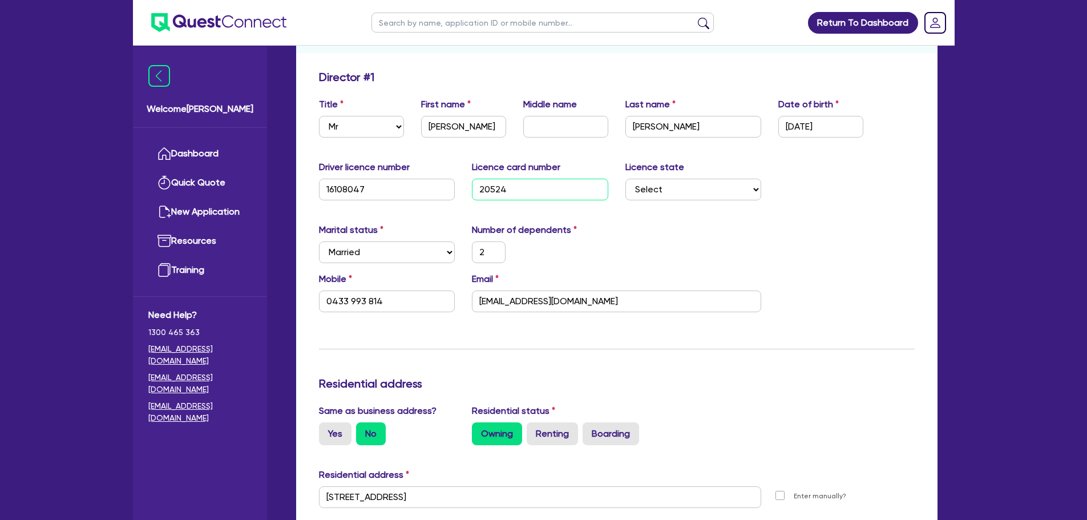
type input "950,000"
type input "20,000"
type input "740,000"
type input "4,000"
type input "2052432"
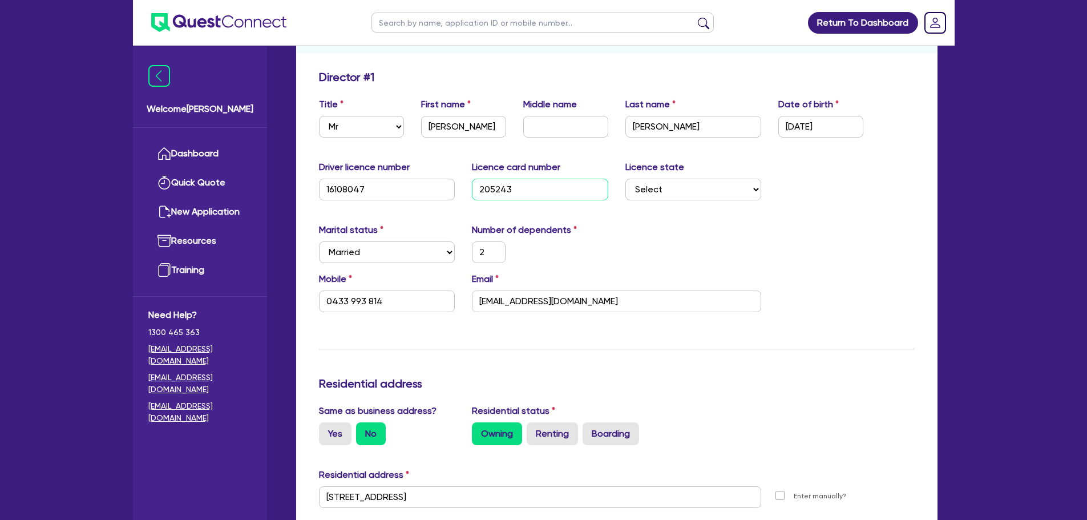
type input "2"
type input "0433 993 814"
type input "950,000"
type input "20,000"
type input "740,000"
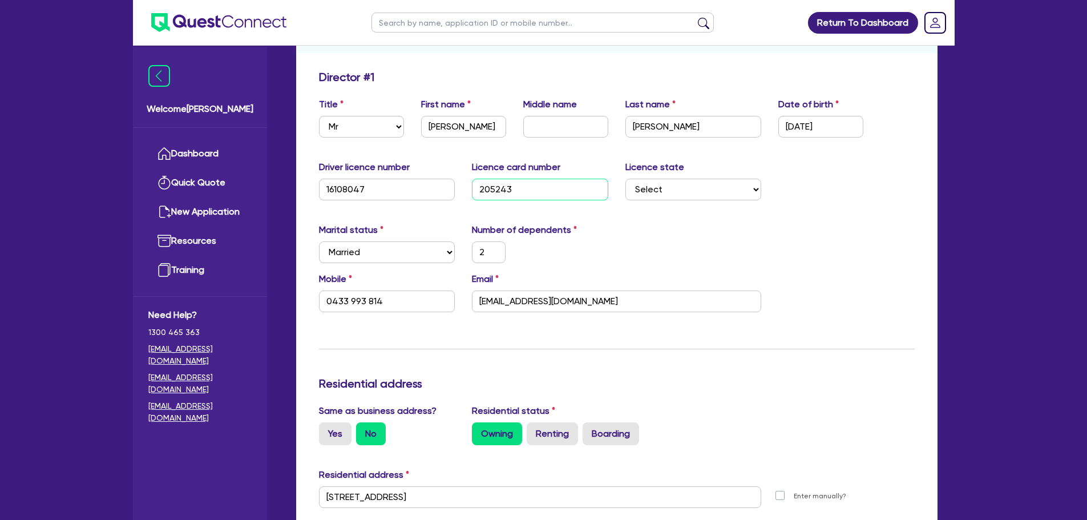
type input "4,000"
type input "20524321"
type input "2"
type input "0433 993 814"
type input "950,000"
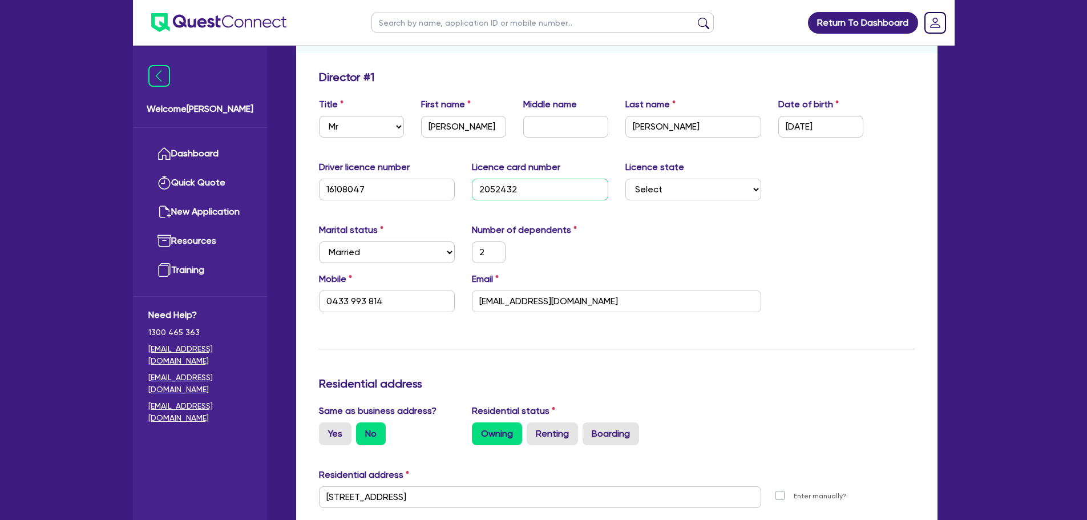
type input "20,000"
type input "740,000"
type input "4,000"
type input "205243219"
type input "2"
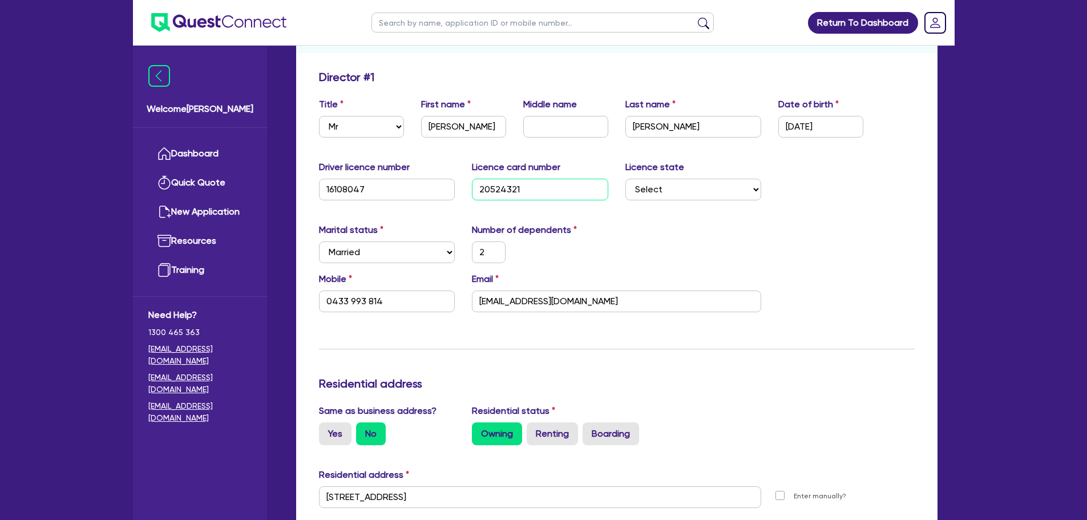
type input "0433 993 814"
type input "950,000"
type input "20,000"
type input "740,000"
type input "4,000"
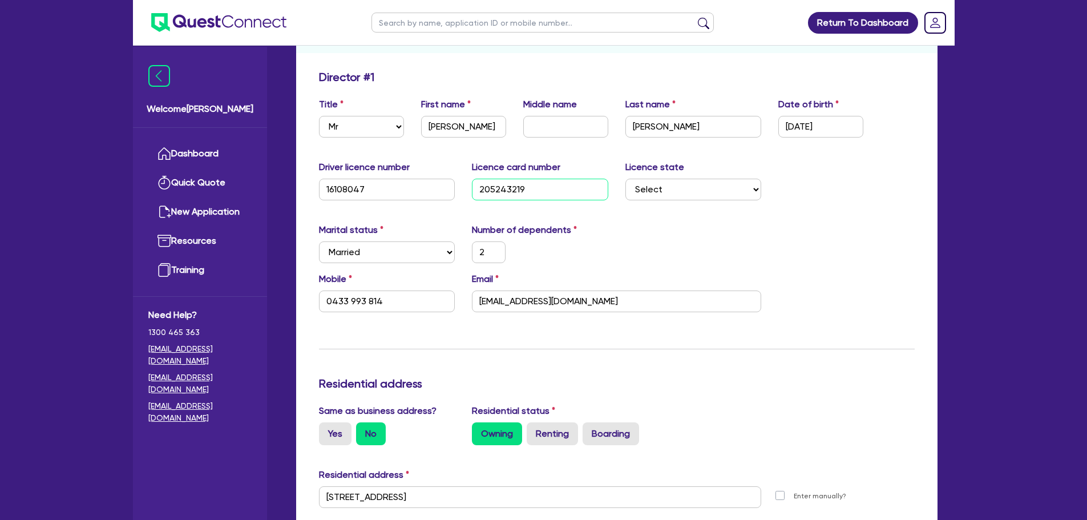
type input "2052432199"
type input "2"
type input "0433 993 814"
type input "950,000"
type input "20,000"
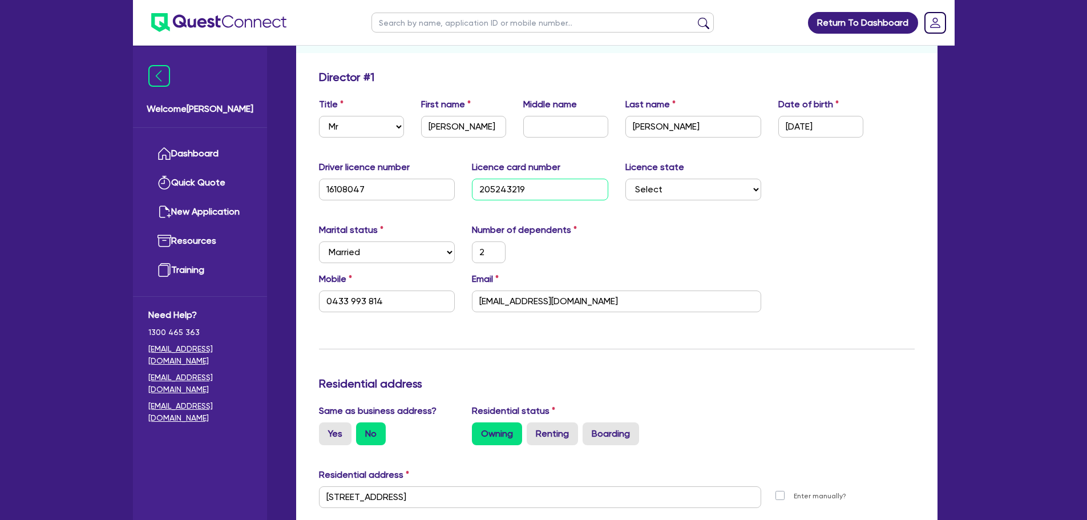
type input "740,000"
type input "4,000"
click at [692, 183] on select "Select NSW VIC QLD TAS ACT SA NT WA" at bounding box center [694, 190] width 136 height 22
click at [626, 179] on select "Select NSW VIC QLD TAS ACT SA NT WA" at bounding box center [694, 190] width 136 height 22
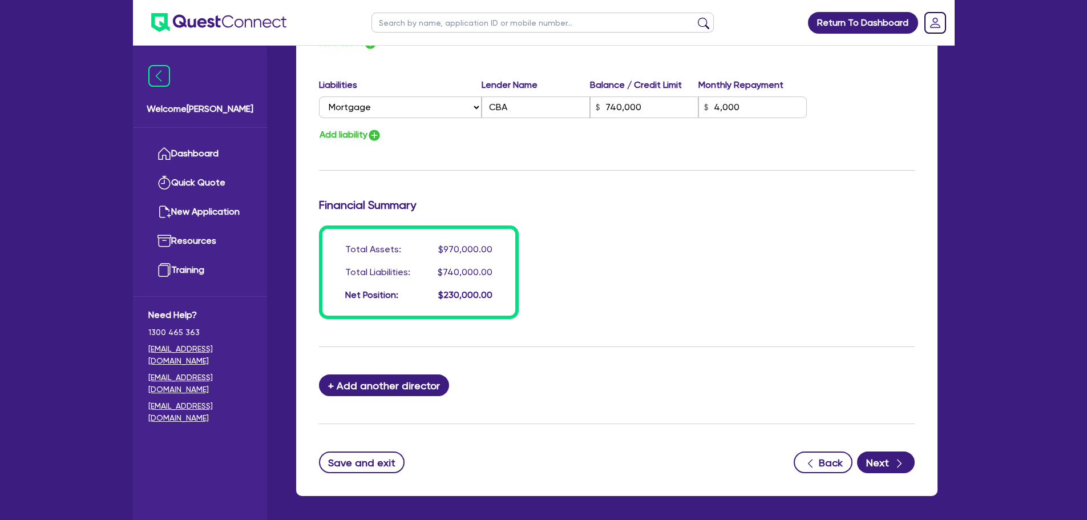
scroll to position [839, 0]
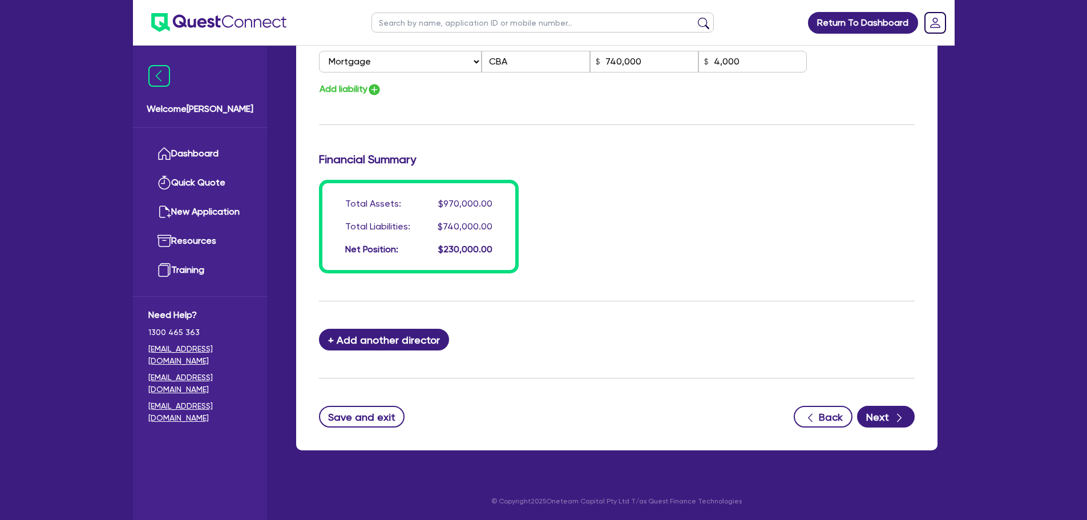
drag, startPoint x: 815, startPoint y: 363, endPoint x: 857, endPoint y: 375, distance: 44.5
click at [897, 422] on icon "button" at bounding box center [899, 417] width 11 height 11
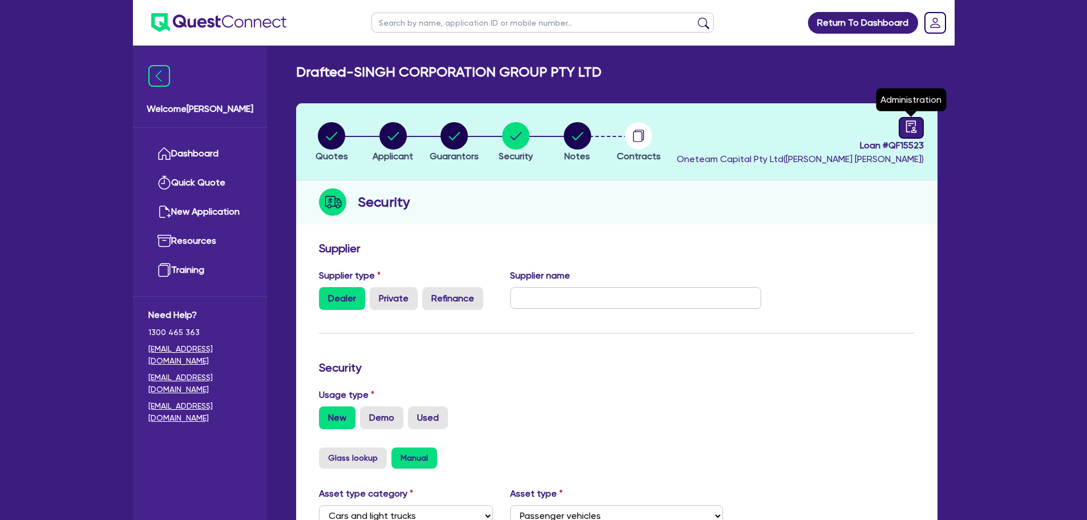
click at [909, 126] on icon "audit" at bounding box center [911, 126] width 13 height 13
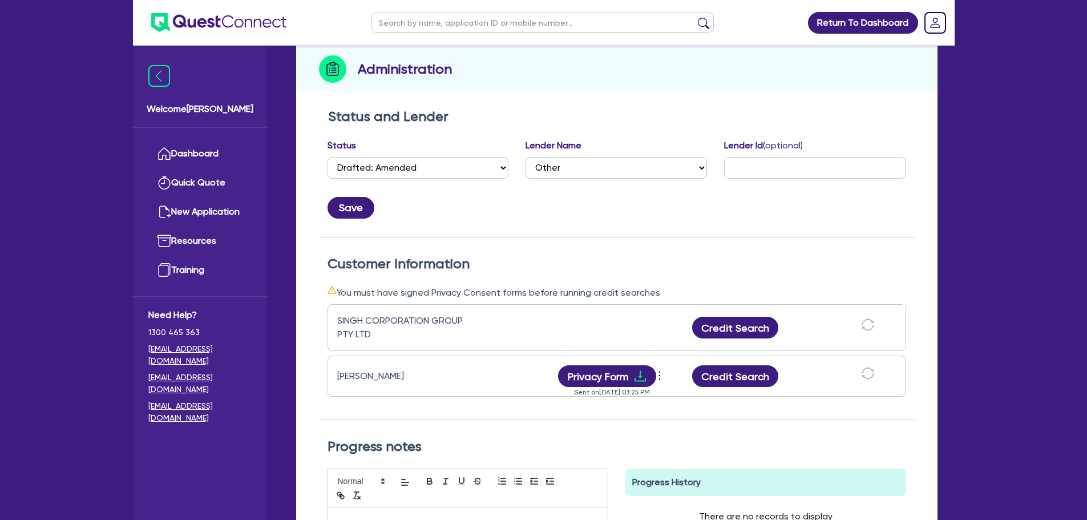
scroll to position [285, 0]
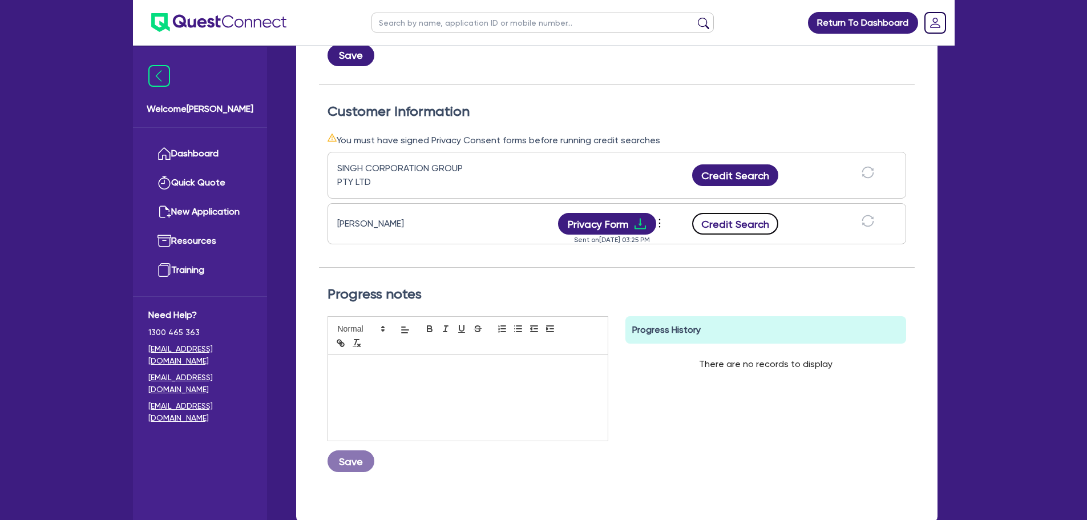
click at [745, 229] on button "Credit Search" at bounding box center [735, 224] width 87 height 22
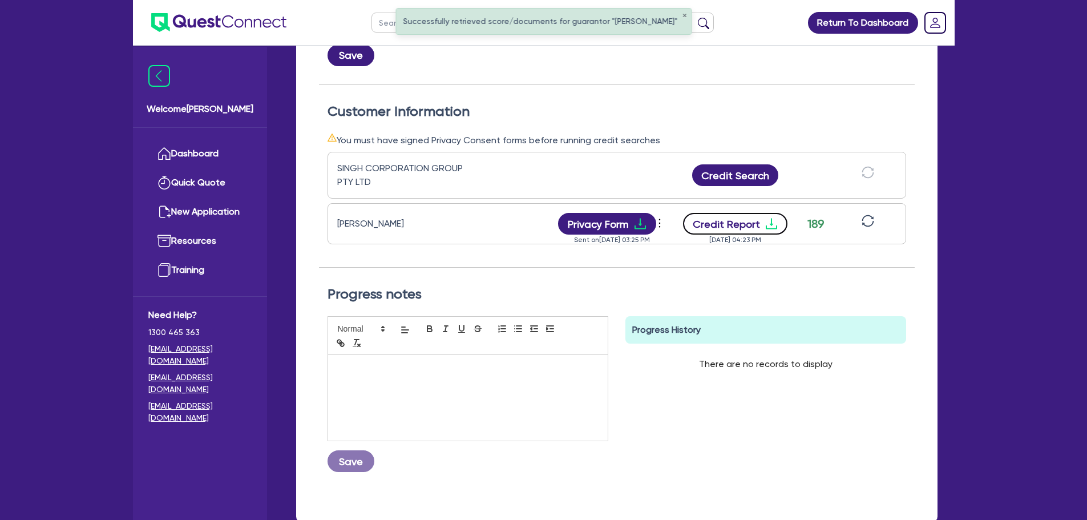
click at [760, 232] on button "Credit Report" at bounding box center [735, 224] width 104 height 22
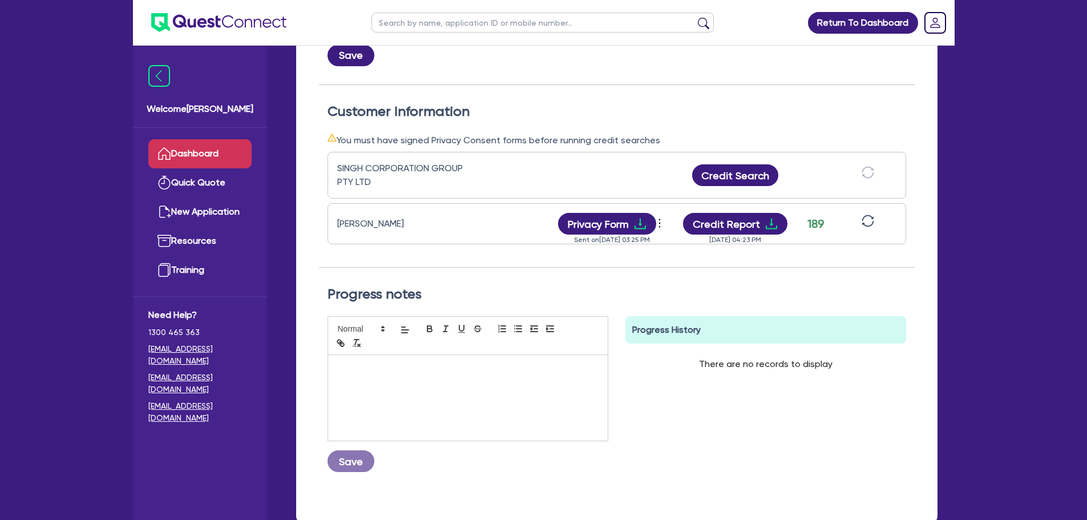
click at [209, 148] on link "Dashboard" at bounding box center [199, 153] width 103 height 29
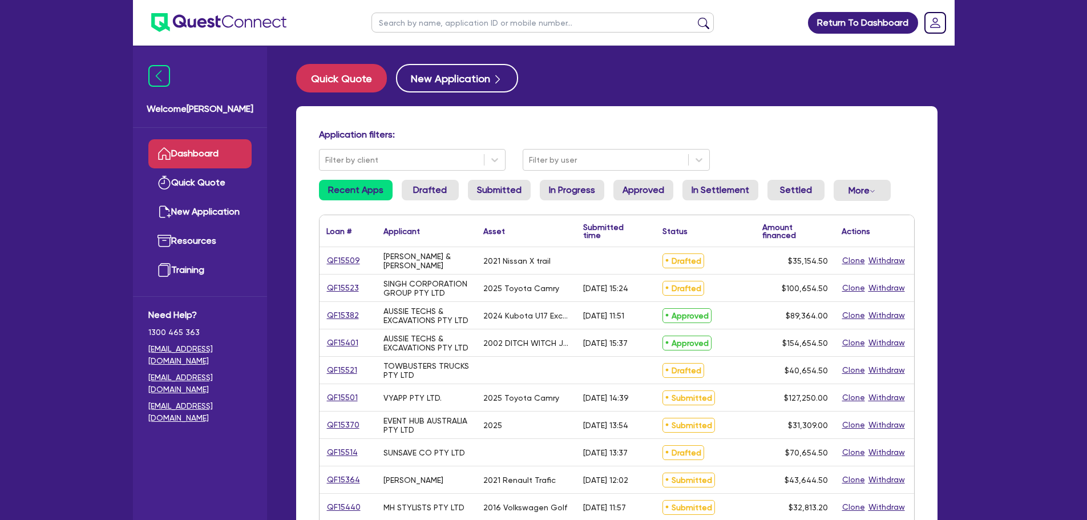
click at [403, 29] on input "text" at bounding box center [543, 23] width 342 height 20
click at [695, 17] on button "submit" at bounding box center [704, 25] width 18 height 16
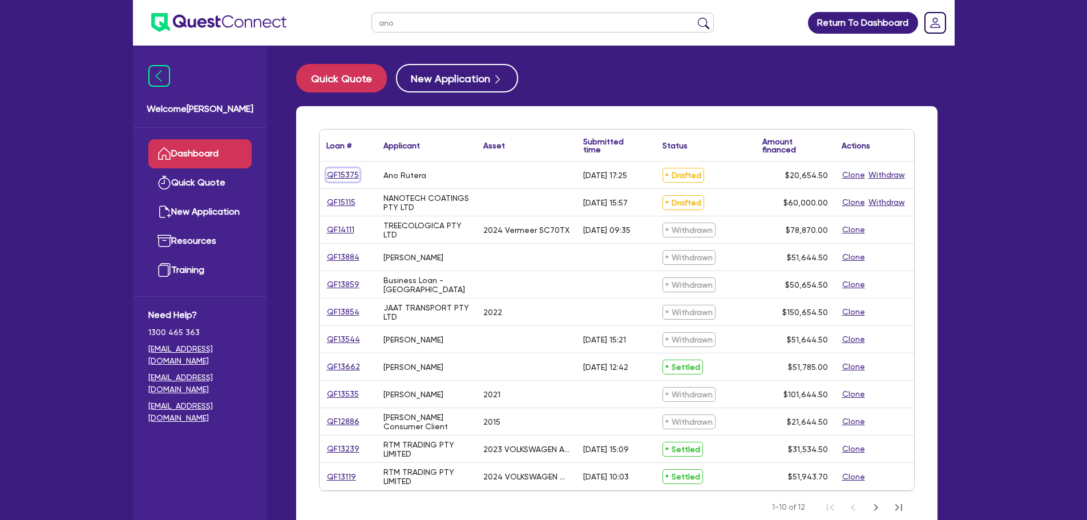
click at [341, 174] on link "QF15375" at bounding box center [343, 174] width 33 height 13
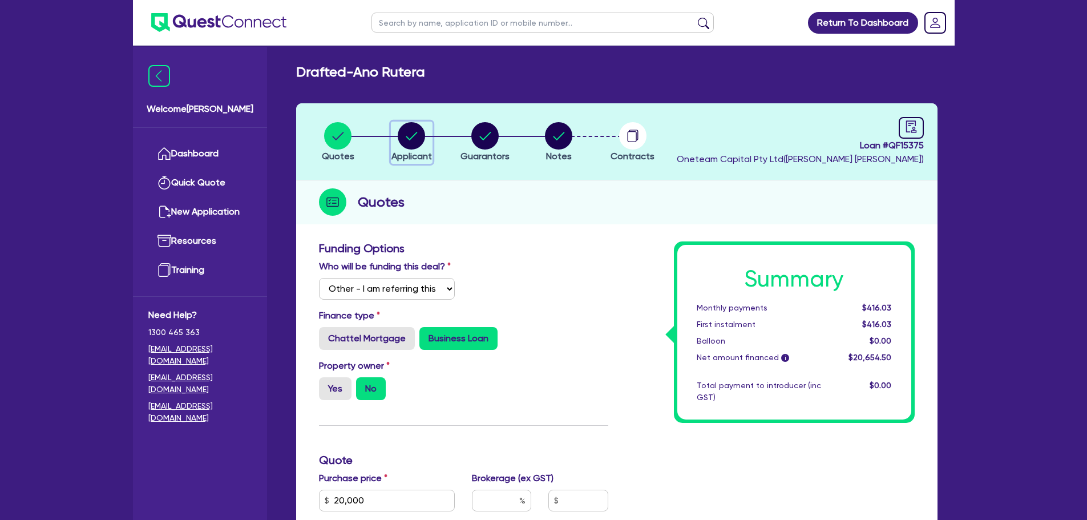
click at [415, 141] on circle "button" at bounding box center [411, 135] width 27 height 27
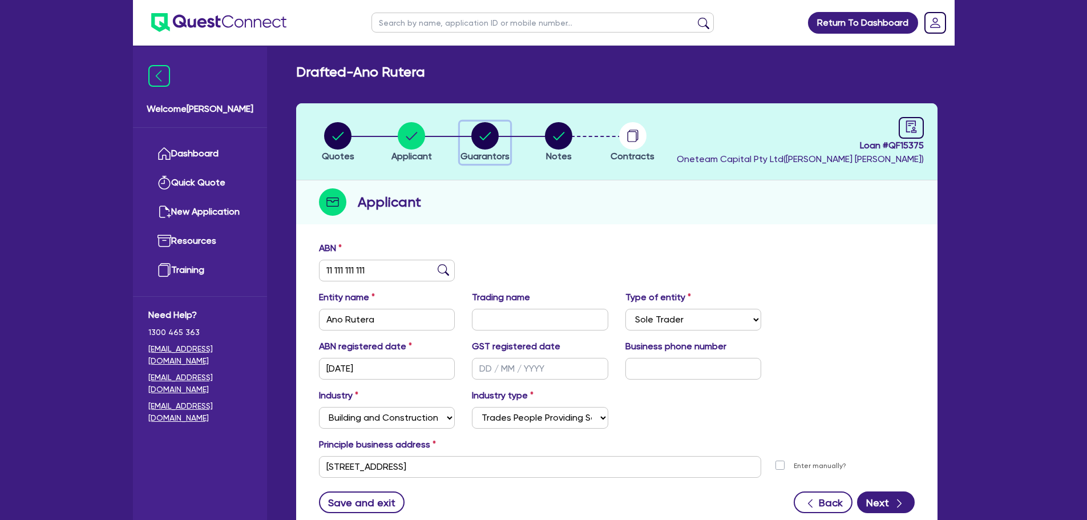
click at [493, 132] on circle "button" at bounding box center [485, 135] width 27 height 27
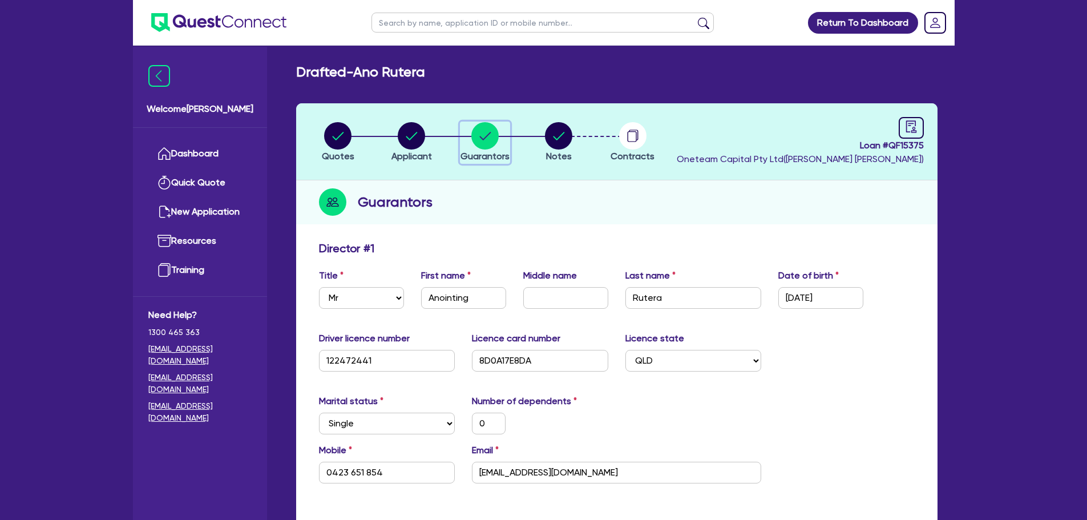
scroll to position [57, 0]
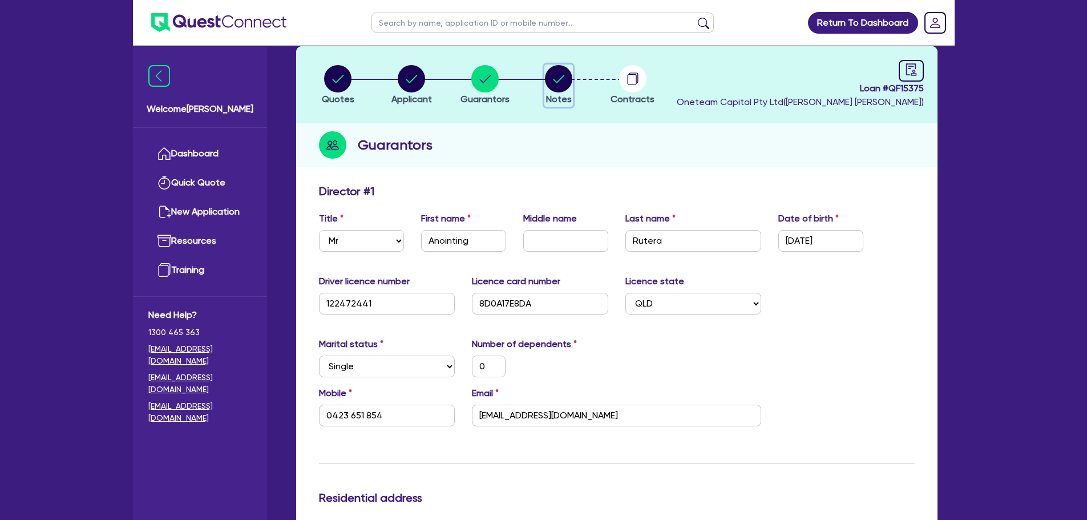
click at [553, 75] on circle "button" at bounding box center [558, 78] width 27 height 27
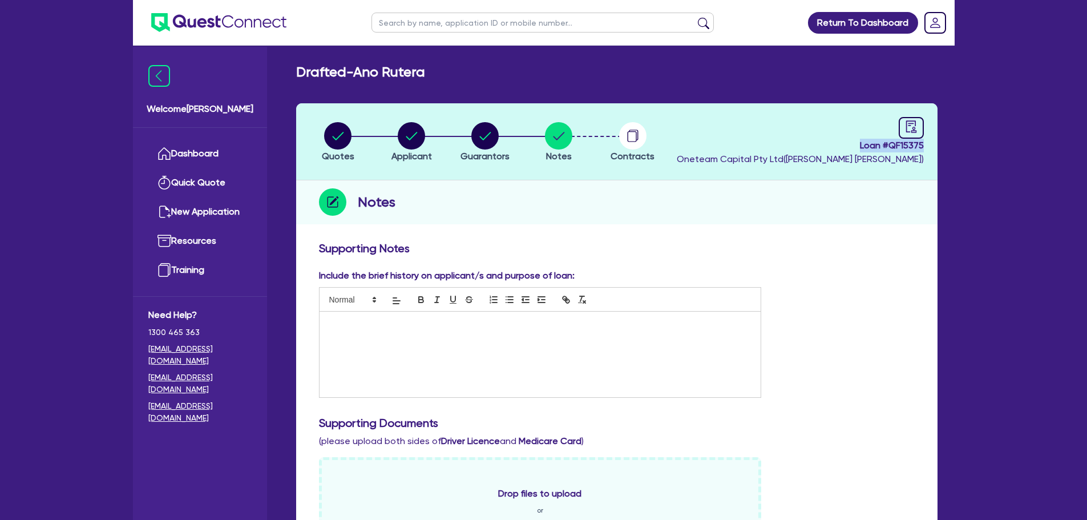
drag, startPoint x: 851, startPoint y: 142, endPoint x: 923, endPoint y: 147, distance: 72.7
click at [923, 147] on span "Loan # QF15375" at bounding box center [800, 146] width 247 height 14
copy span "Loan # QF15375"
click at [690, 218] on div "Notes" at bounding box center [617, 202] width 642 height 44
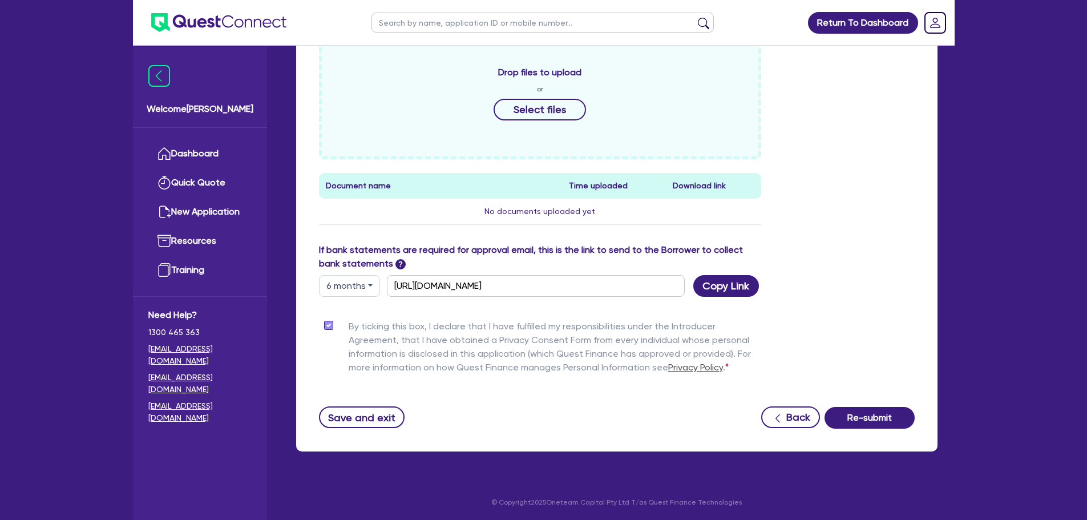
scroll to position [422, 0]
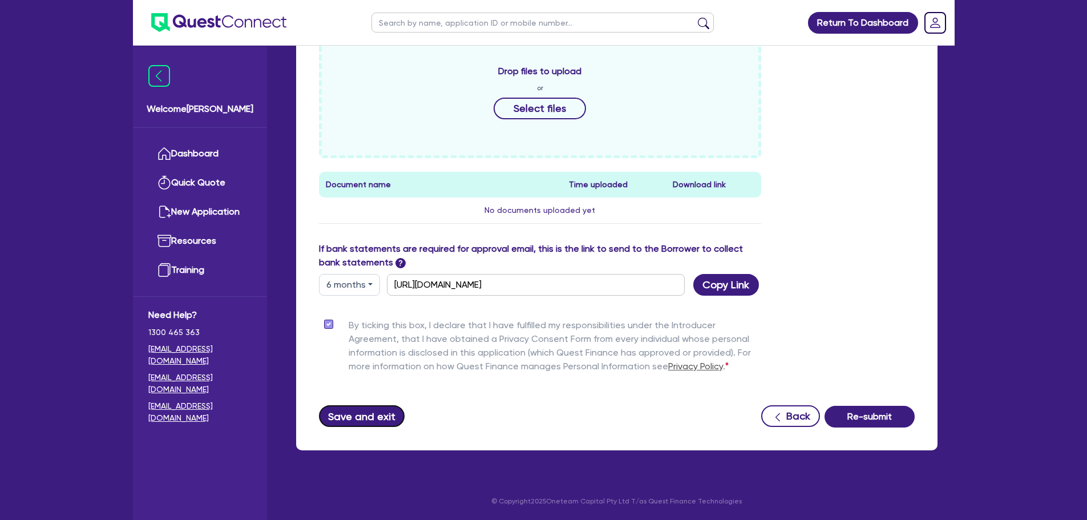
click at [371, 413] on button "Save and exit" at bounding box center [362, 416] width 86 height 22
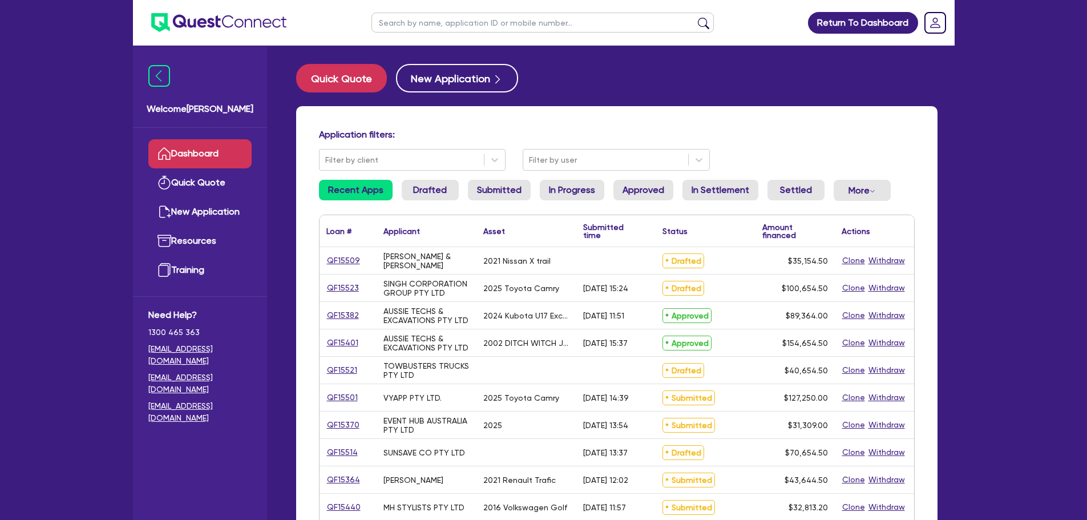
click at [466, 30] on input "text" at bounding box center [543, 23] width 342 height 20
click at [695, 17] on button "submit" at bounding box center [704, 25] width 18 height 16
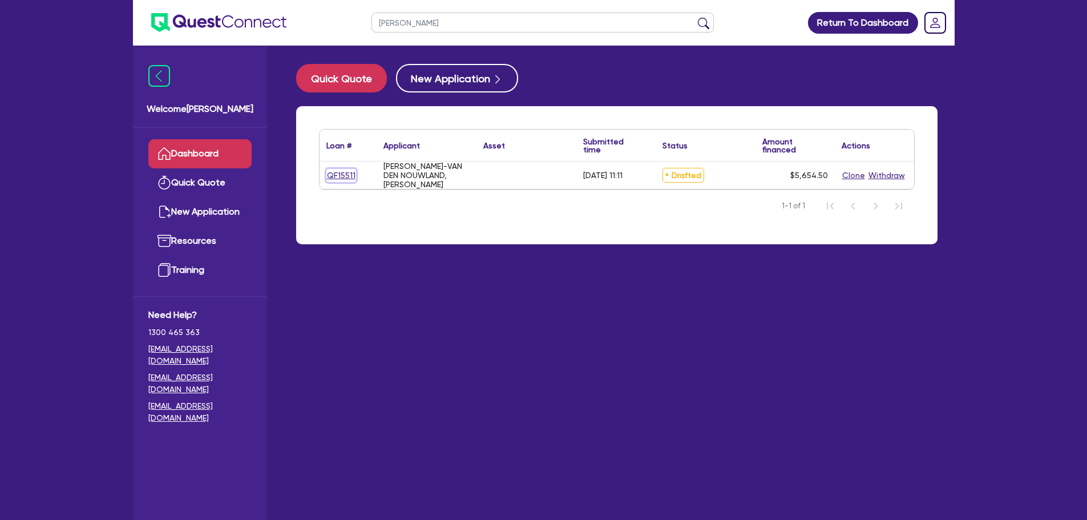
click at [346, 178] on link "QF15511" at bounding box center [342, 175] width 30 height 13
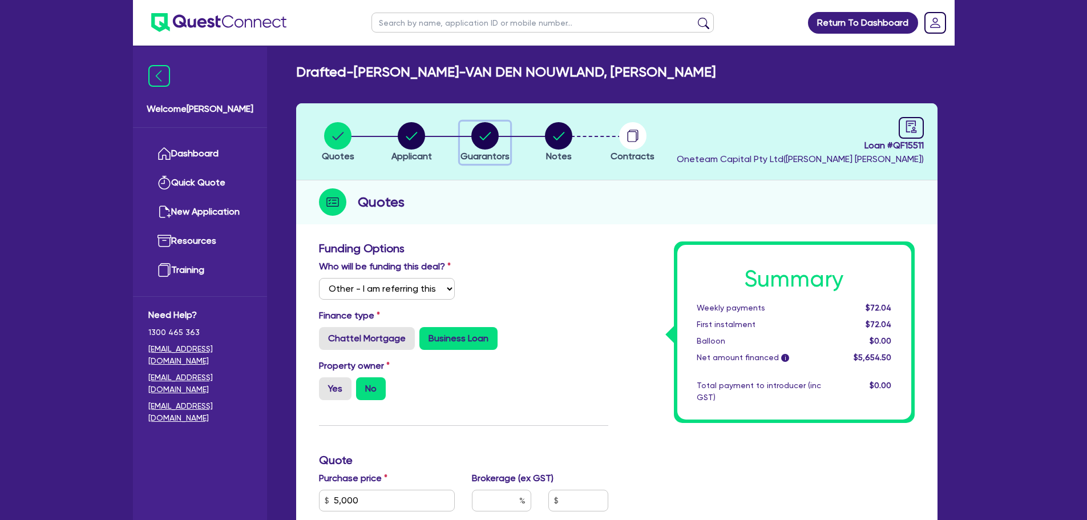
click at [477, 138] on circle "button" at bounding box center [485, 135] width 27 height 27
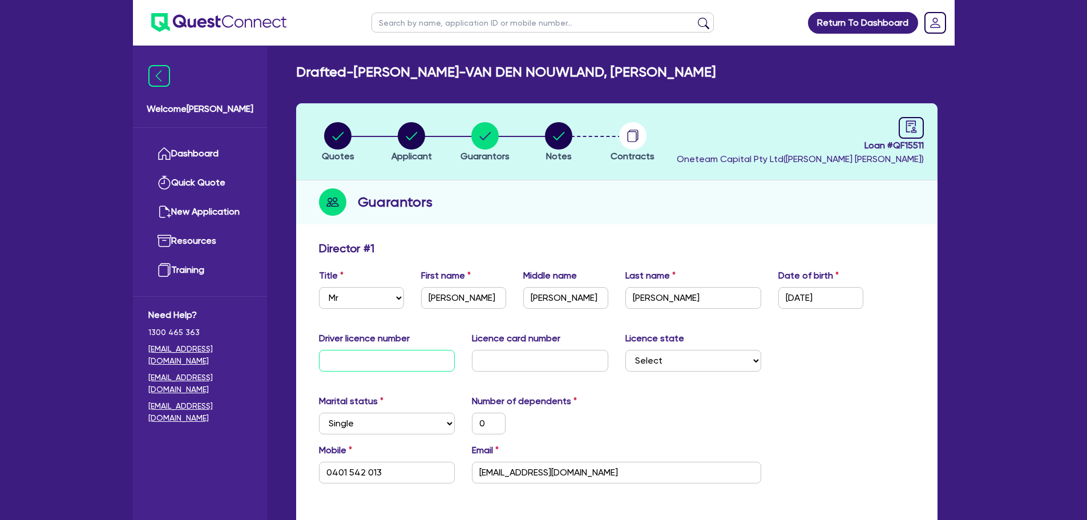
click at [412, 356] on input "text" at bounding box center [387, 361] width 136 height 22
click at [527, 358] on input "text" at bounding box center [540, 361] width 136 height 22
click at [700, 366] on select "Select NSW VIC QLD TAS ACT SA NT WA" at bounding box center [694, 361] width 136 height 22
click at [626, 350] on select "Select NSW VIC QLD TAS ACT SA NT WA" at bounding box center [694, 361] width 136 height 22
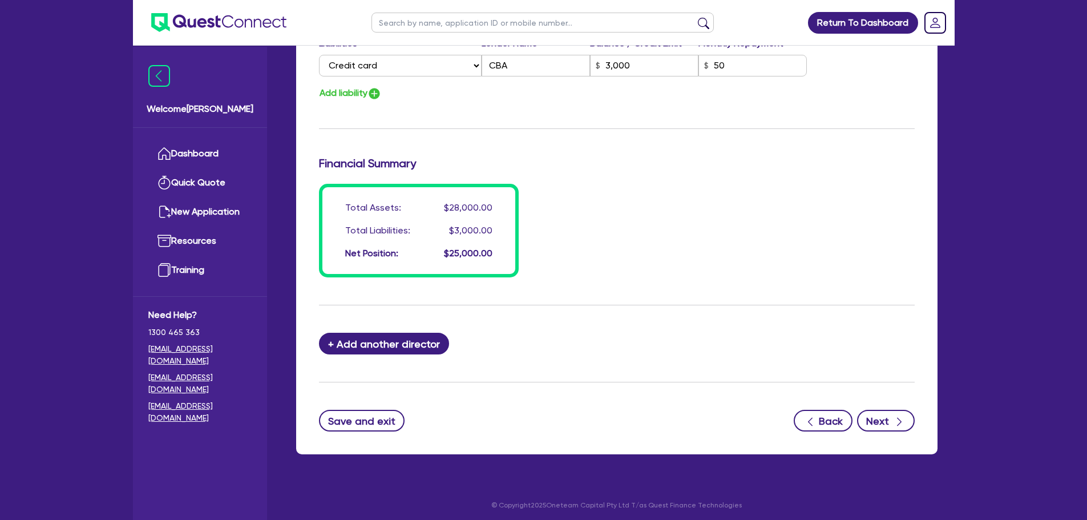
scroll to position [865, 0]
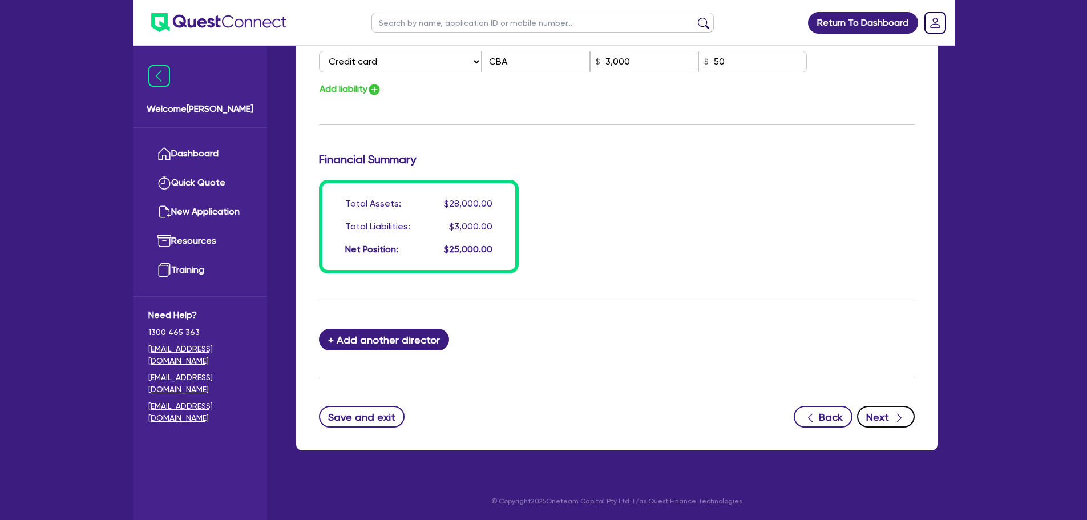
click at [888, 413] on button "Next" at bounding box center [886, 417] width 58 height 22
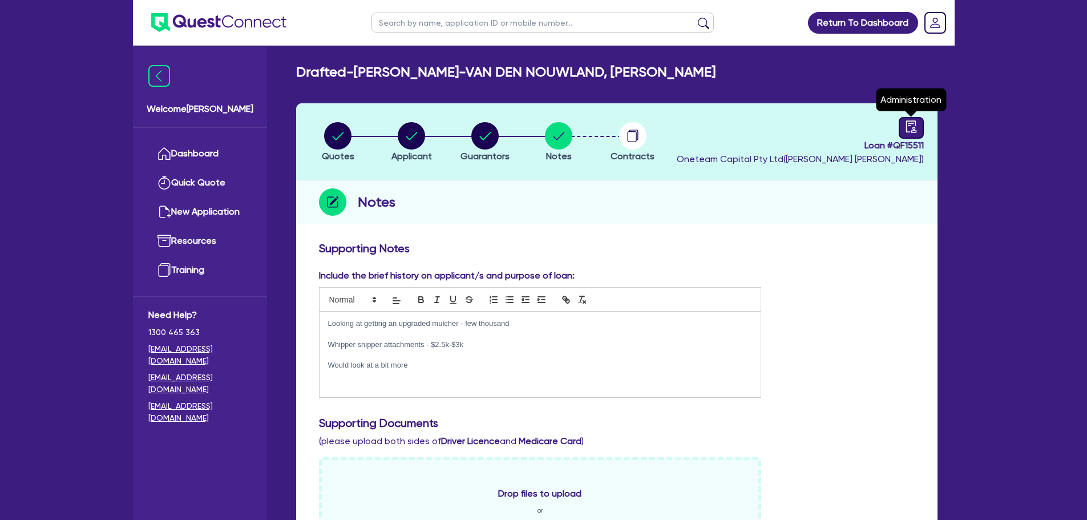
click at [910, 131] on icon "audit" at bounding box center [911, 126] width 13 height 13
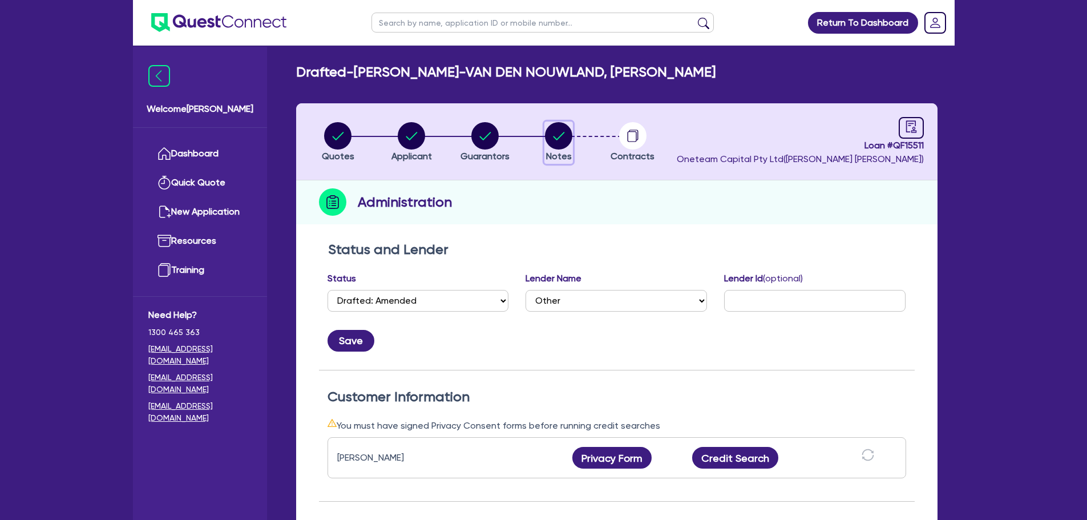
click at [565, 132] on circle "button" at bounding box center [558, 135] width 27 height 27
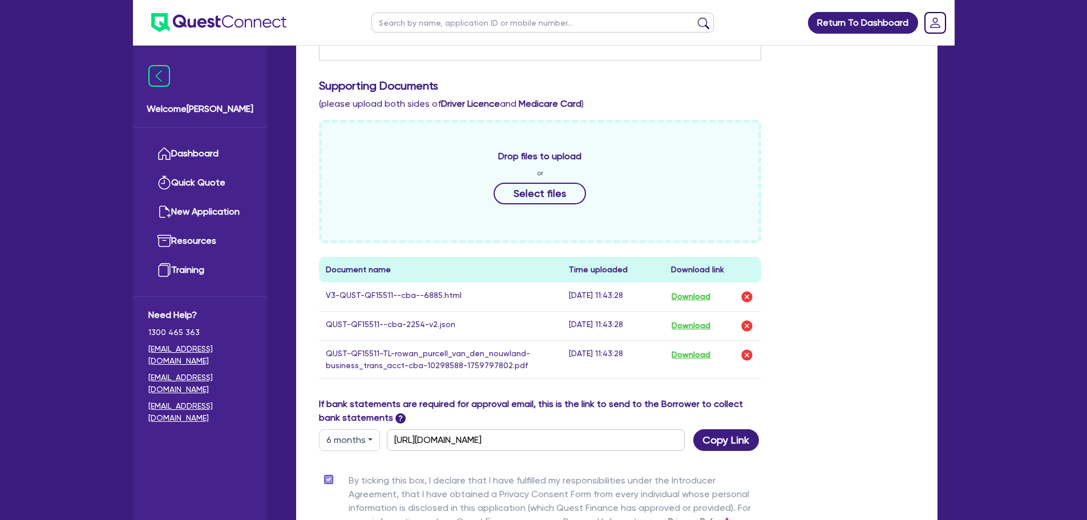
scroll to position [342, 0]
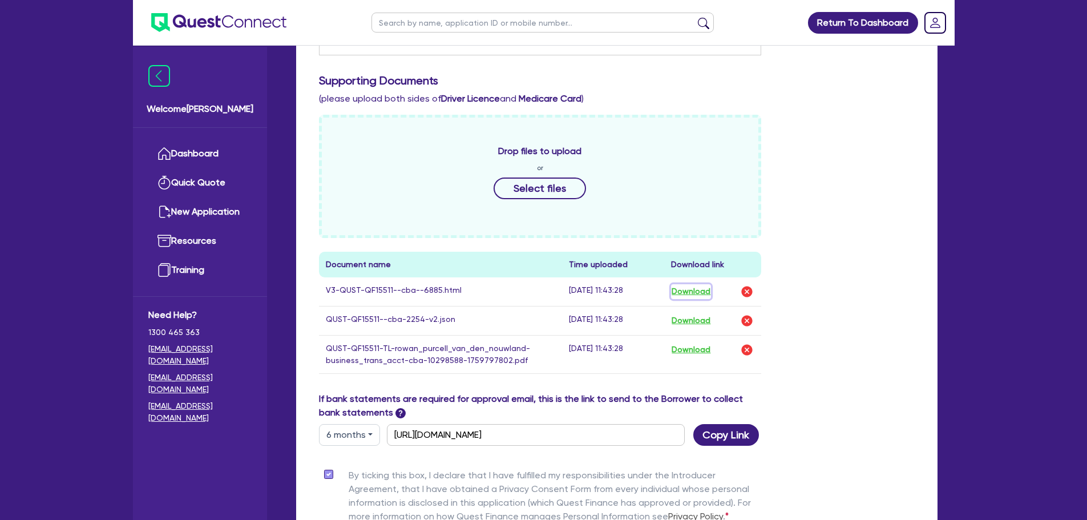
click at [707, 295] on button "Download" at bounding box center [691, 291] width 40 height 15
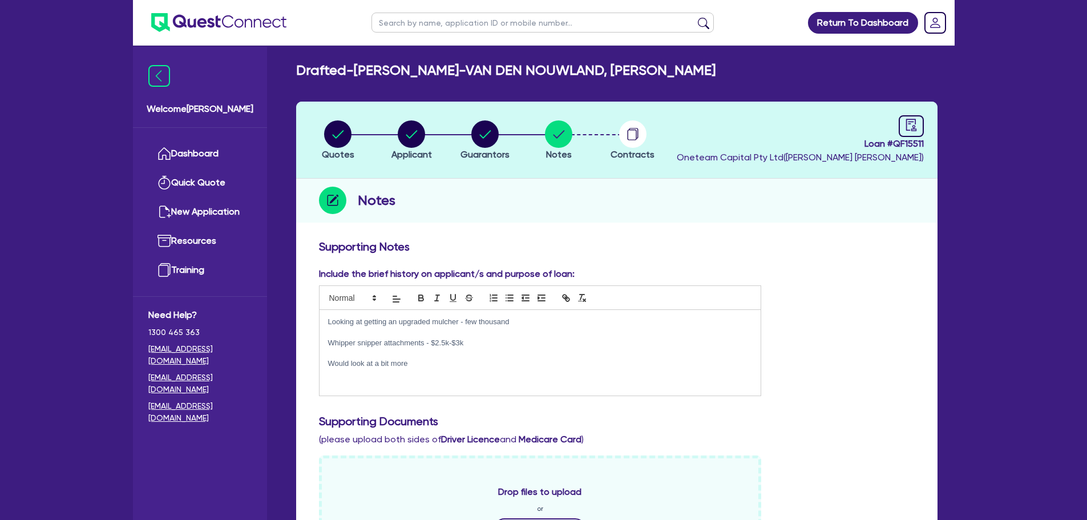
scroll to position [0, 0]
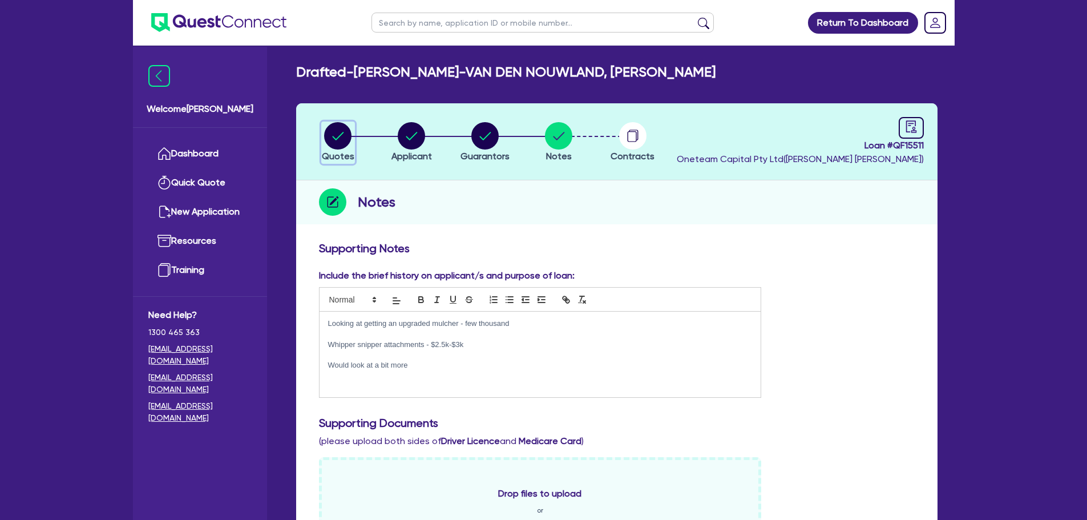
click at [345, 143] on circle "button" at bounding box center [337, 135] width 27 height 27
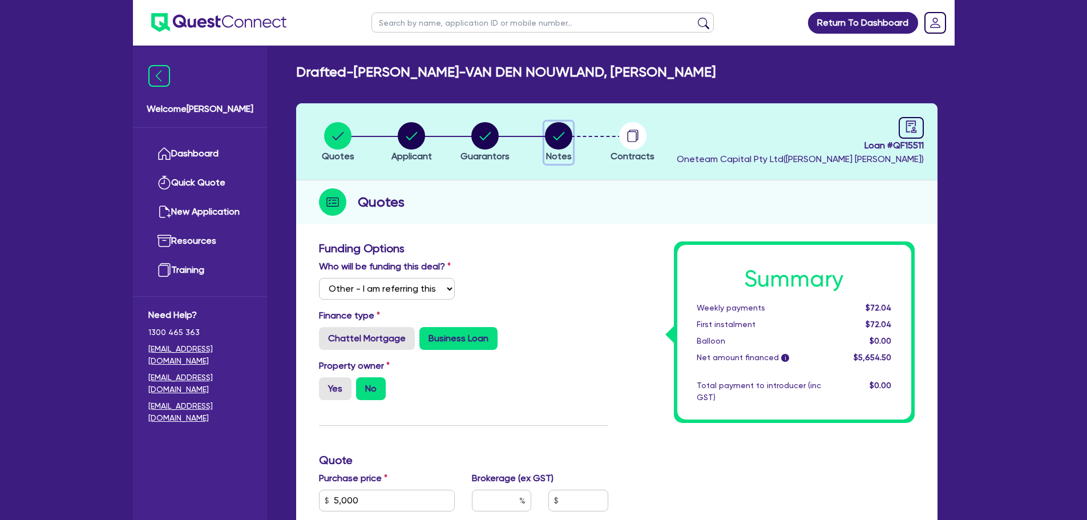
click at [559, 127] on circle "button" at bounding box center [558, 135] width 27 height 27
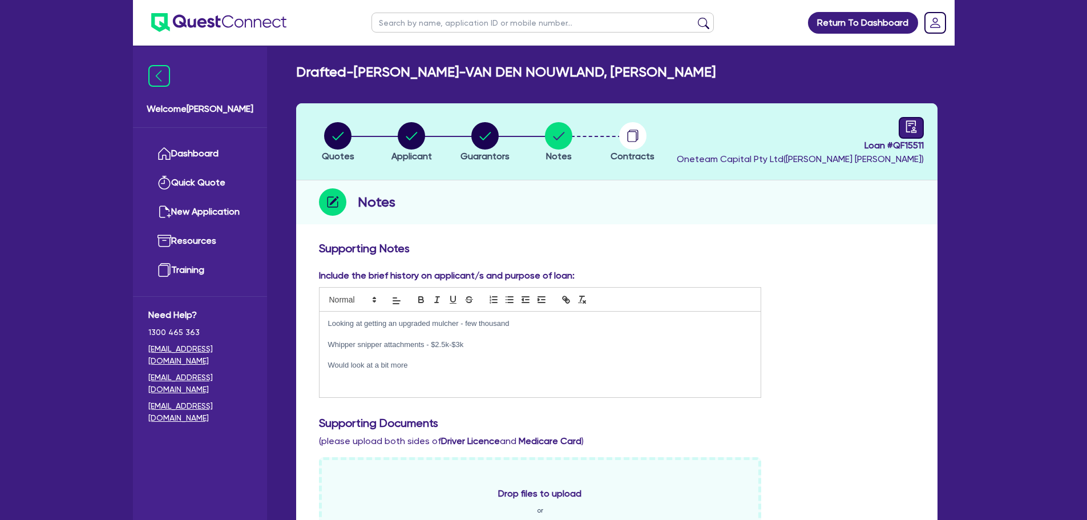
click at [903, 126] on div at bounding box center [911, 128] width 25 height 22
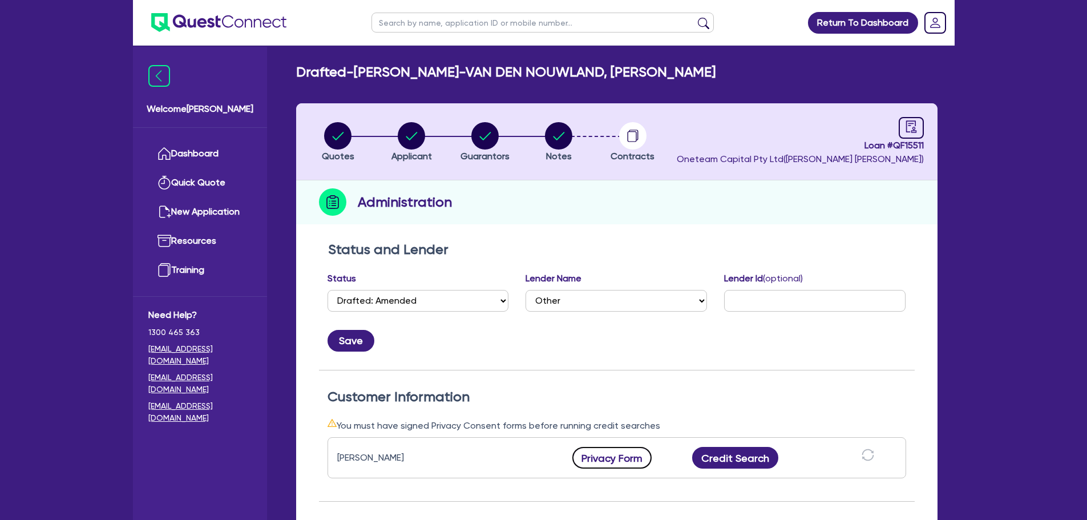
click at [629, 462] on button "Privacy Form" at bounding box center [613, 458] width 80 height 22
